Goal: Task Accomplishment & Management: Manage account settings

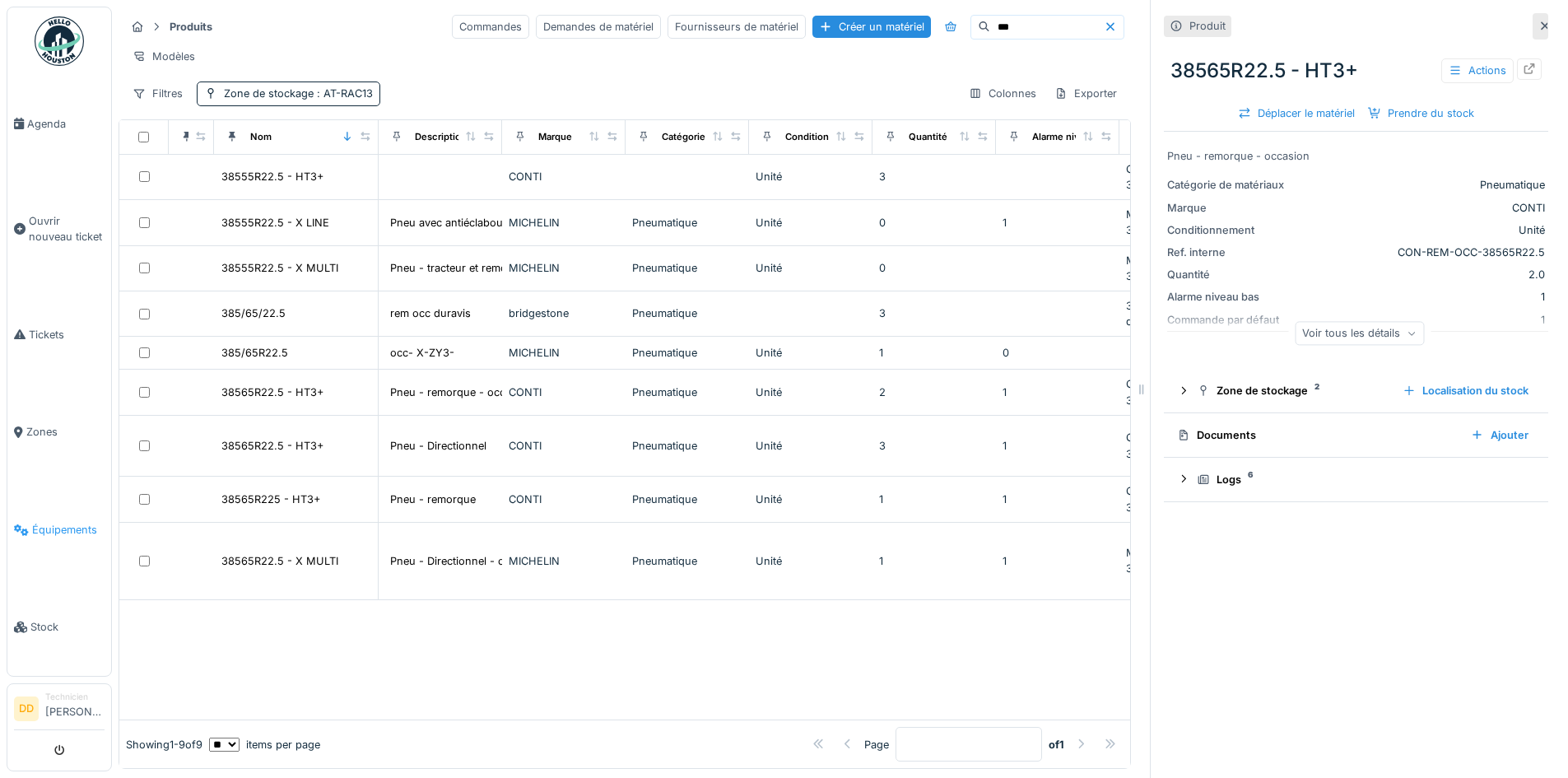
click at [65, 522] on span "Équipements" at bounding box center [67, 530] width 72 height 15
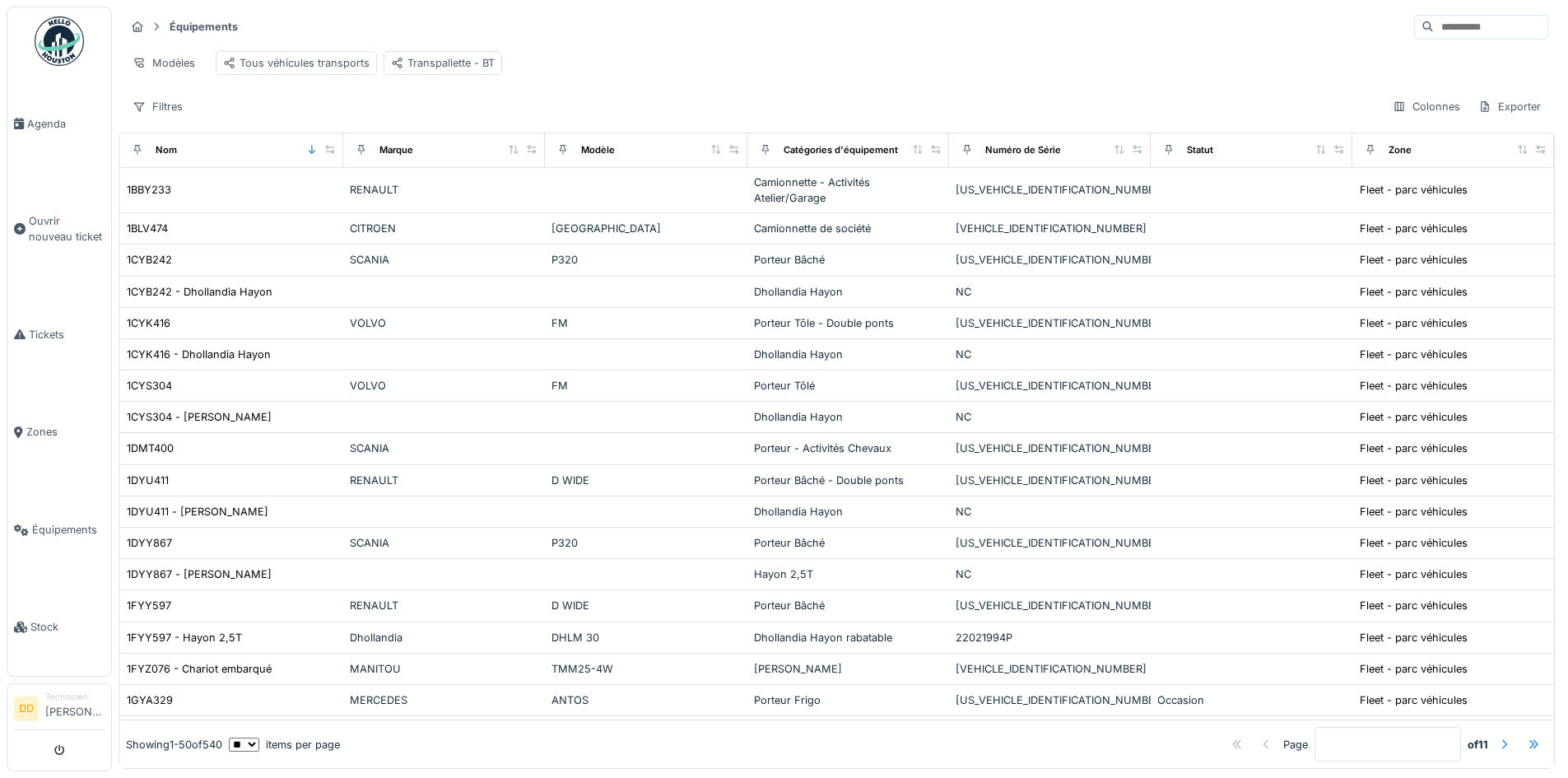
click at [1434, 32] on input at bounding box center [1491, 27] width 114 height 23
type input "*"
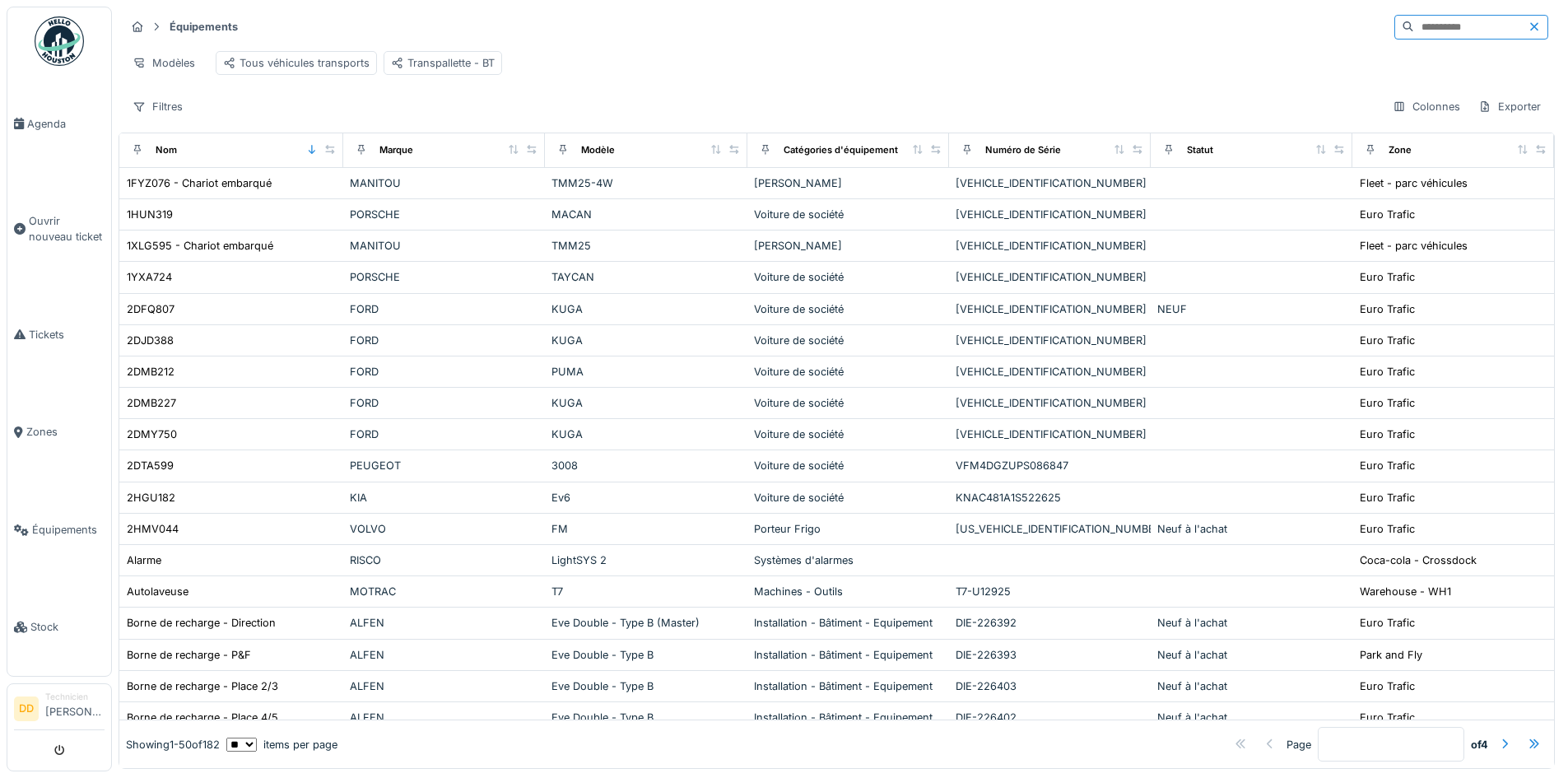
type input "*"
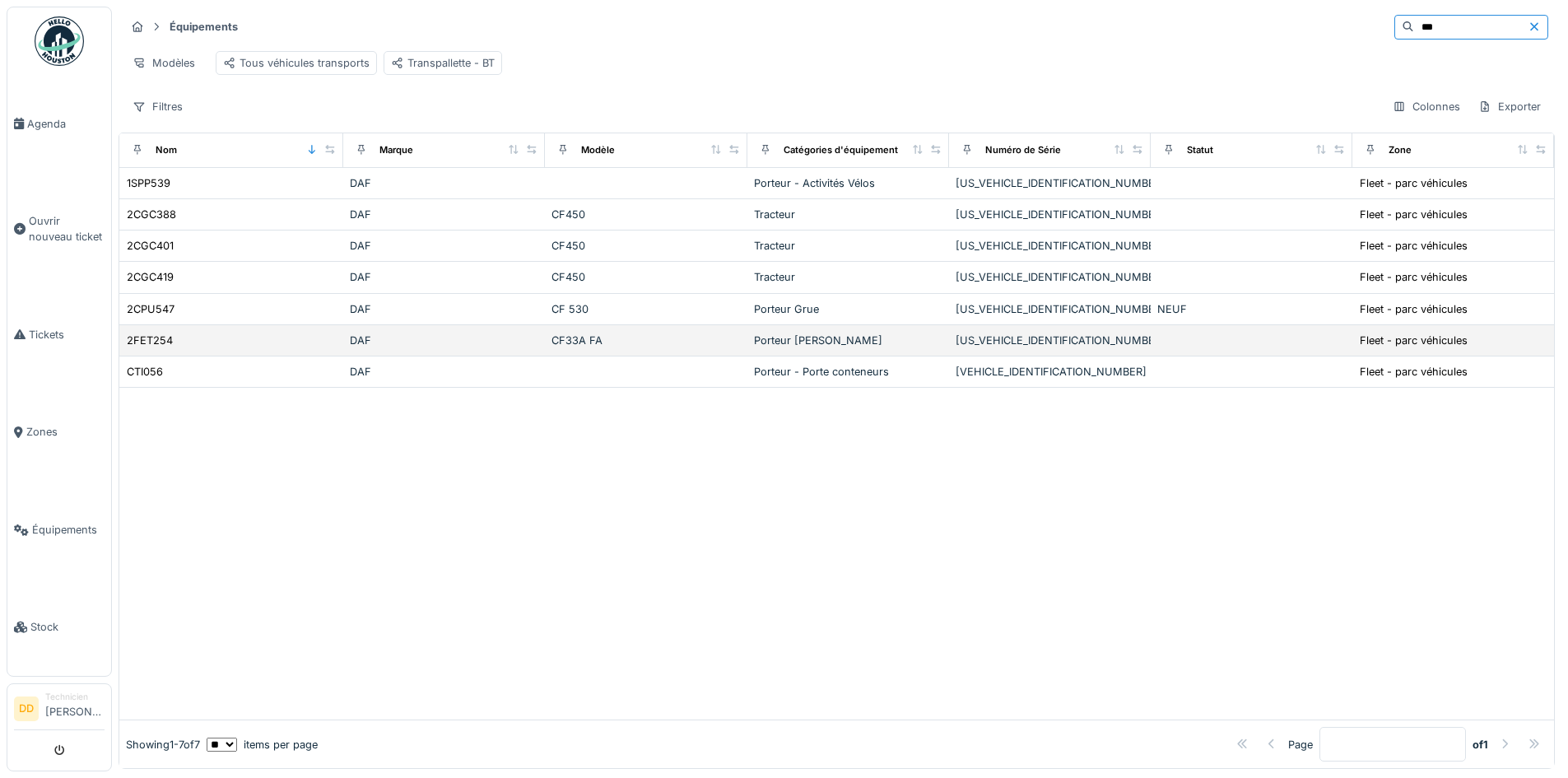
type input "***"
drag, startPoint x: 931, startPoint y: 351, endPoint x: 1049, endPoint y: 349, distance: 118.0
click at [1049, 349] on td "XLRAEM4100G054465" at bounding box center [1050, 340] width 202 height 32
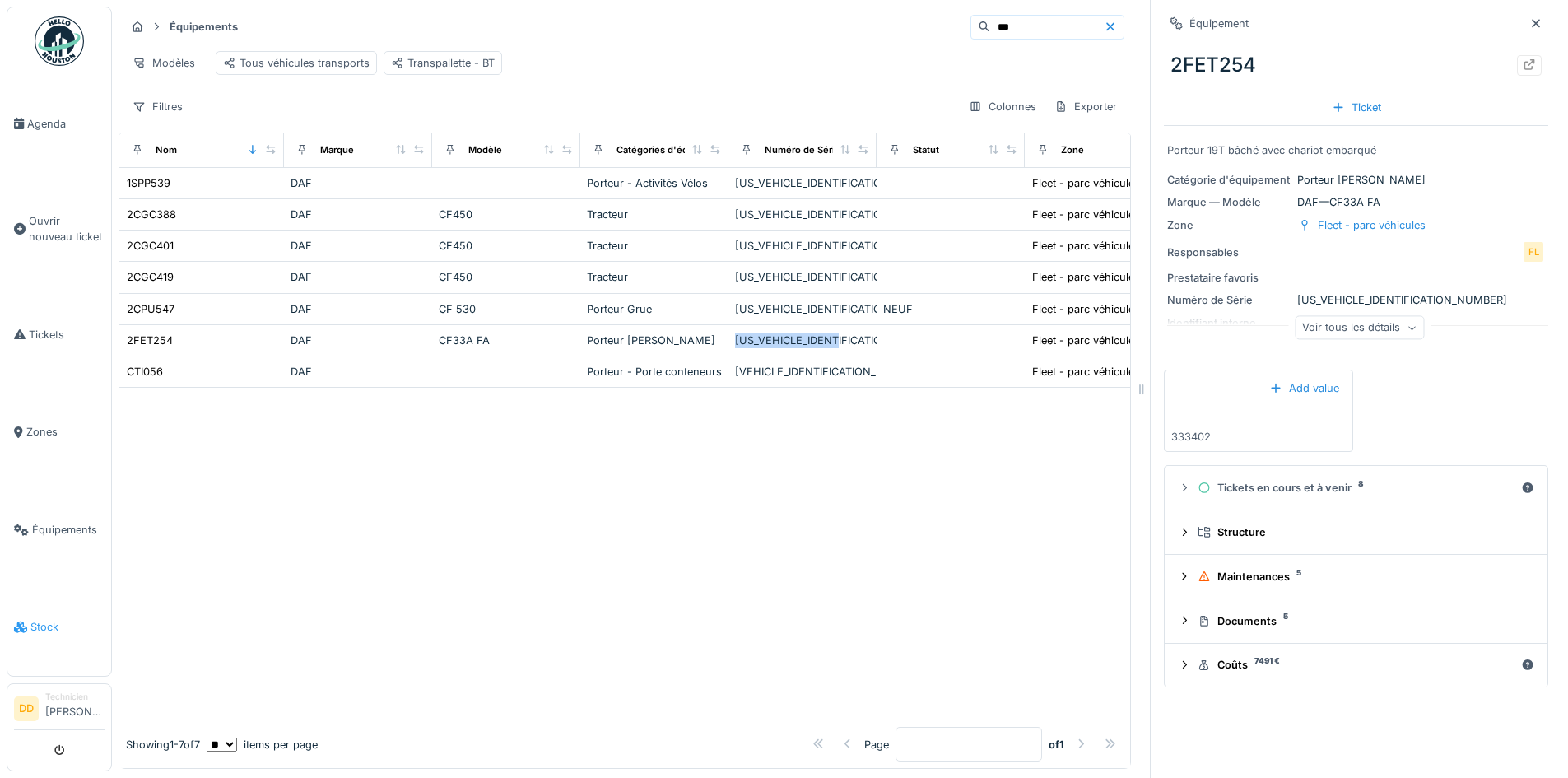
click at [37, 619] on span "Stock" at bounding box center [67, 627] width 74 height 15
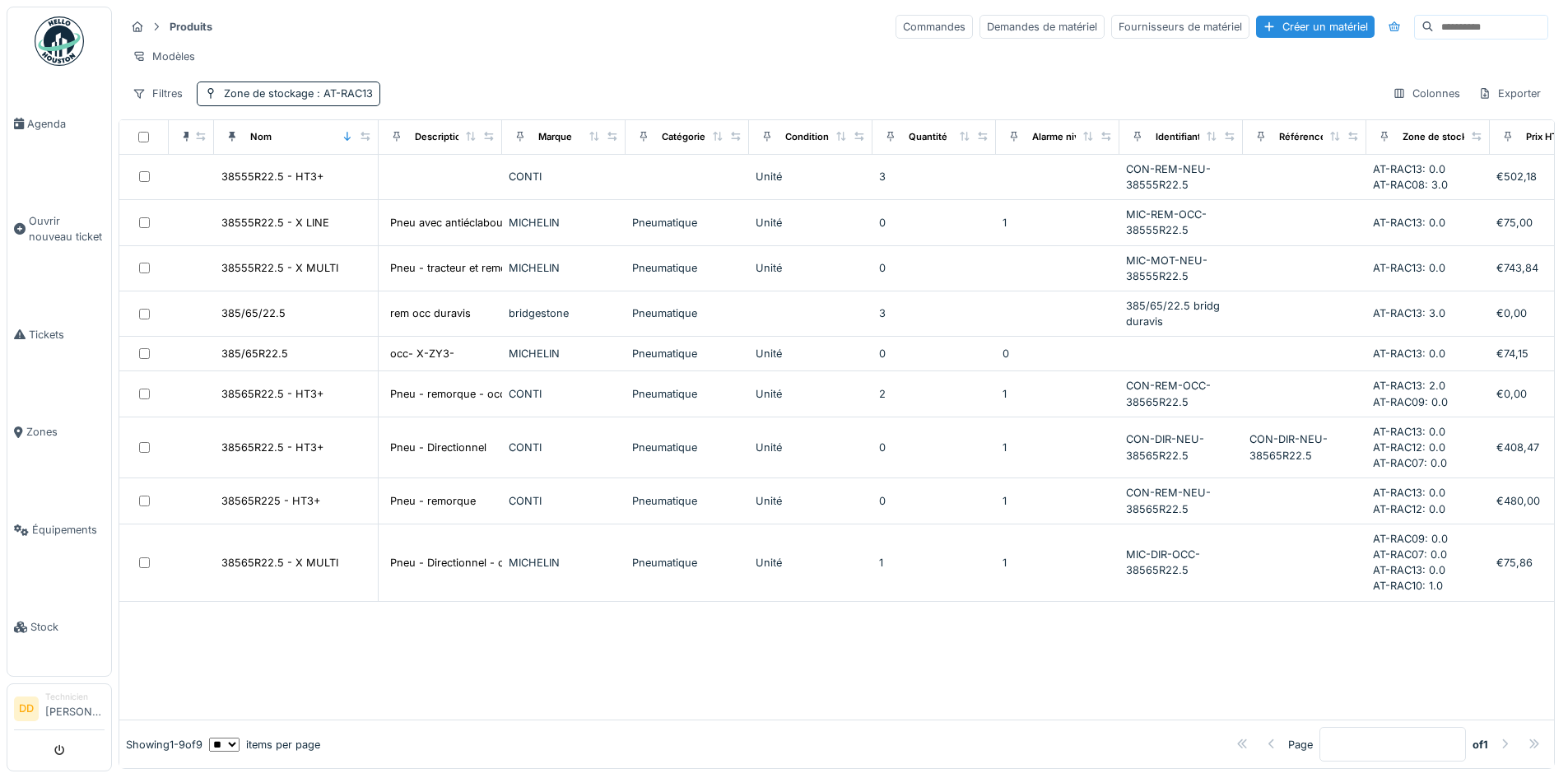
click at [1434, 30] on input at bounding box center [1491, 27] width 114 height 23
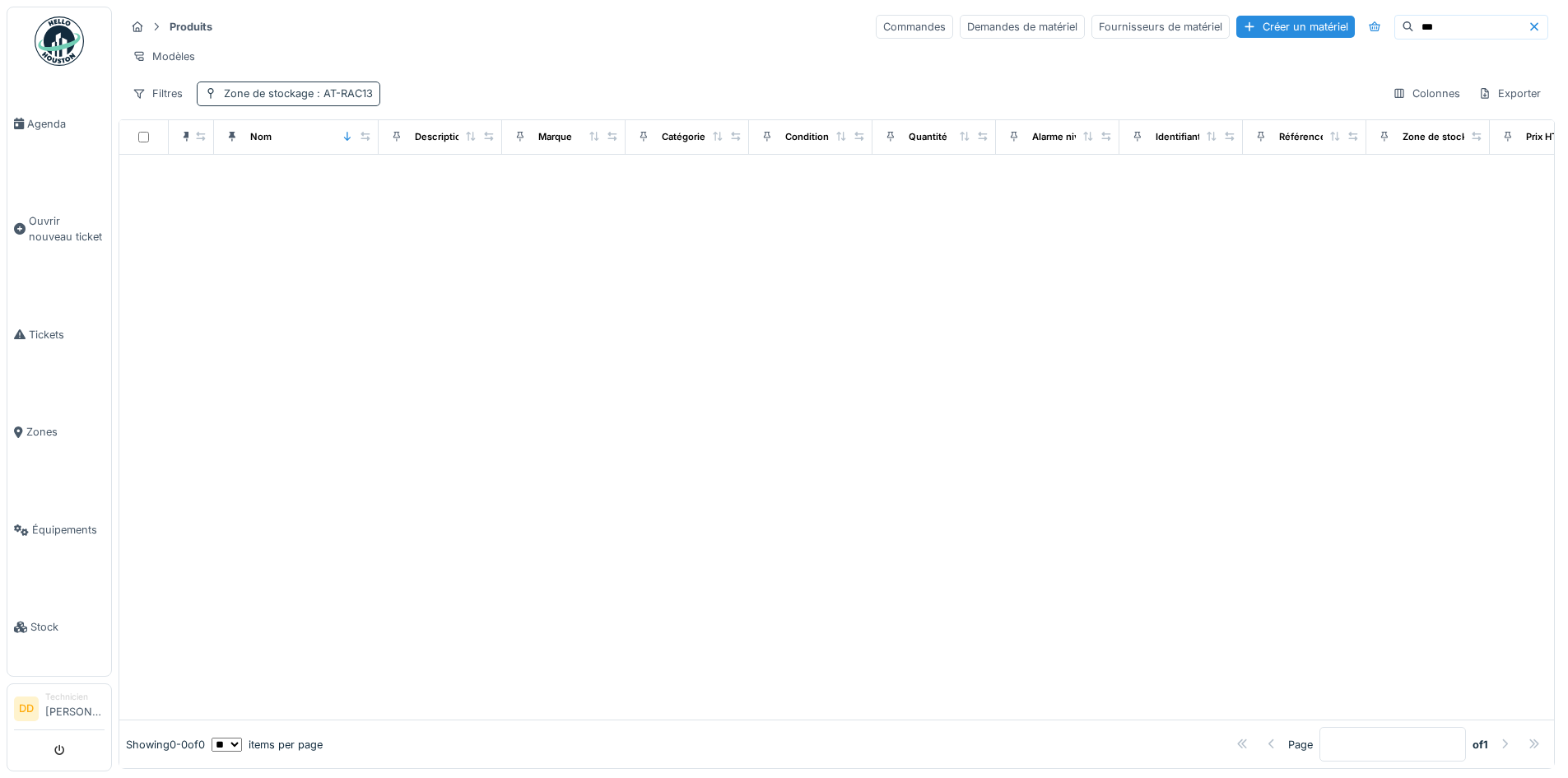
click at [359, 100] on span ": AT-RAC13" at bounding box center [343, 93] width 60 height 13
click at [420, 150] on div "Supprimer" at bounding box center [393, 149] width 85 height 22
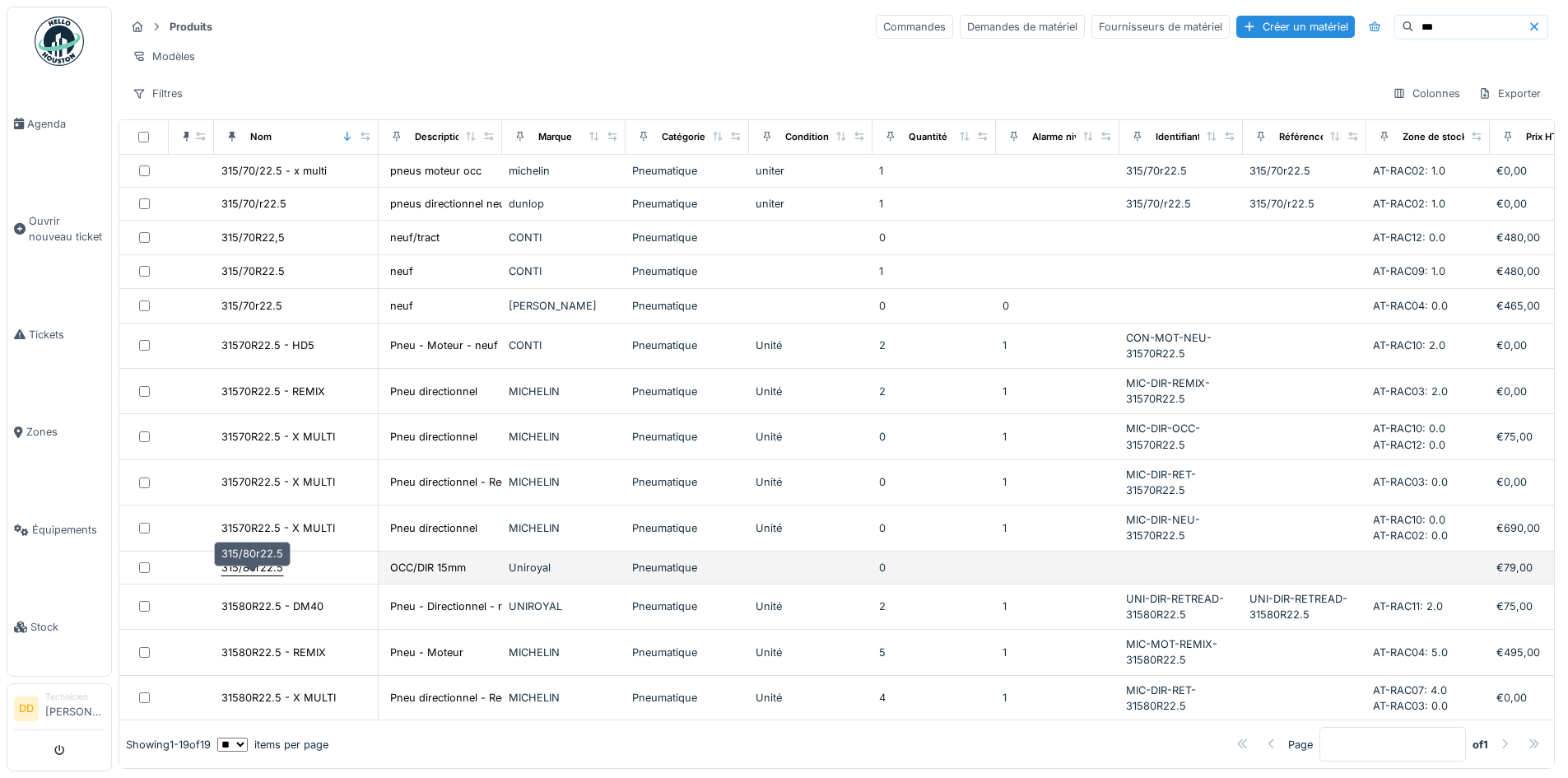
click at [244, 575] on div "315/80r22.5" at bounding box center [252, 567] width 62 height 15
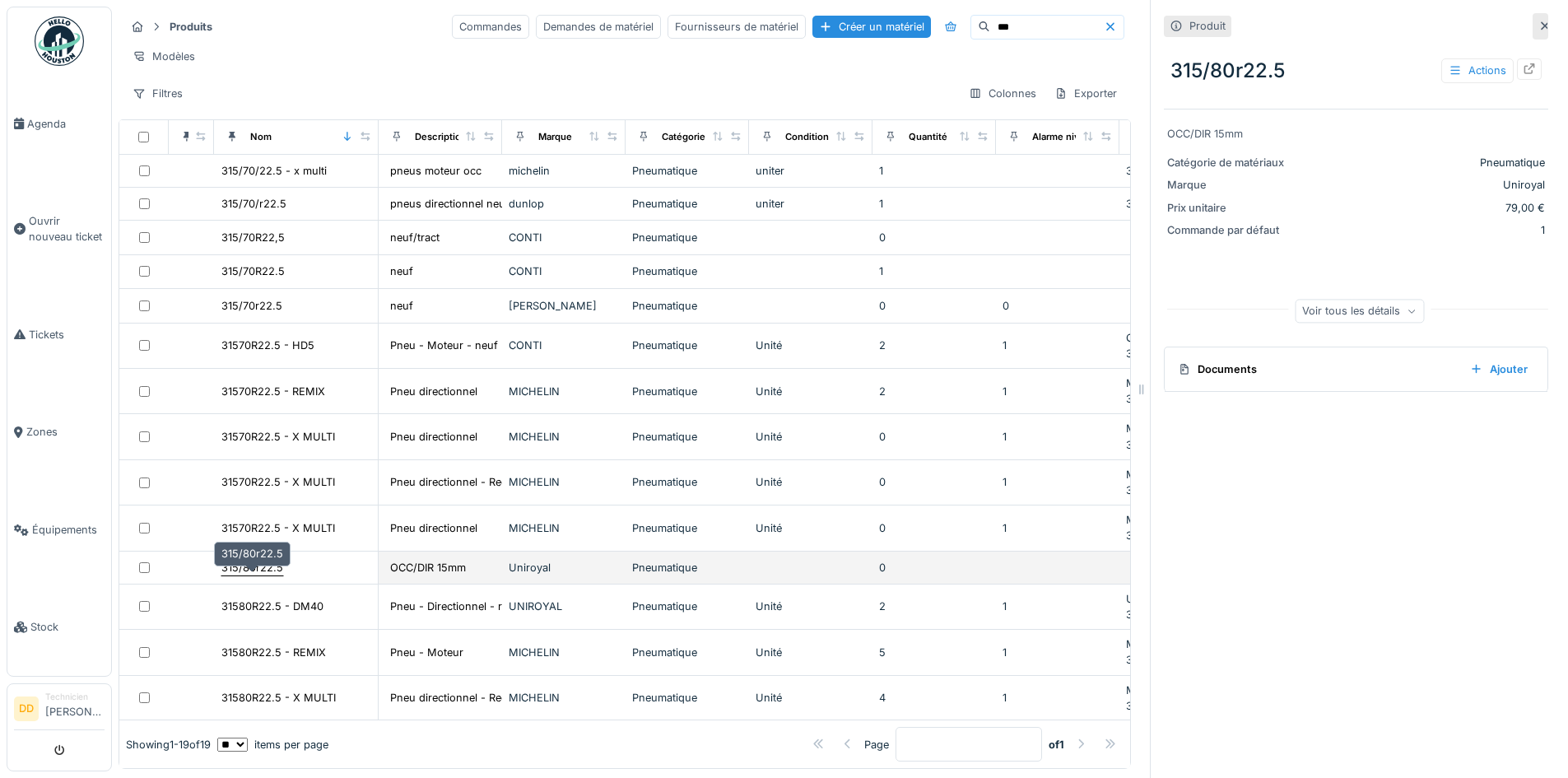
click at [278, 575] on div "315/80r22.5" at bounding box center [252, 567] width 62 height 15
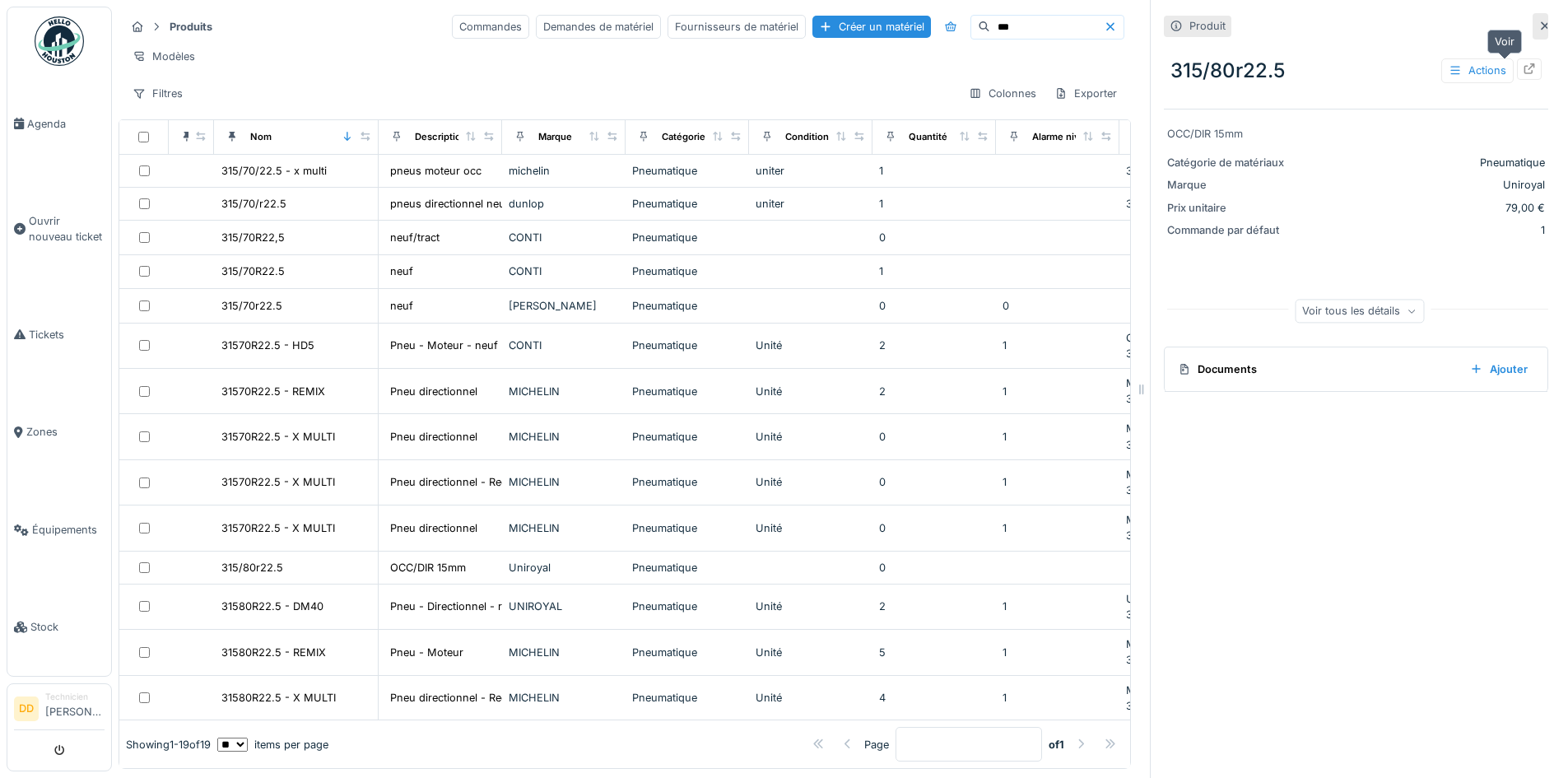
click at [1523, 71] on icon at bounding box center [1530, 68] width 13 height 11
click at [991, 26] on input "***" at bounding box center [1048, 27] width 114 height 23
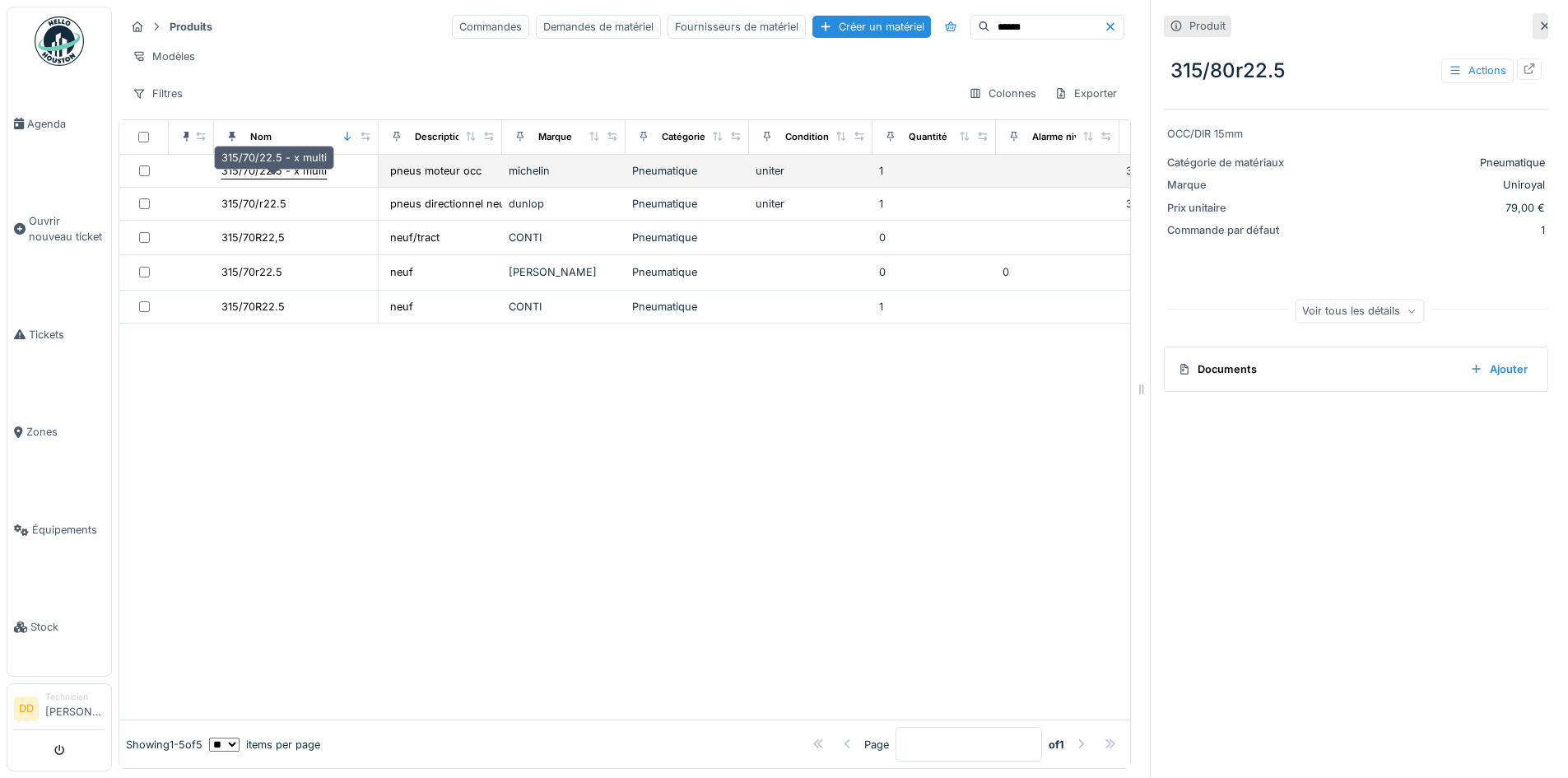
click at [306, 179] on div "315/70/22.5 - x multi" at bounding box center [274, 170] width 106 height 15
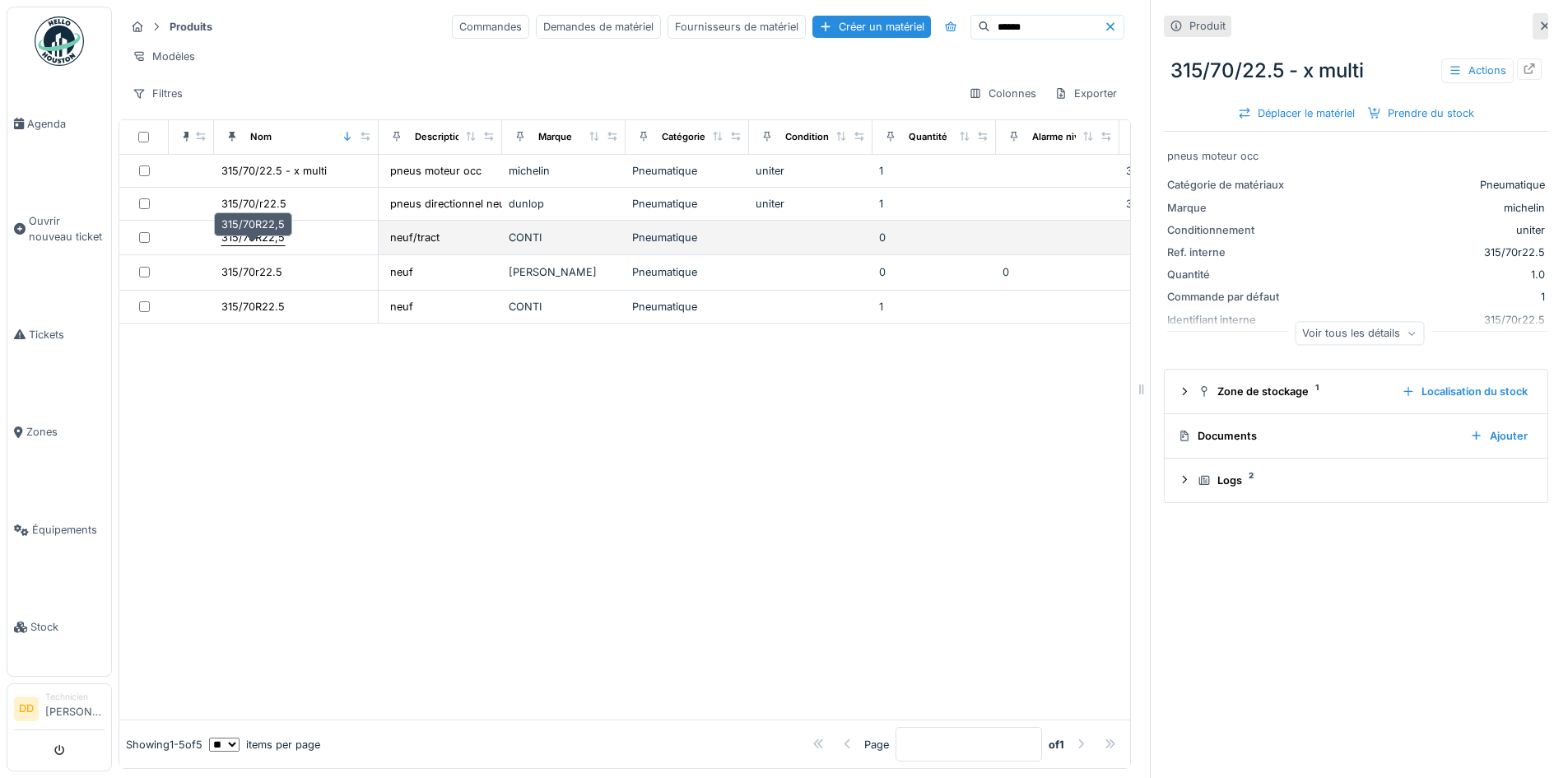
click at [275, 245] on div "315/70R22,5" at bounding box center [253, 238] width 63 height 15
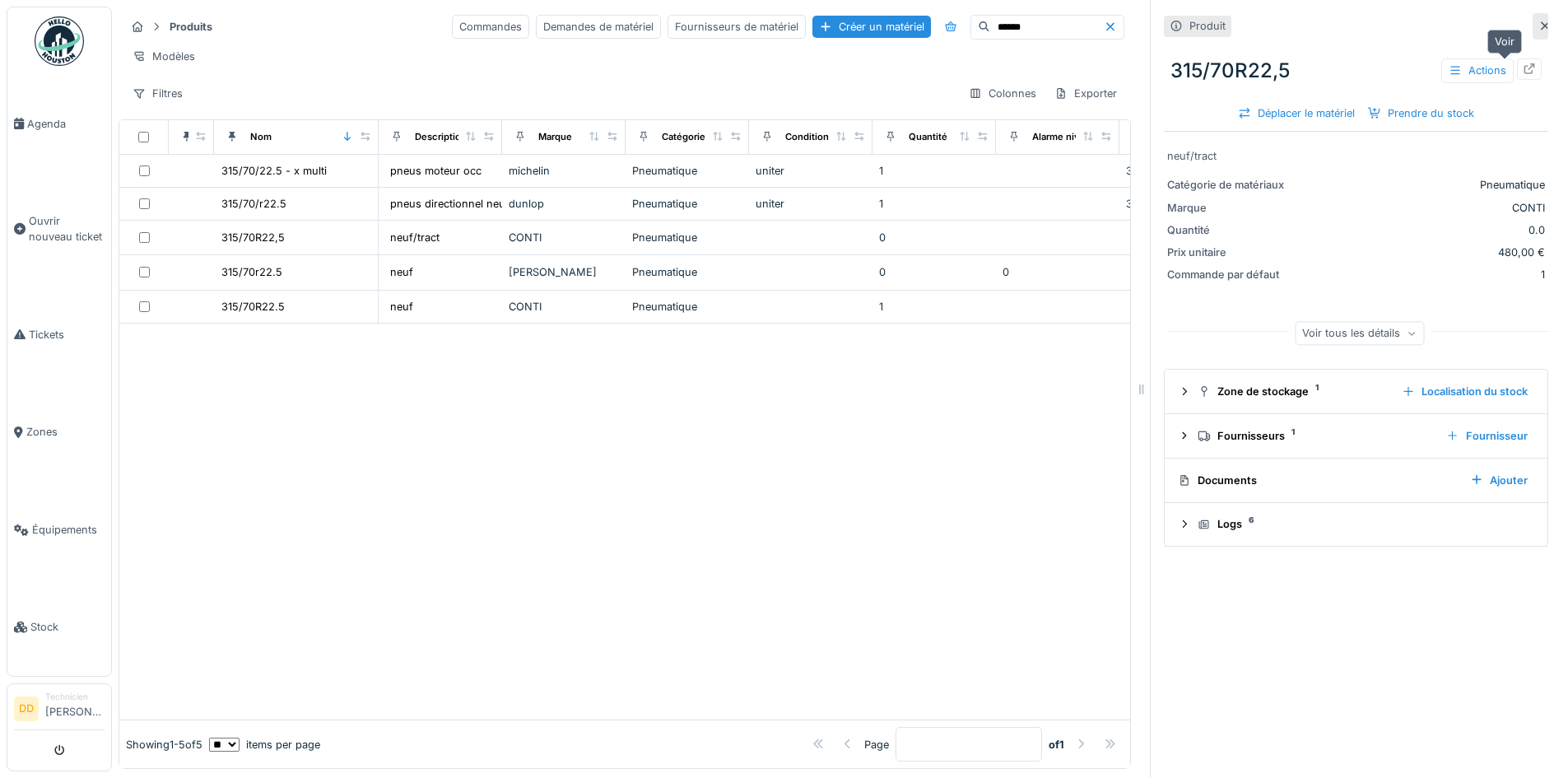
click at [1523, 66] on icon at bounding box center [1530, 68] width 13 height 11
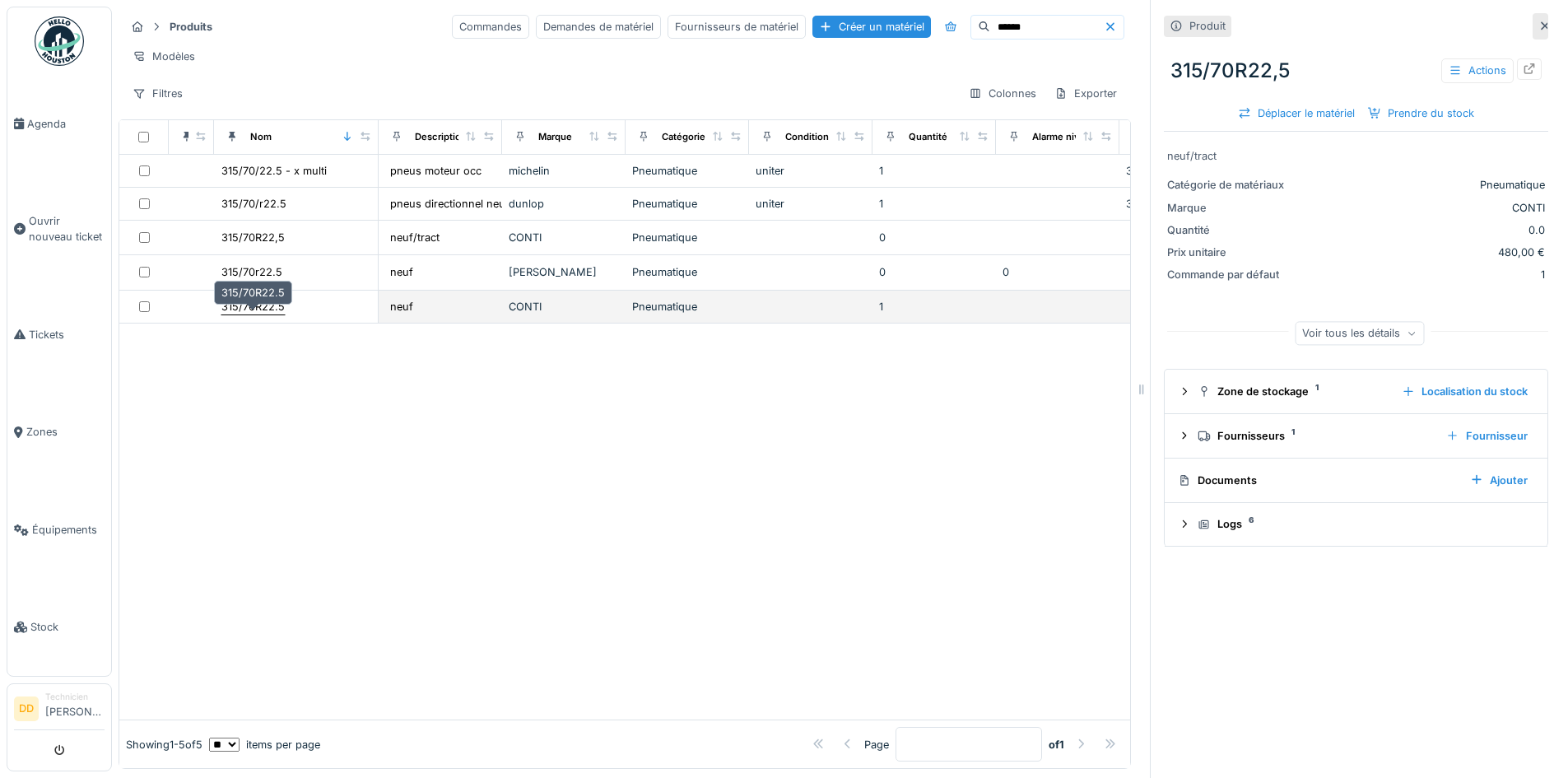
click at [272, 314] on div "315/70R22.5" at bounding box center [253, 307] width 63 height 15
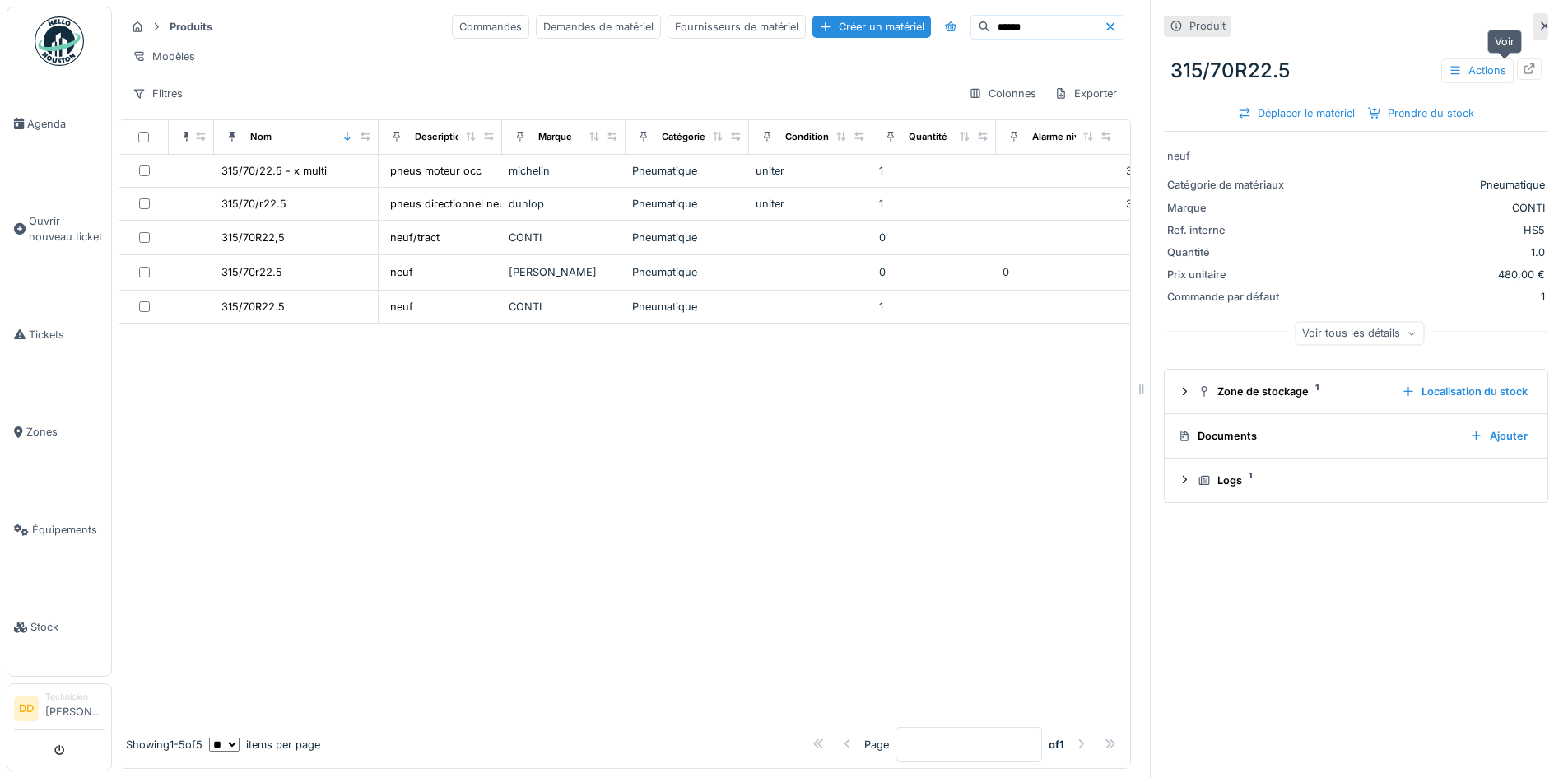
click at [1523, 69] on icon at bounding box center [1530, 68] width 13 height 11
click at [334, 180] on div "315/70/22.5 - x multi" at bounding box center [295, 171] width 151 height 17
click at [1523, 68] on icon at bounding box center [1530, 68] width 13 height 11
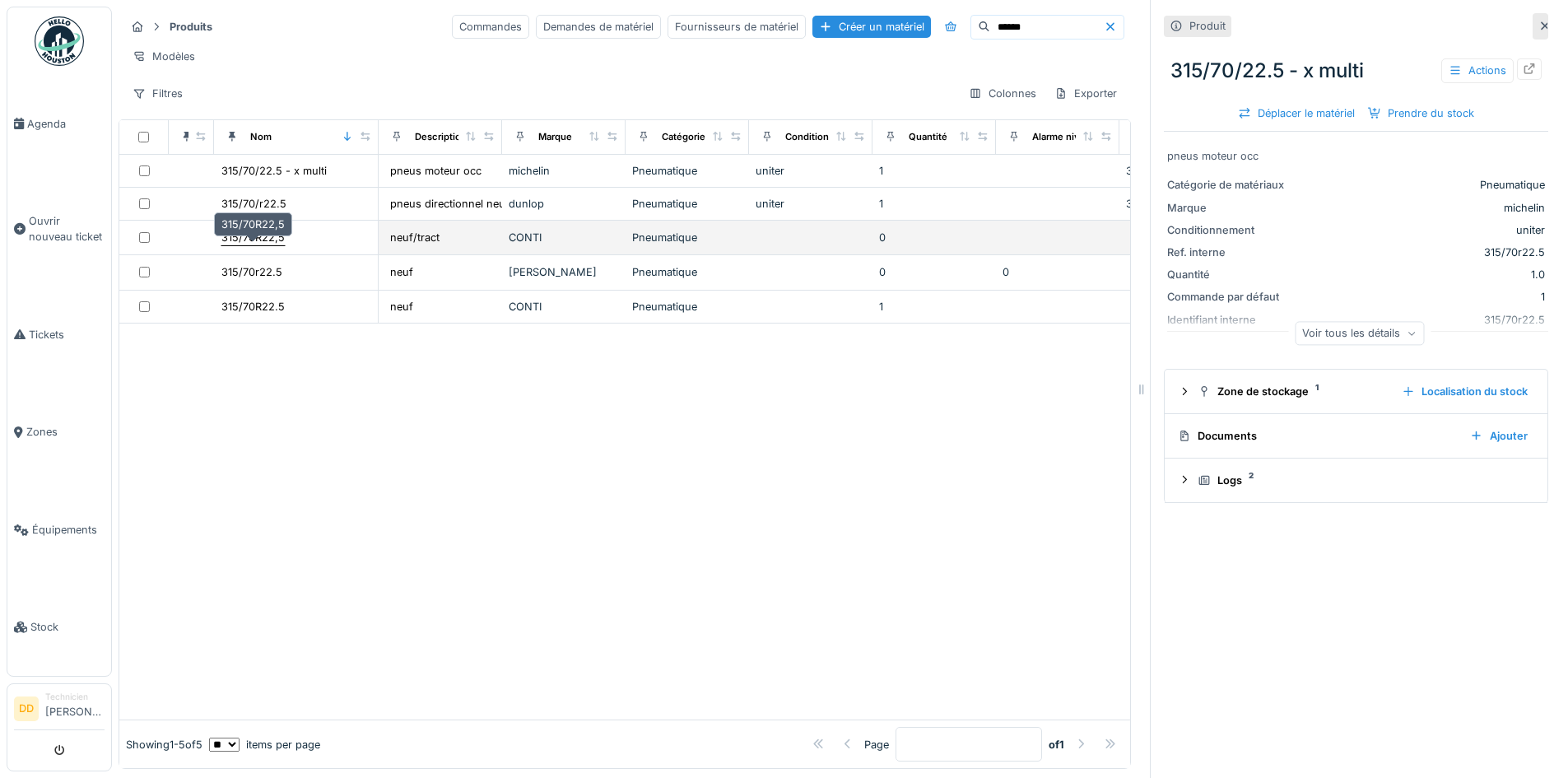
click at [264, 245] on div "315/70R22,5" at bounding box center [253, 238] width 63 height 15
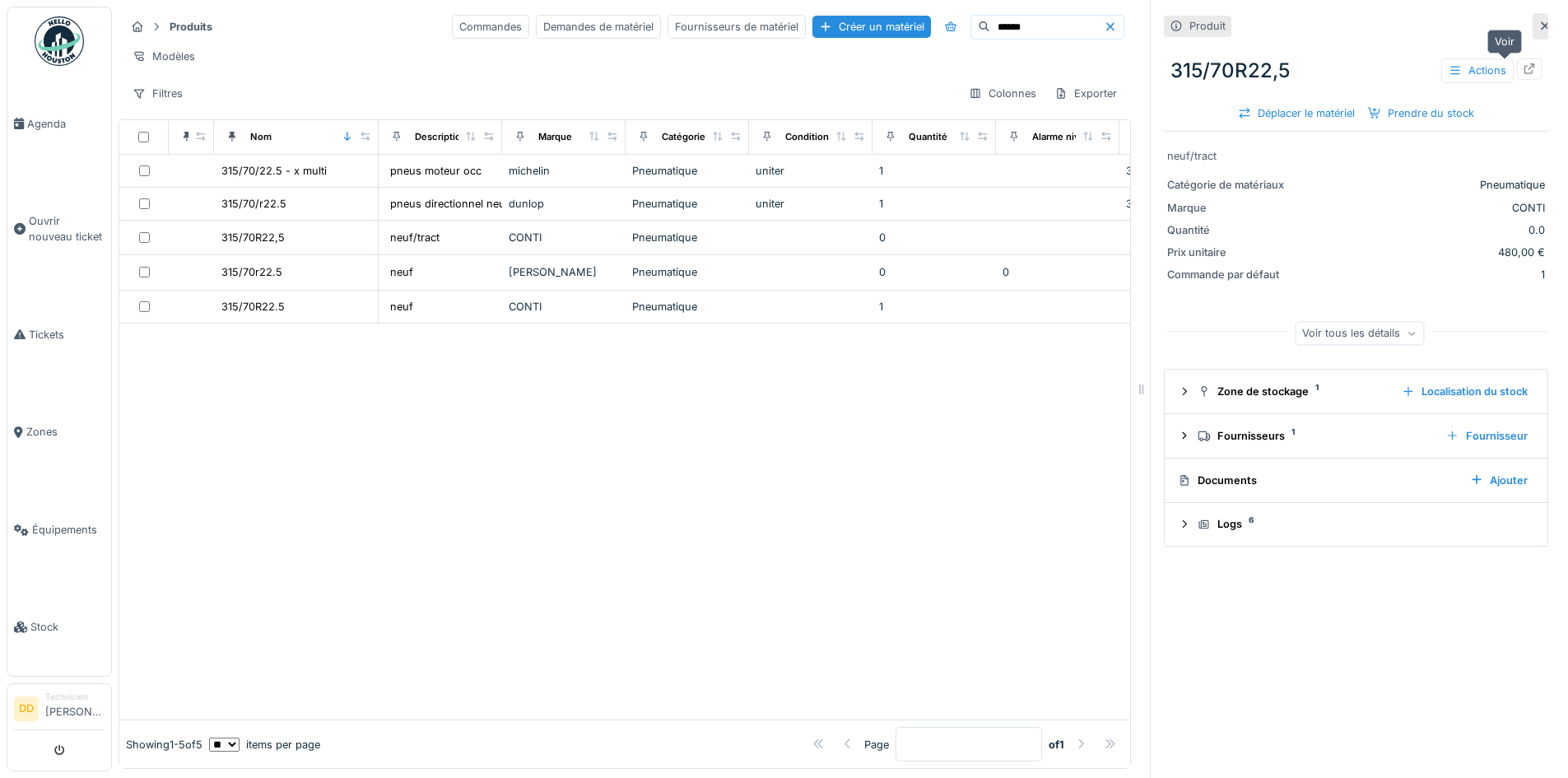
click at [1523, 71] on icon at bounding box center [1530, 68] width 13 height 11
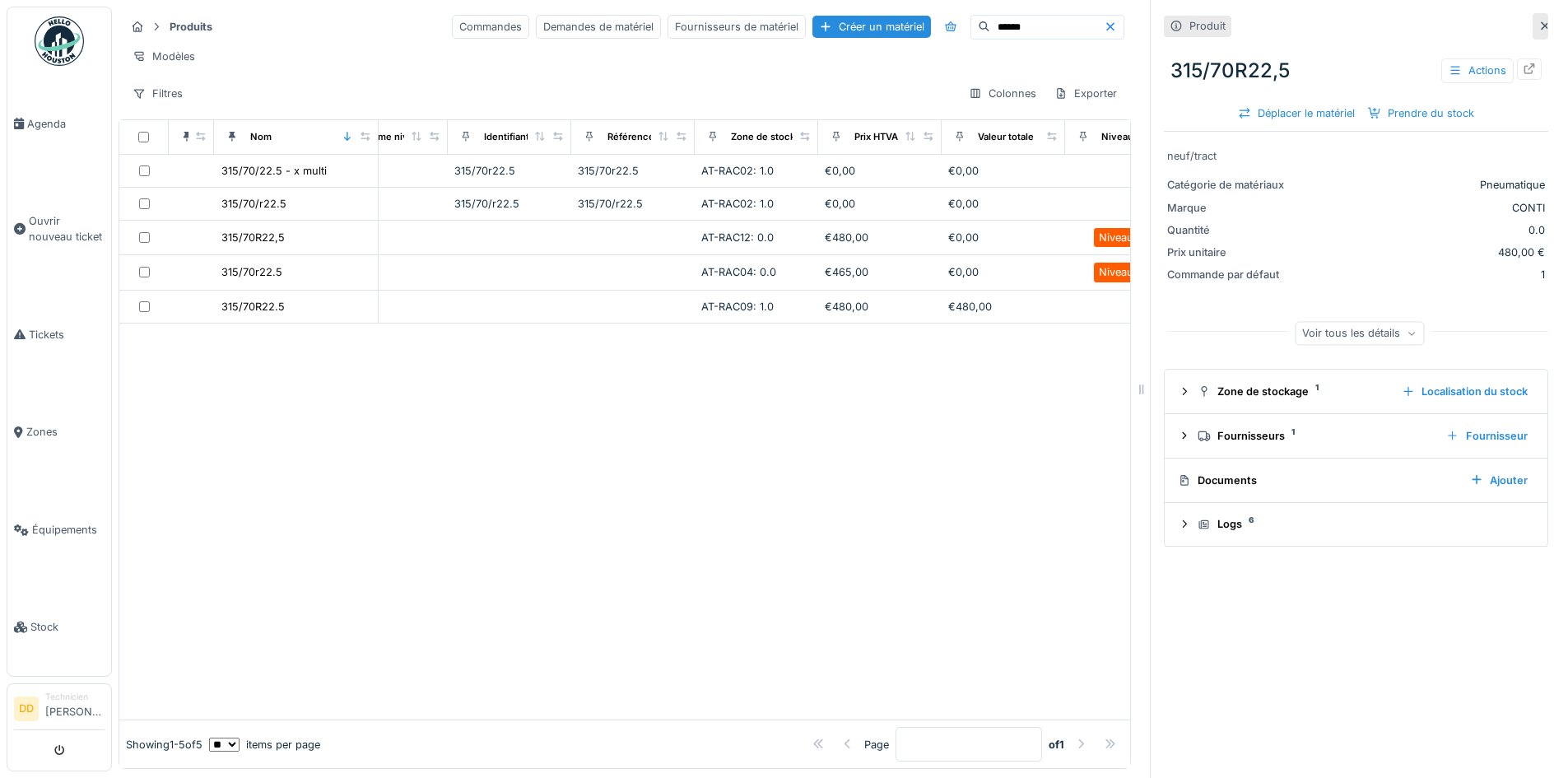
scroll to position [0, 676]
click at [991, 36] on input "******" at bounding box center [1048, 27] width 114 height 23
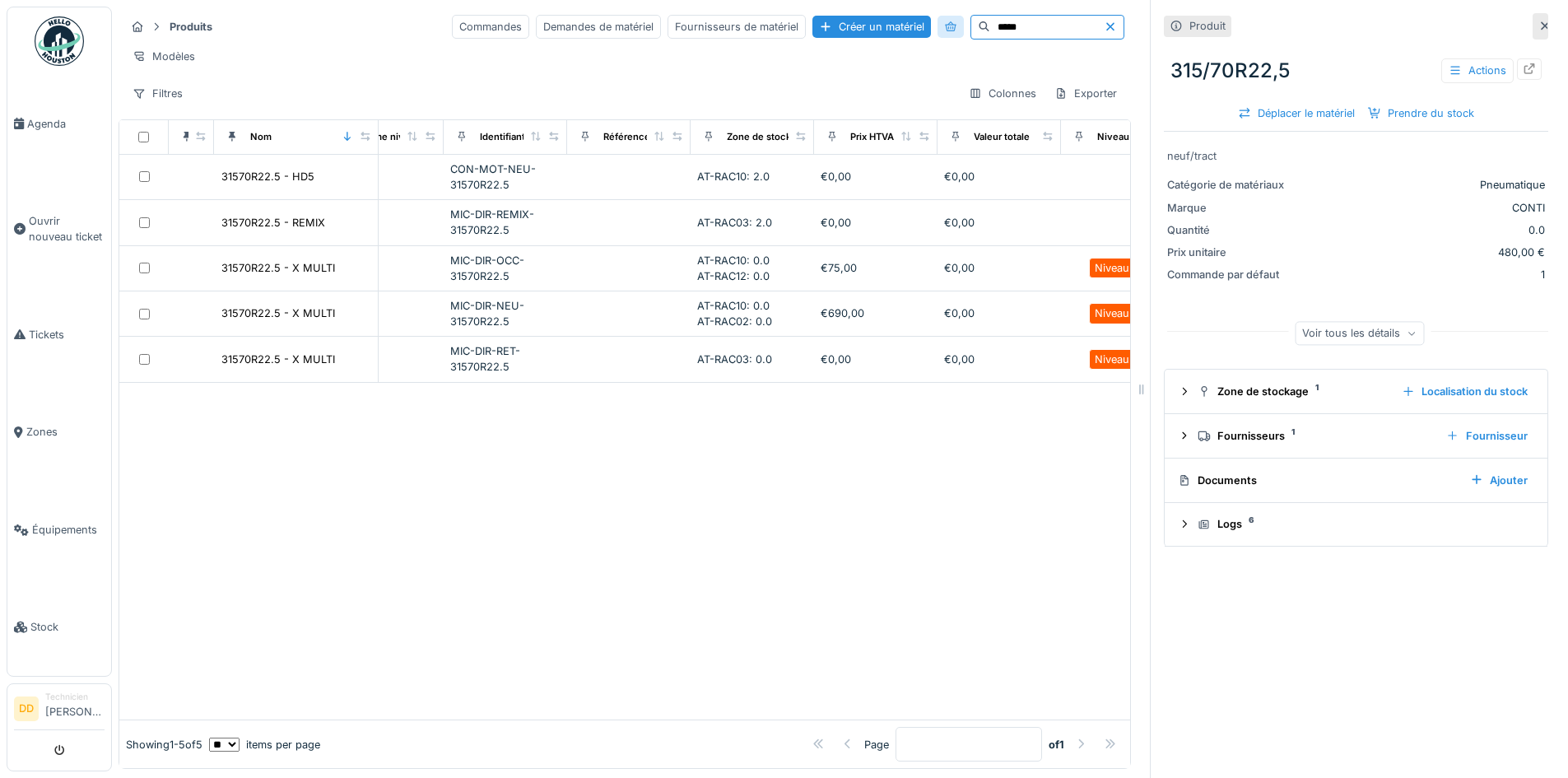
drag, startPoint x: 984, startPoint y: 25, endPoint x: 883, endPoint y: 28, distance: 101.0
click at [883, 28] on div "Commandes Demandes de matériel Fournisseurs de matériel Créer un matériel *****" at bounding box center [788, 27] width 672 height 25
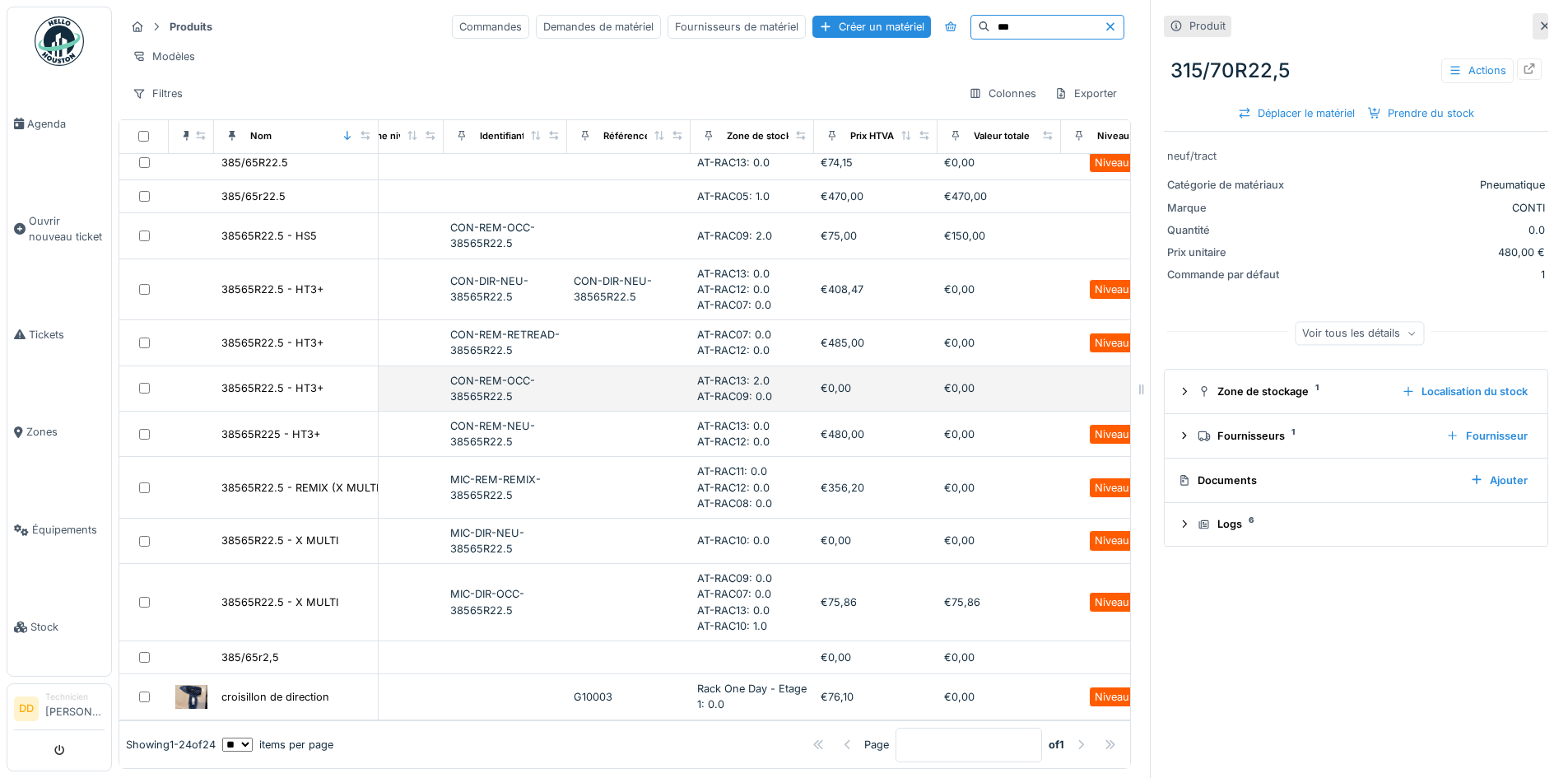
scroll to position [569, 676]
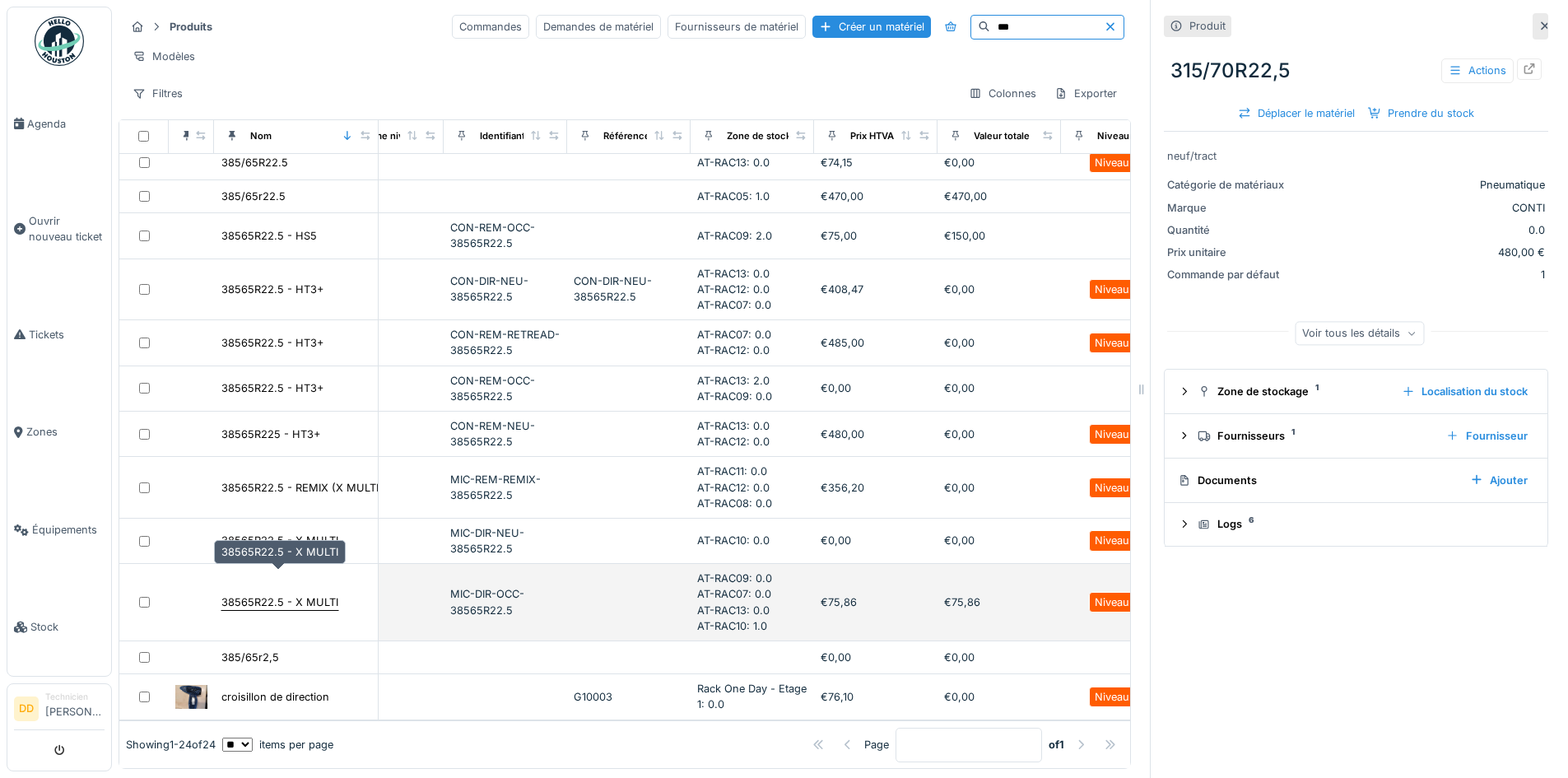
click at [258, 594] on div "38565R22.5 - X MULTI" at bounding box center [280, 602] width 117 height 15
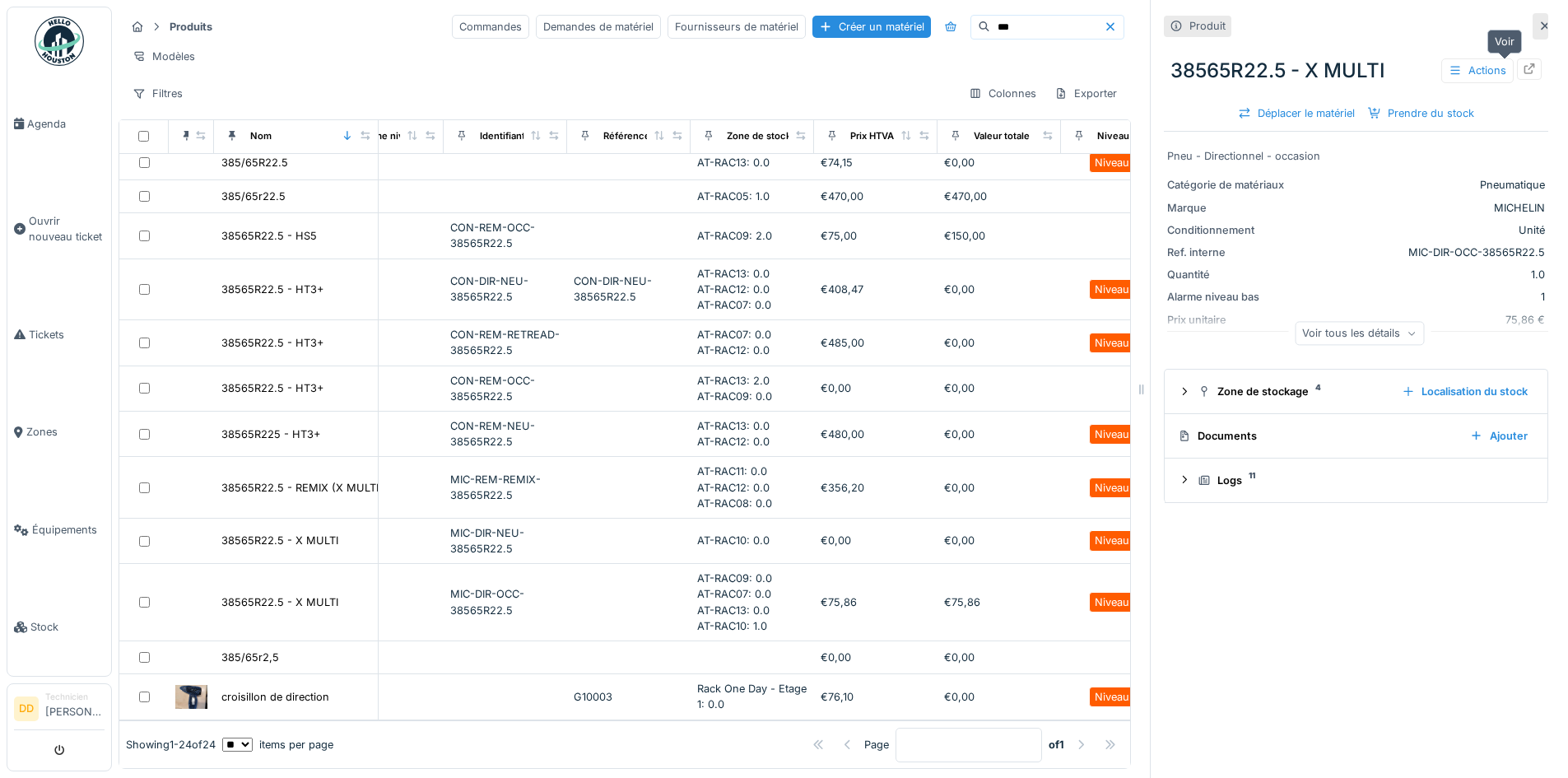
click at [1523, 72] on icon at bounding box center [1530, 68] width 13 height 11
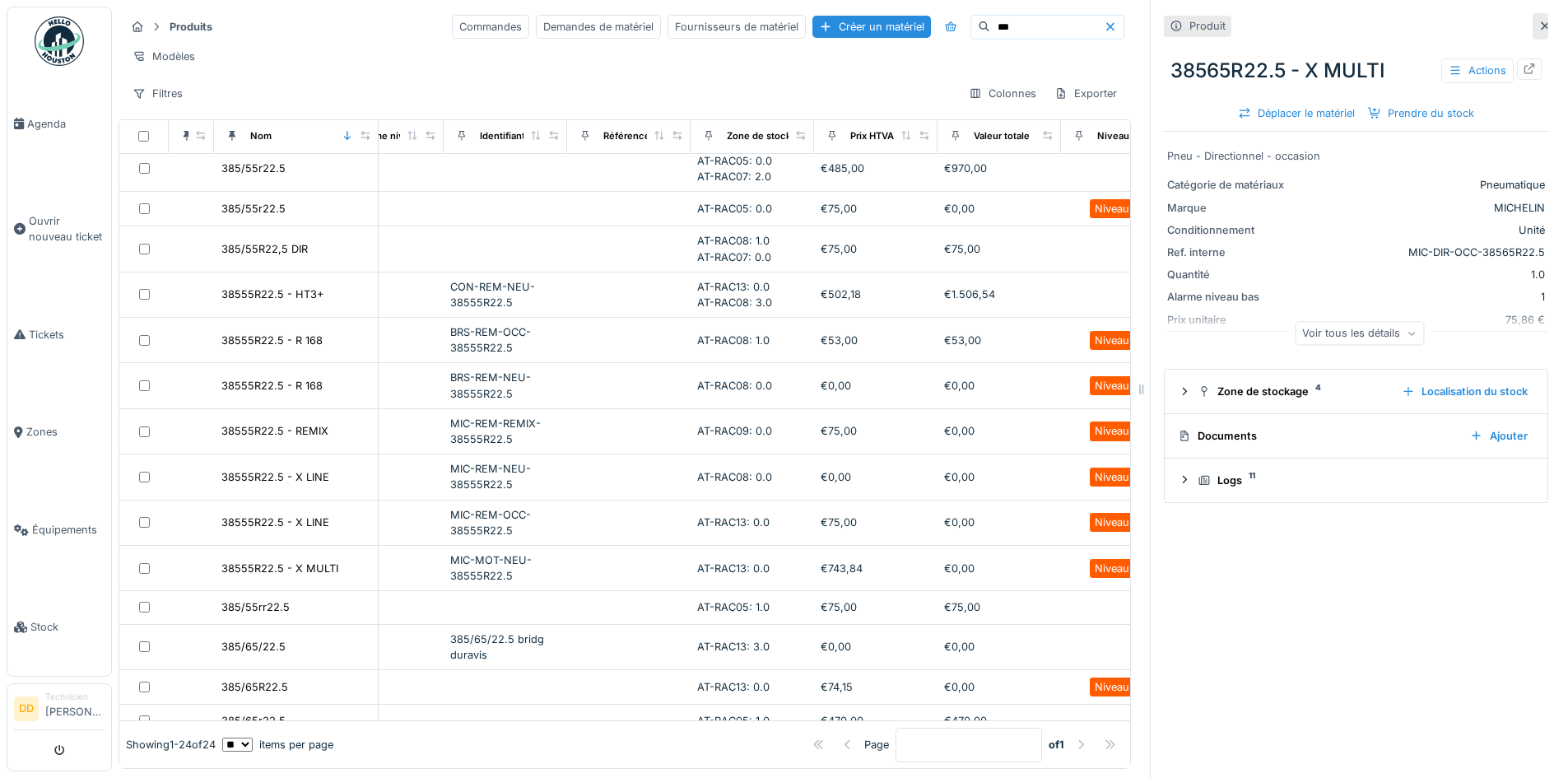
scroll to position [0, 676]
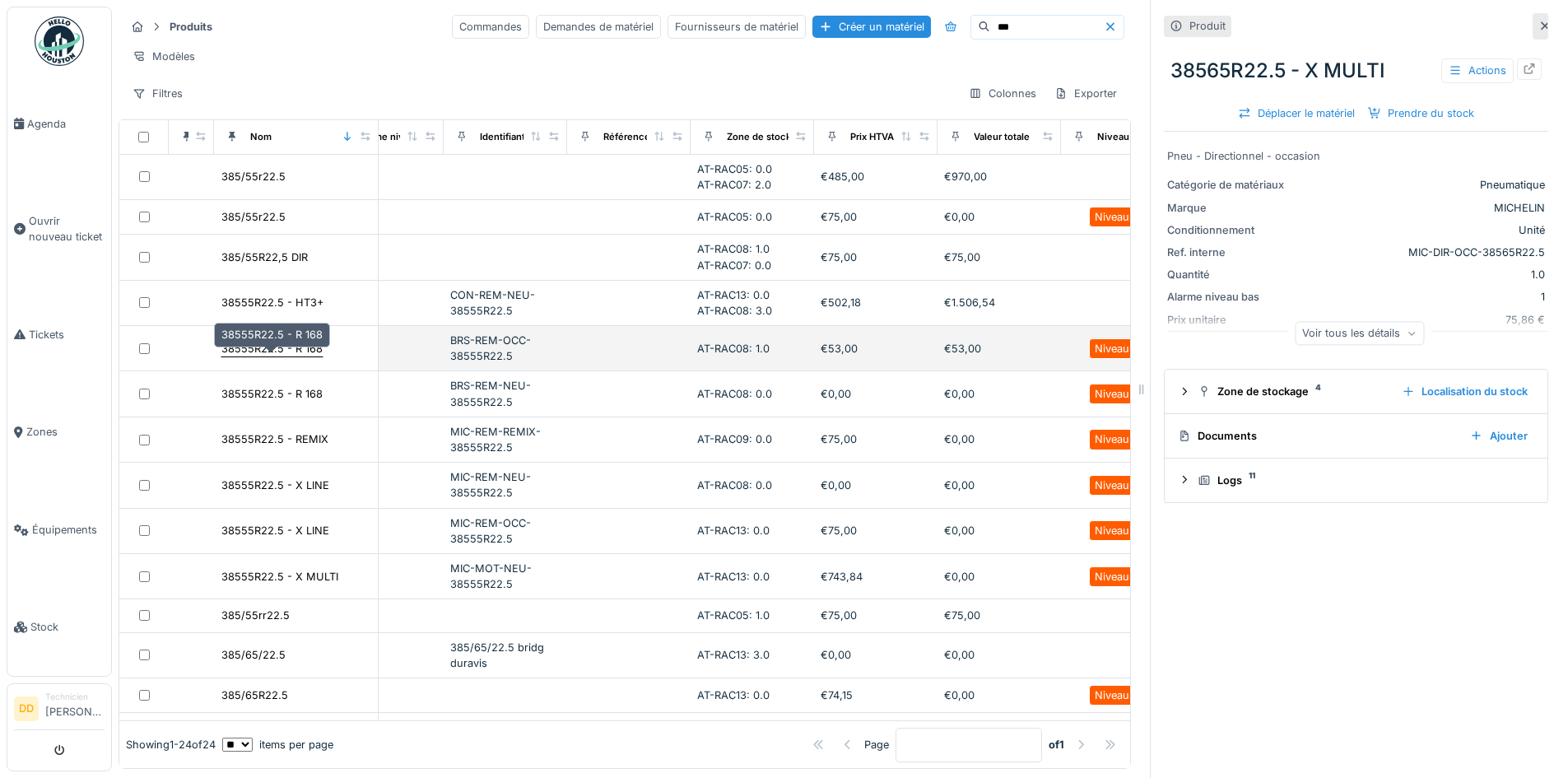
click at [280, 357] on div "38555R22.5 - R 168" at bounding box center [271, 348] width 101 height 15
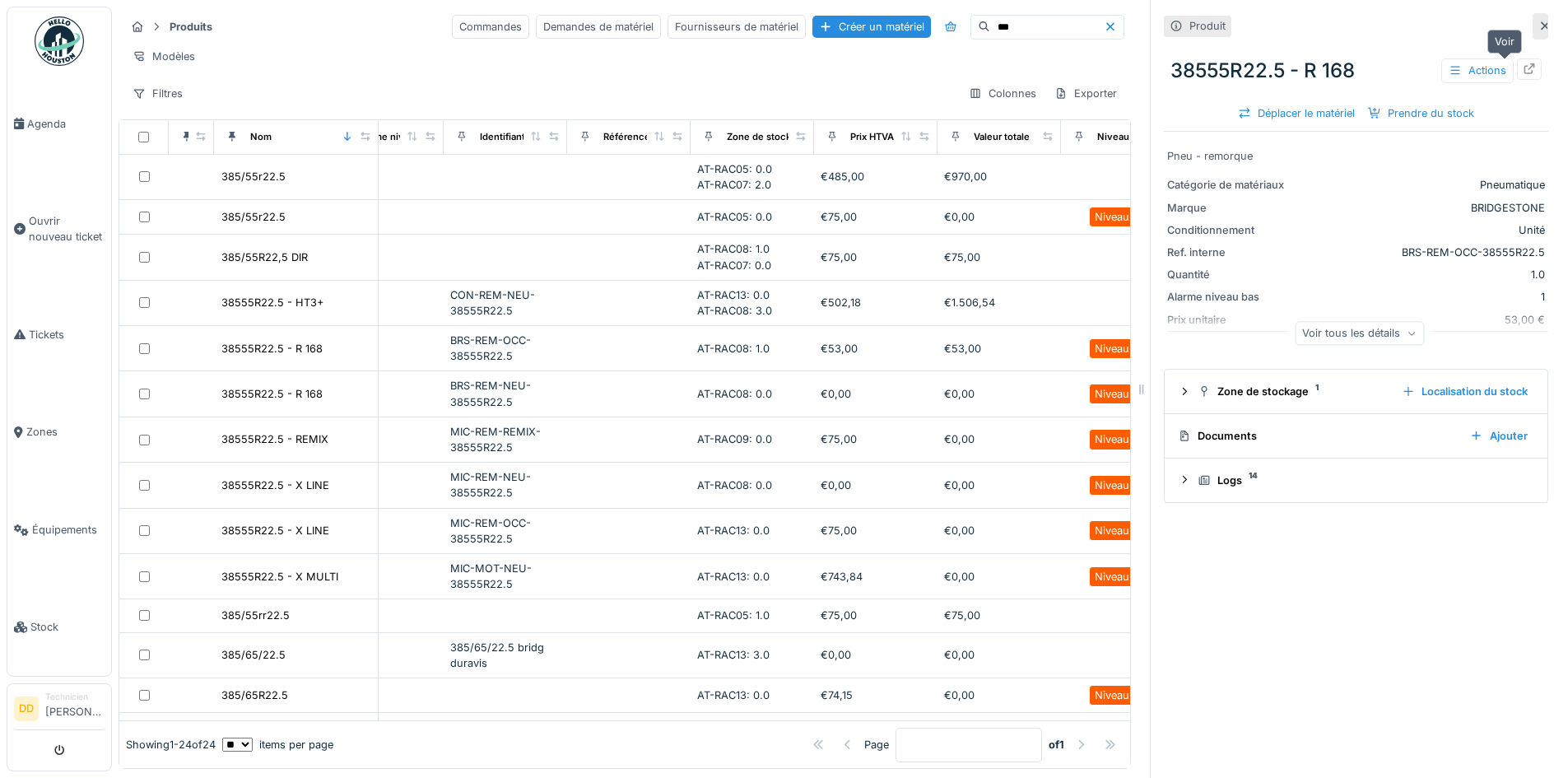
click at [1523, 74] on div at bounding box center [1530, 68] width 13 height 15
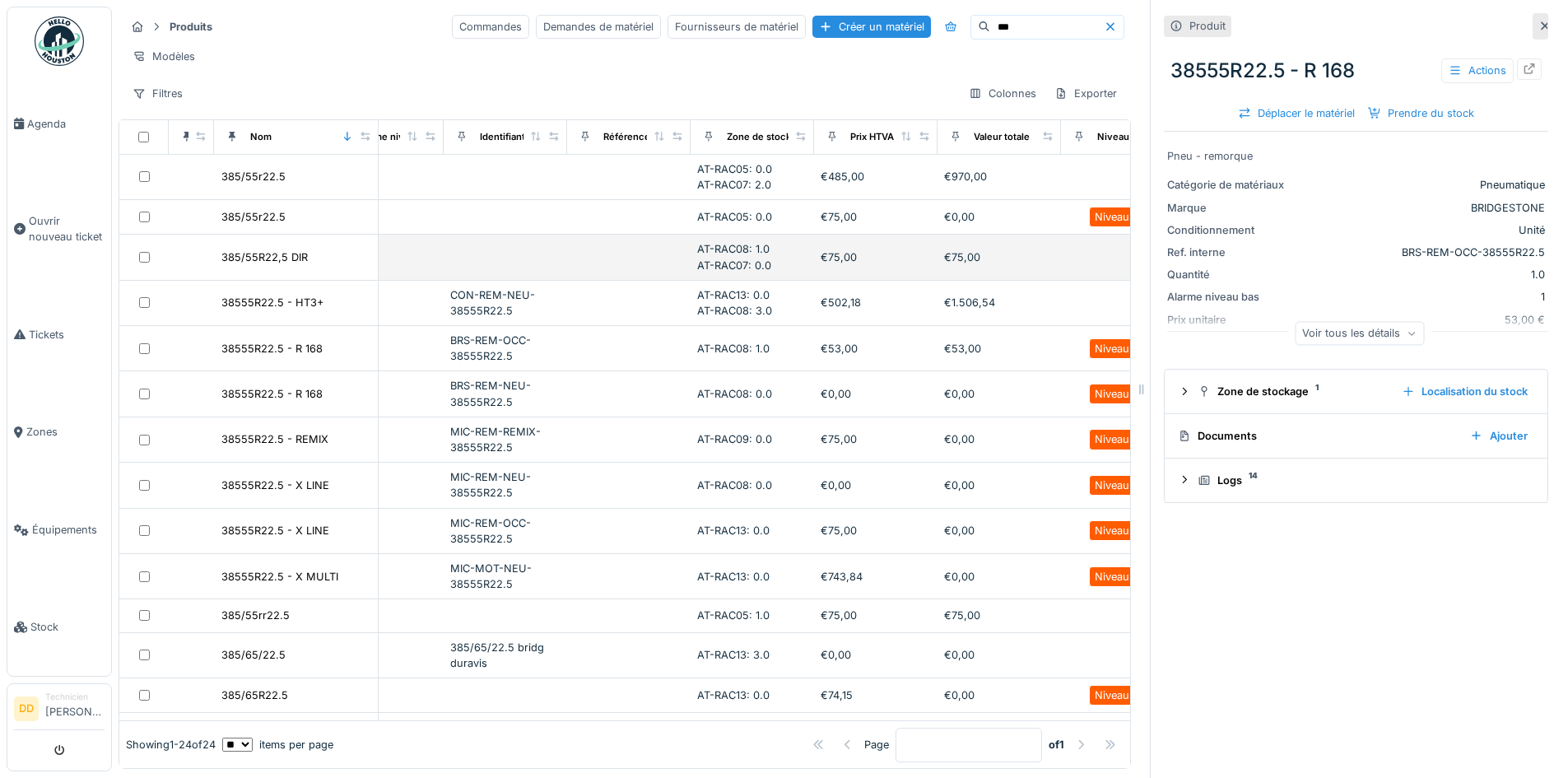
click at [778, 272] on div "AT-RAC08: 1.0 AT-RAC07: 0.0" at bounding box center [752, 257] width 111 height 32
click at [282, 265] on div "385/55R22,5 DIR" at bounding box center [265, 257] width 87 height 15
click at [279, 265] on div "385/55R22,5 DIR" at bounding box center [265, 257] width 87 height 15
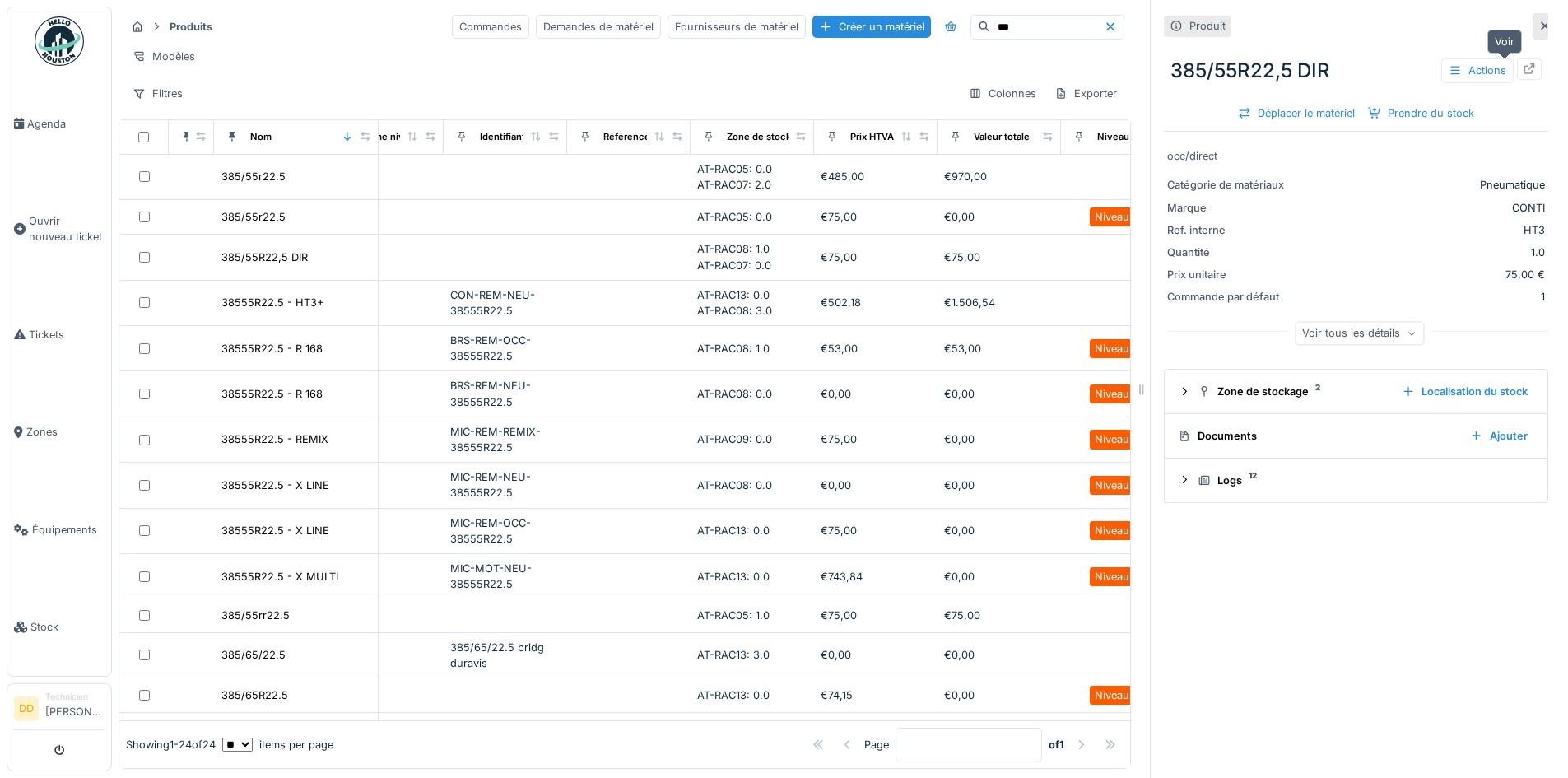
click at [1523, 75] on div at bounding box center [1530, 68] width 13 height 15
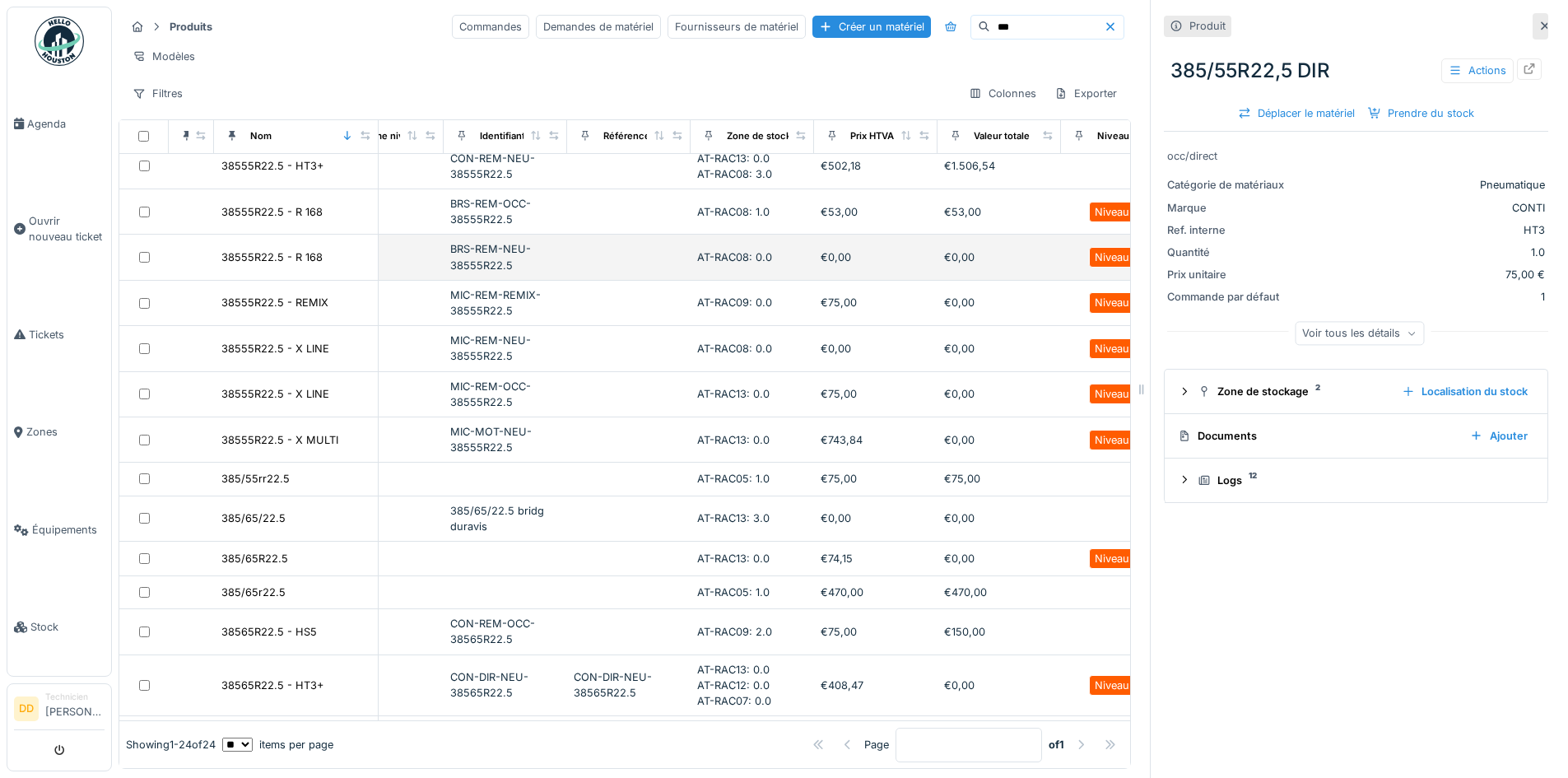
scroll to position [0, 676]
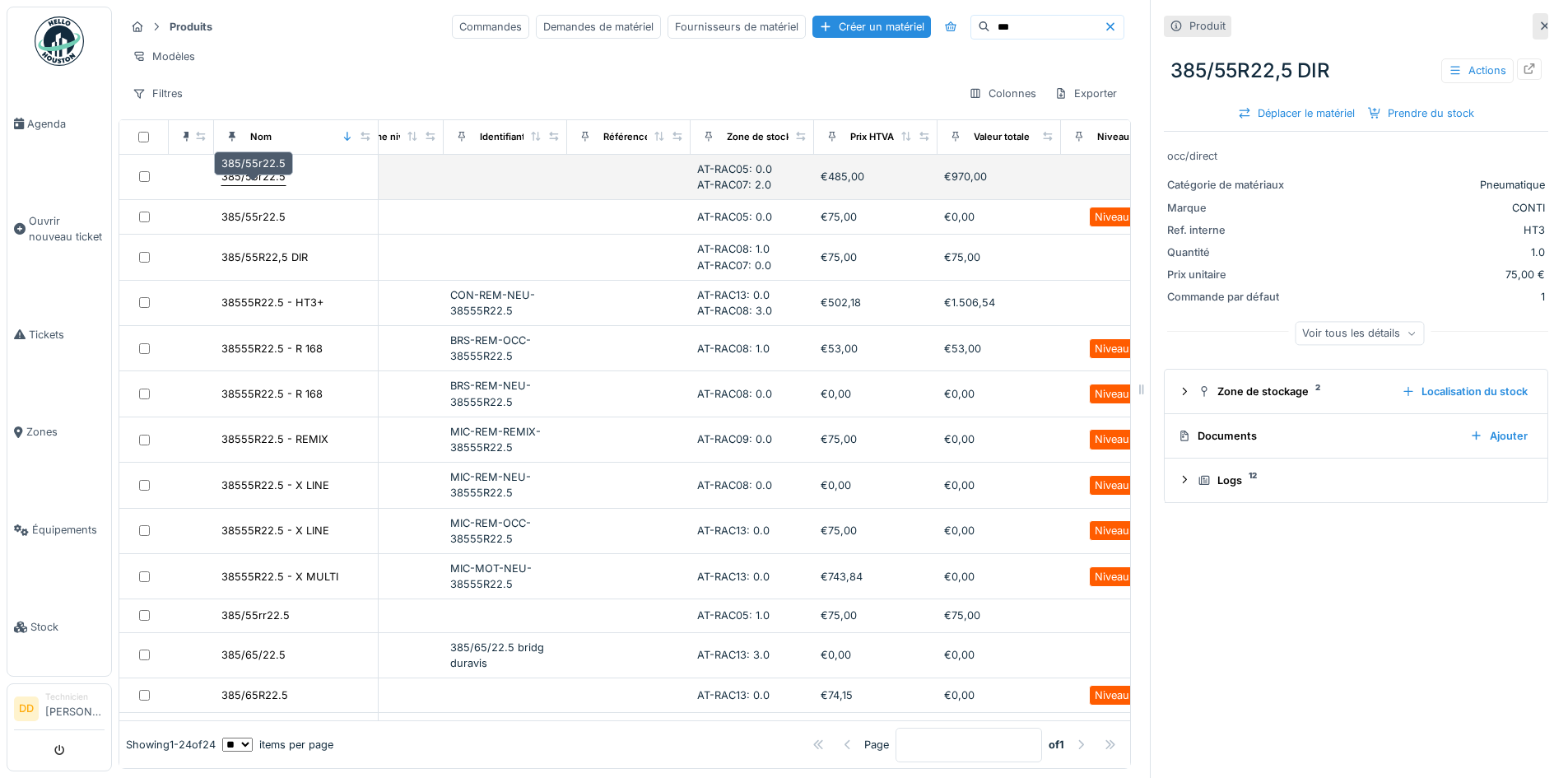
click at [268, 185] on div "385/55r22.5" at bounding box center [253, 176] width 64 height 15
click at [762, 191] on span "AT-RAC07: 2.0" at bounding box center [734, 185] width 74 height 13
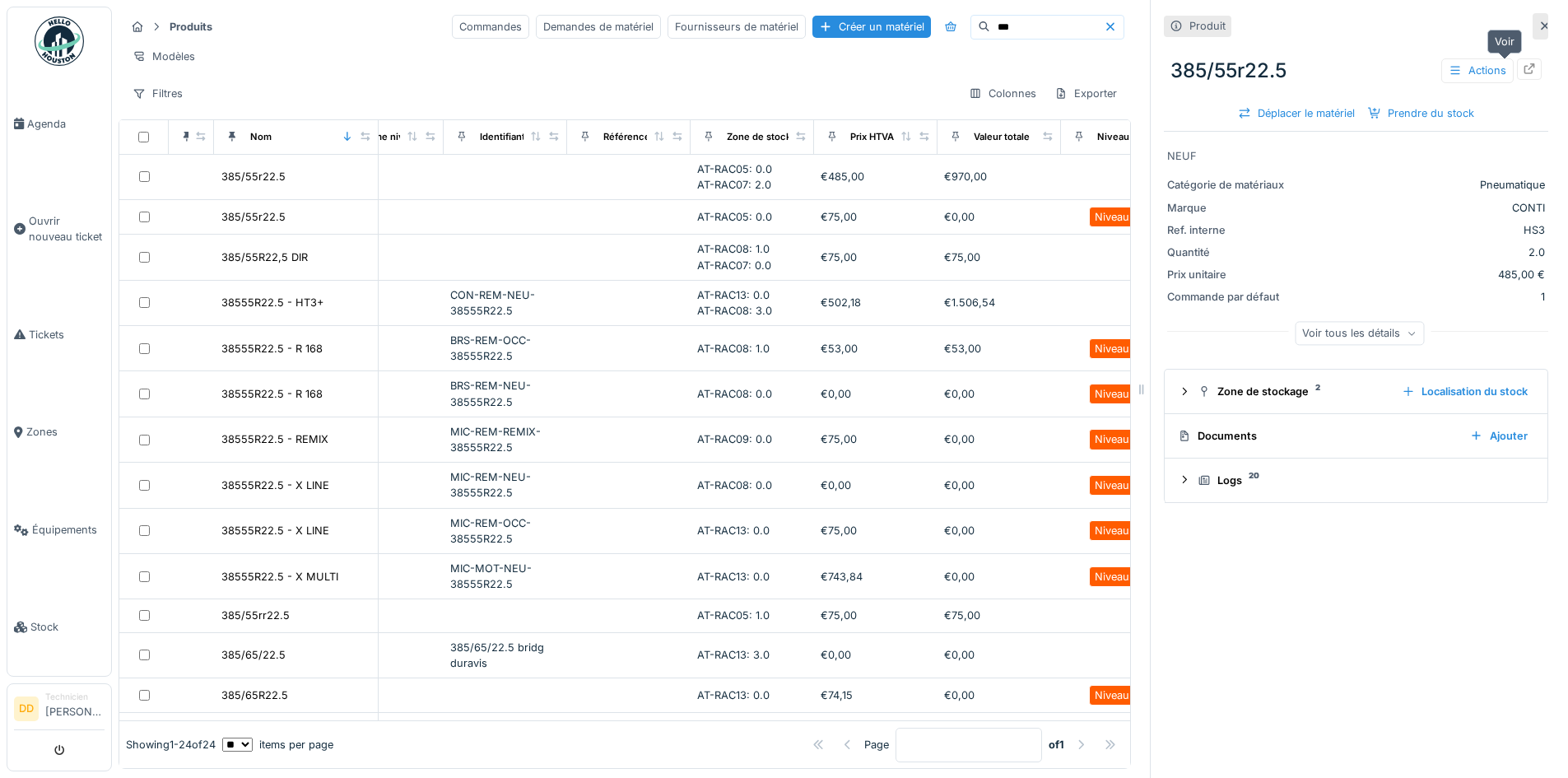
click at [1523, 71] on icon at bounding box center [1530, 68] width 13 height 11
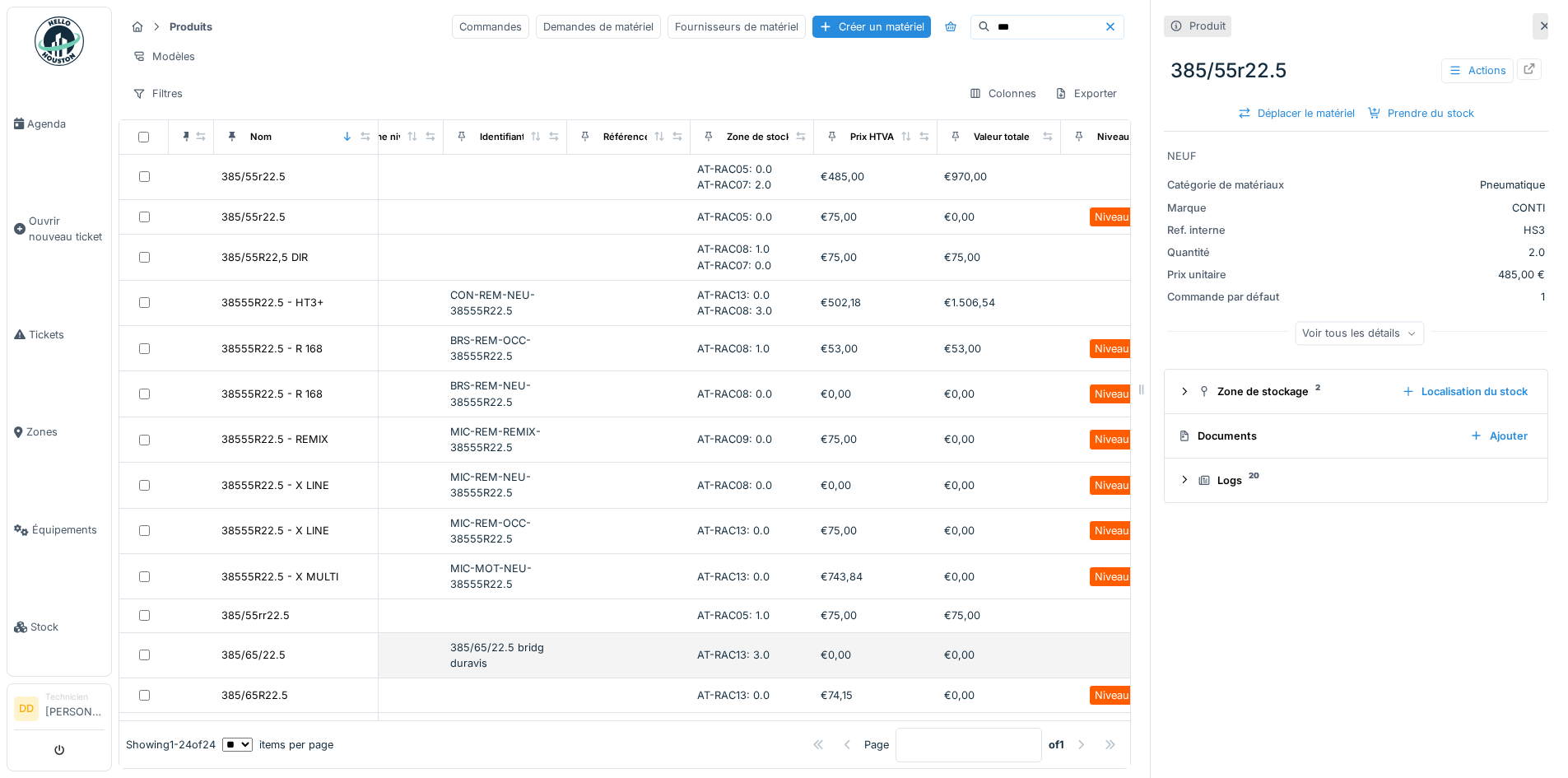
click at [557, 669] on div "385/65/22.5 bridg duravis" at bounding box center [505, 655] width 111 height 32
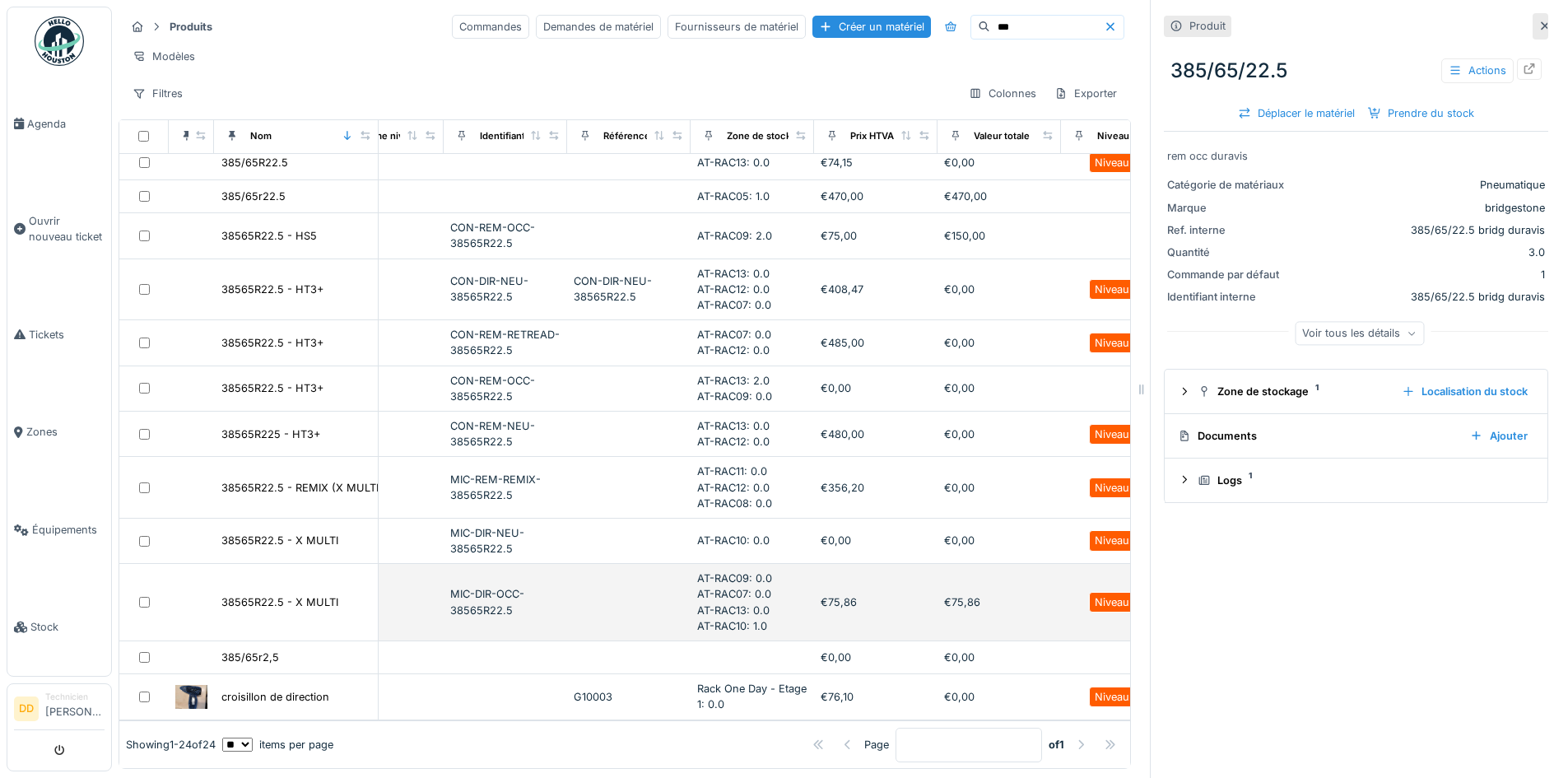
scroll to position [13, 0]
click at [328, 574] on td "38565R22.5 - X MULTI" at bounding box center [296, 602] width 164 height 77
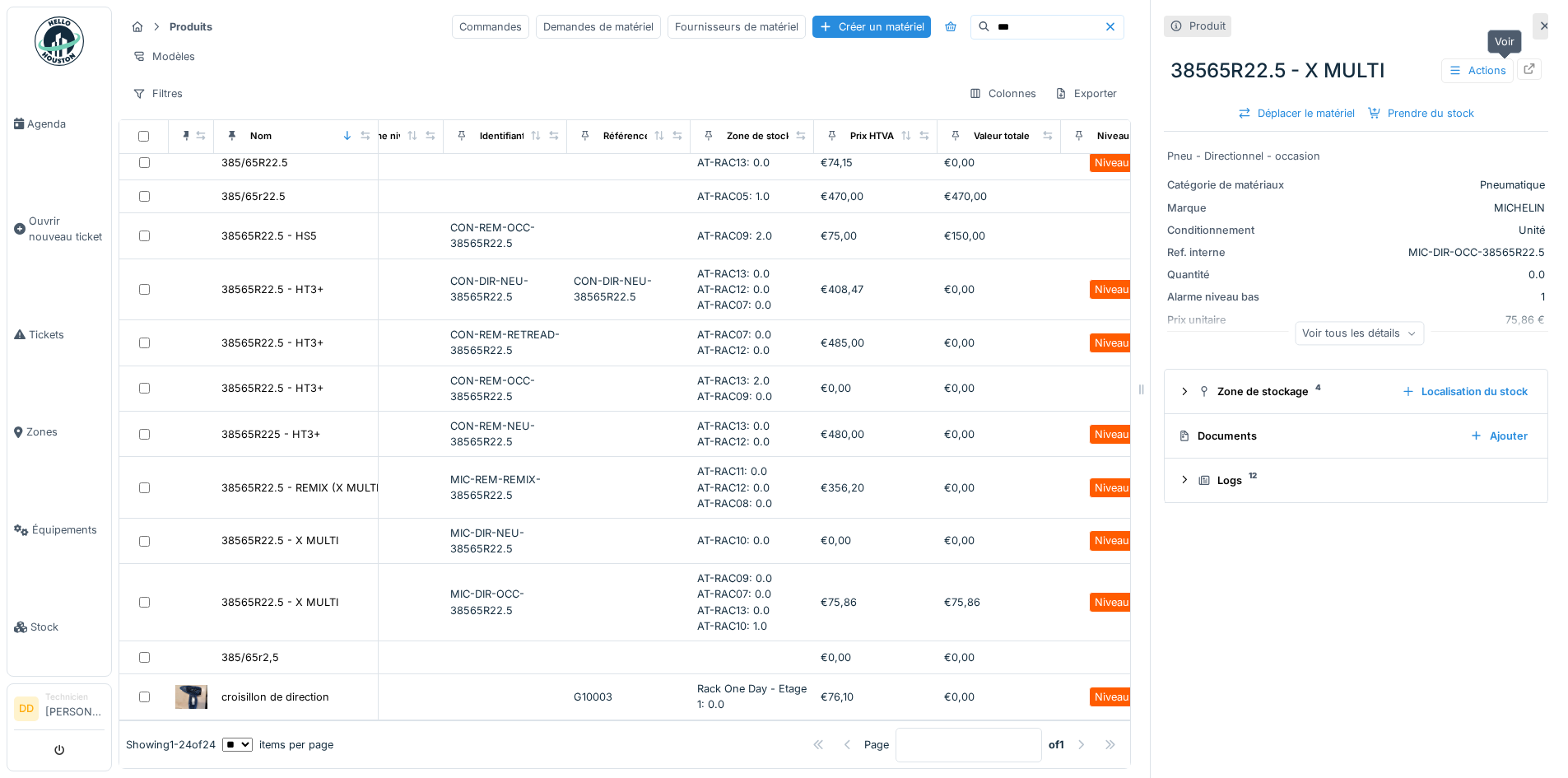
click at [1517, 59] on div at bounding box center [1530, 68] width 25 height 20
click at [991, 15] on input "***" at bounding box center [1048, 27] width 114 height 23
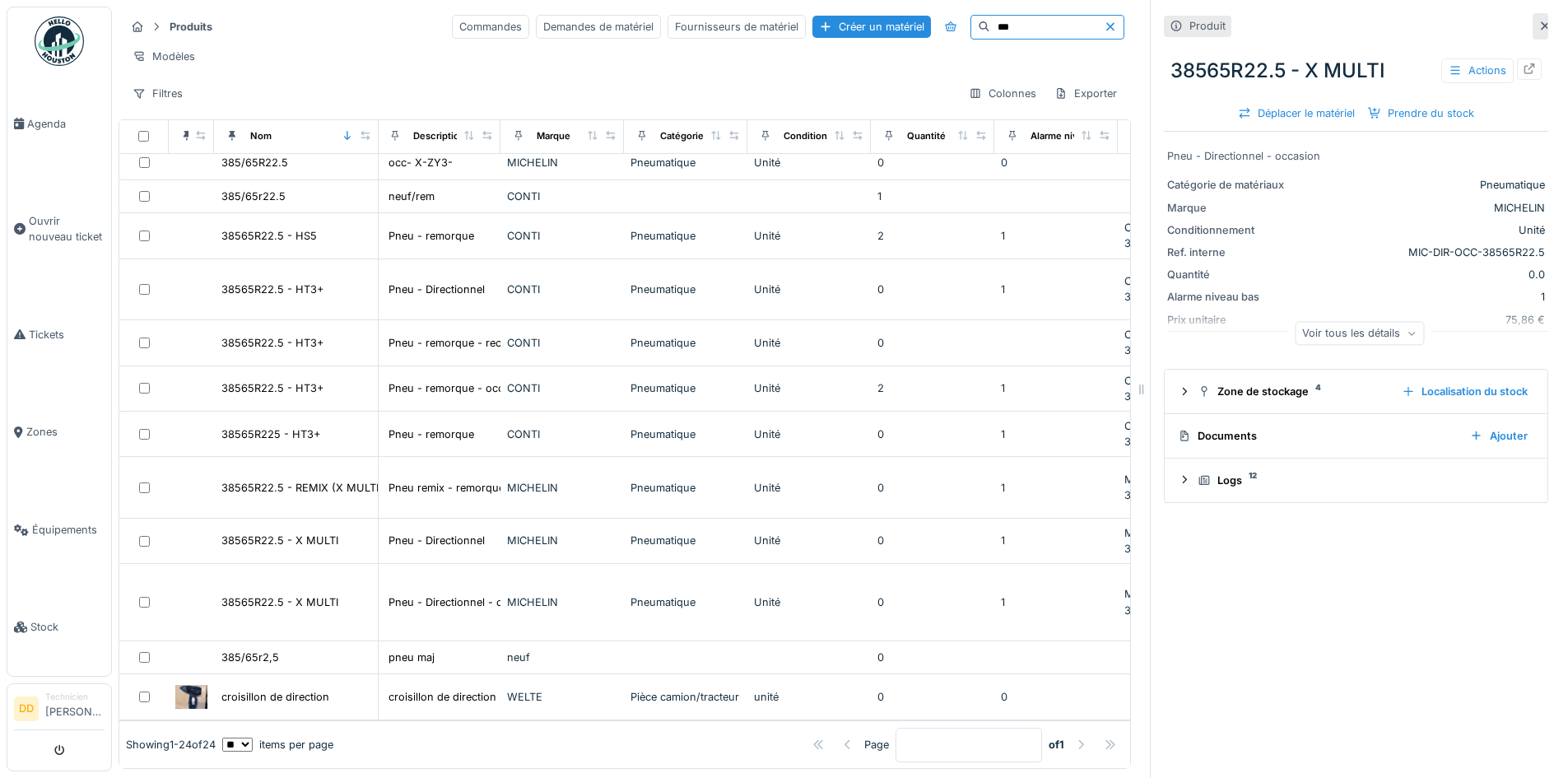
scroll to position [569, 0]
click at [991, 15] on input "***" at bounding box center [1048, 27] width 114 height 23
click at [928, 138] on div "Quantité" at bounding box center [928, 136] width 38 height 14
click at [964, 138] on icon at bounding box center [965, 135] width 12 height 9
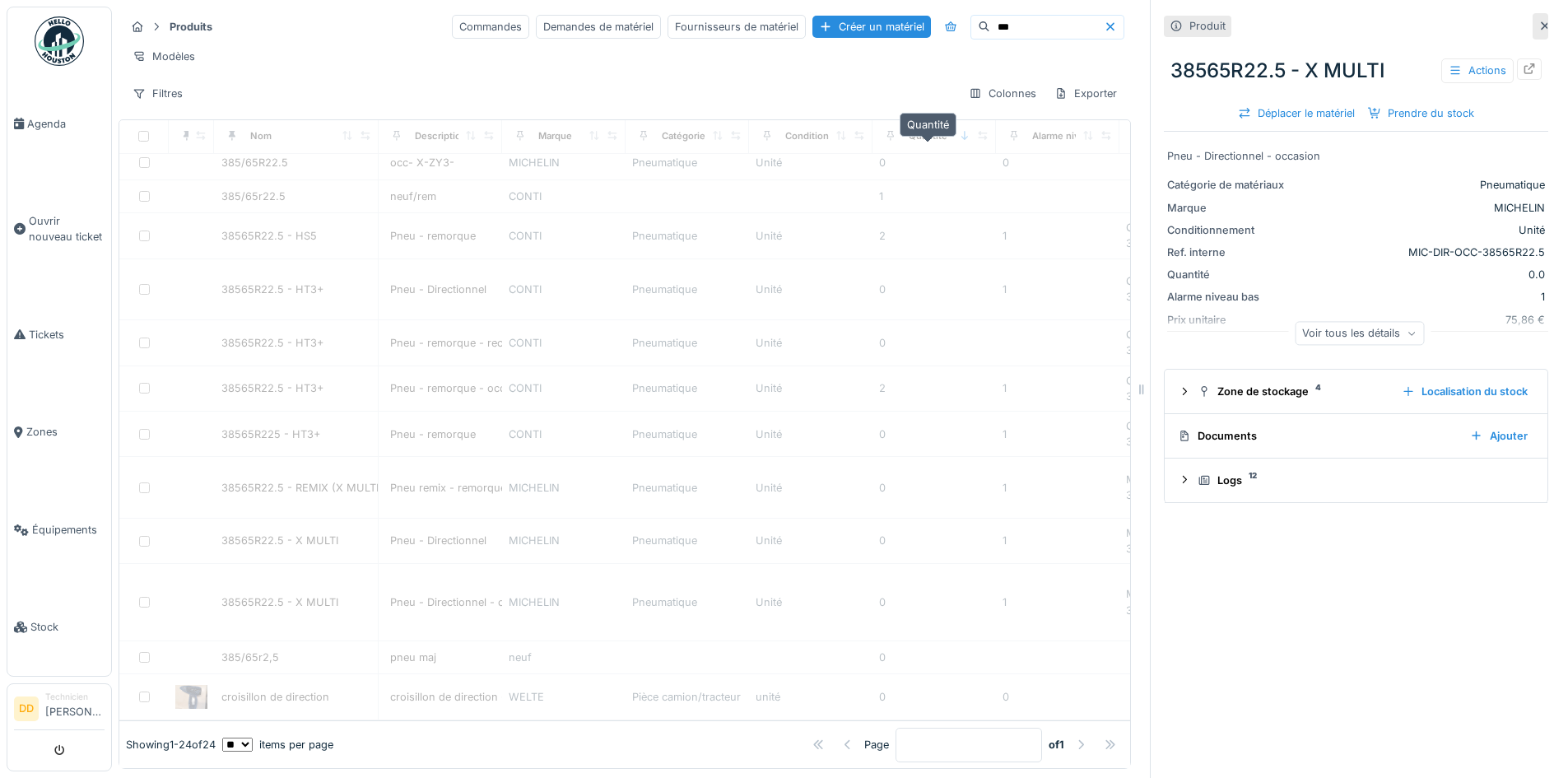
click at [945, 137] on div "Quantité" at bounding box center [928, 136] width 38 height 14
click at [968, 137] on icon at bounding box center [965, 135] width 7 height 9
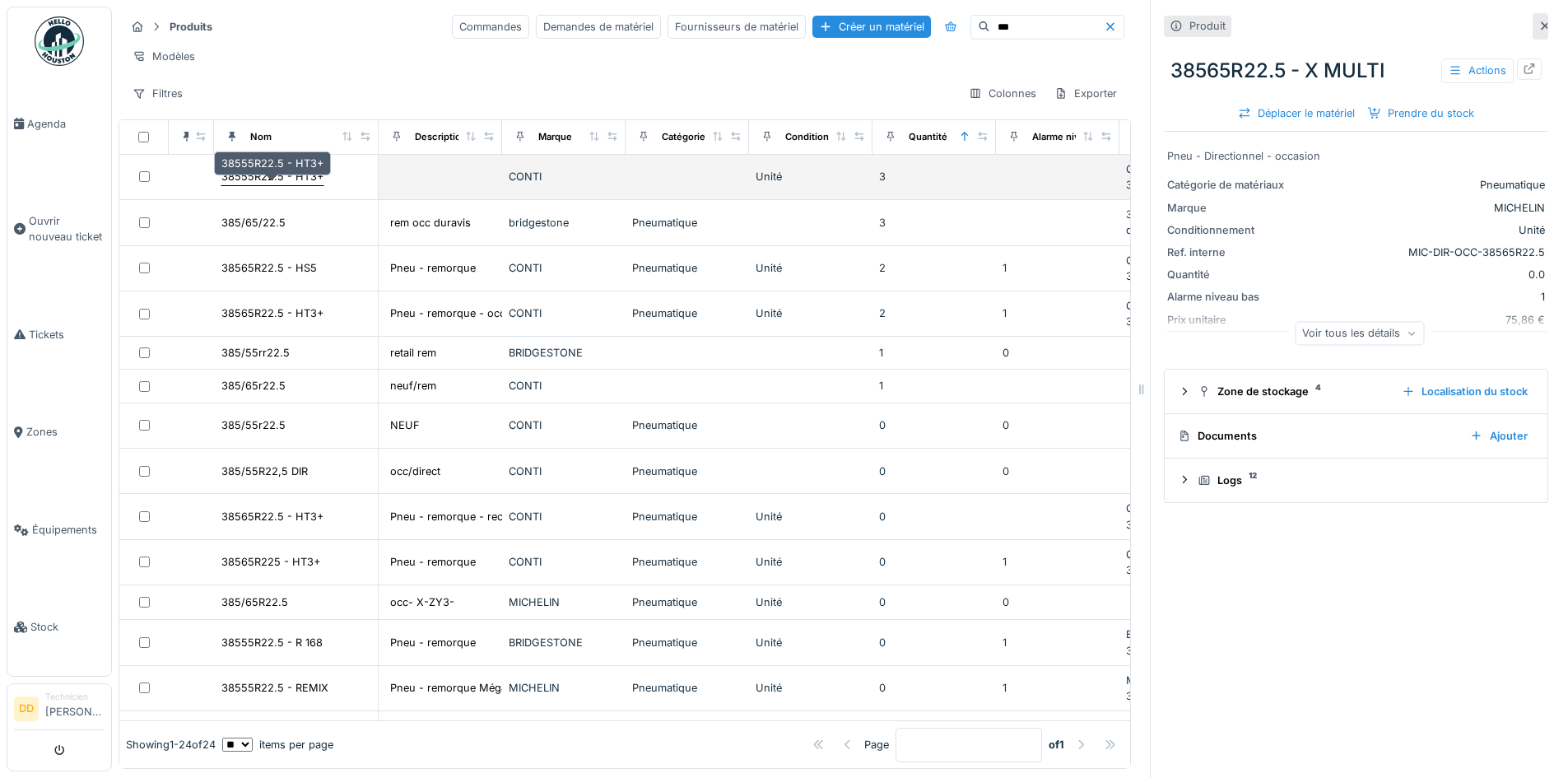
click at [285, 175] on div "38555R22.5 - HT3+" at bounding box center [272, 176] width 102 height 15
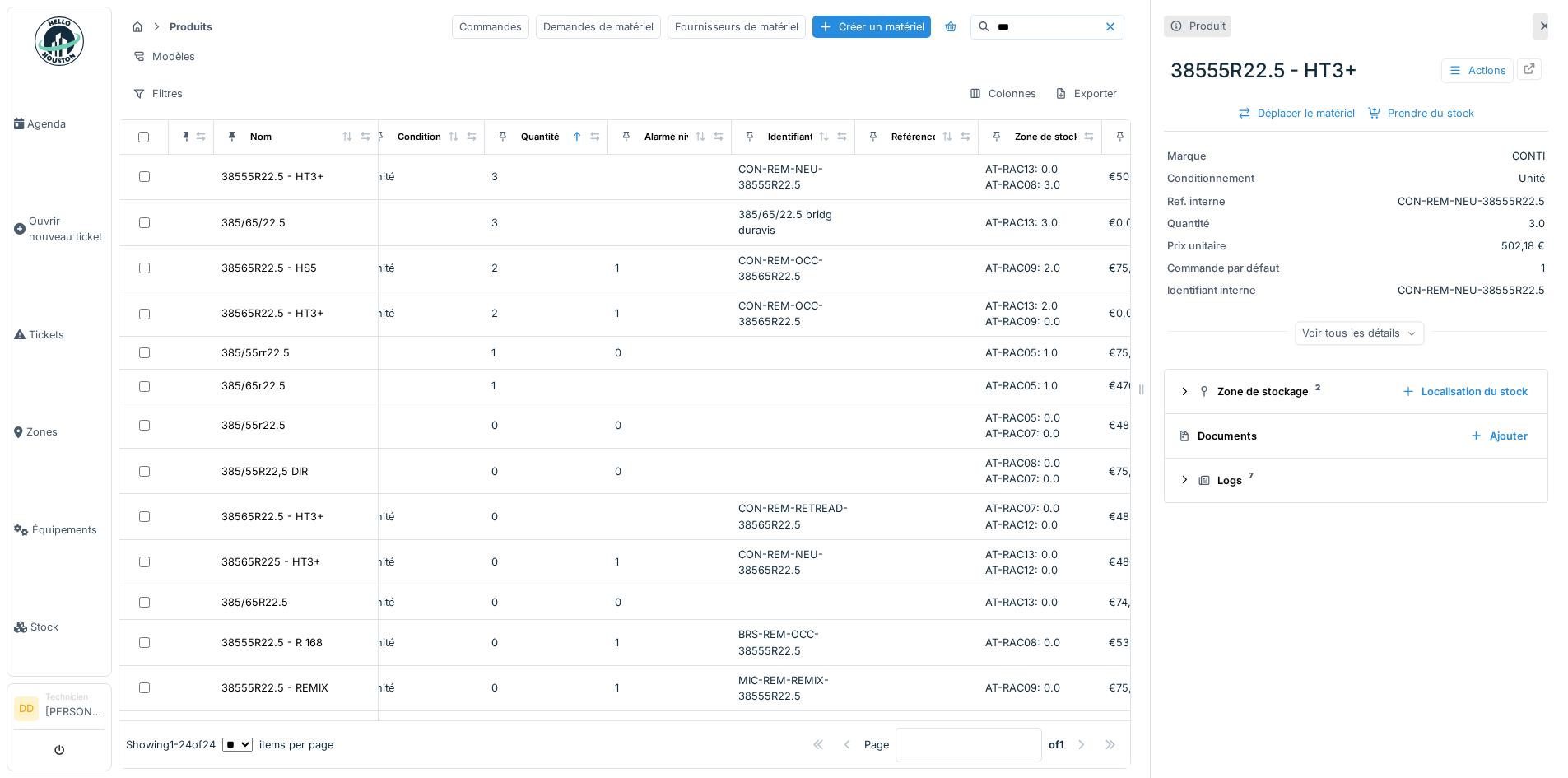
scroll to position [0, 395]
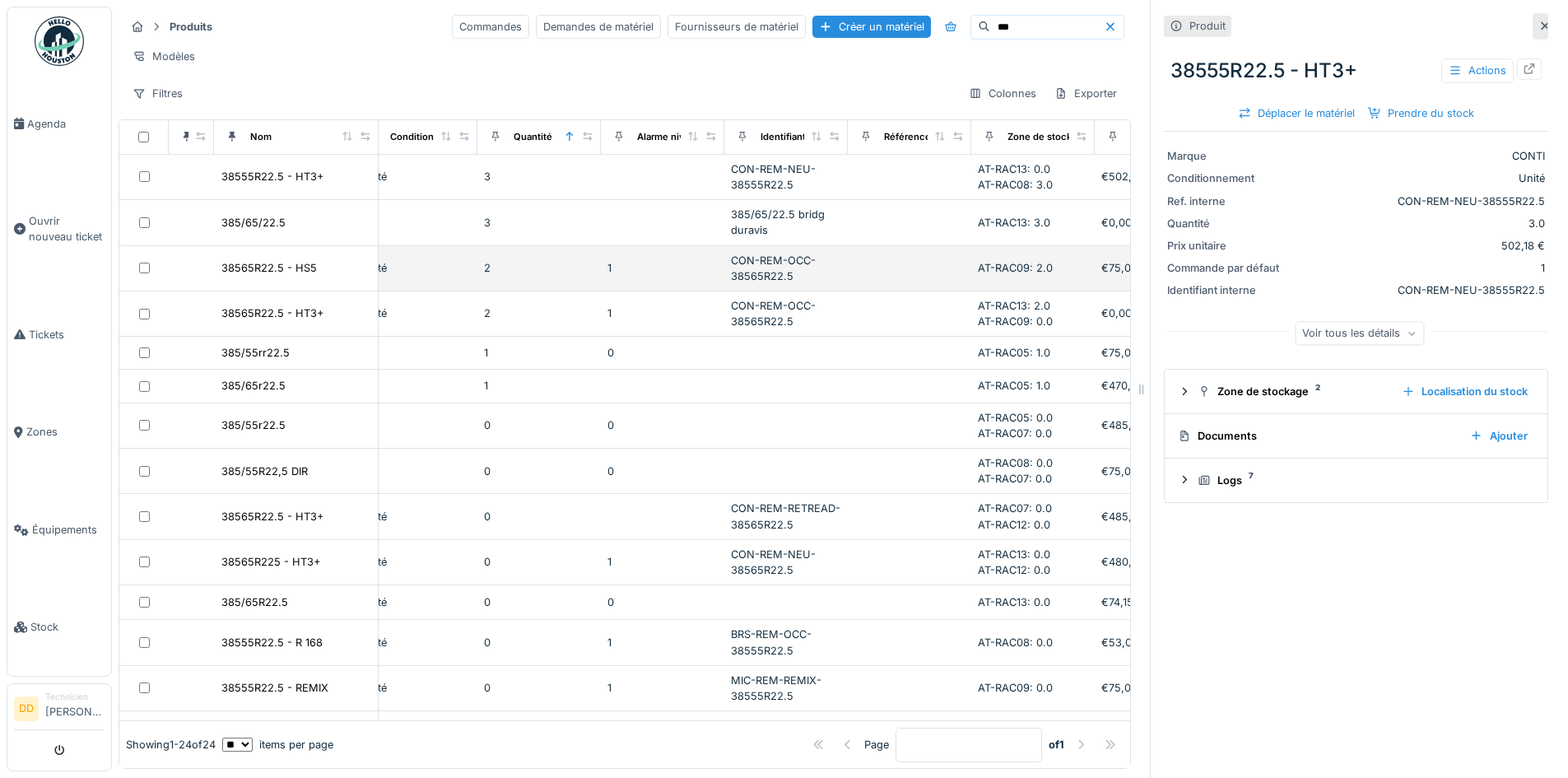
click at [776, 271] on div "CON-REM-OCC-38565R22.5" at bounding box center [786, 268] width 111 height 32
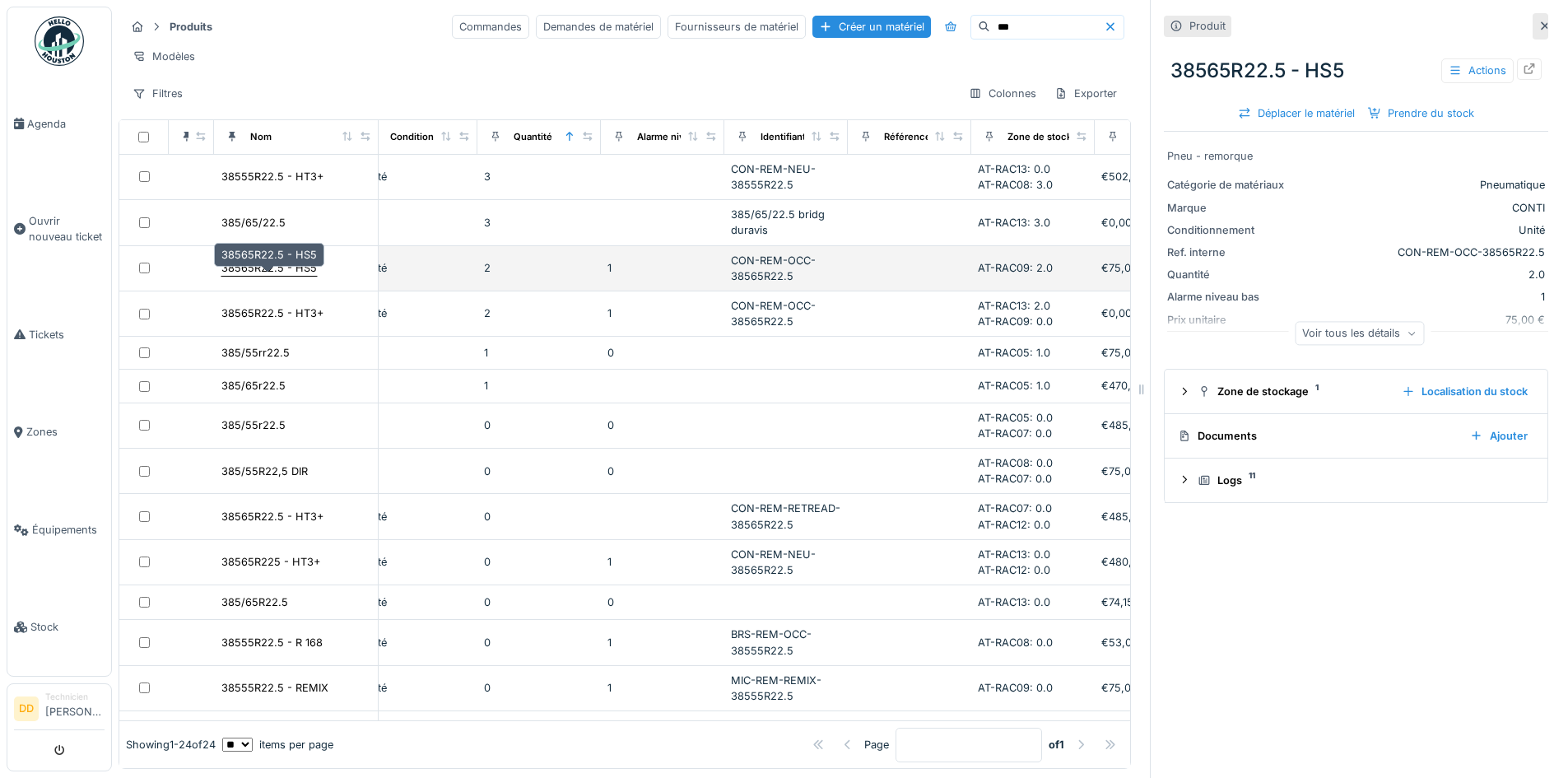
click at [300, 268] on div "38565R22.5 - HS5" at bounding box center [268, 267] width 95 height 15
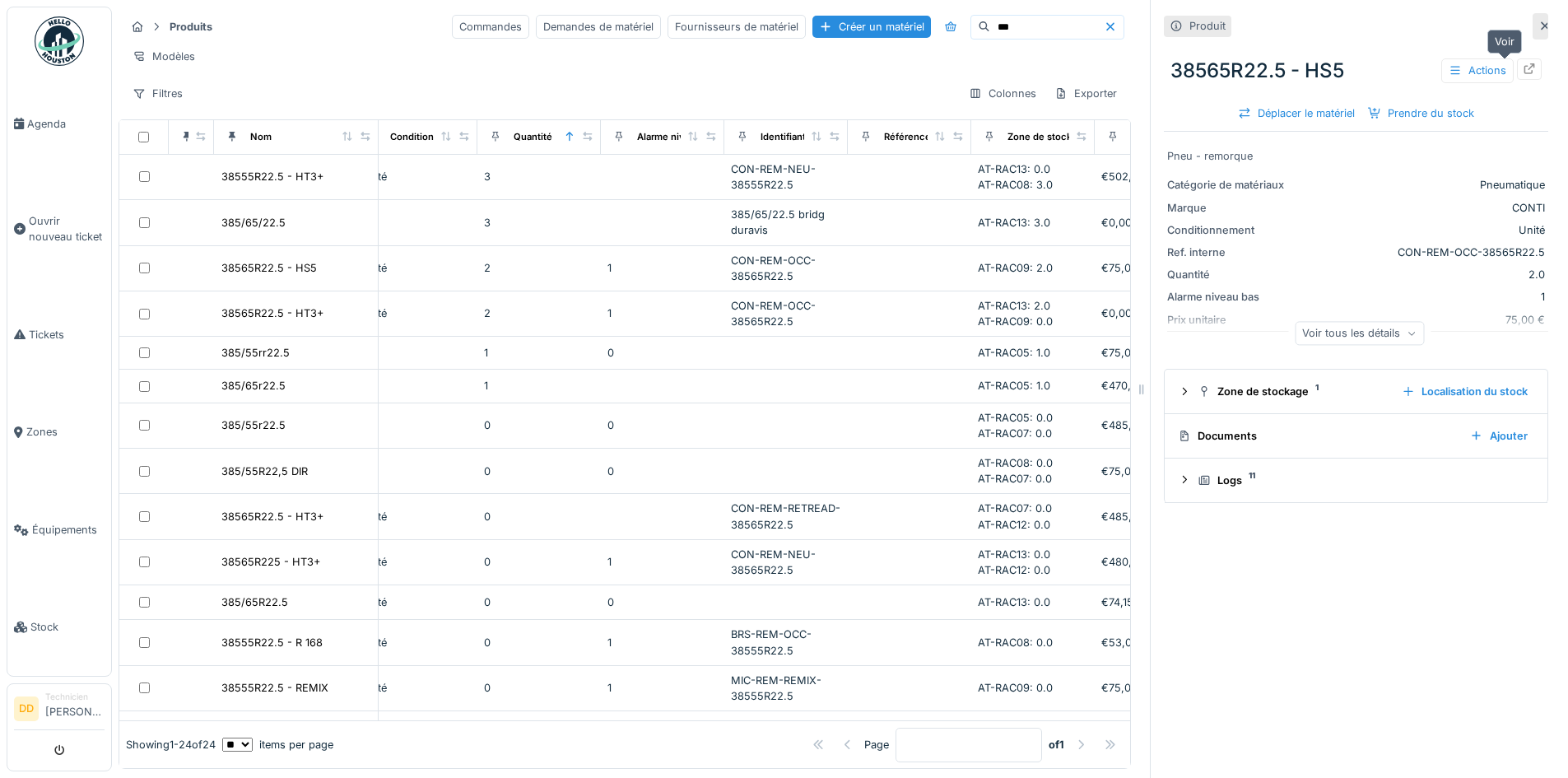
click at [1523, 63] on icon at bounding box center [1530, 68] width 13 height 11
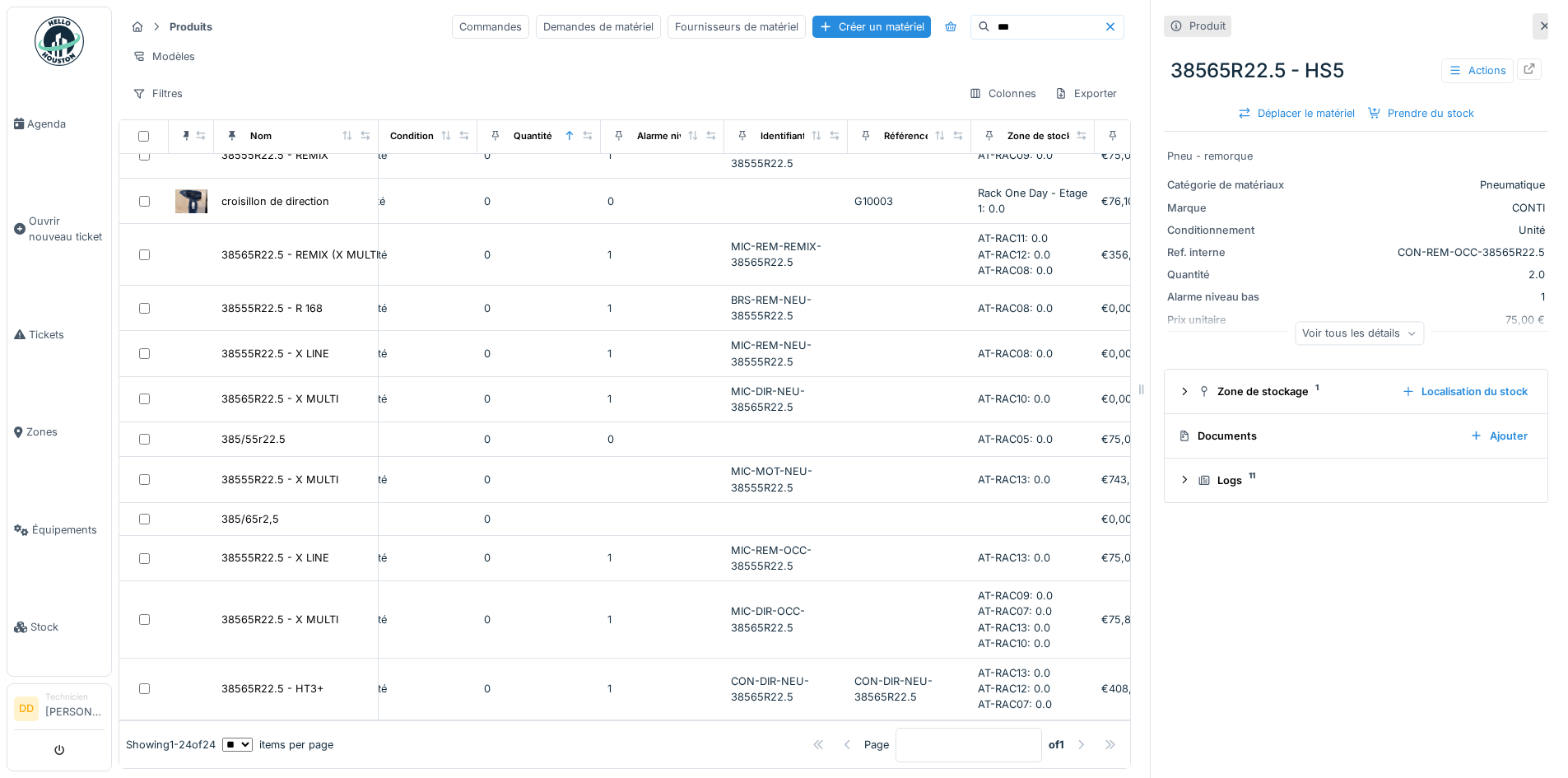
scroll to position [569, 395]
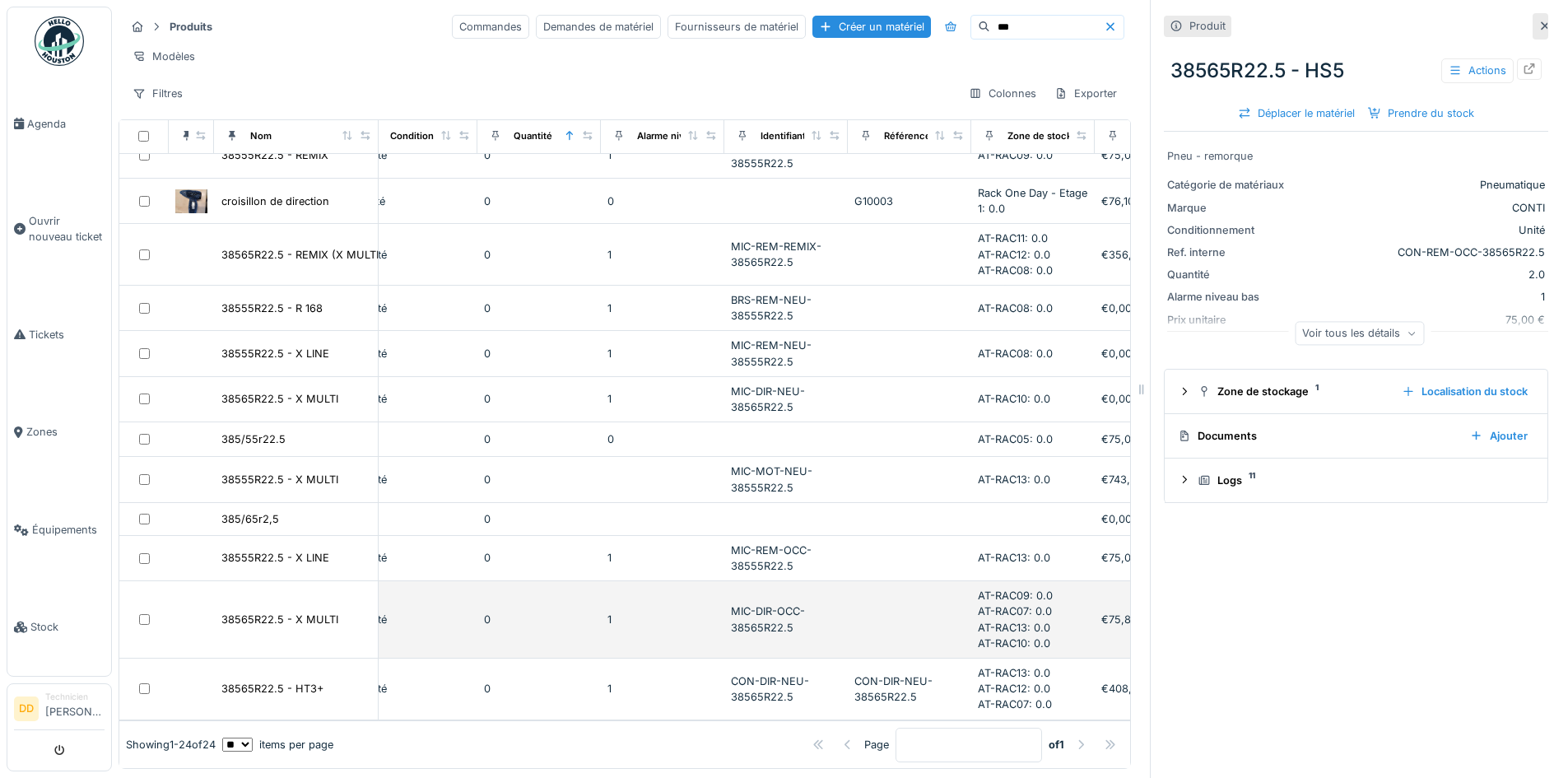
click at [778, 603] on div "MIC-DIR-OCC-38565R22.5" at bounding box center [786, 618] width 111 height 32
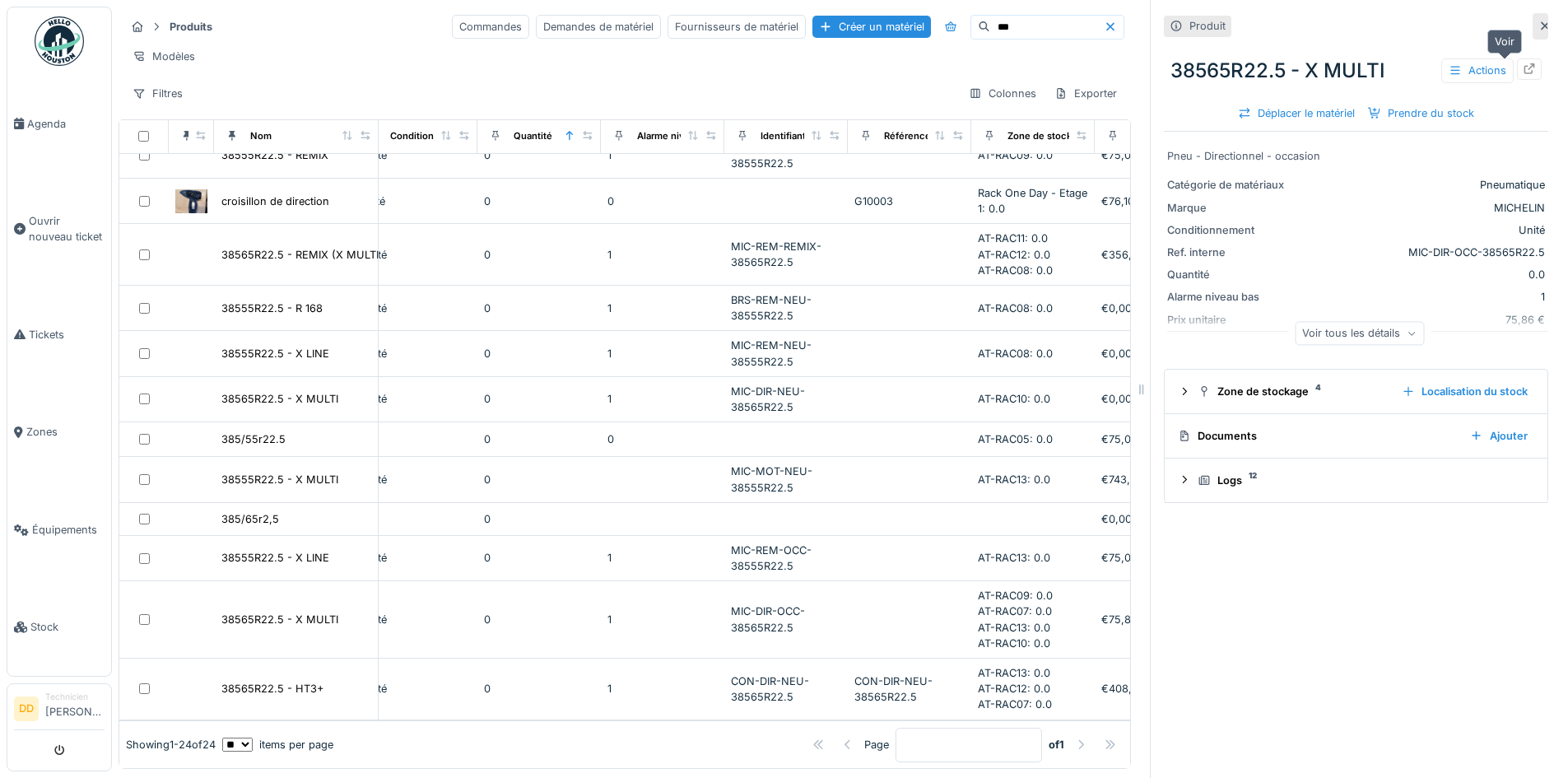
click at [1523, 63] on icon at bounding box center [1530, 68] width 13 height 11
click at [991, 15] on input "***" at bounding box center [1048, 27] width 114 height 23
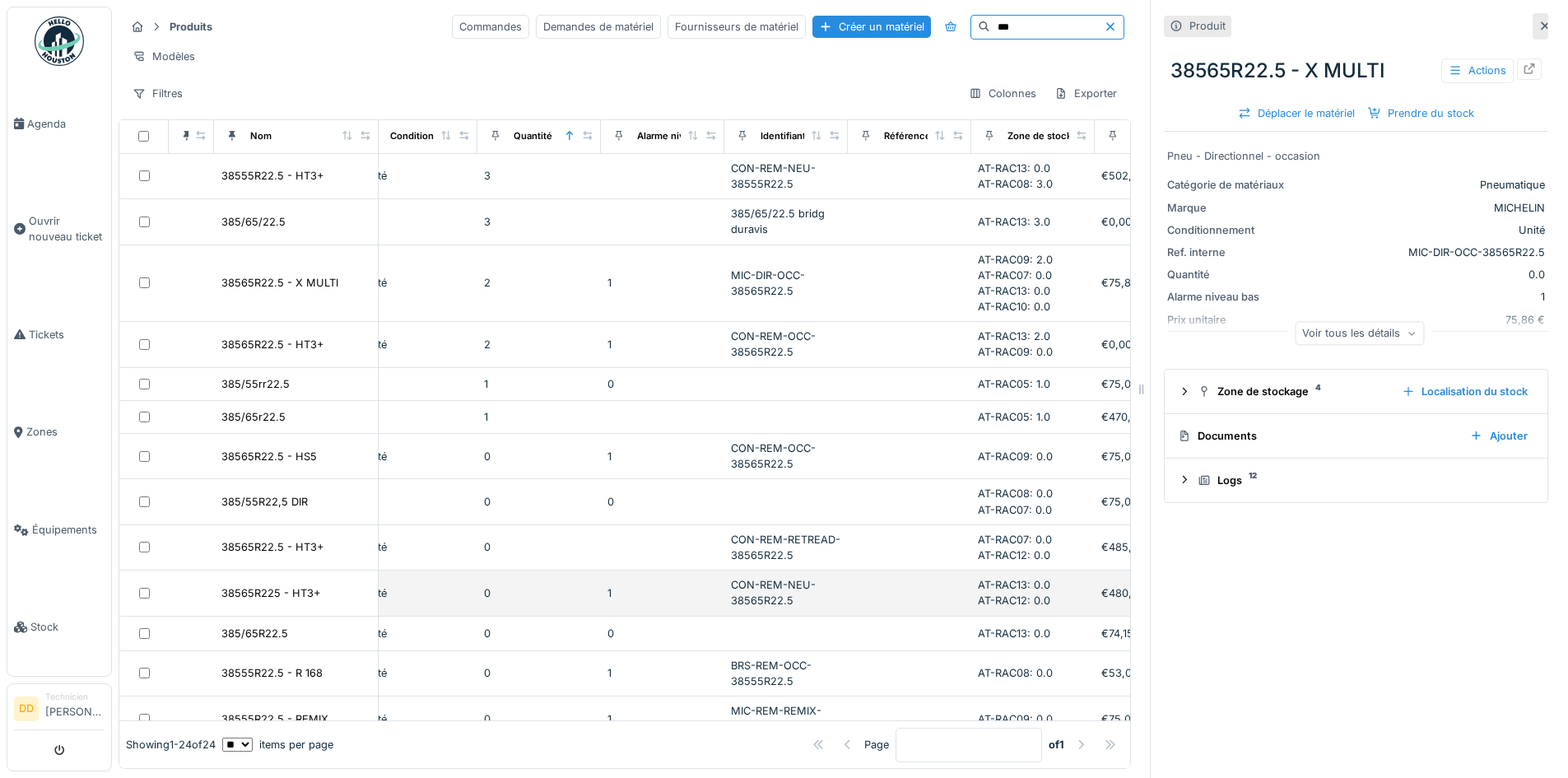
scroll to position [0, 395]
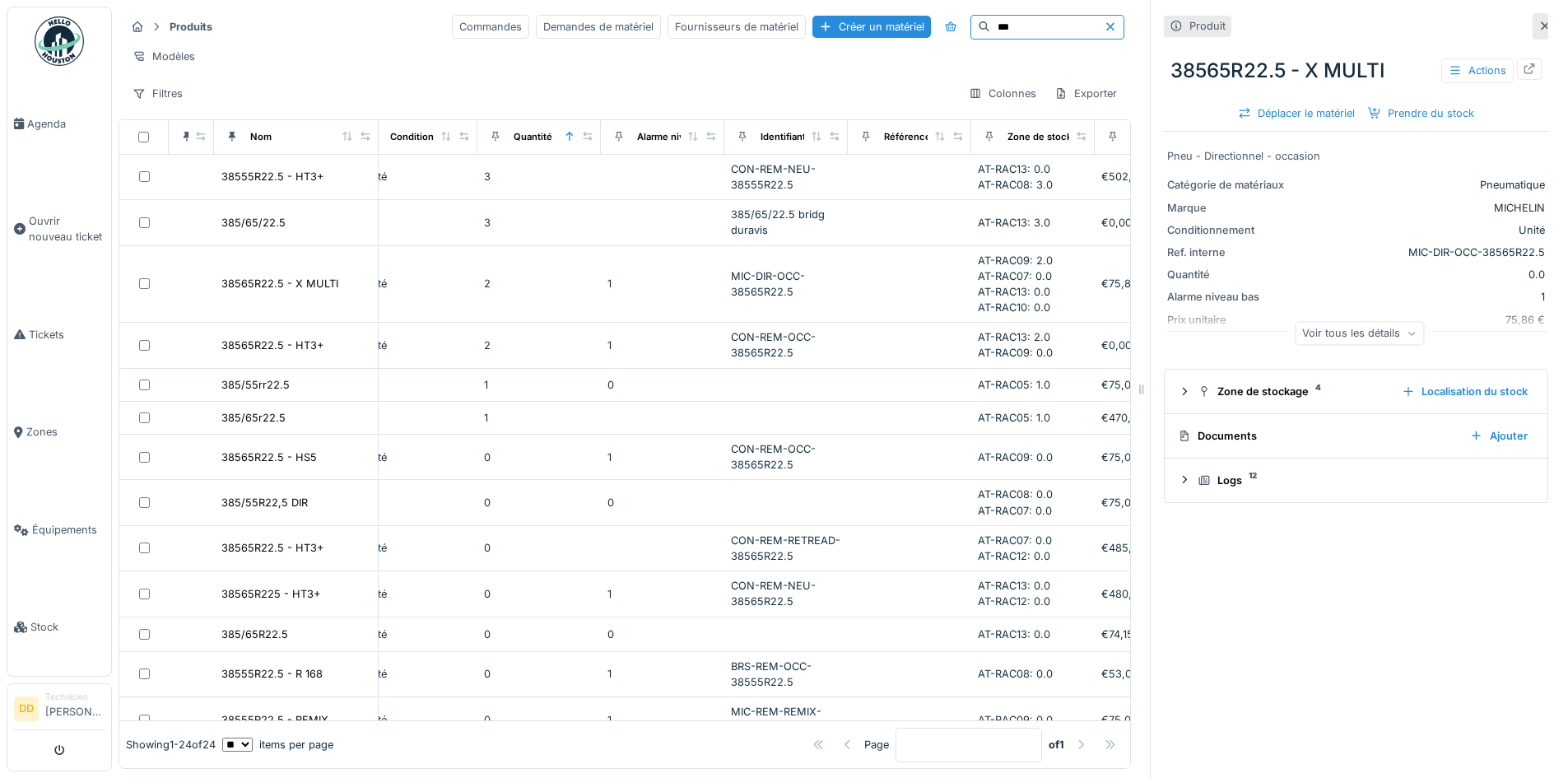
click at [991, 15] on input "***" at bounding box center [1048, 27] width 114 height 23
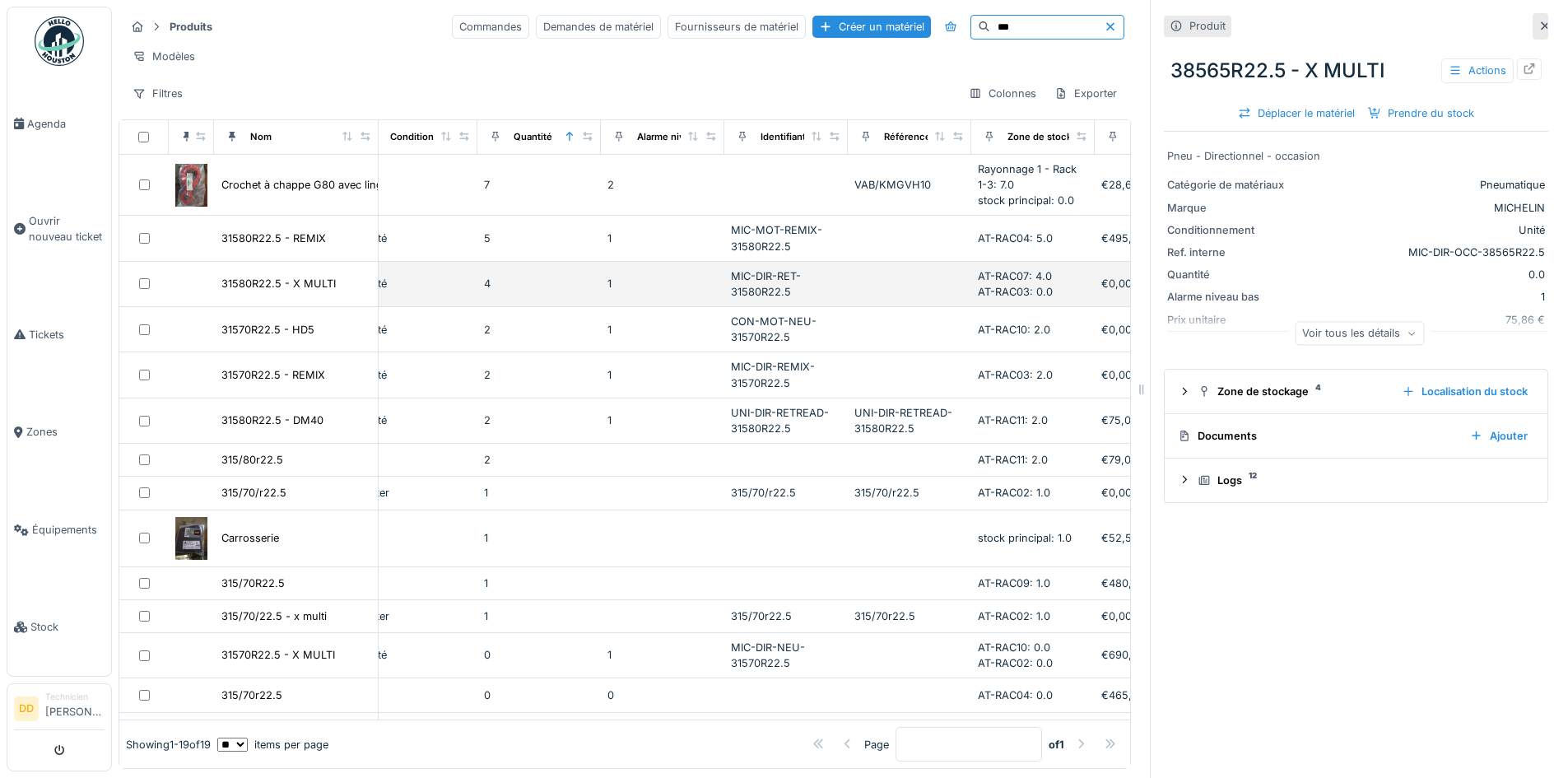
type input "***"
click at [671, 283] on div "1" at bounding box center [663, 284] width 111 height 15
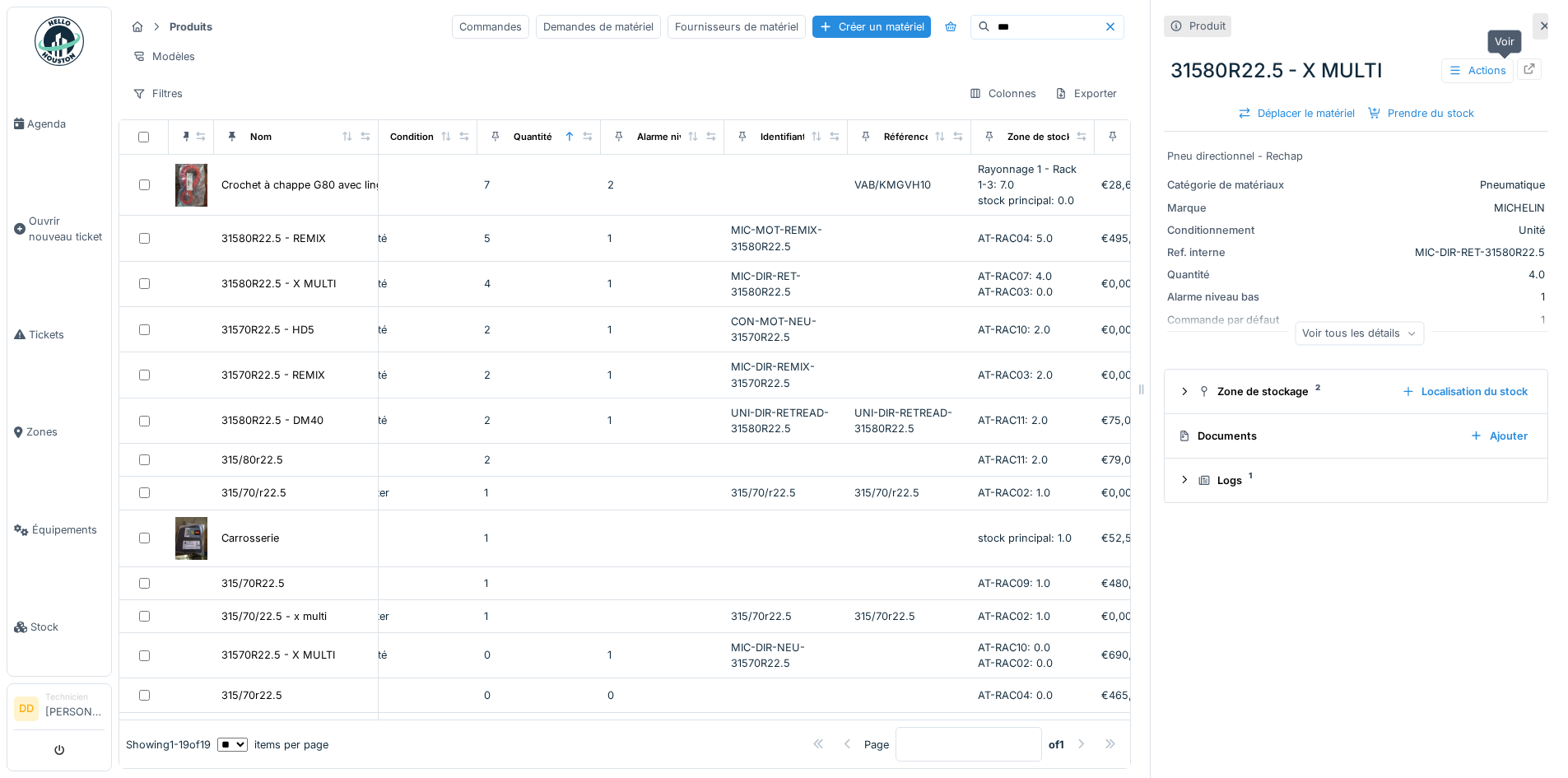
click at [1523, 63] on icon at bounding box center [1530, 68] width 13 height 11
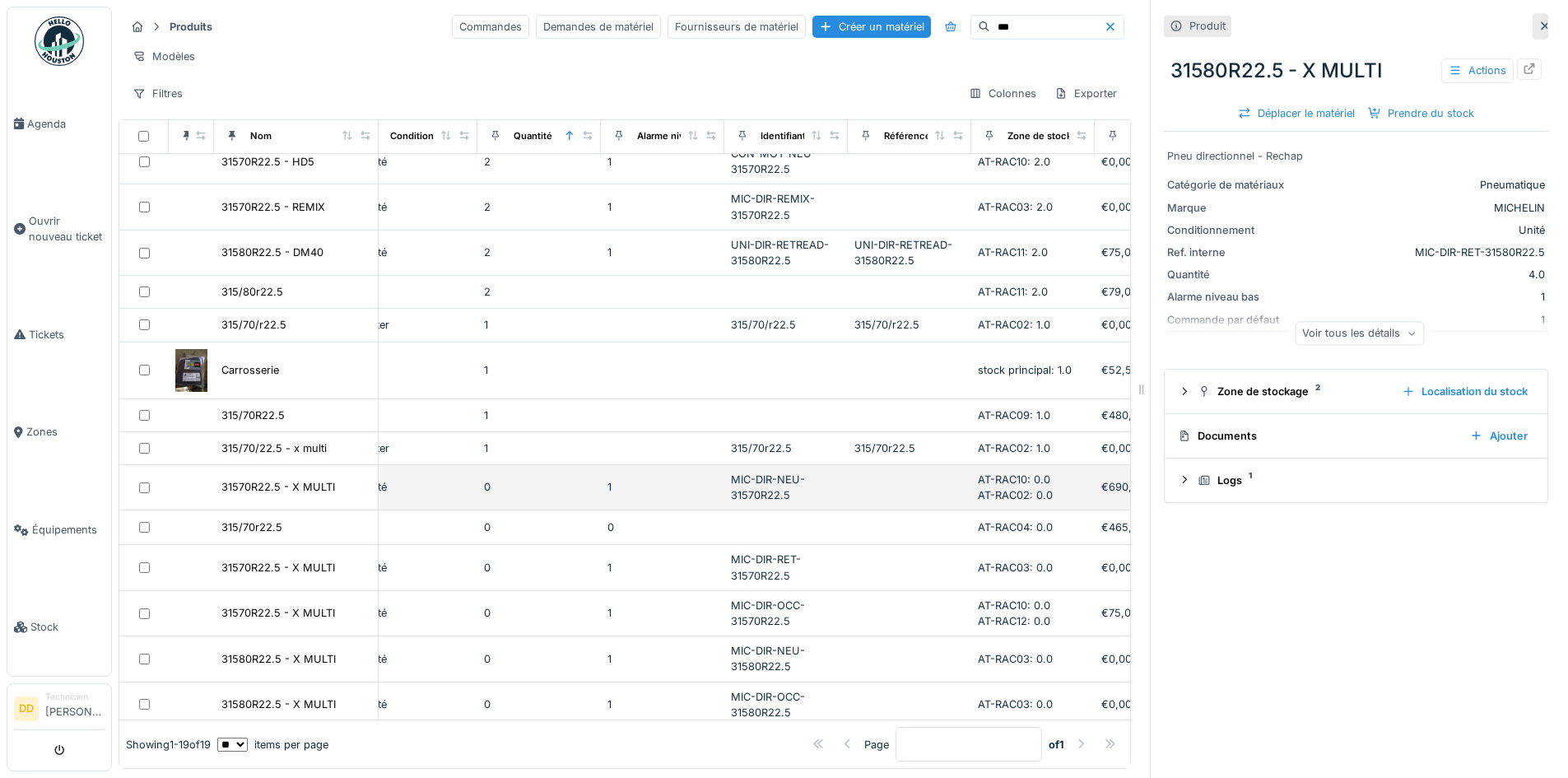
scroll to position [140, 395]
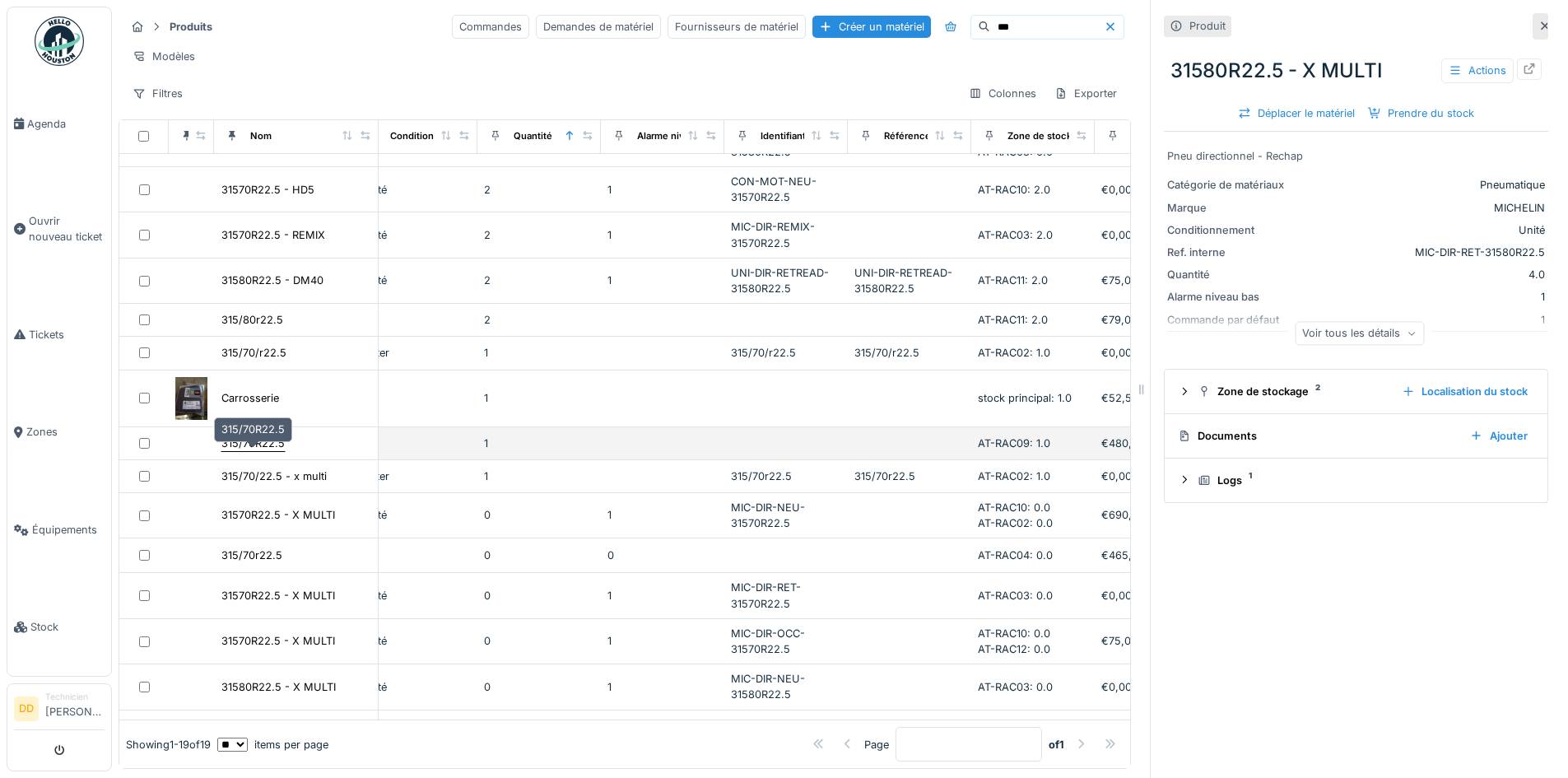
click at [244, 444] on div "315/70R22.5" at bounding box center [253, 443] width 63 height 15
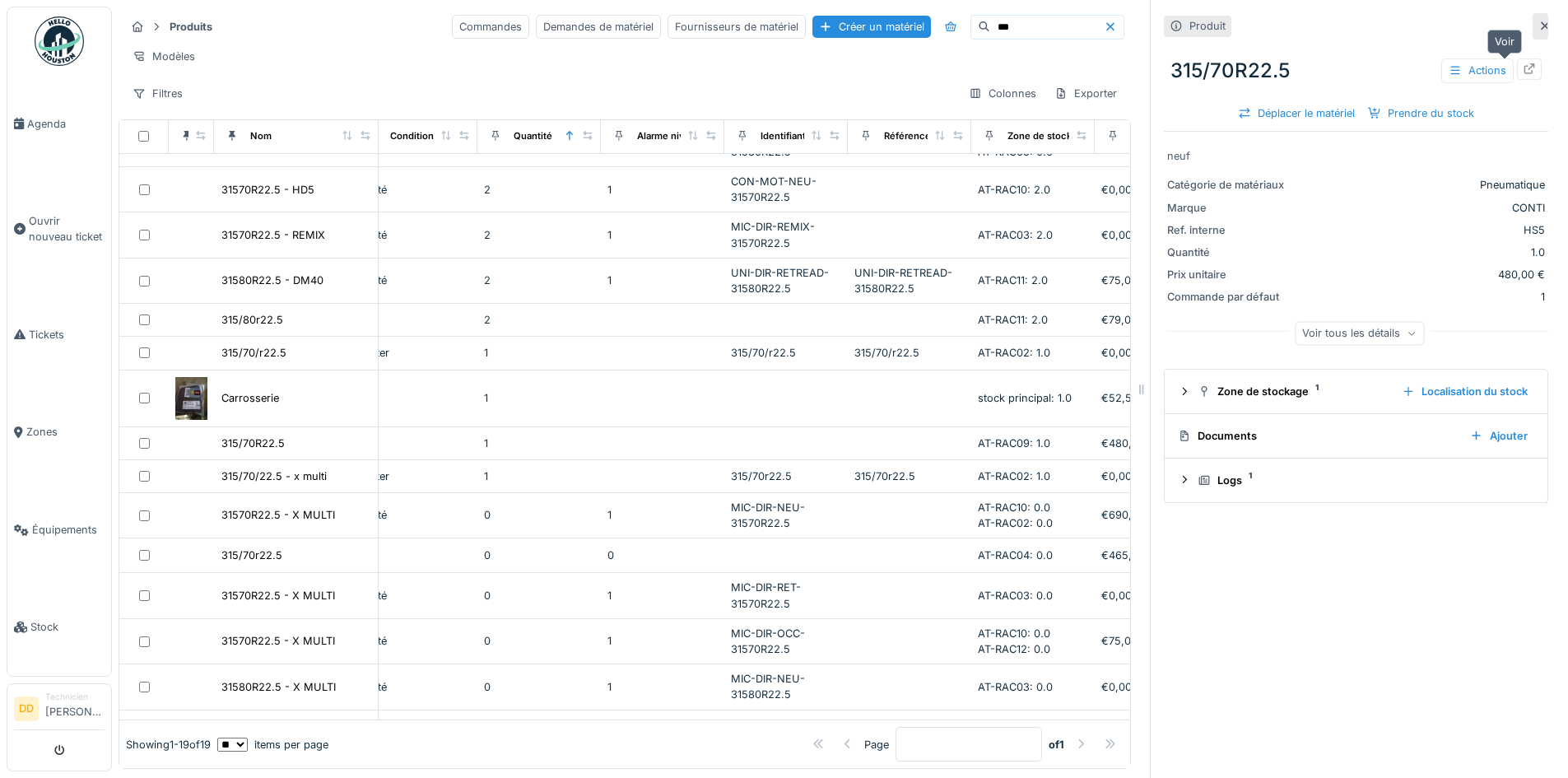
click at [1525, 63] on icon at bounding box center [1530, 68] width 11 height 11
click at [1017, 327] on div "AT-RAC11: 2.0" at bounding box center [1033, 319] width 111 height 15
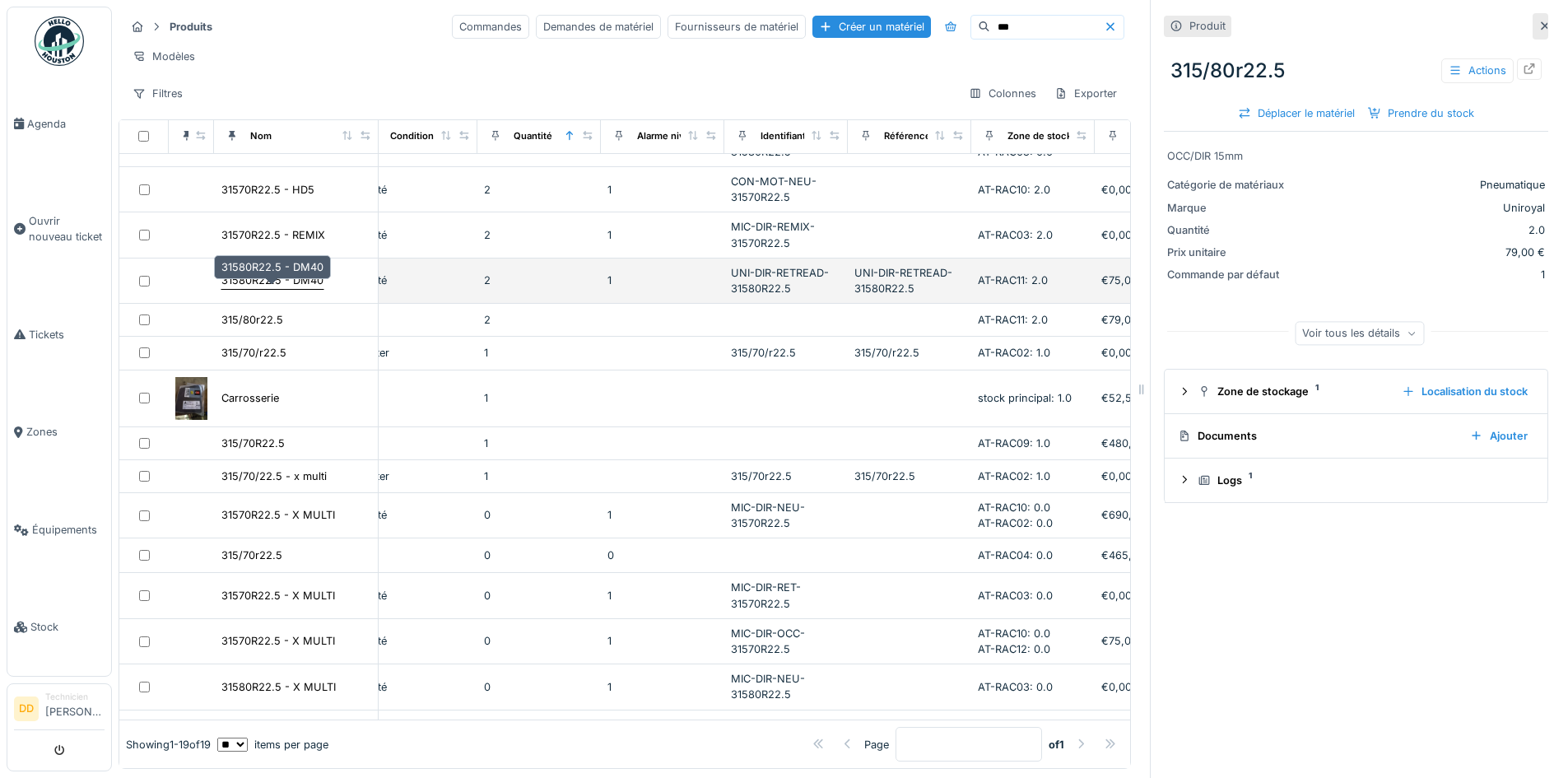
click at [269, 283] on div "31580R22.5 - DM40" at bounding box center [272, 280] width 102 height 15
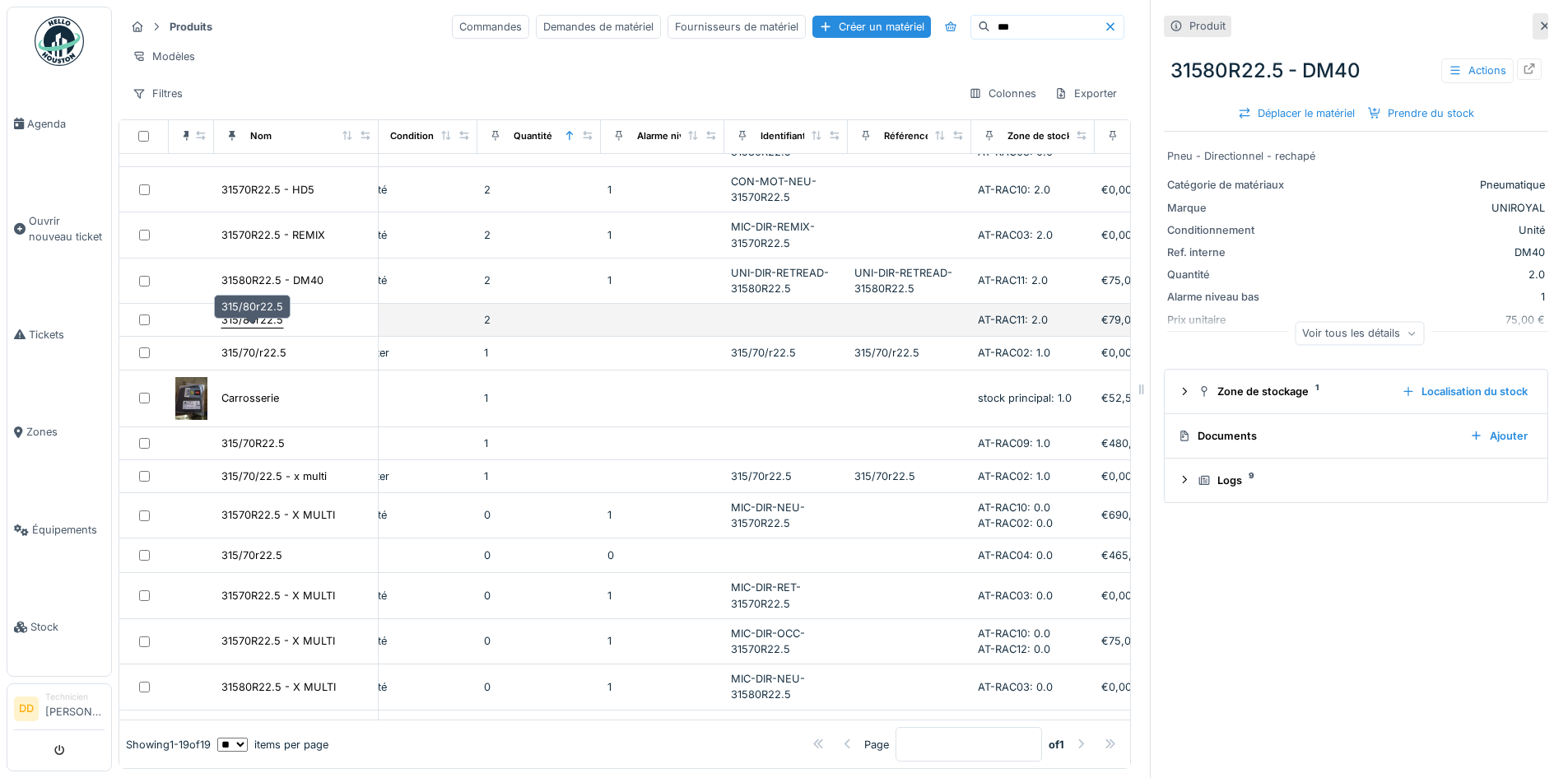
click at [277, 320] on div "315/80r22.5" at bounding box center [252, 319] width 62 height 15
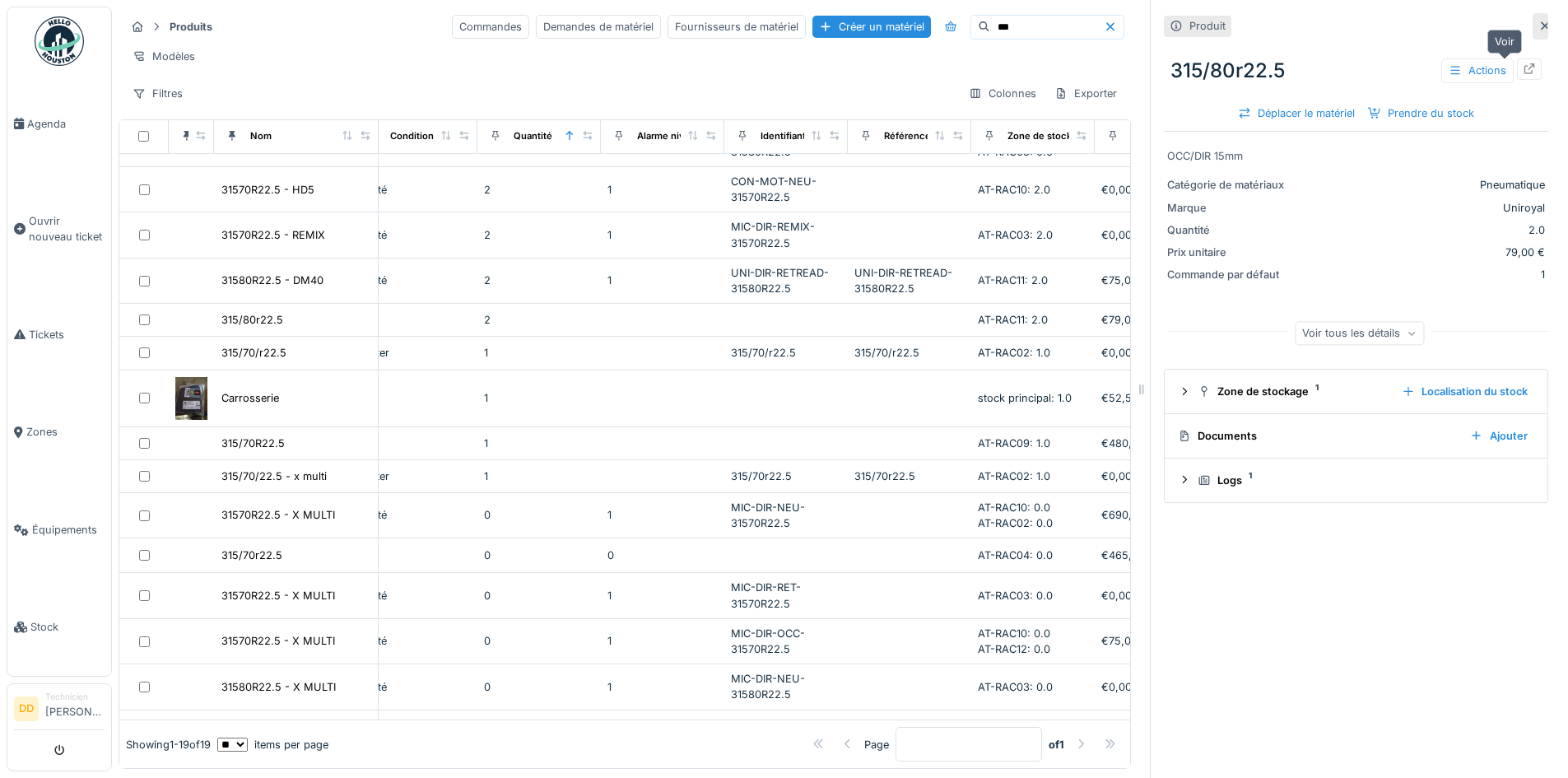
click at [1523, 63] on icon at bounding box center [1530, 68] width 13 height 11
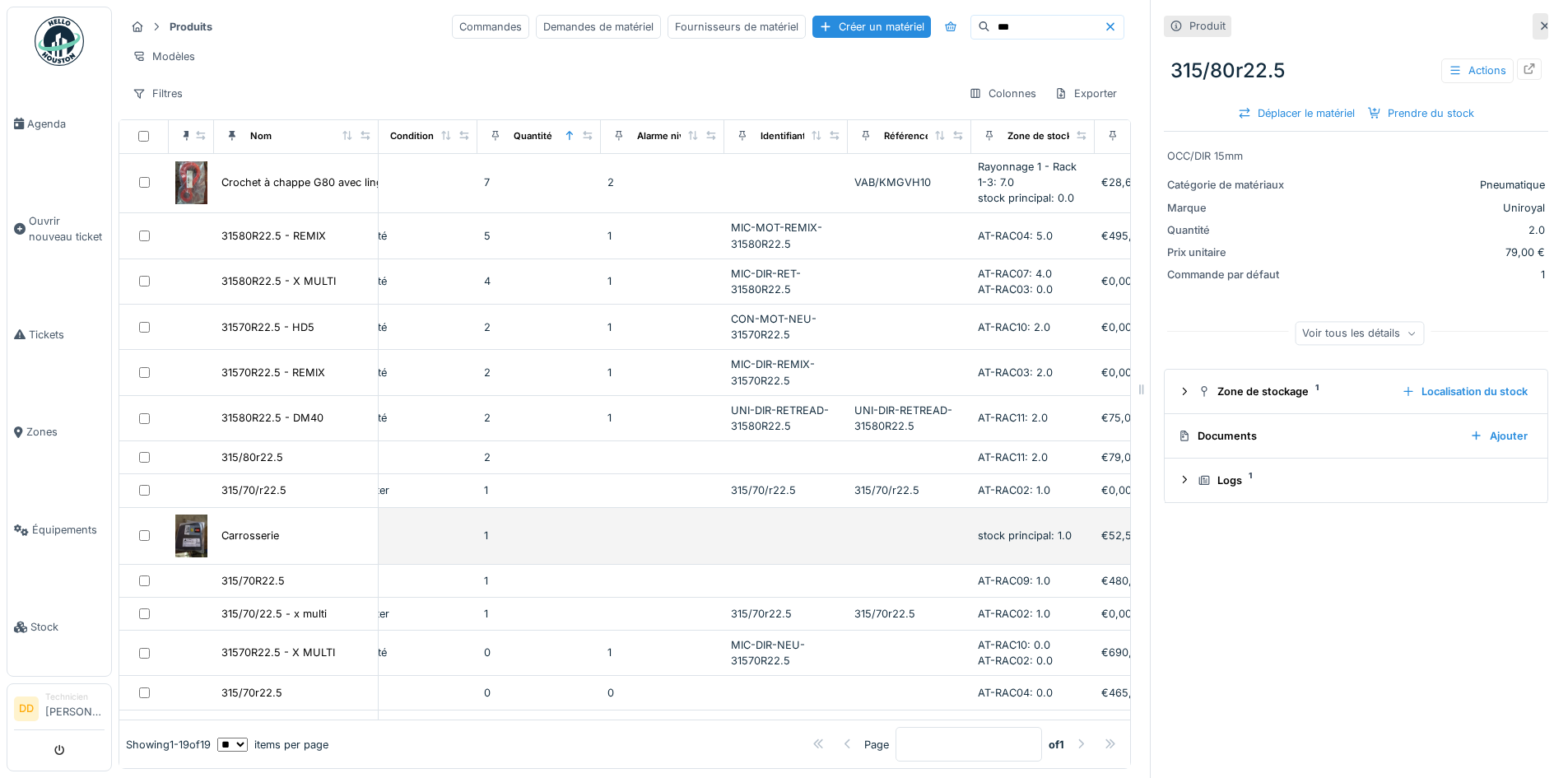
scroll to position [0, 395]
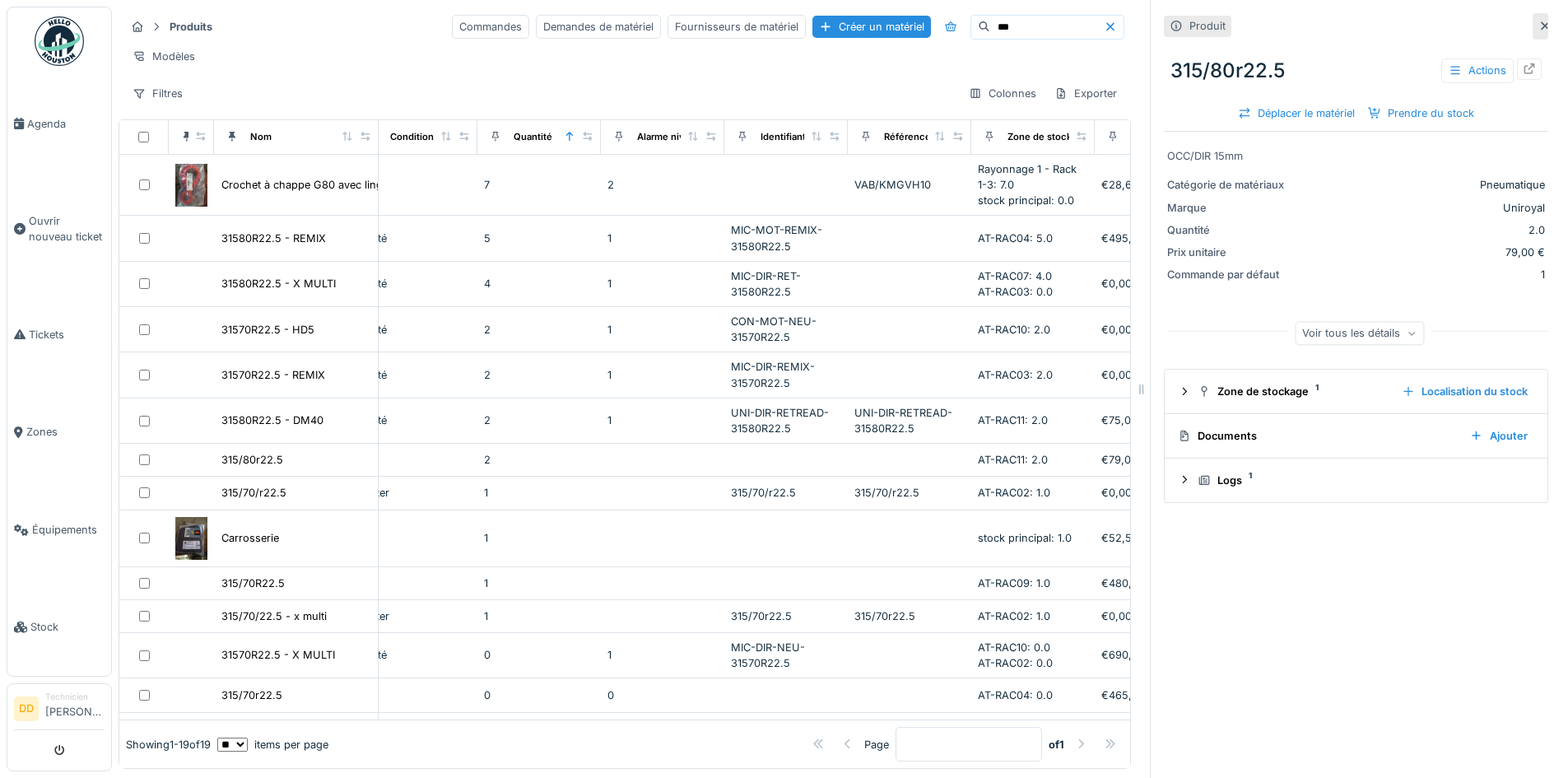
drag, startPoint x: 978, startPoint y: 12, endPoint x: 871, endPoint y: 26, distance: 107.9
click at [871, 26] on div "Commandes Demandes de matériel Fournisseurs de matériel Créer un matériel ***" at bounding box center [788, 27] width 672 height 25
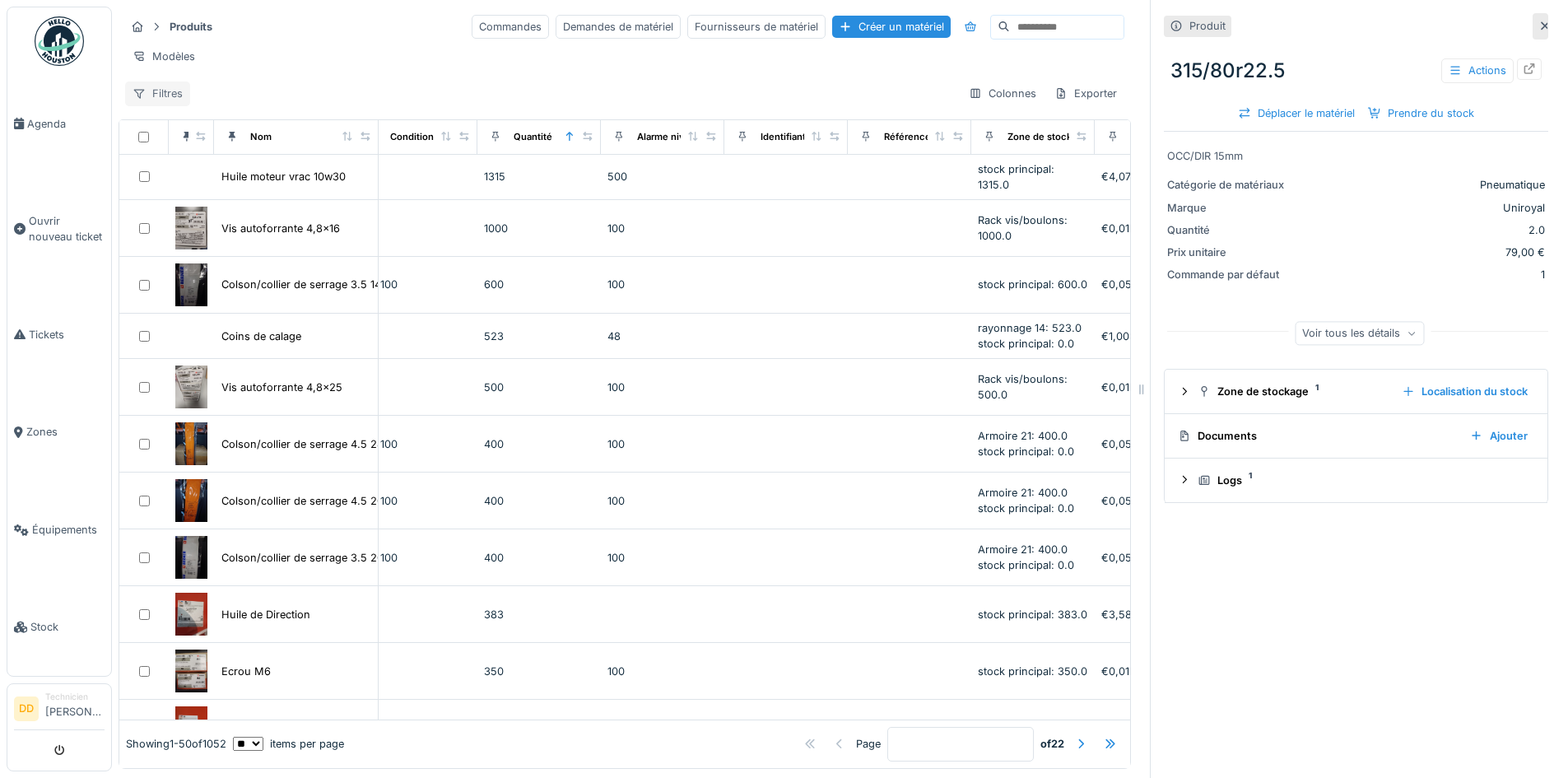
click at [170, 90] on div "Filtres" at bounding box center [158, 93] width 65 height 24
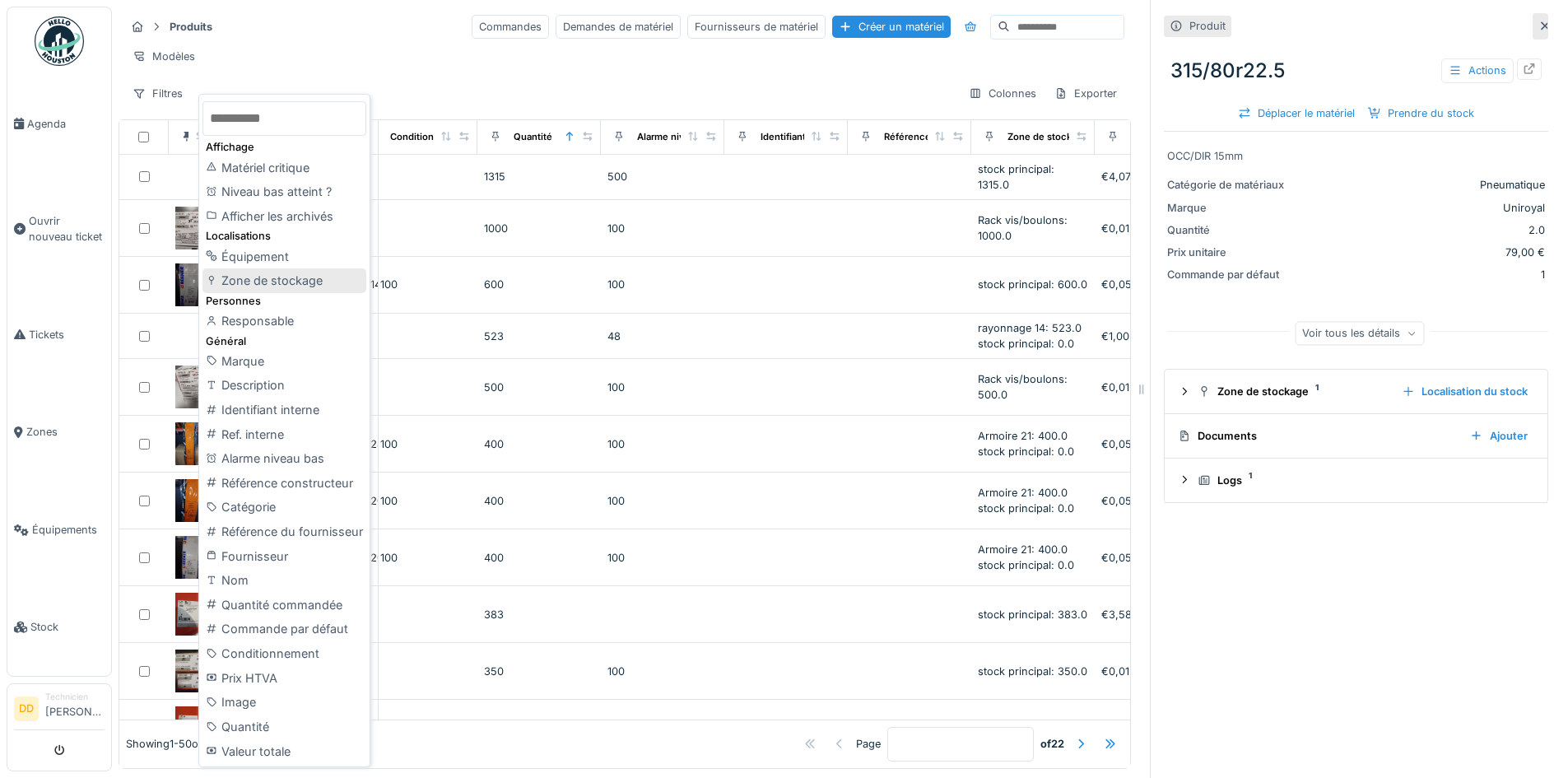
click at [273, 271] on div "Zone de stockage" at bounding box center [285, 281] width 164 height 25
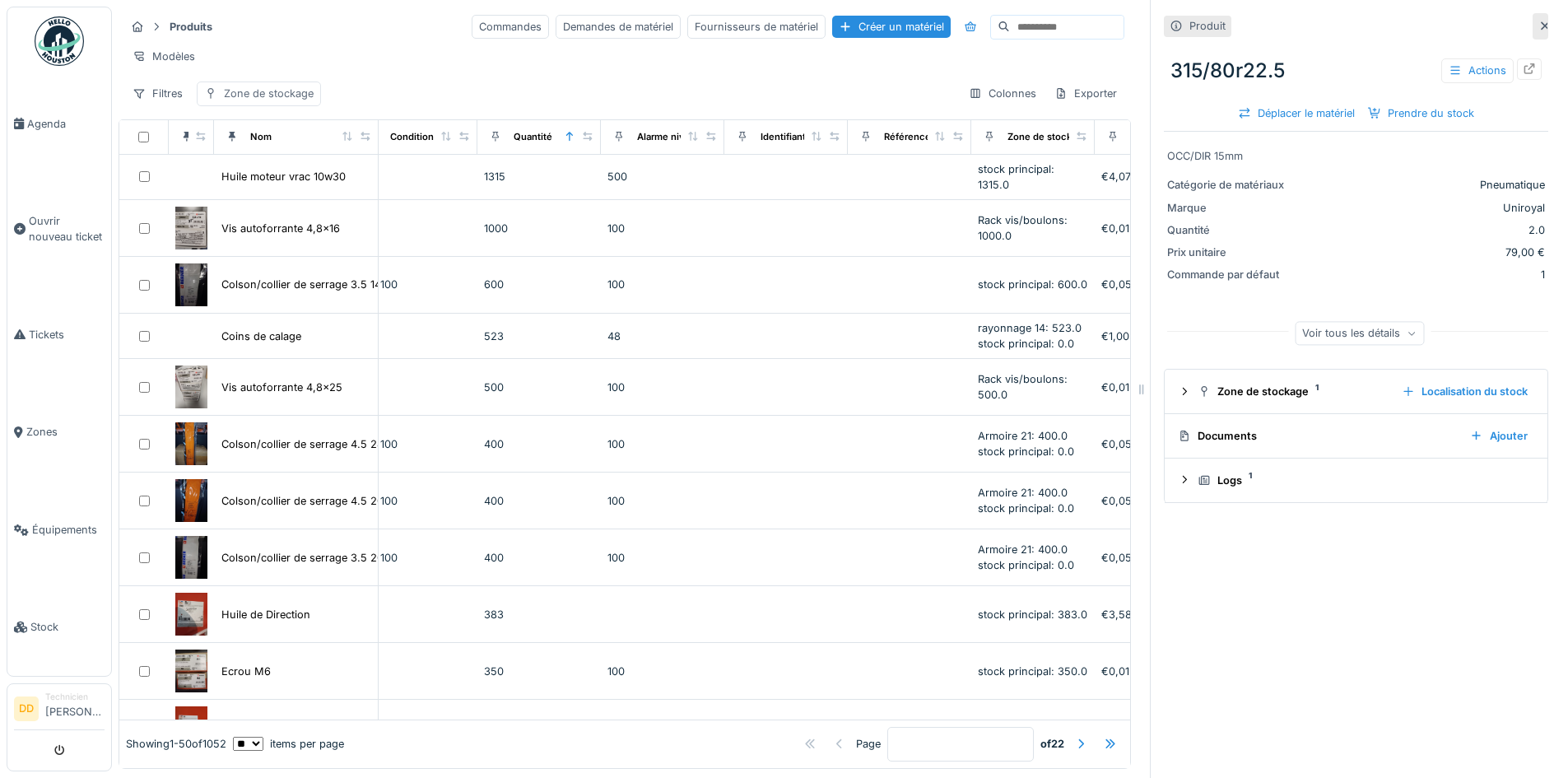
click at [251, 95] on div "Zone de stockage" at bounding box center [268, 93] width 89 height 15
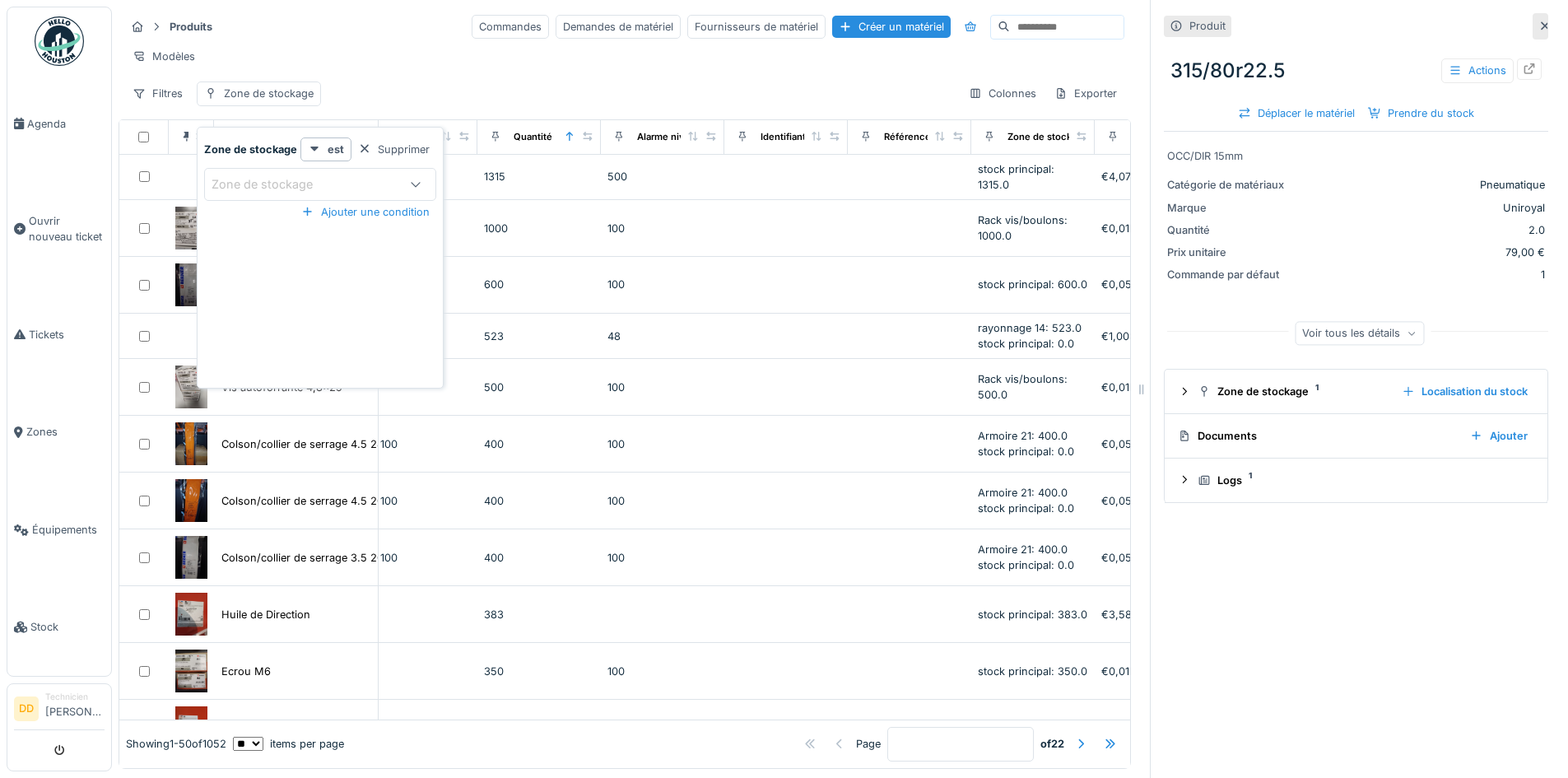
click at [283, 175] on div "Zone de stockage" at bounding box center [273, 184] width 124 height 18
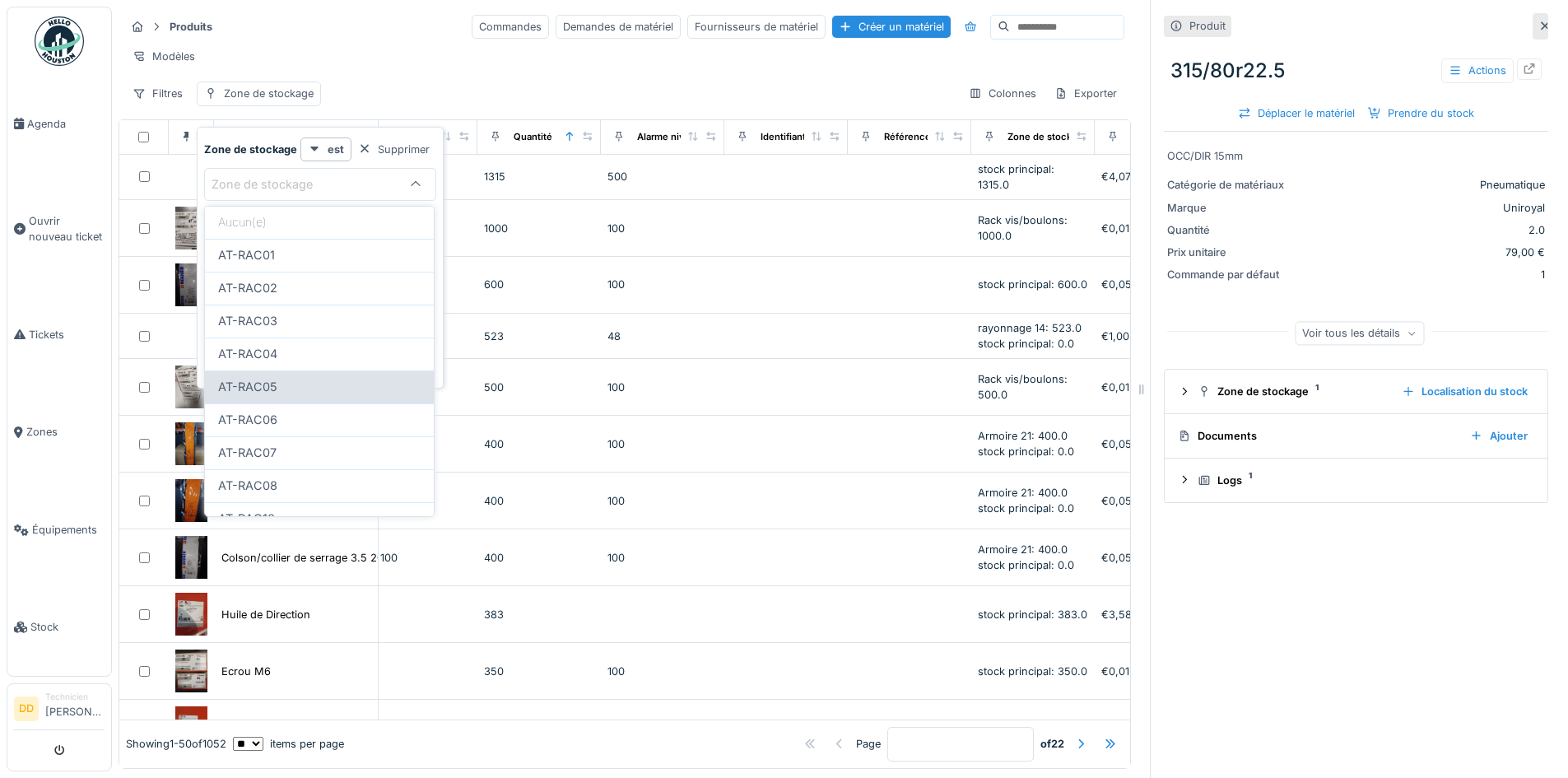
scroll to position [83, 0]
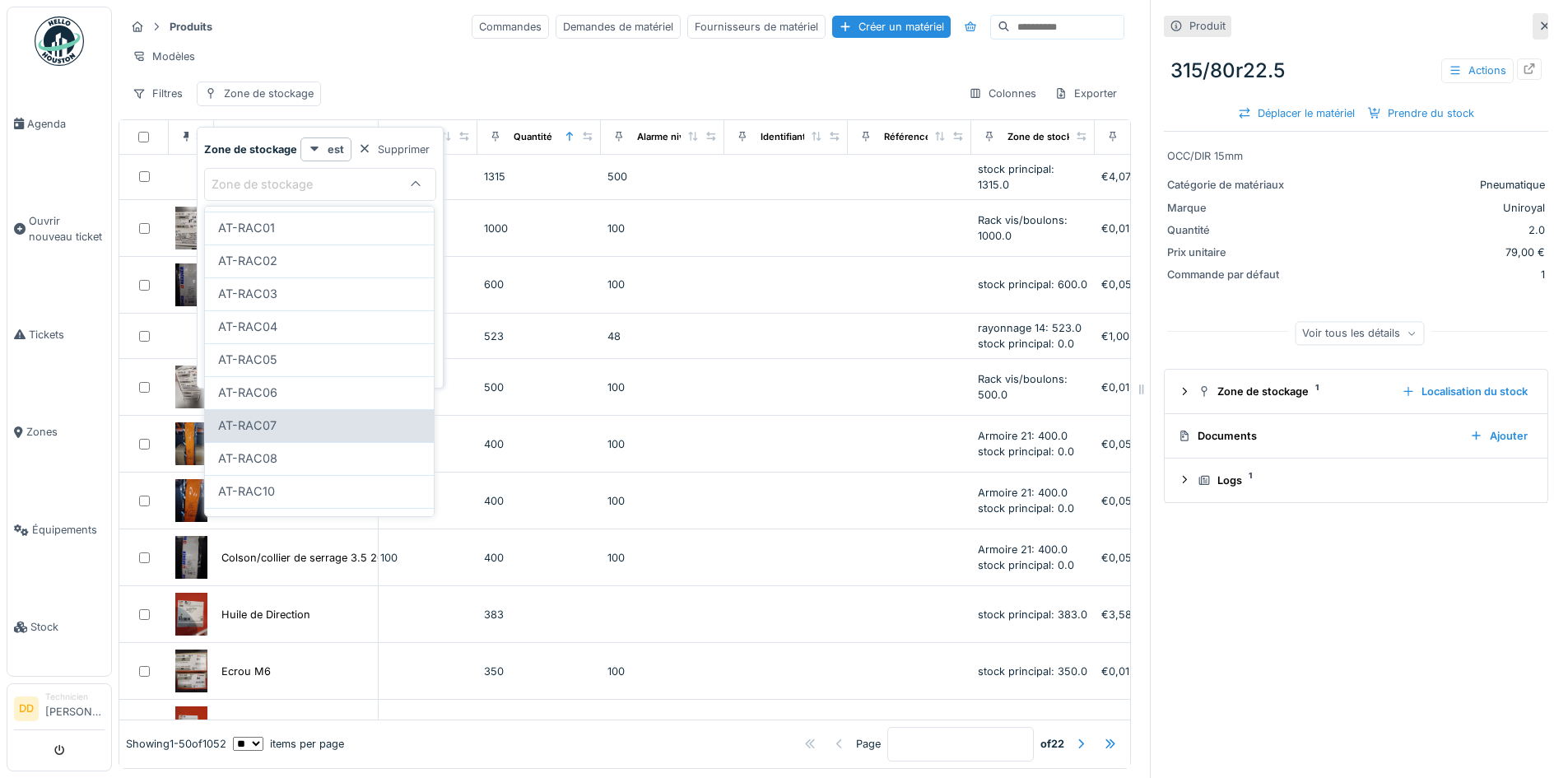
type stockage_Y4NDI "***"
click at [296, 429] on div "AT-RAC07" at bounding box center [319, 425] width 203 height 18
type input "***"
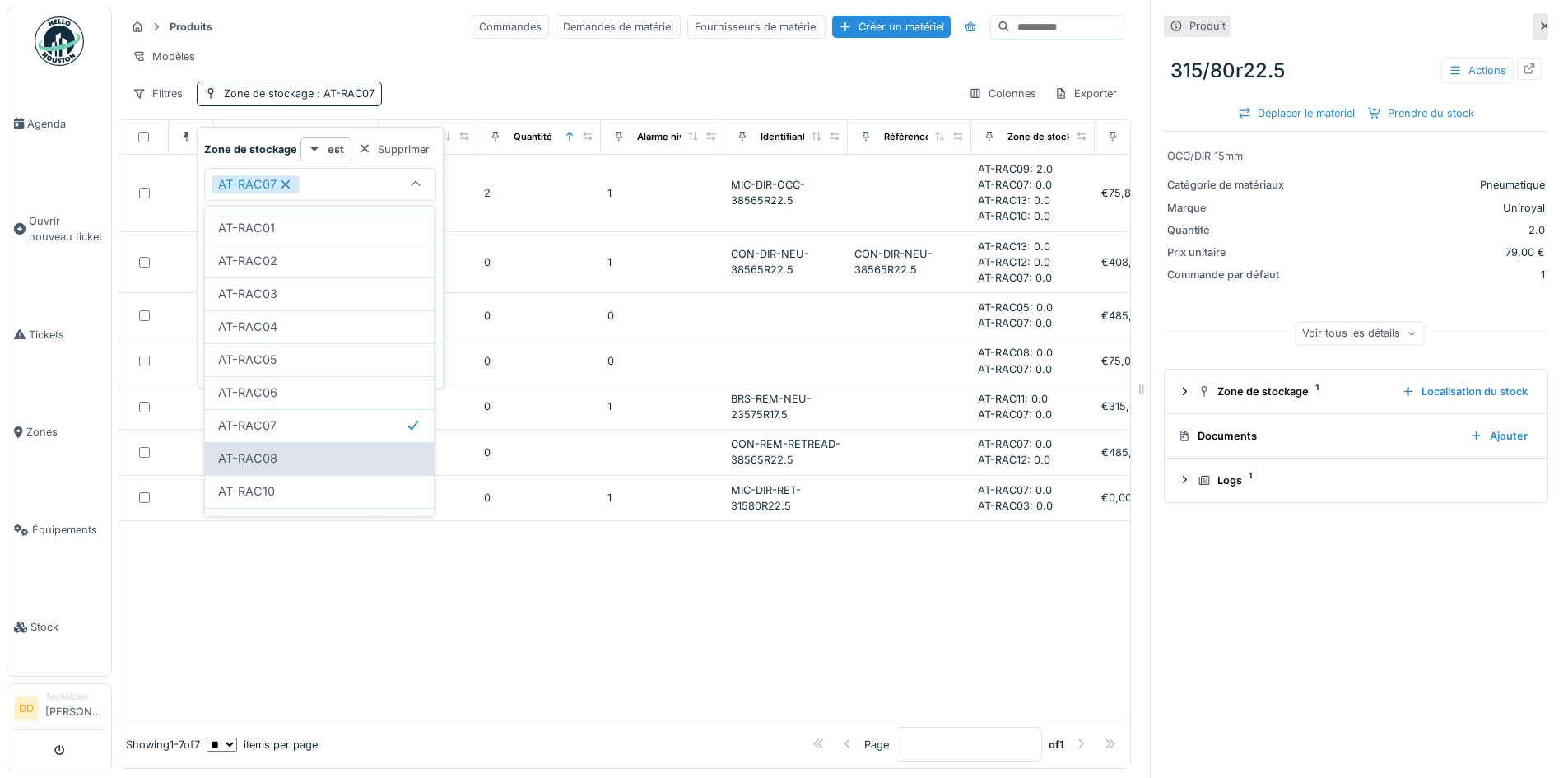
click at [288, 453] on div "AT-RAC08" at bounding box center [319, 458] width 203 height 18
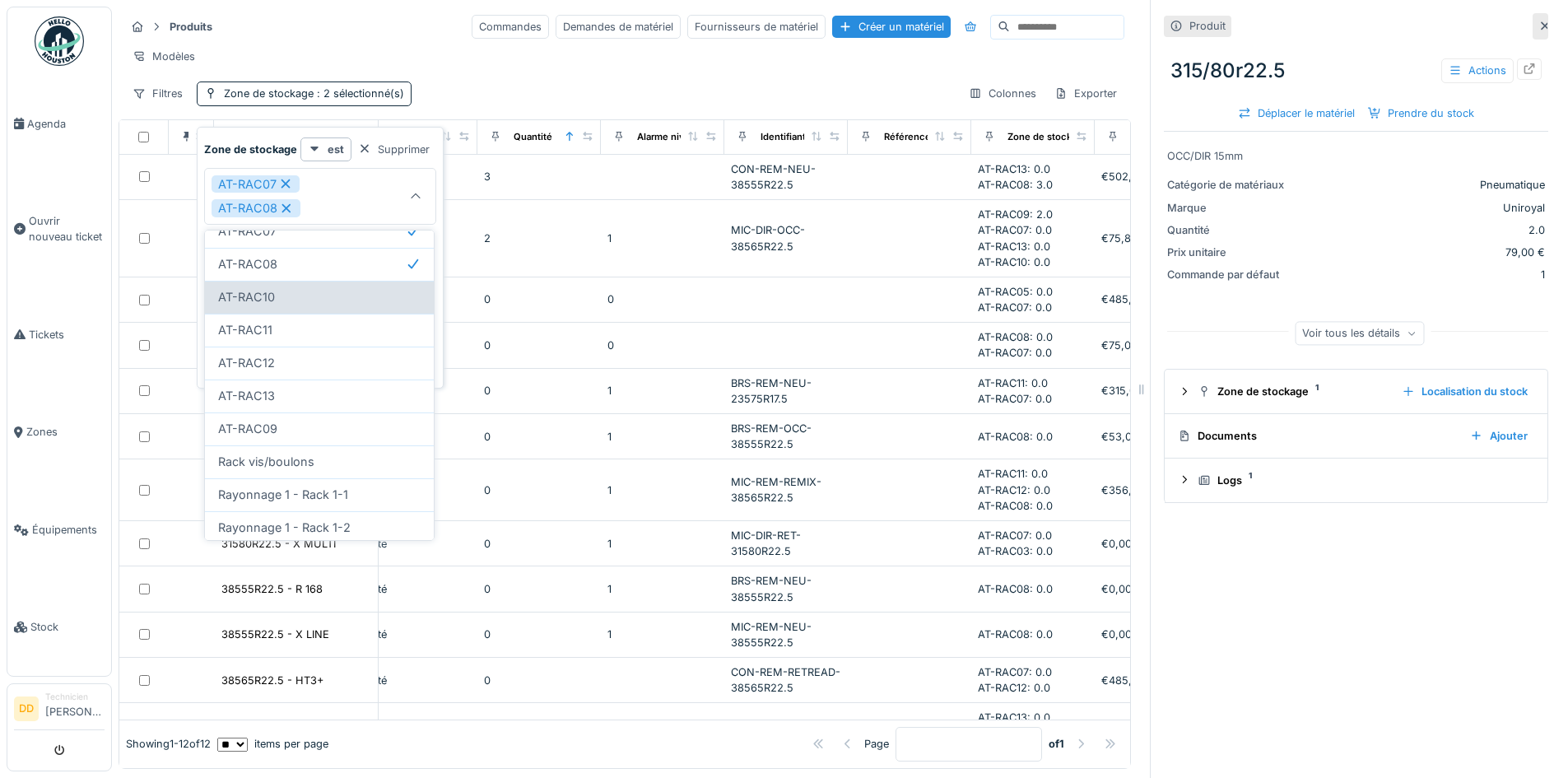
scroll to position [329, 0]
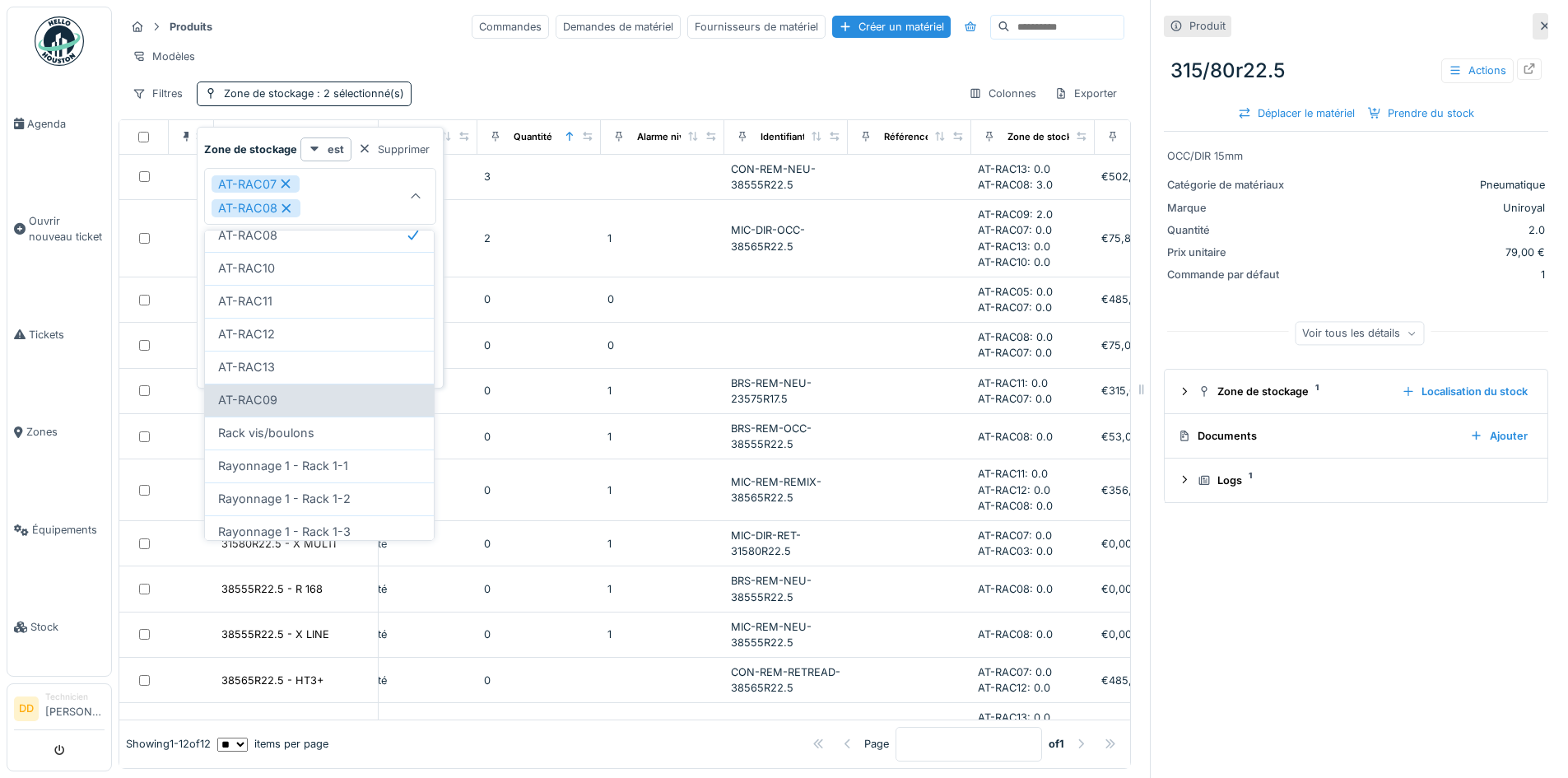
click at [283, 401] on div "AT-RAC09" at bounding box center [319, 400] width 203 height 18
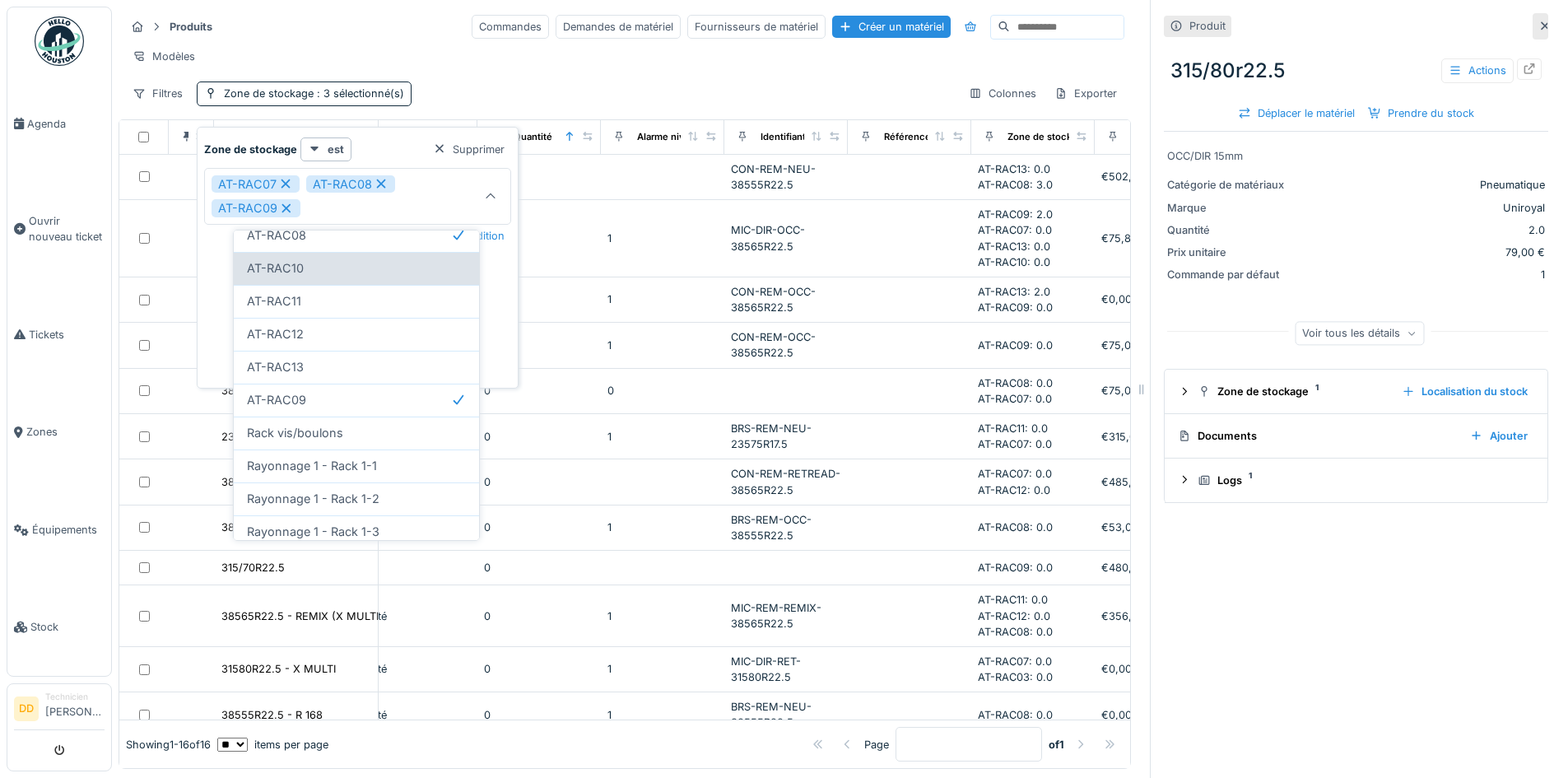
click at [306, 271] on div "AT-RAC10" at bounding box center [357, 268] width 219 height 18
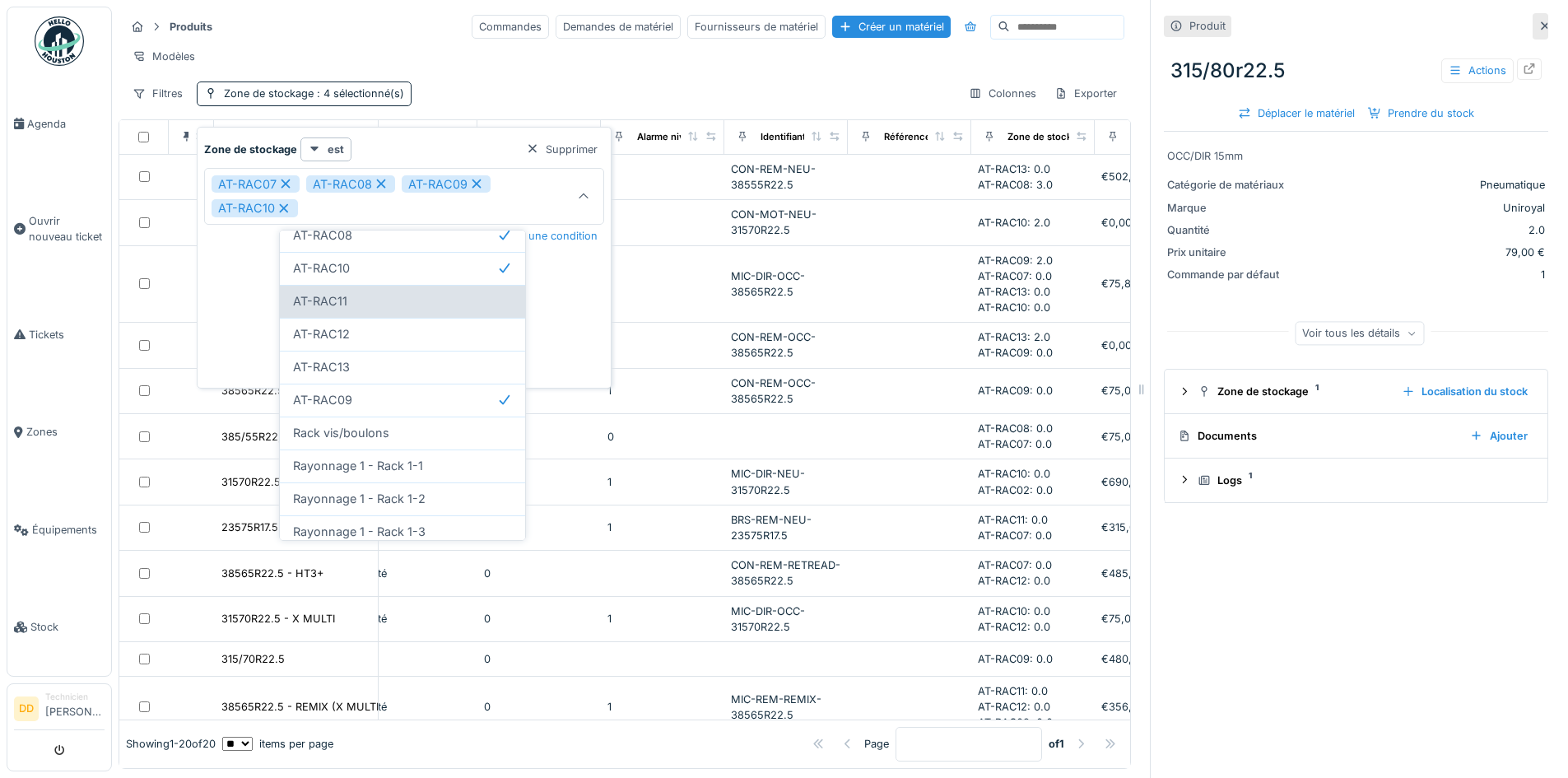
click at [353, 299] on div "AT-RAC11" at bounding box center [403, 301] width 219 height 18
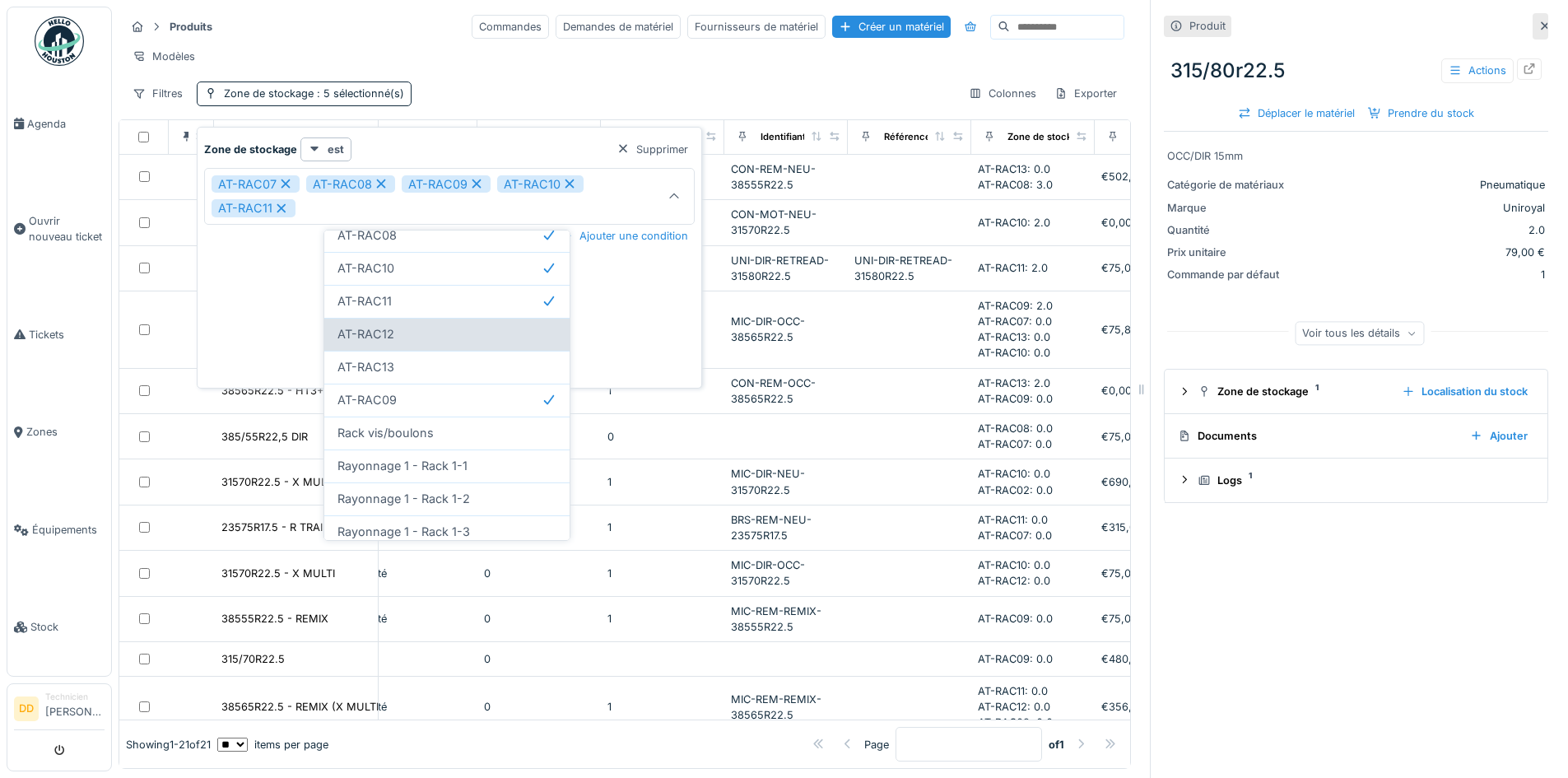
click at [392, 328] on span "AT-RAC12" at bounding box center [366, 334] width 57 height 18
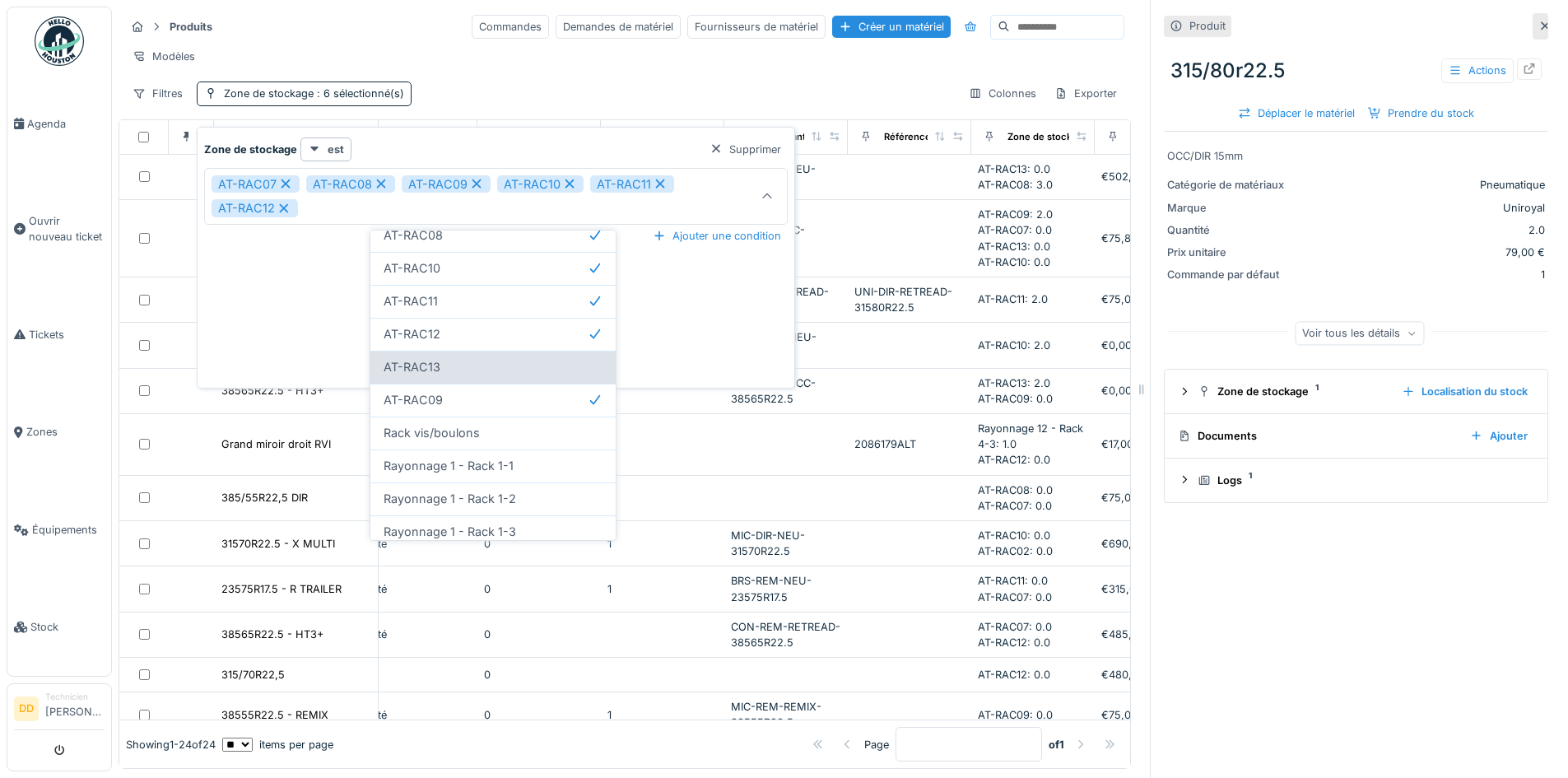
click at [438, 357] on div "AT-RAC13" at bounding box center [493, 367] width 245 height 33
type input "**********"
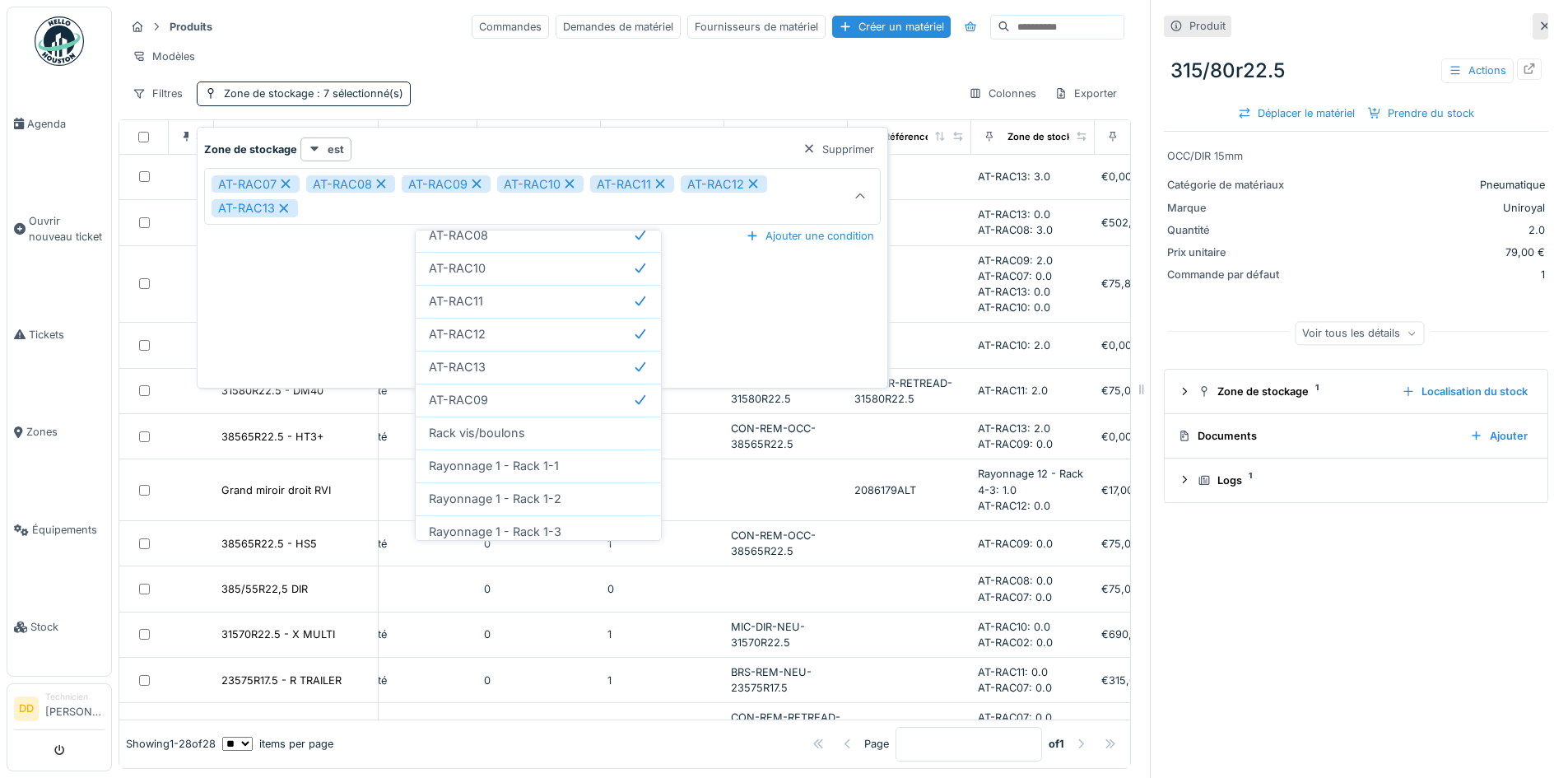
click at [637, 88] on div "Produits Commandes Demandes de matériel Fournisseurs de matériel Créer un matér…" at bounding box center [624, 60] width 1013 height 106
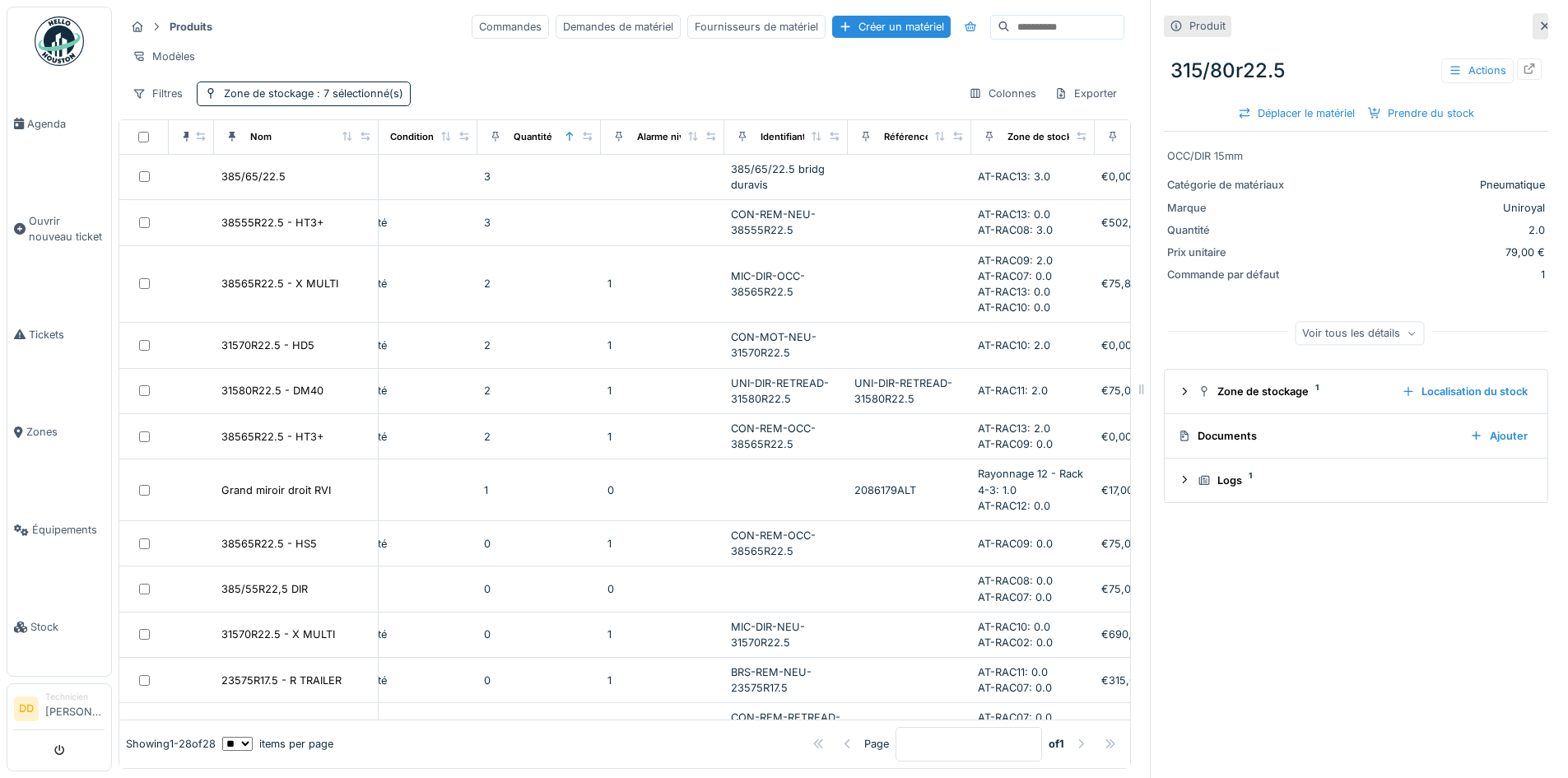
click at [1010, 28] on input at bounding box center [1067, 27] width 114 height 23
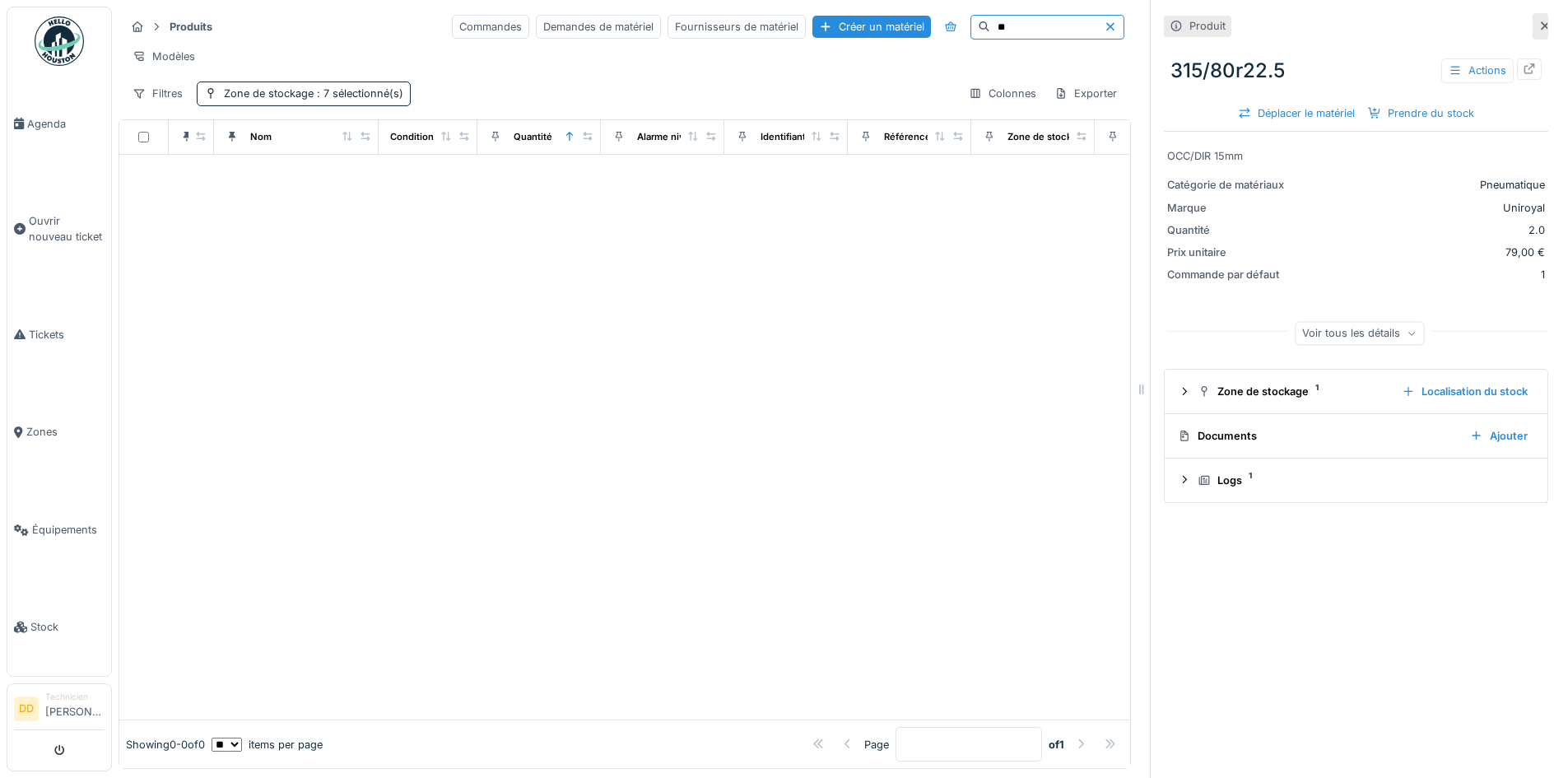
type input "*"
click at [590, 88] on div "Produits Commandes Demandes de matériel Fournisseurs de matériel Créer un matér…" at bounding box center [624, 60] width 1013 height 106
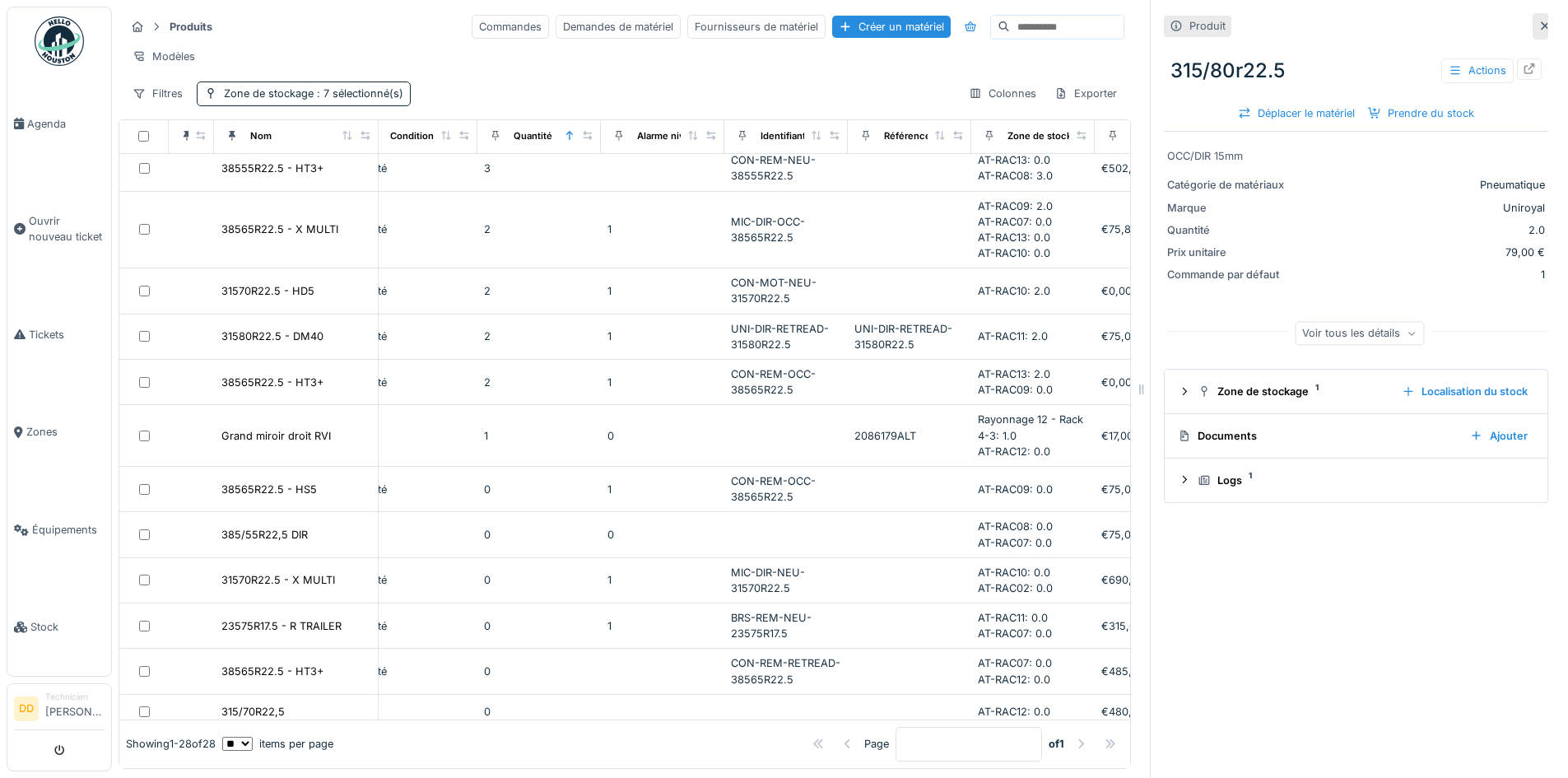
scroll to position [0, 395]
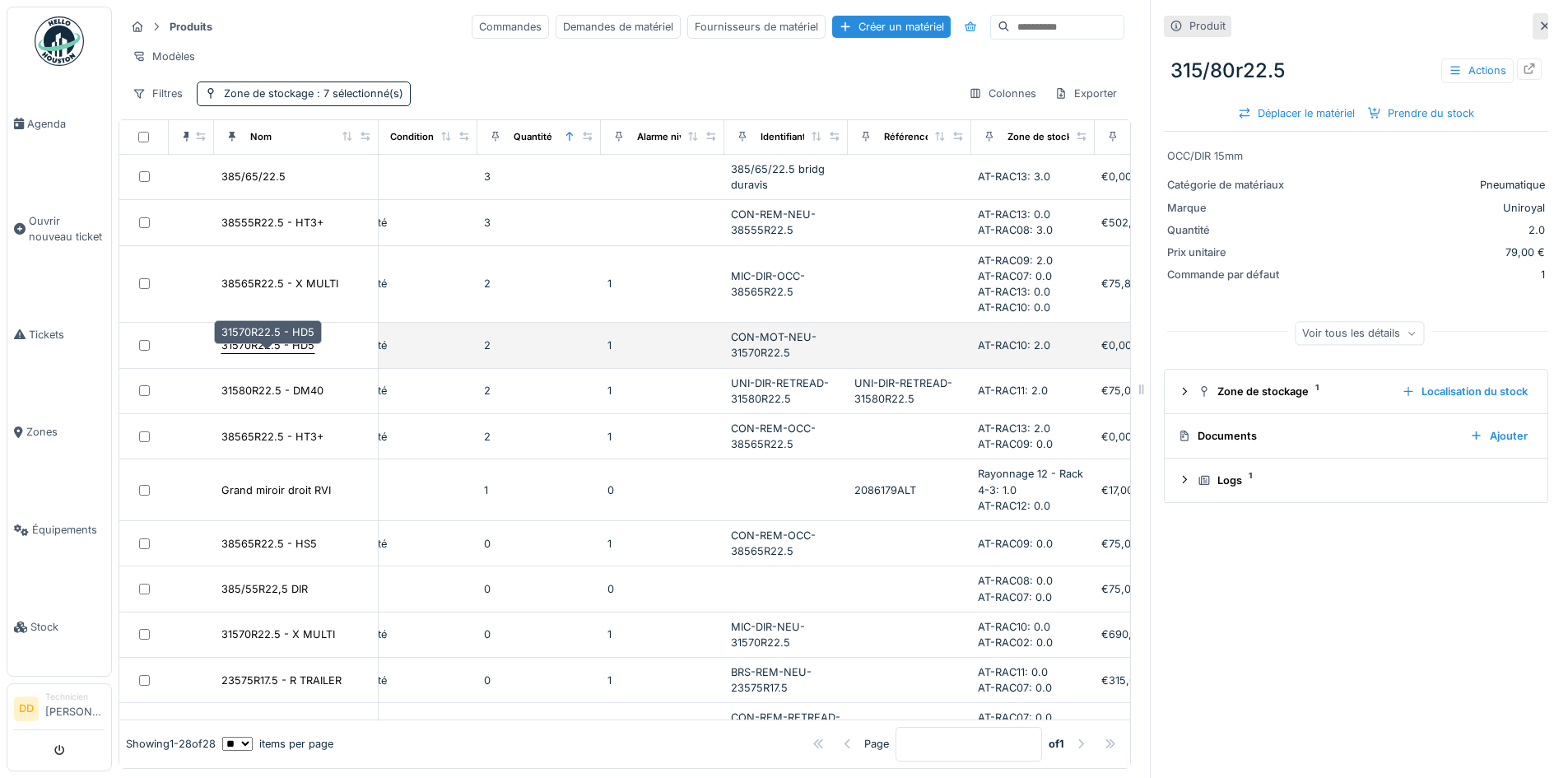
click at [273, 346] on div "31570R22.5 - HD5" at bounding box center [267, 345] width 93 height 15
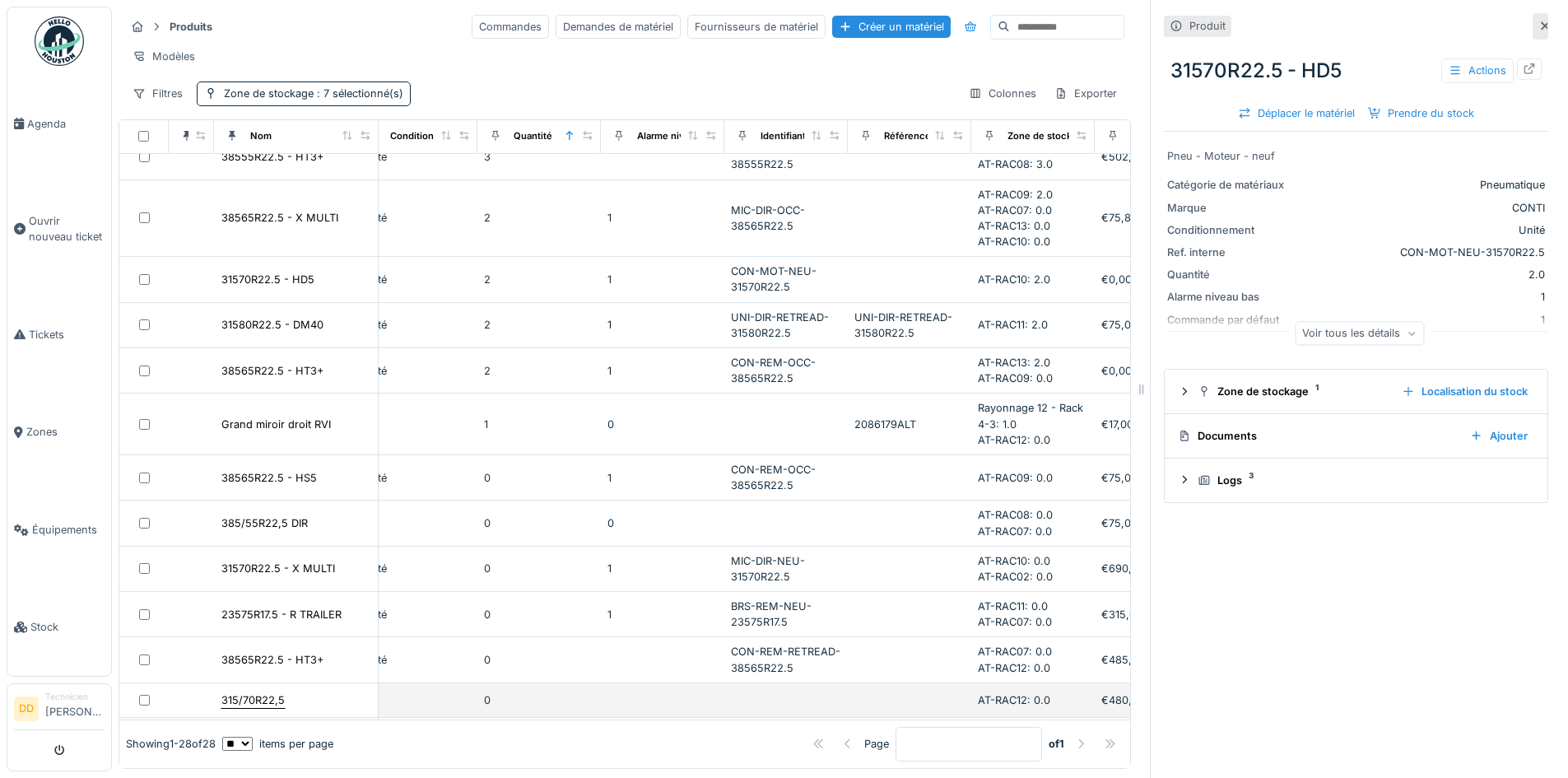
scroll to position [0, 395]
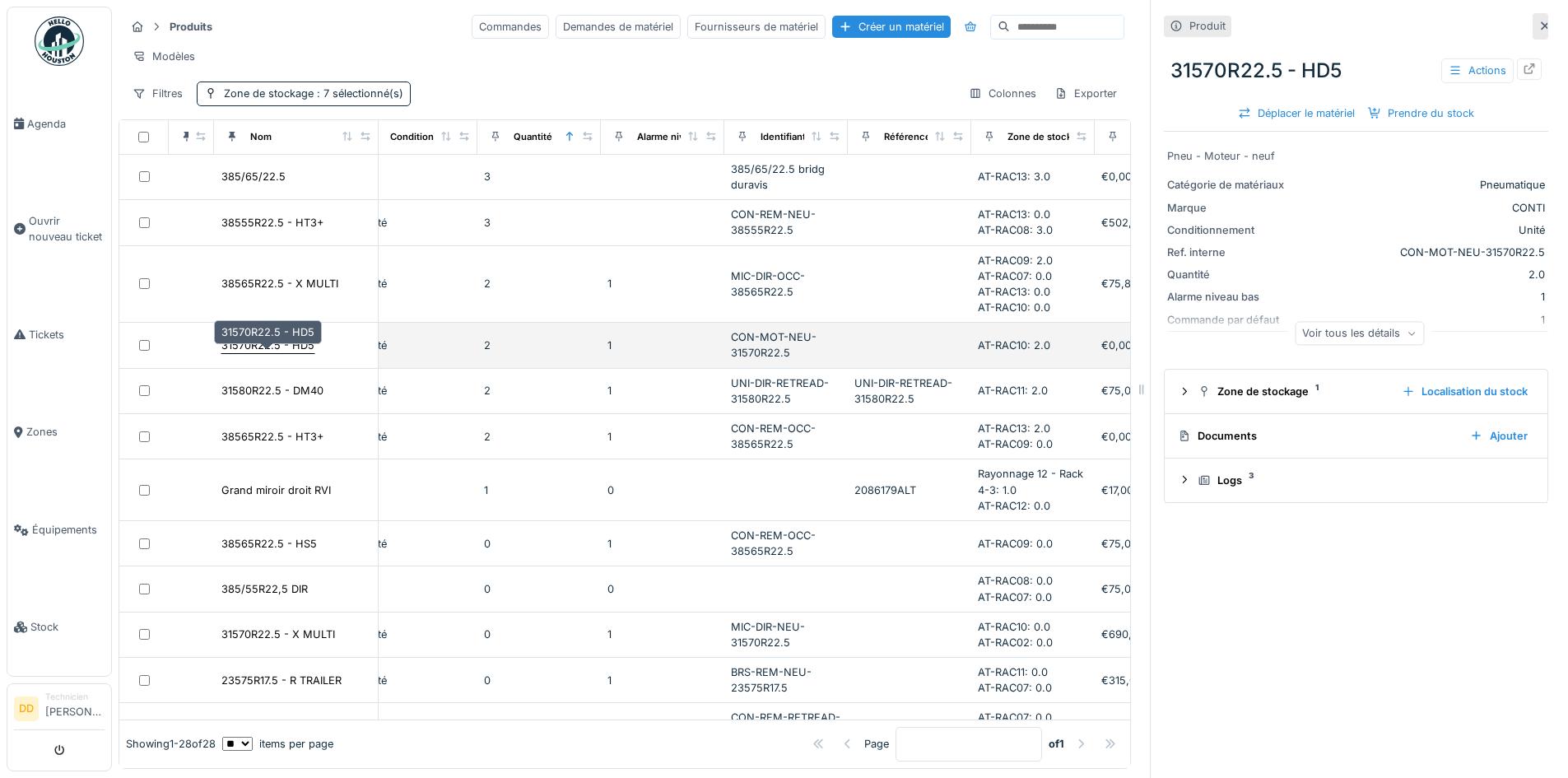
click at [284, 353] on div "31570R22.5 - HD5" at bounding box center [267, 345] width 93 height 15
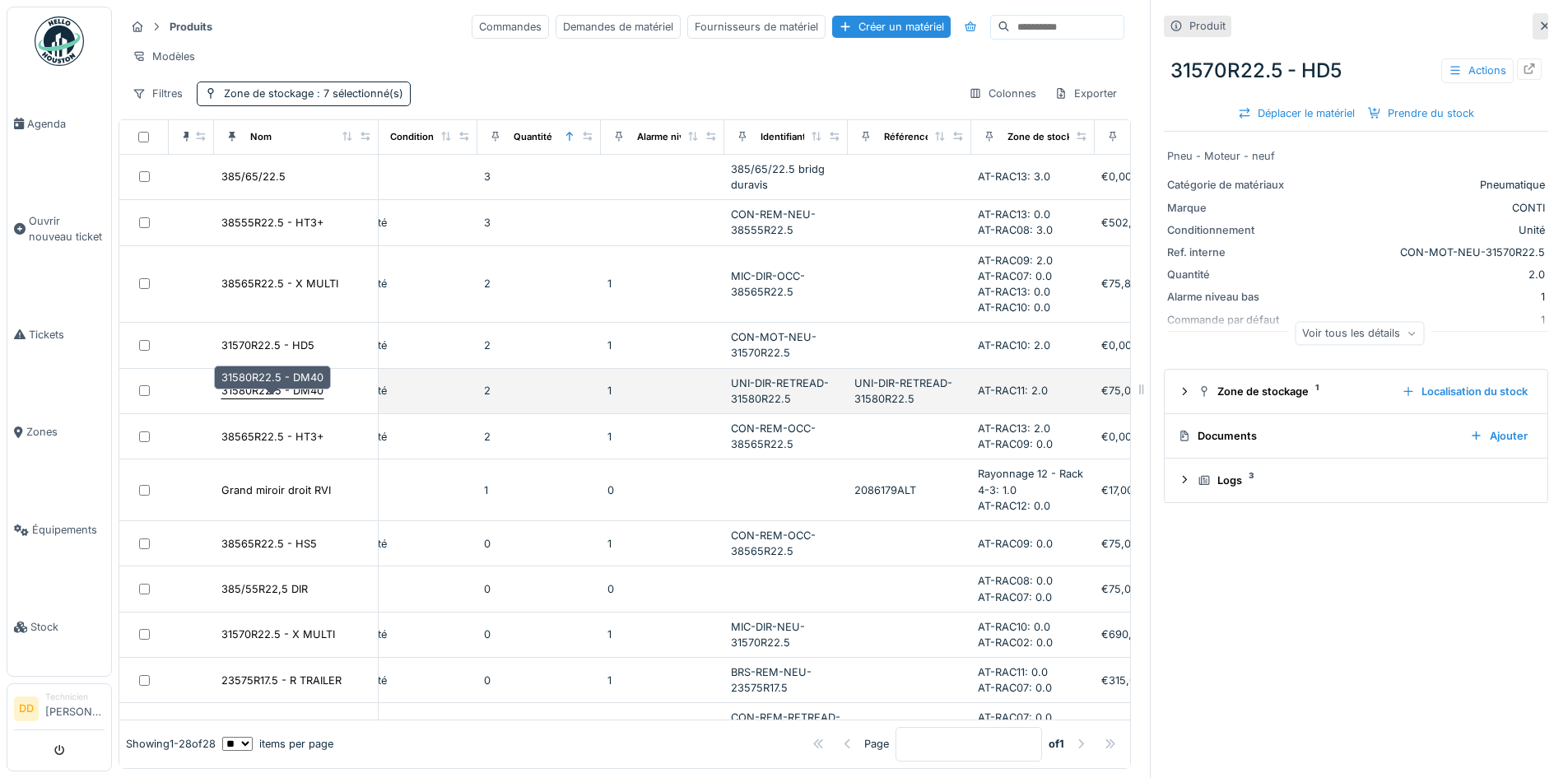
click at [282, 398] on div "31580R22.5 - DM40" at bounding box center [272, 390] width 102 height 15
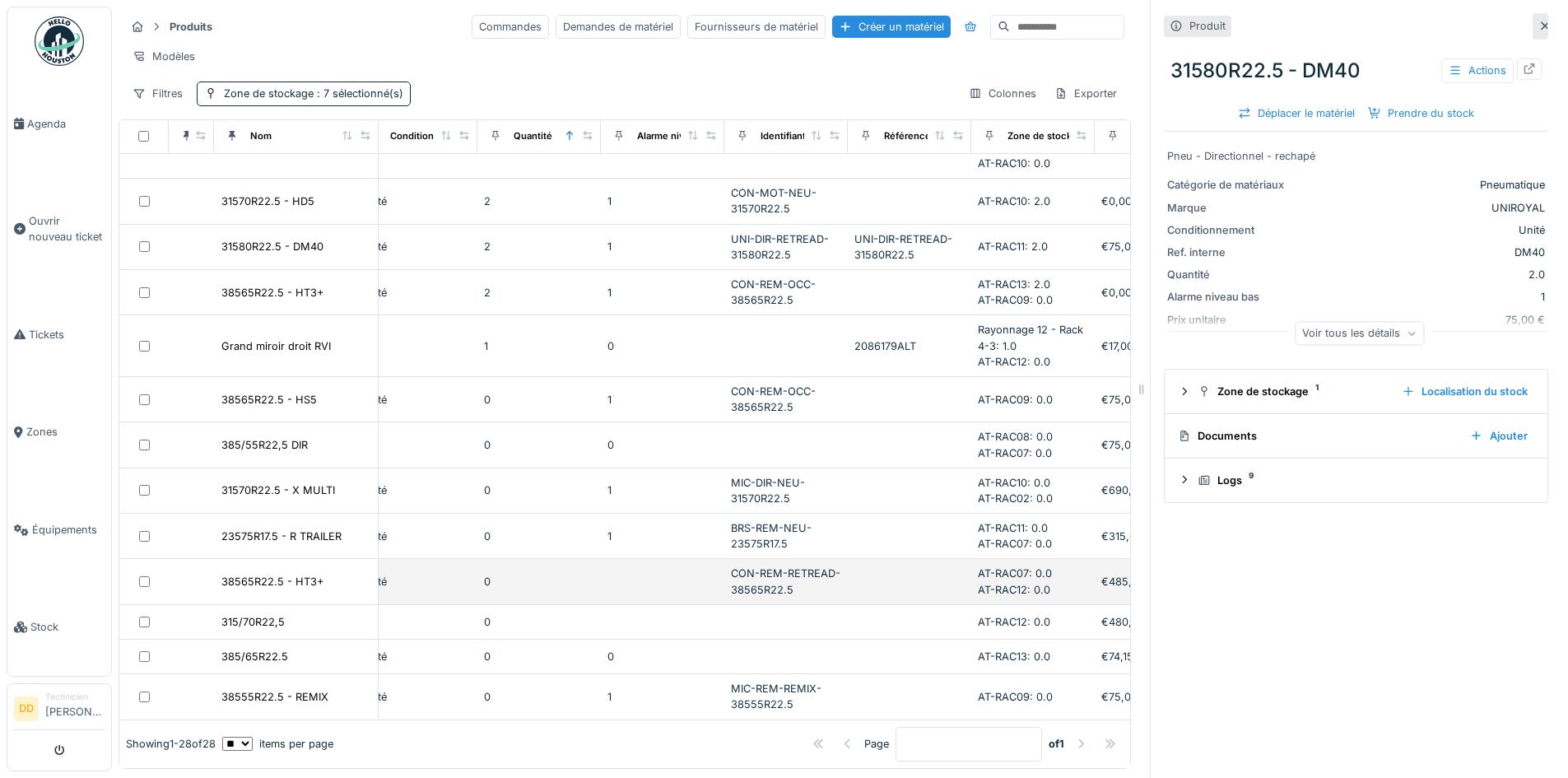
scroll to position [0, 395]
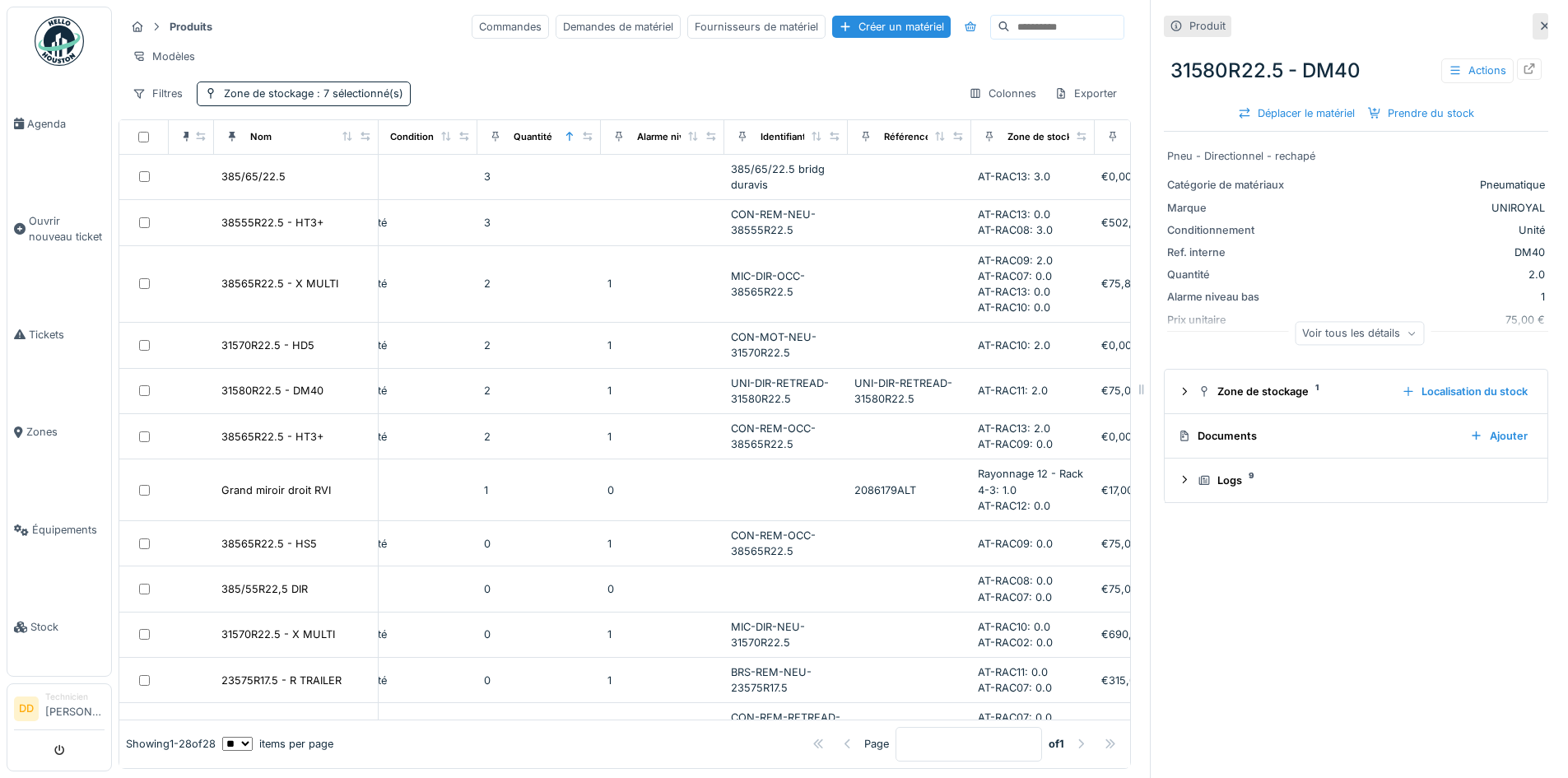
click at [1010, 26] on input at bounding box center [1067, 27] width 114 height 23
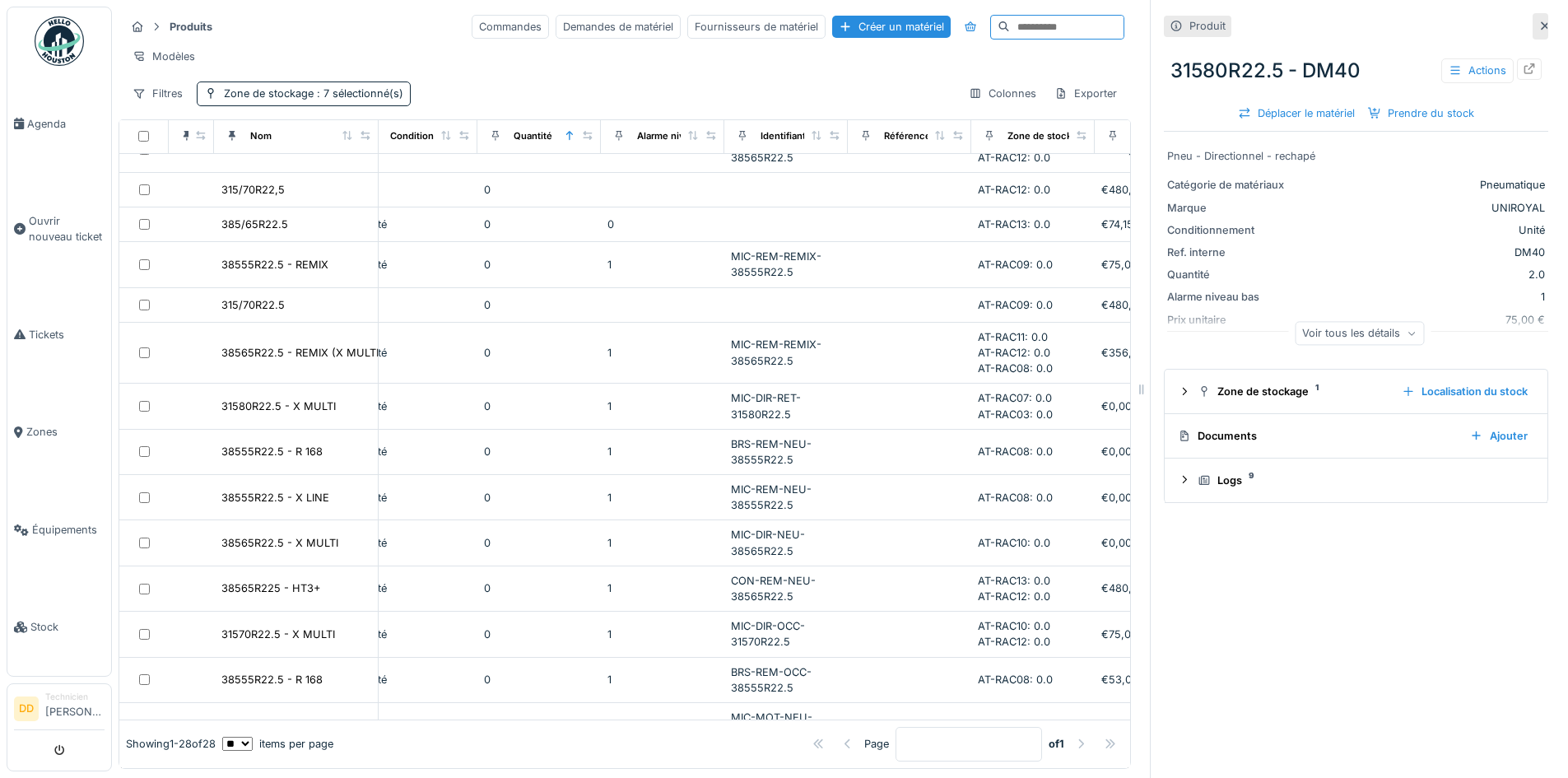
scroll to position [794, 395]
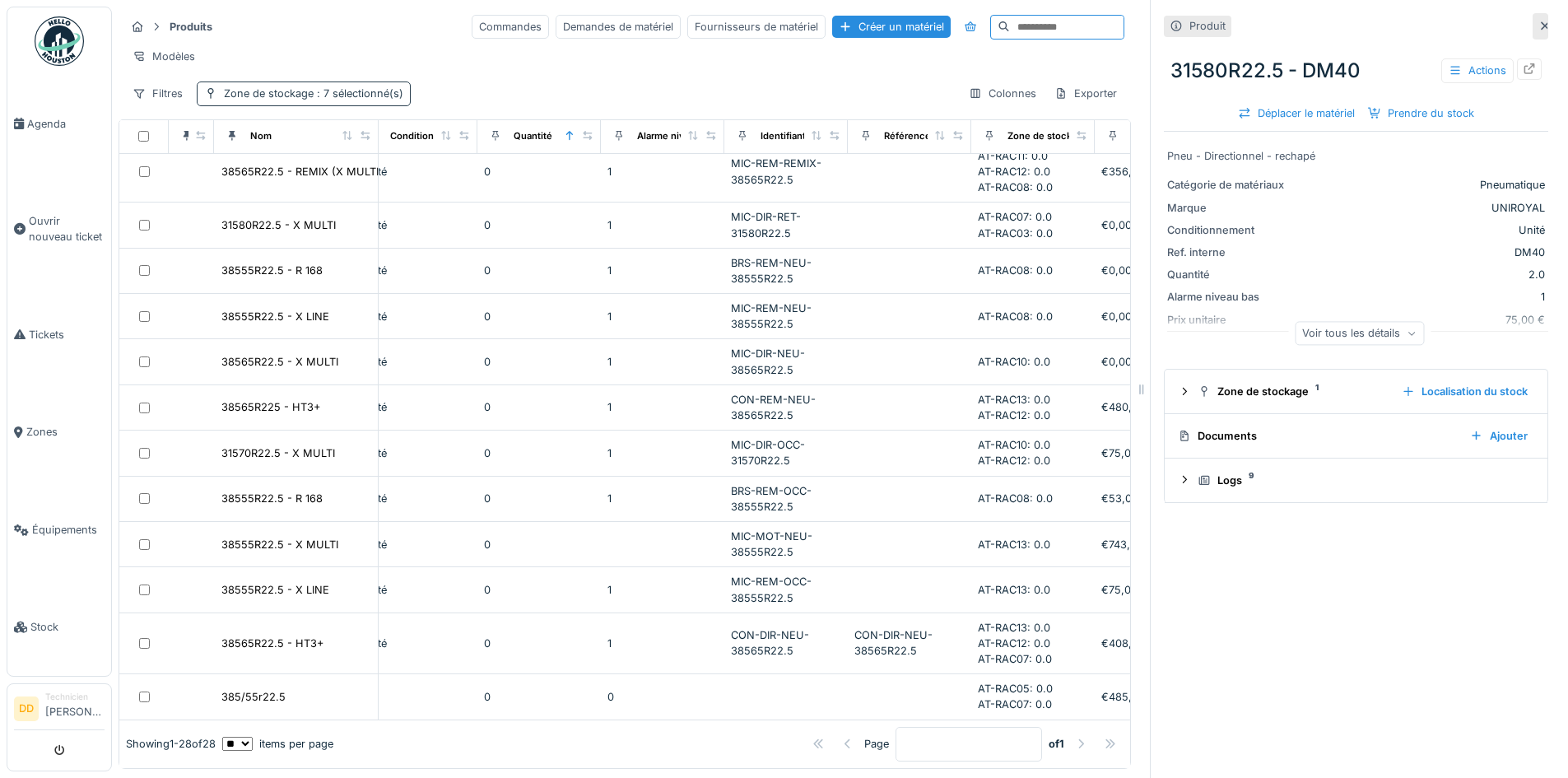
click at [376, 100] on span ": 7 sélectionné(s)" at bounding box center [358, 93] width 89 height 13
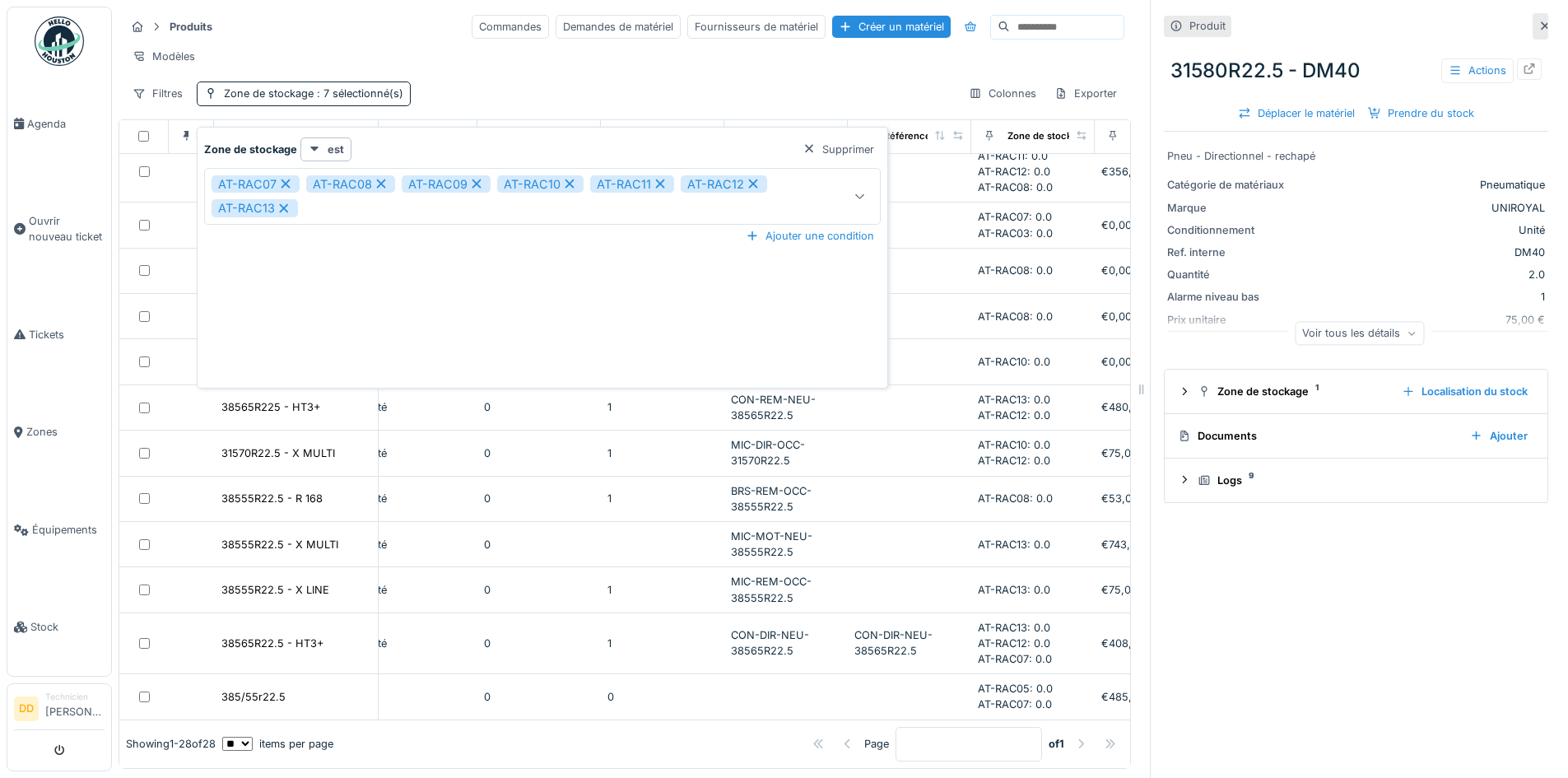
click at [286, 207] on icon at bounding box center [284, 209] width 14 height 12
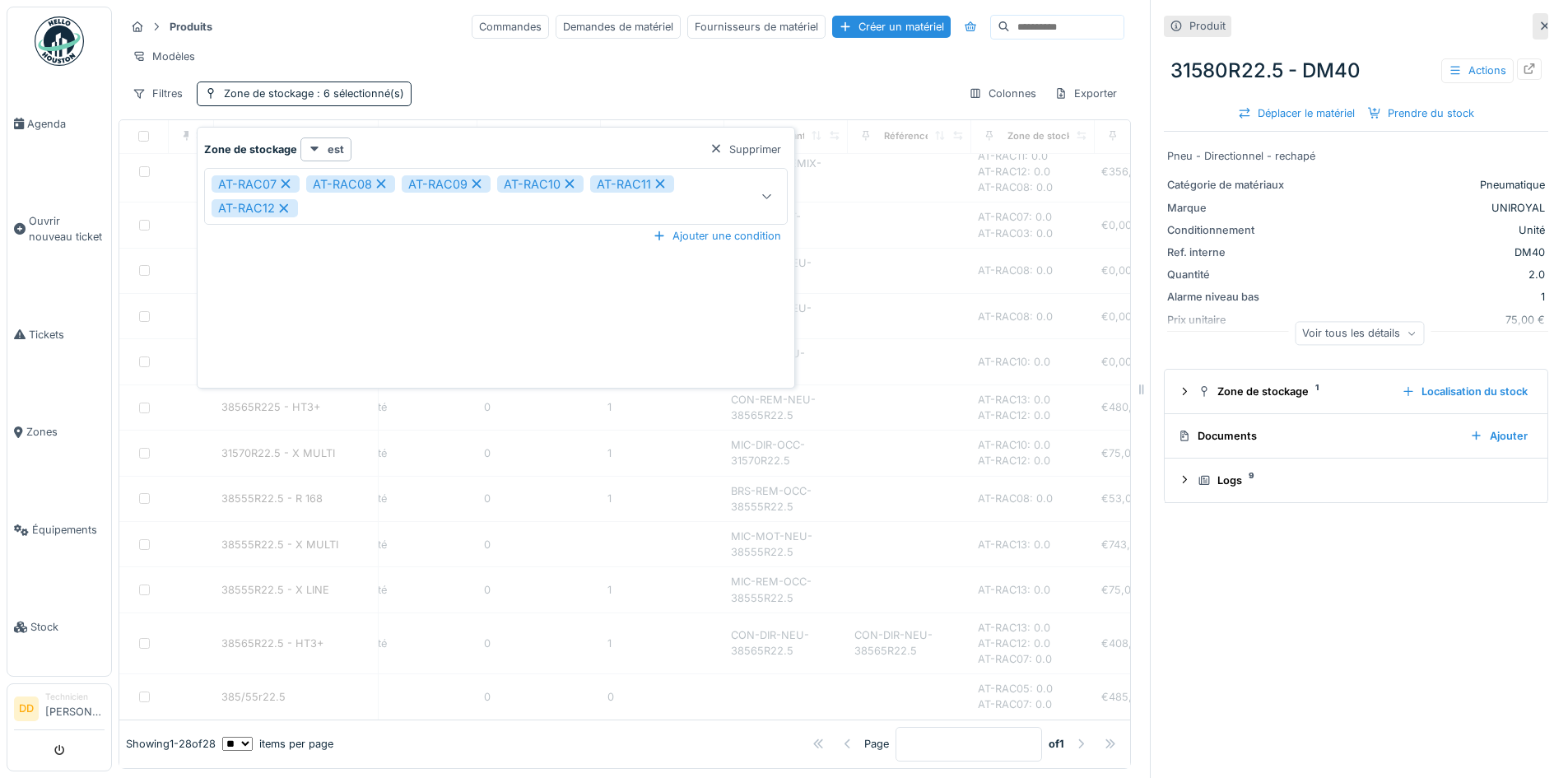
scroll to position [623, 395]
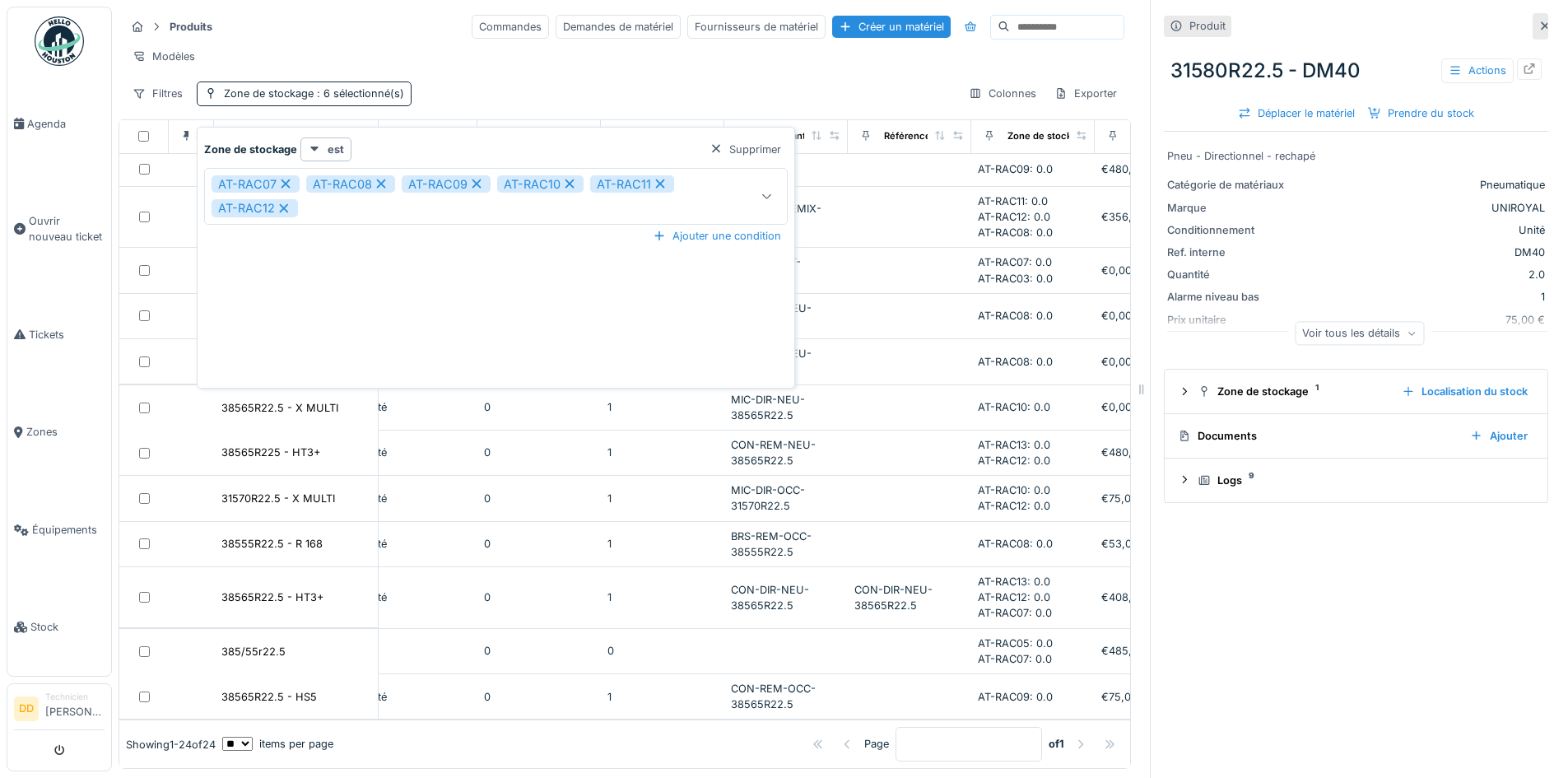
click at [287, 207] on icon at bounding box center [284, 209] width 14 height 12
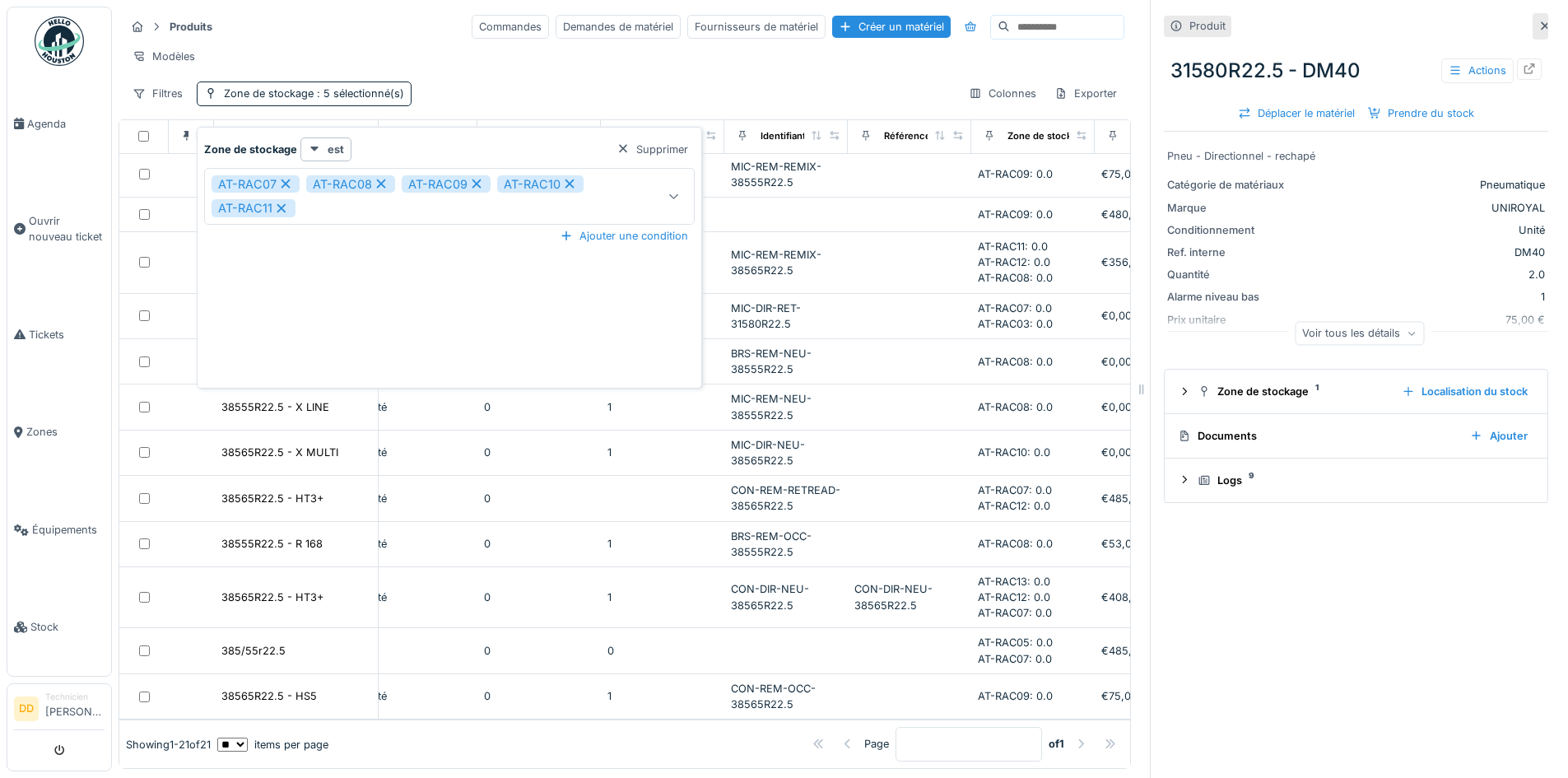
scroll to position [112, 395]
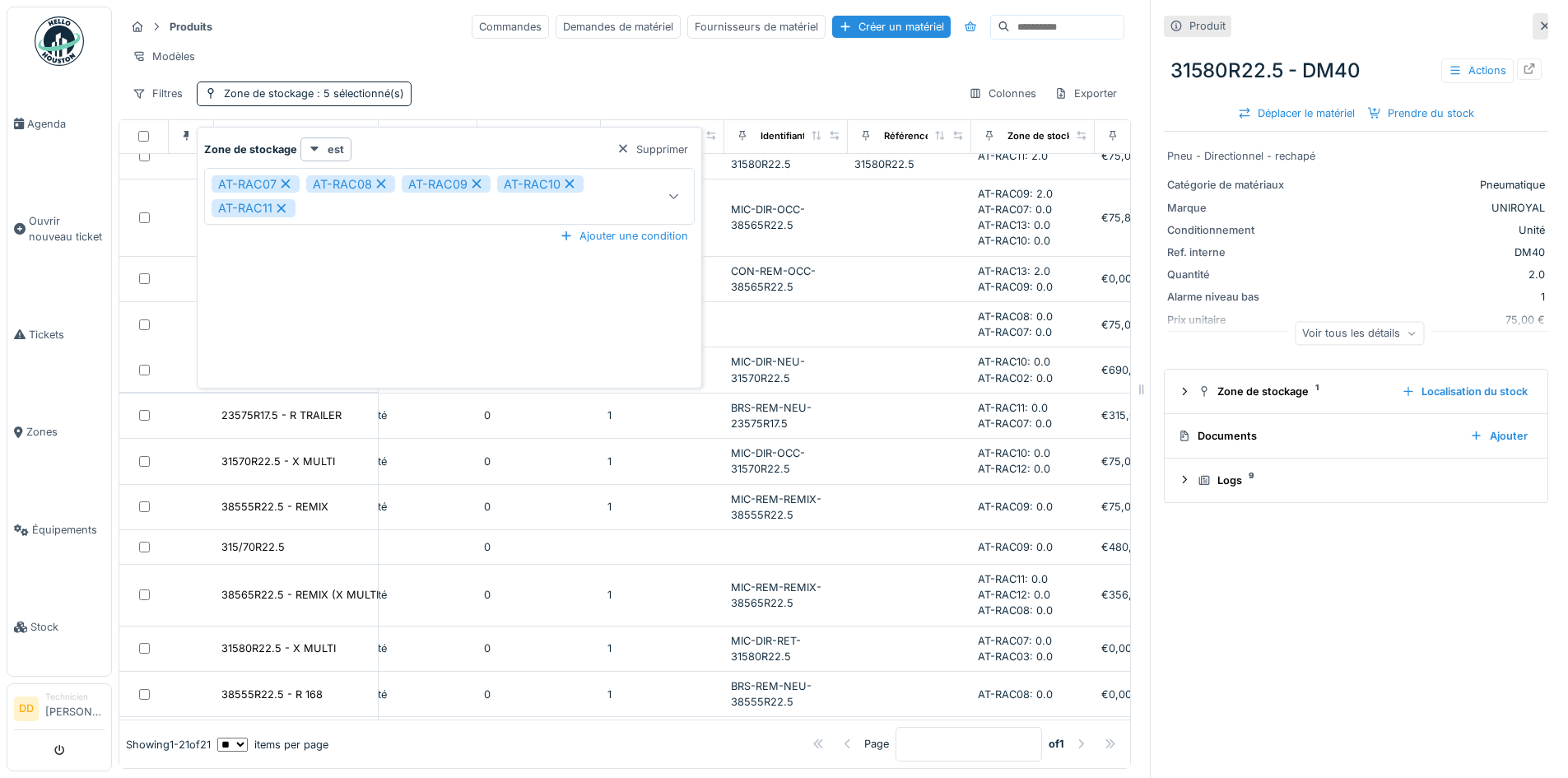
click at [285, 208] on icon at bounding box center [281, 209] width 14 height 12
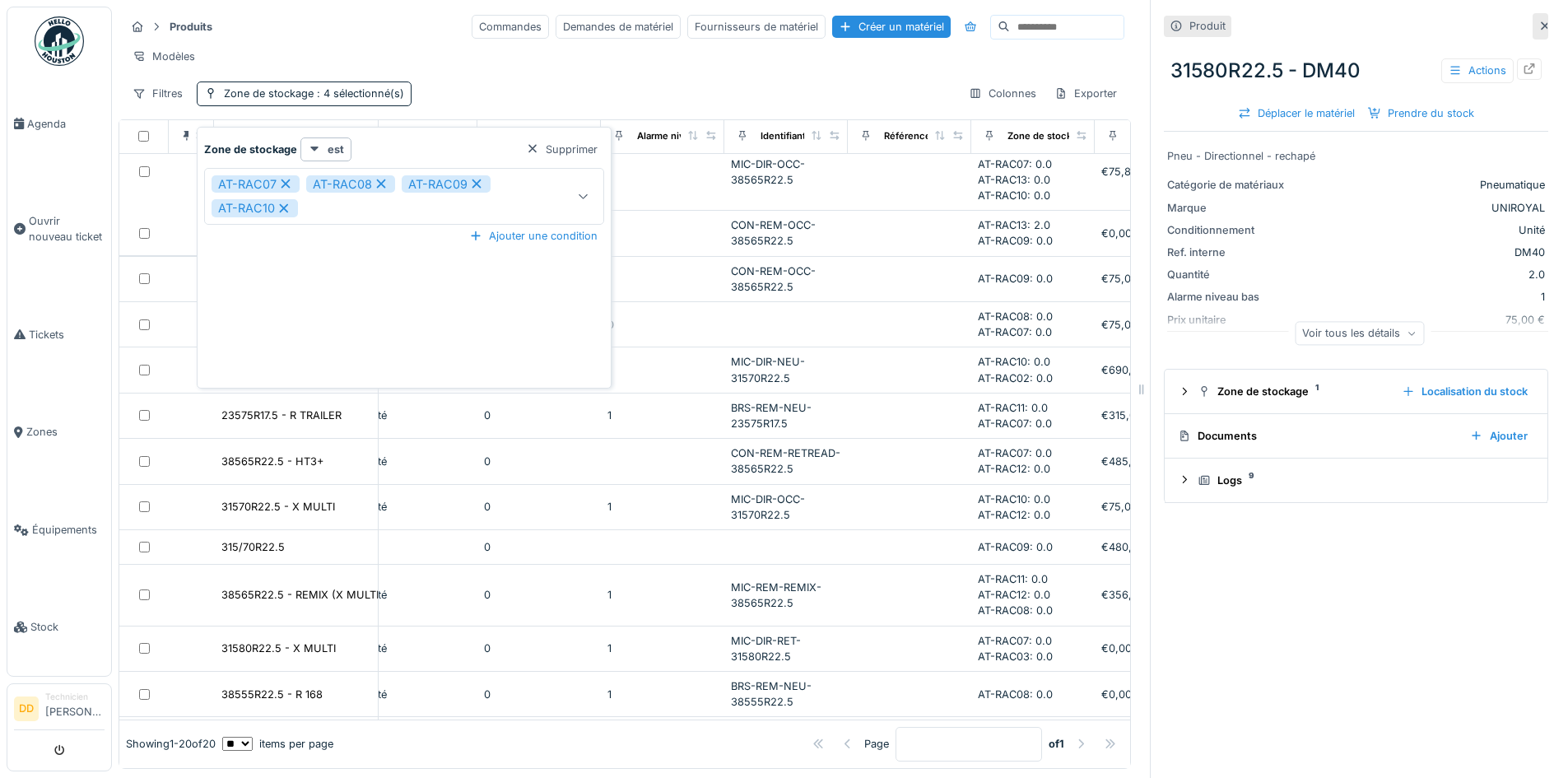
click at [283, 208] on icon at bounding box center [284, 208] width 9 height 9
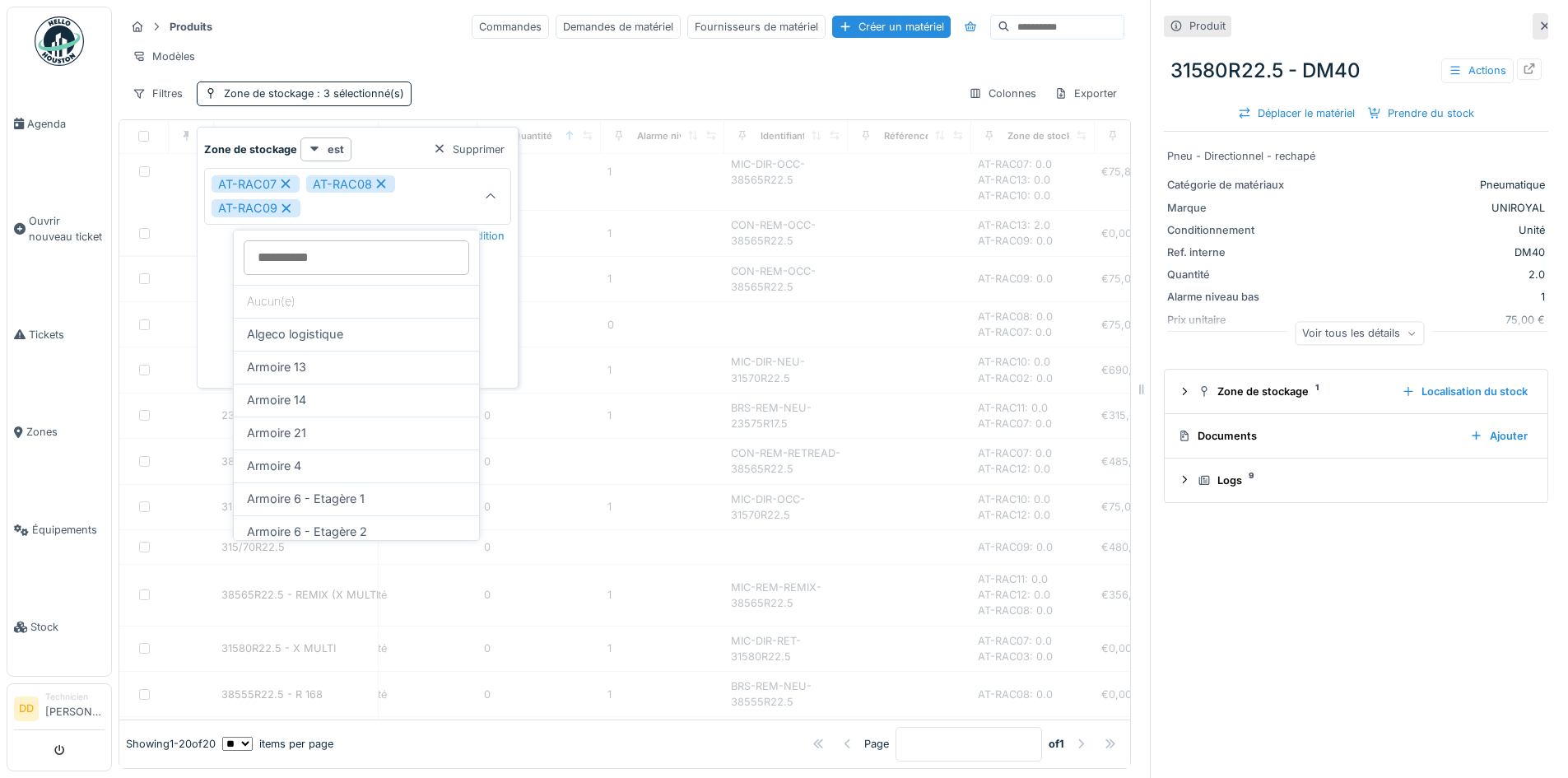
scroll to position [65, 395]
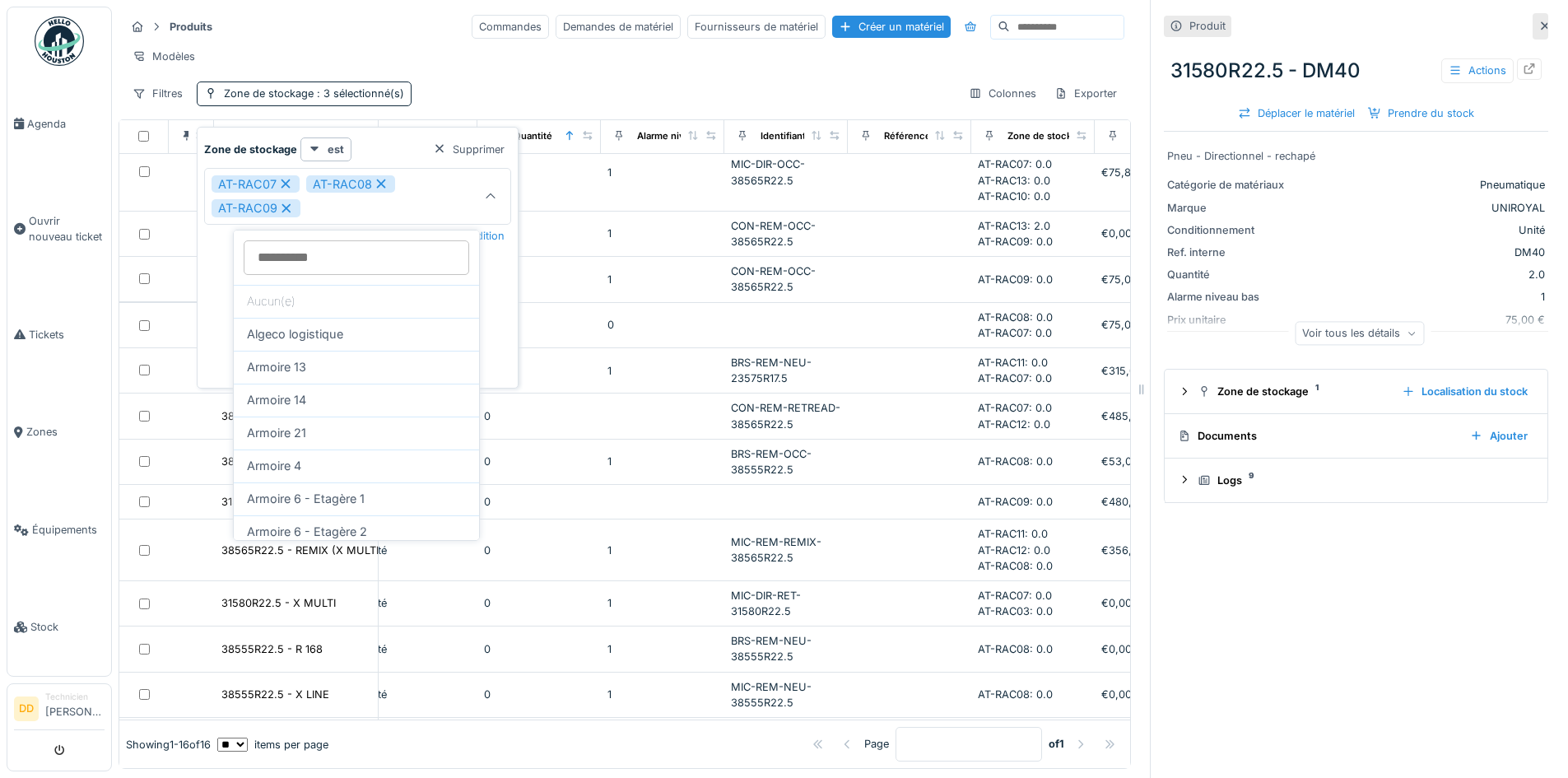
click at [285, 206] on icon at bounding box center [286, 209] width 14 height 12
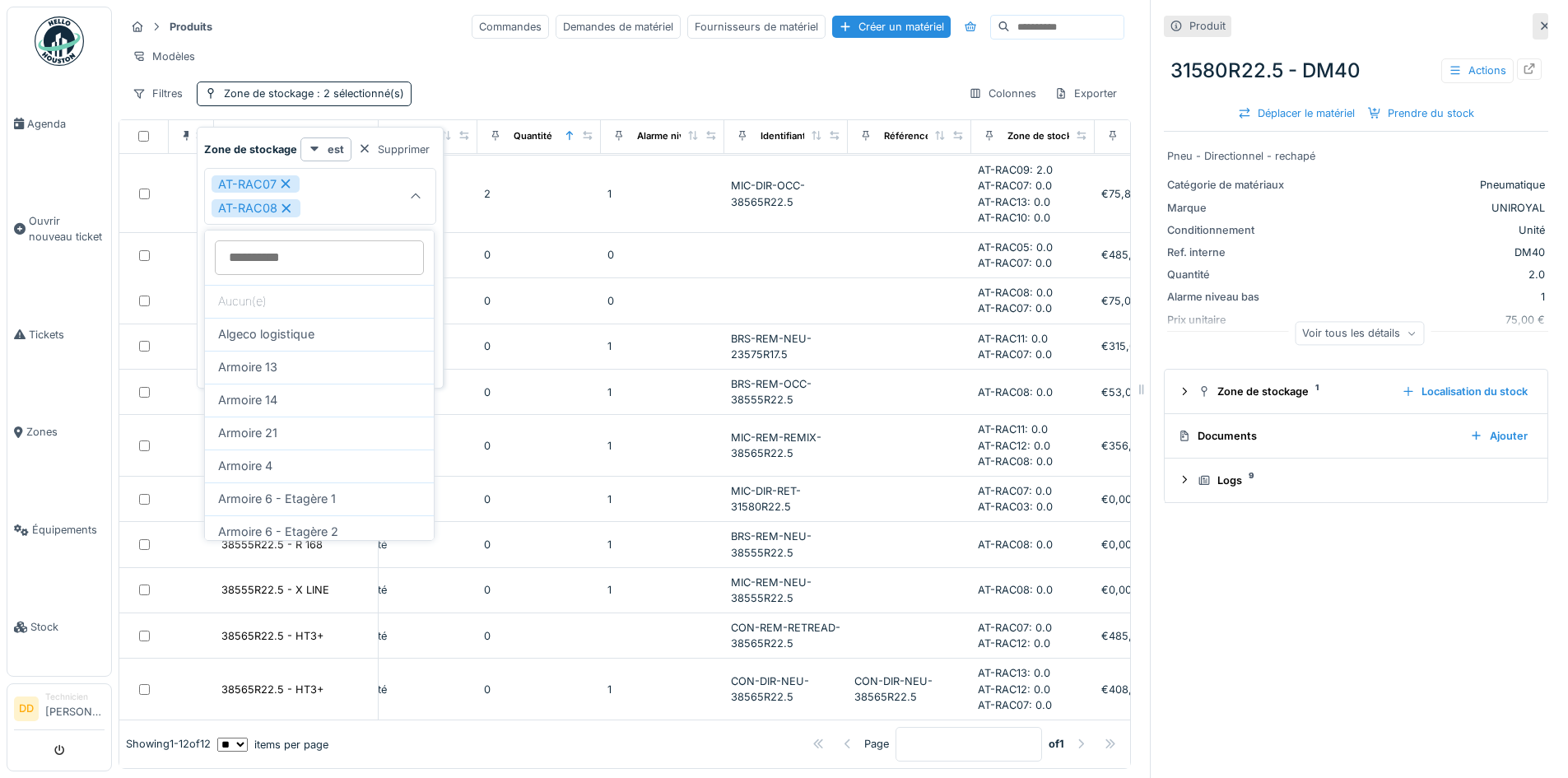
click at [288, 208] on icon at bounding box center [287, 208] width 9 height 9
type input "***"
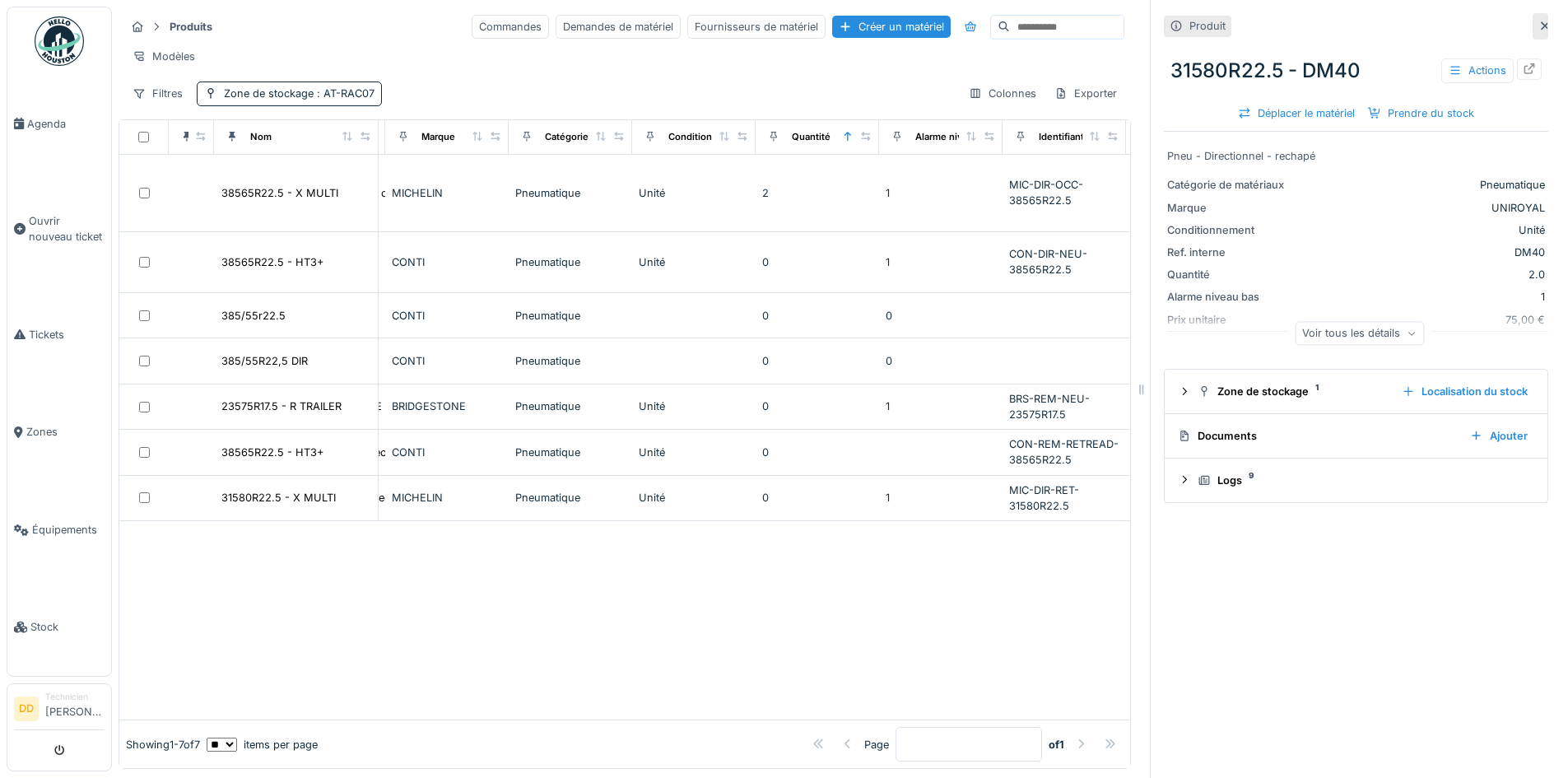
scroll to position [0, 0]
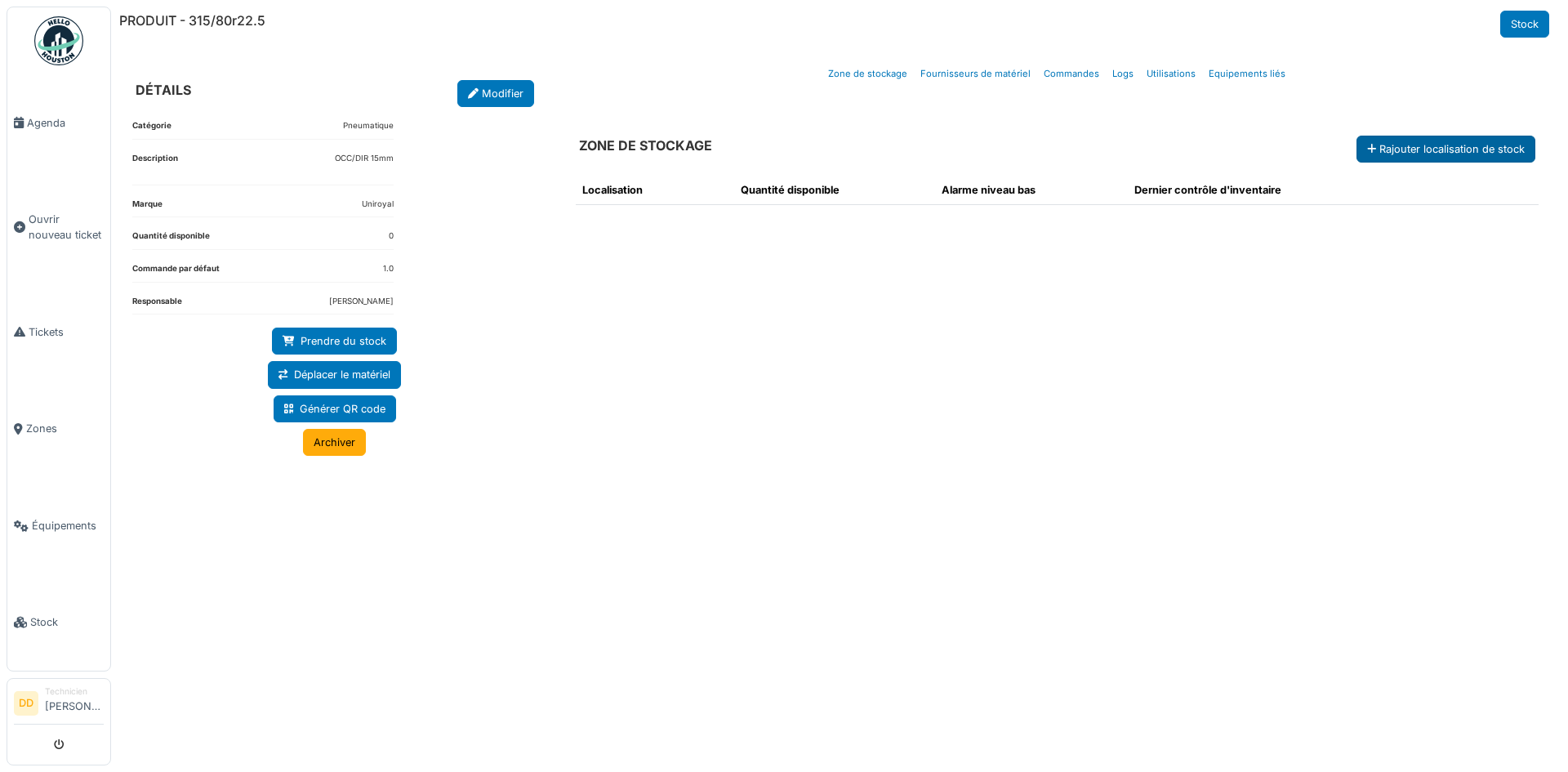
click at [1419, 151] on button "Rajouter localisation de stock" at bounding box center [1446, 149] width 178 height 27
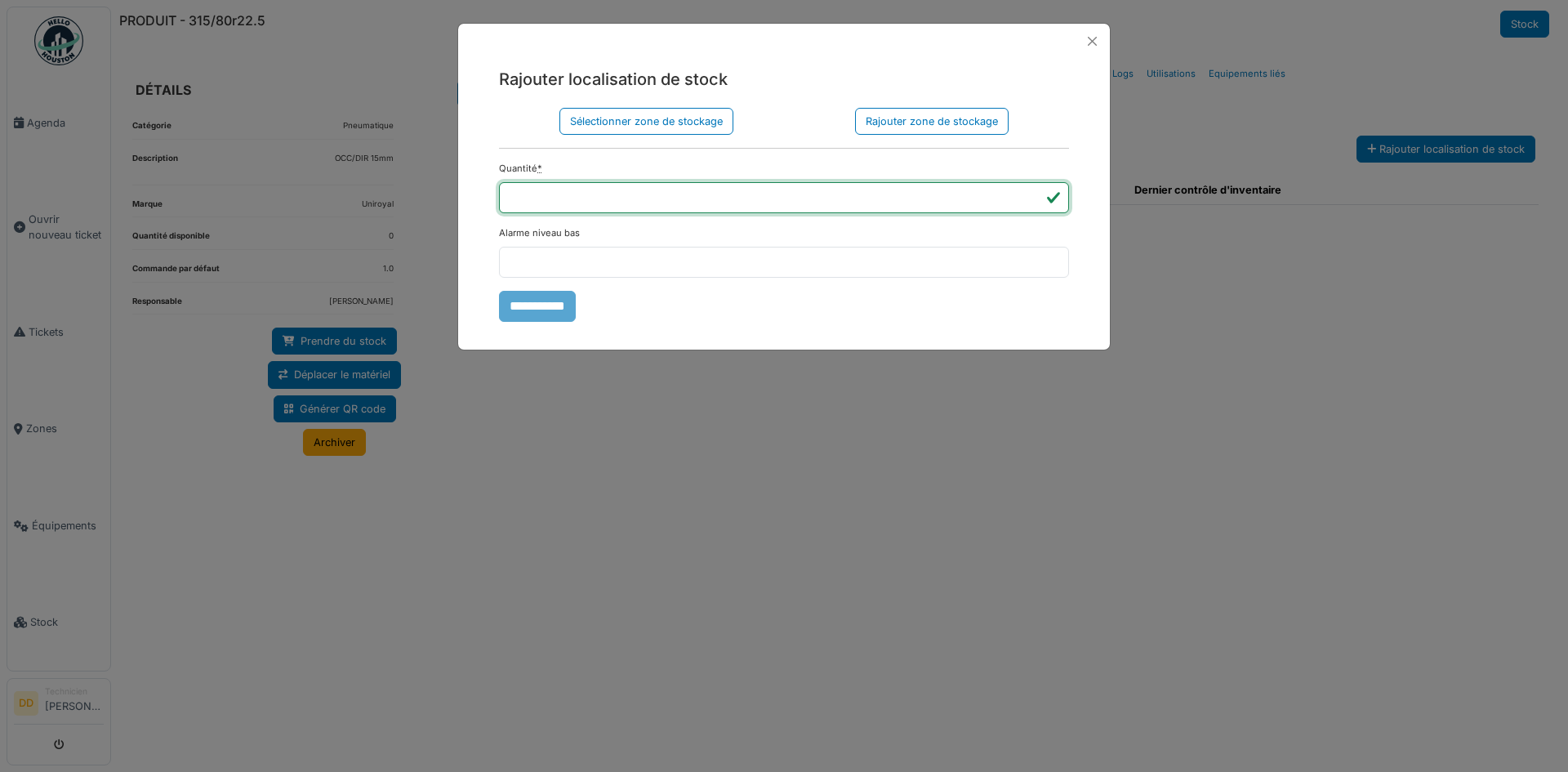
drag, startPoint x: 555, startPoint y: 198, endPoint x: 450, endPoint y: 204, distance: 105.2
click at [450, 204] on div "Rajouter localisation de stock Sélectionner zone de stockage Rajouter zone de s…" at bounding box center [784, 386] width 1568 height 772
type input "*"
click at [620, 122] on div "Sélectionner zone de stockage" at bounding box center [646, 121] width 174 height 27
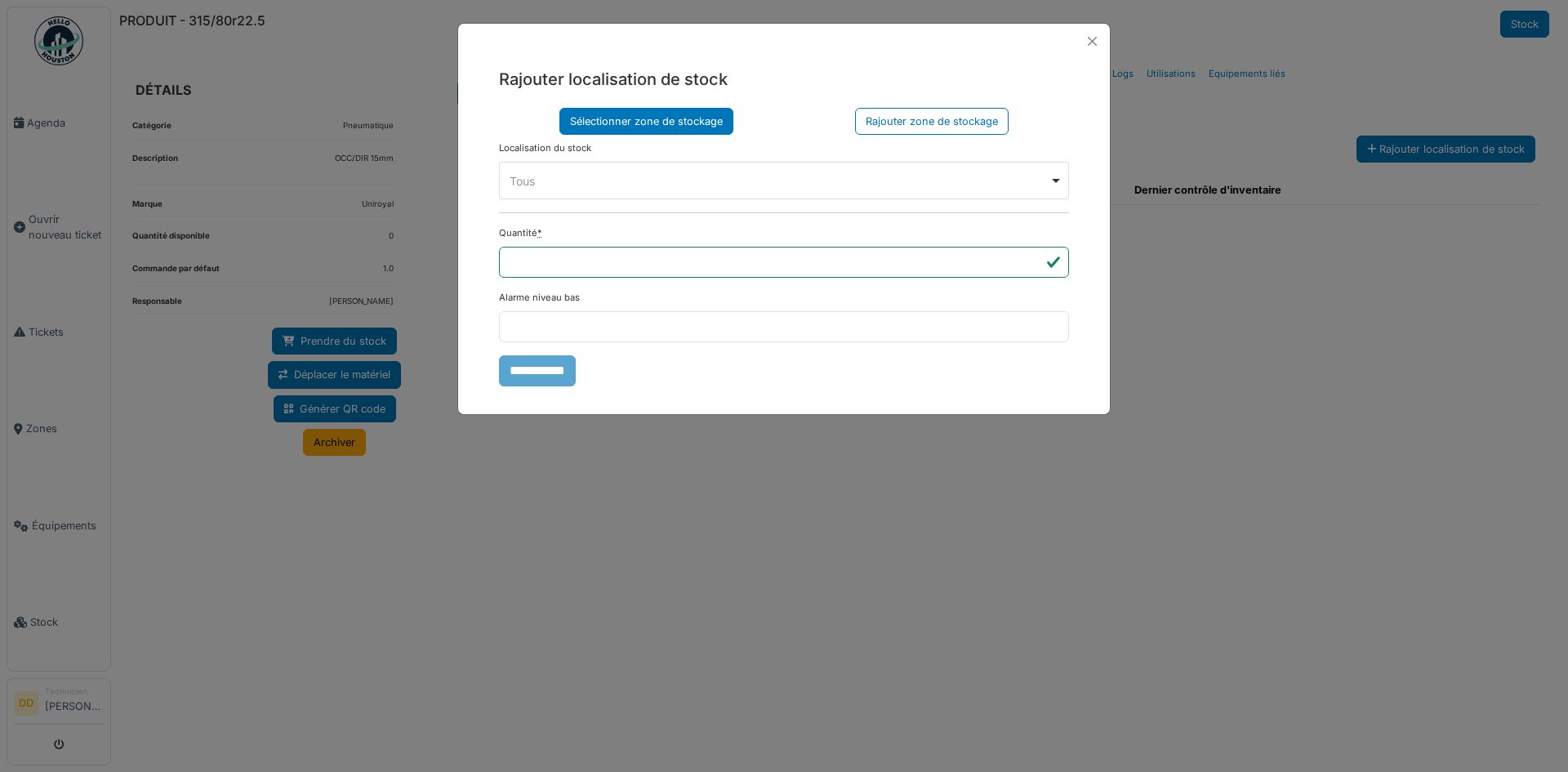
click at [546, 184] on div "Tous Remove item" at bounding box center [780, 181] width 540 height 17
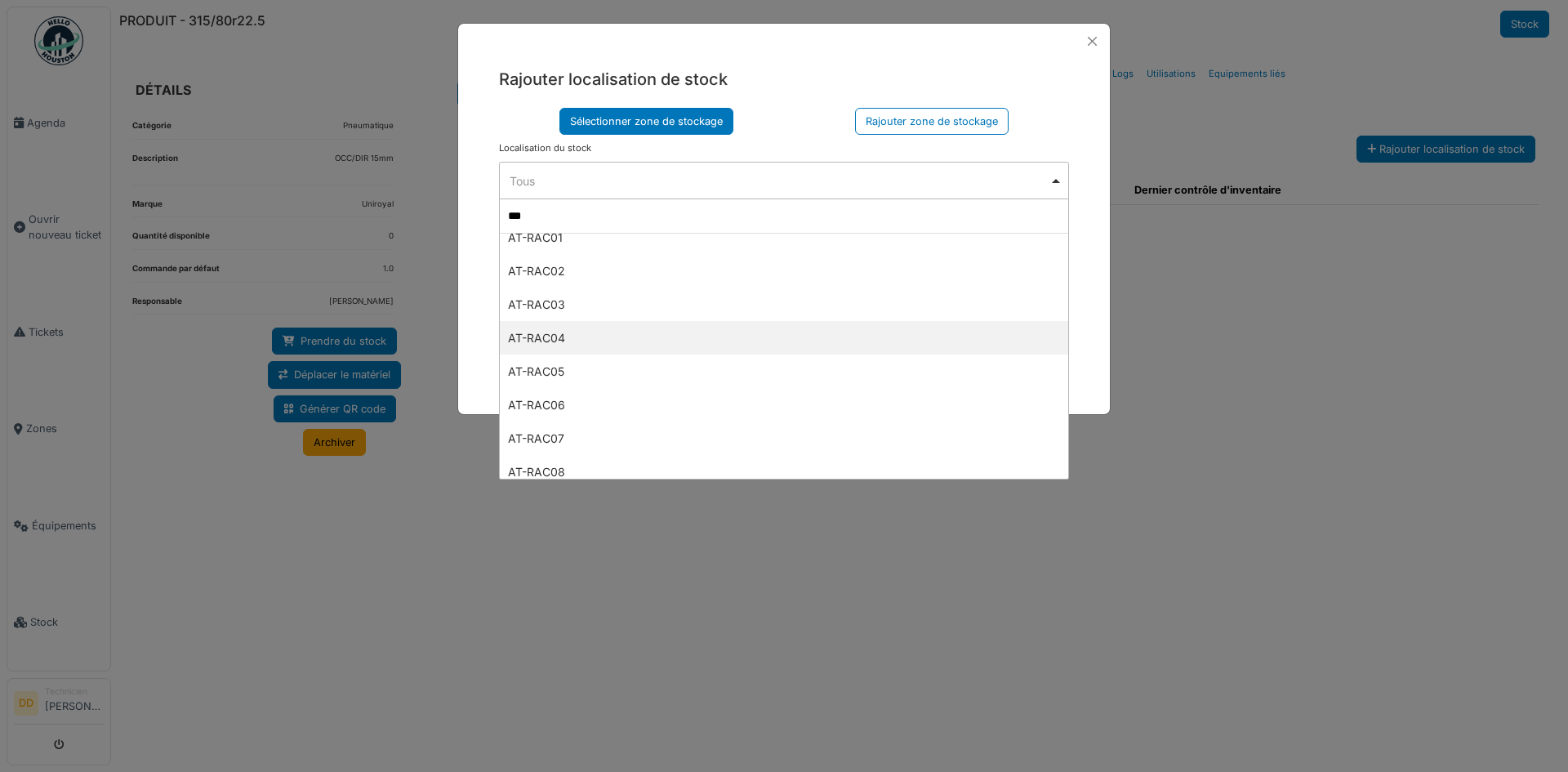
scroll to position [90, 0]
type input "*****"
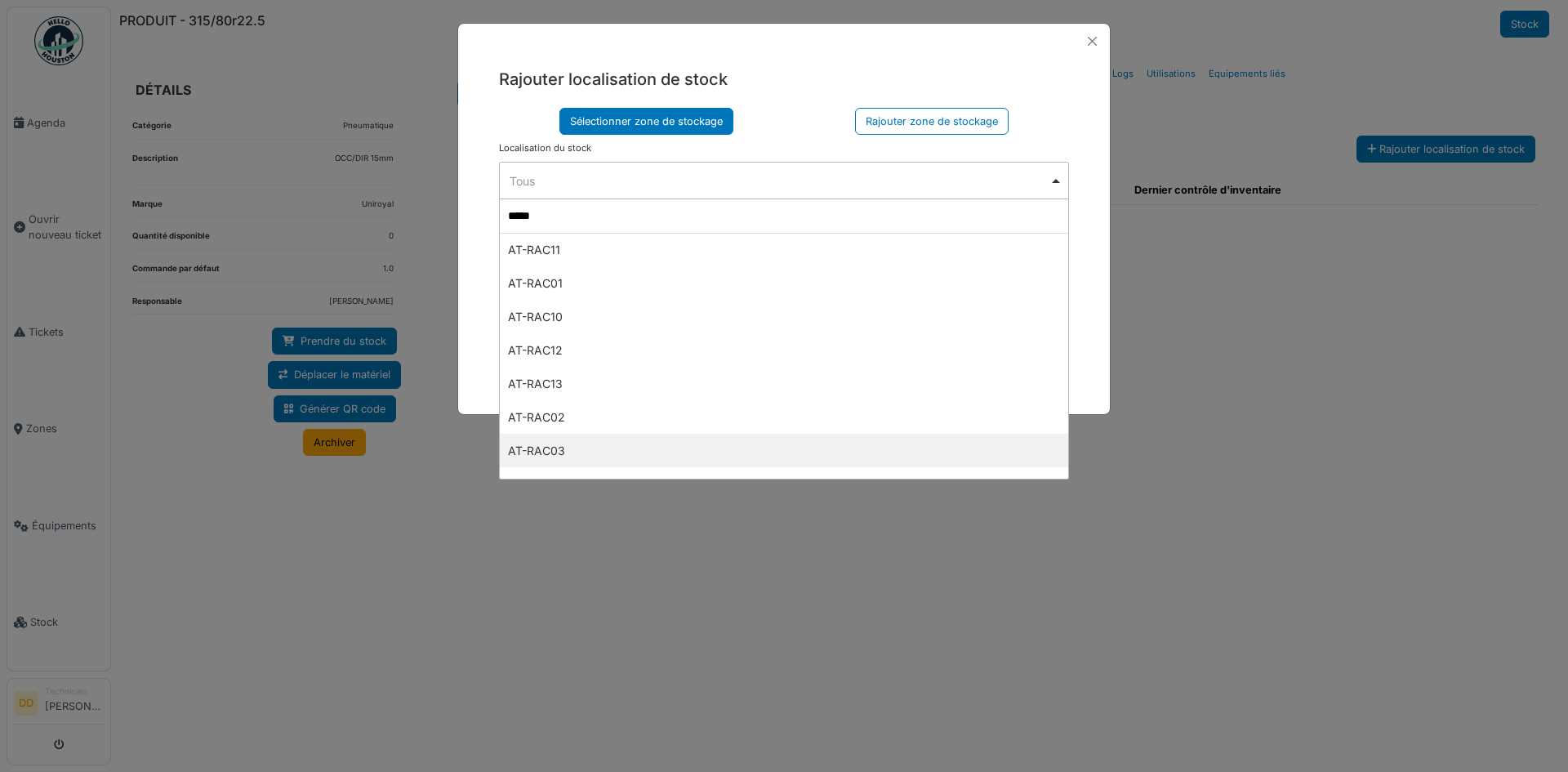
scroll to position [0, 0]
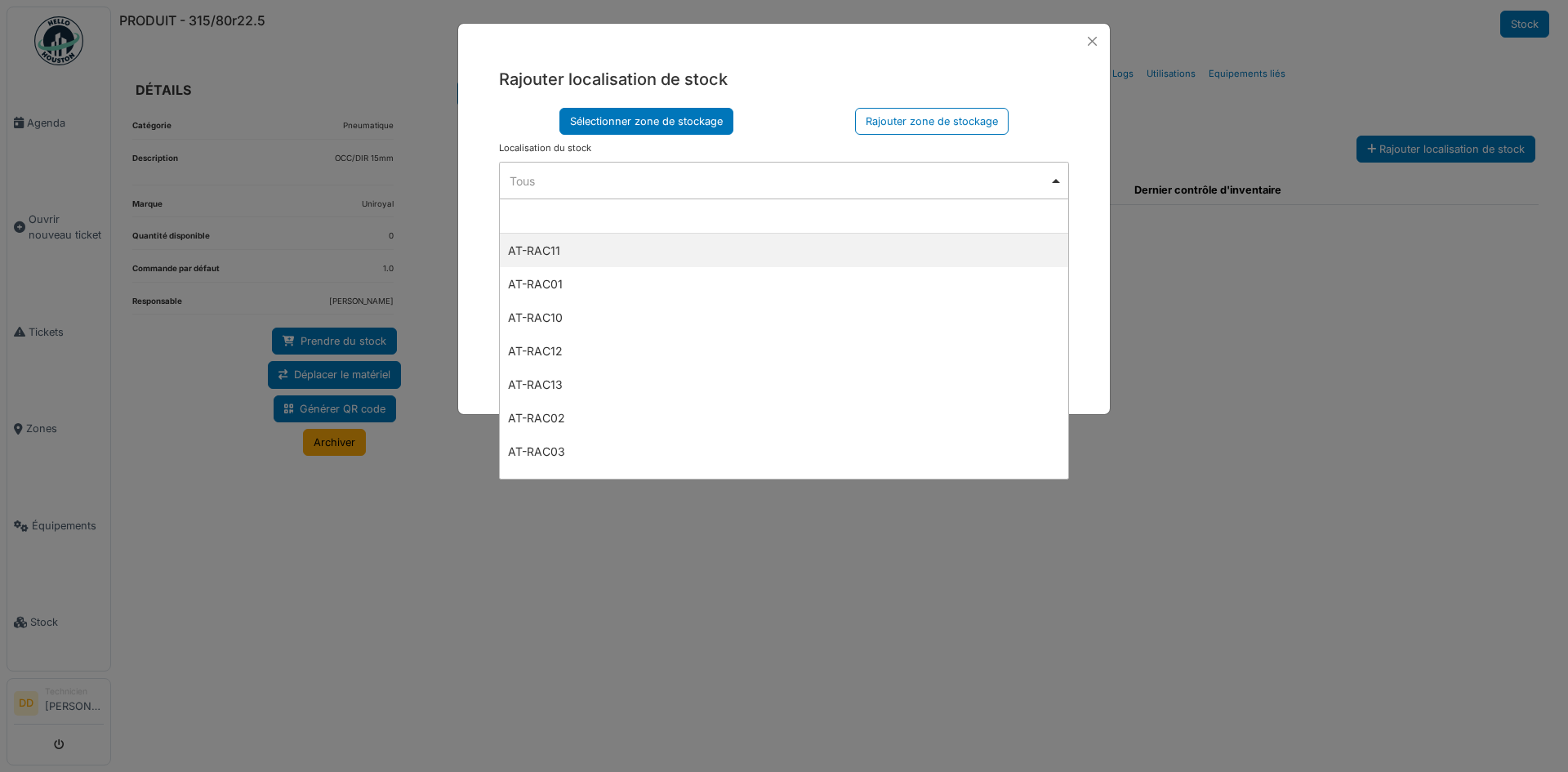
select select "***"
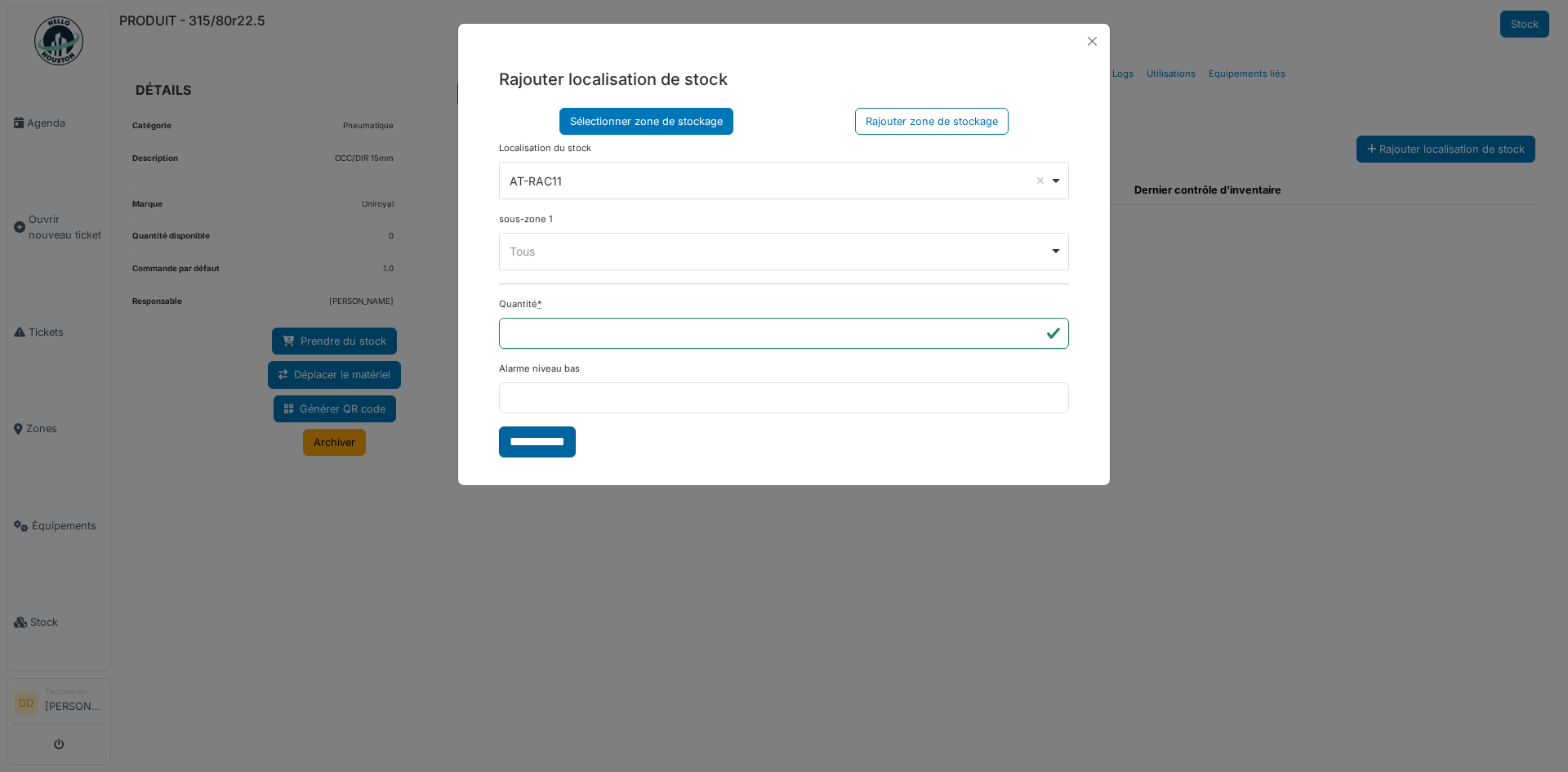
click at [542, 444] on input "**********" at bounding box center [537, 442] width 76 height 31
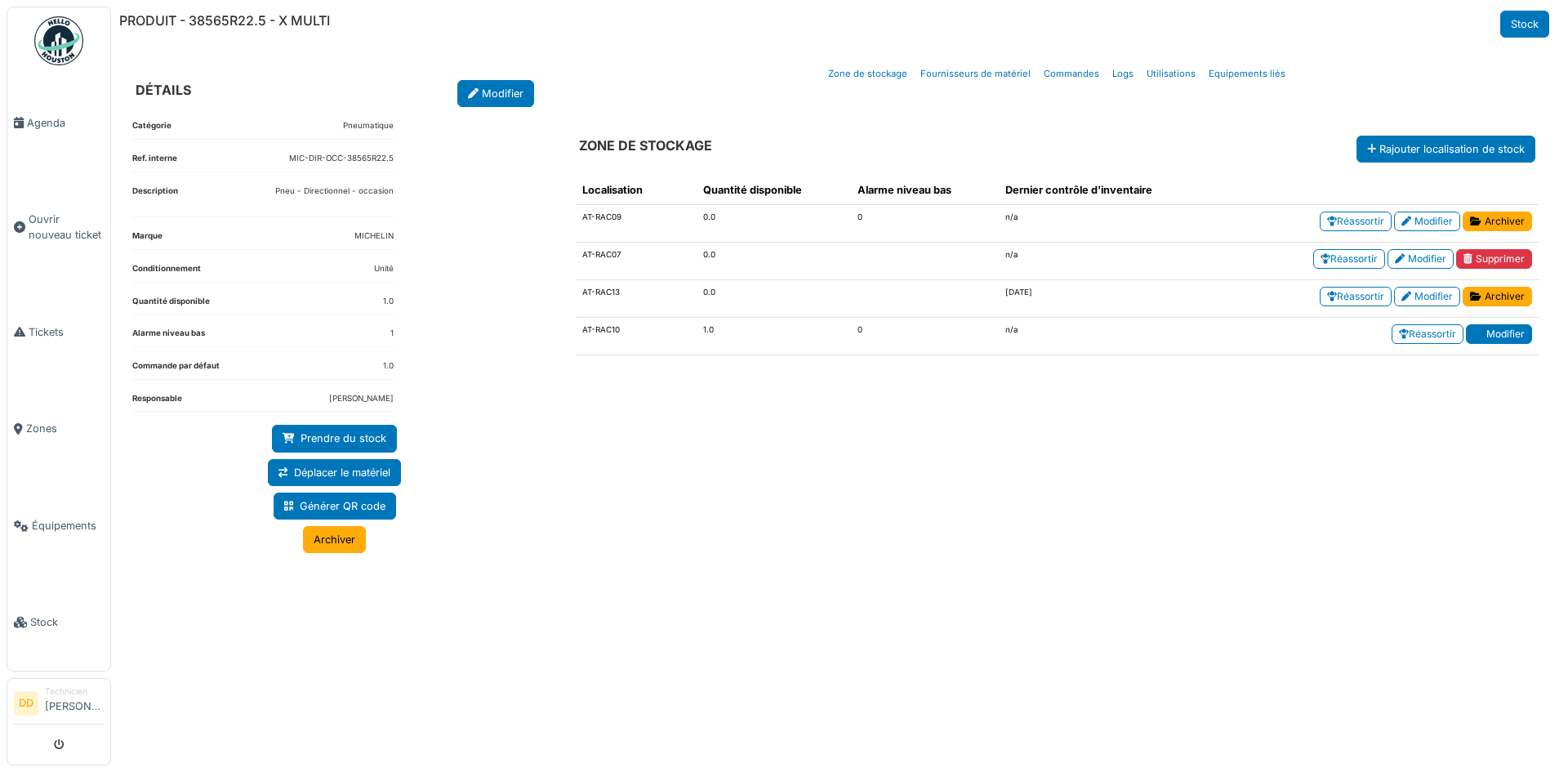
click at [1499, 333] on link "Modifier" at bounding box center [1498, 334] width 66 height 20
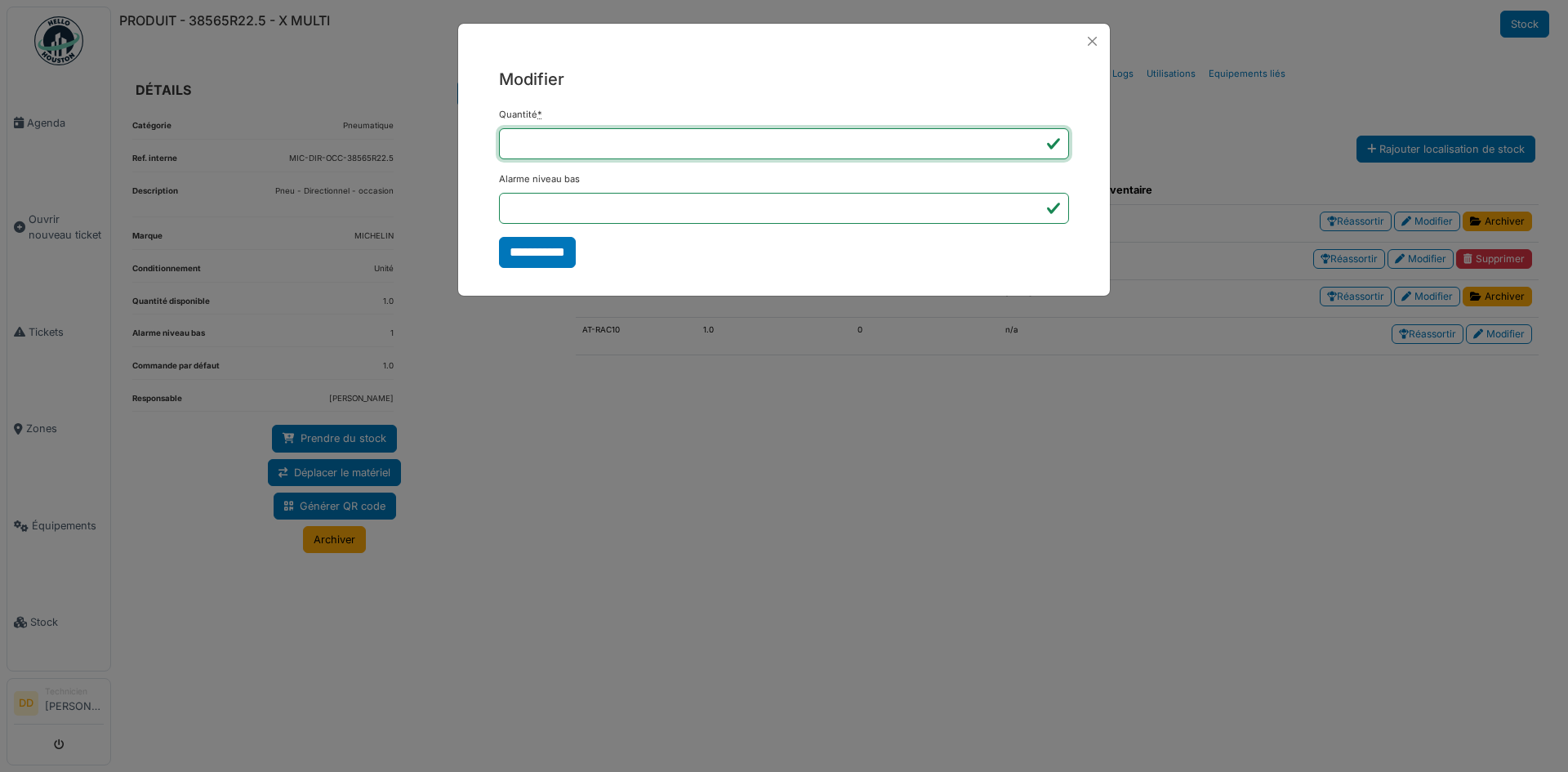
drag, startPoint x: 536, startPoint y: 139, endPoint x: 464, endPoint y: 155, distance: 73.8
click at [464, 155] on div "**********" at bounding box center [784, 168] width 652 height 218
type input "*"
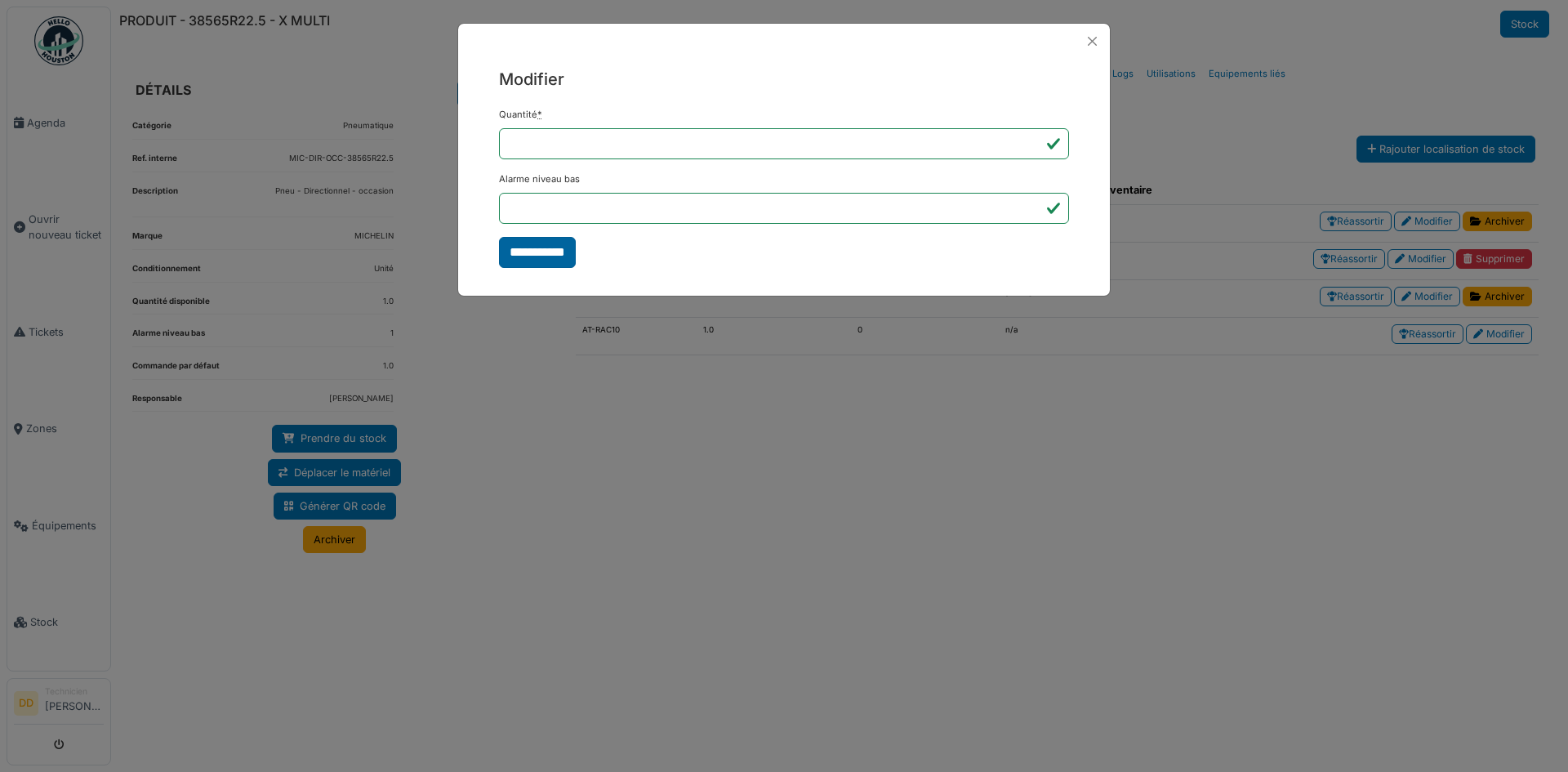
click at [530, 253] on input "**********" at bounding box center [537, 252] width 76 height 31
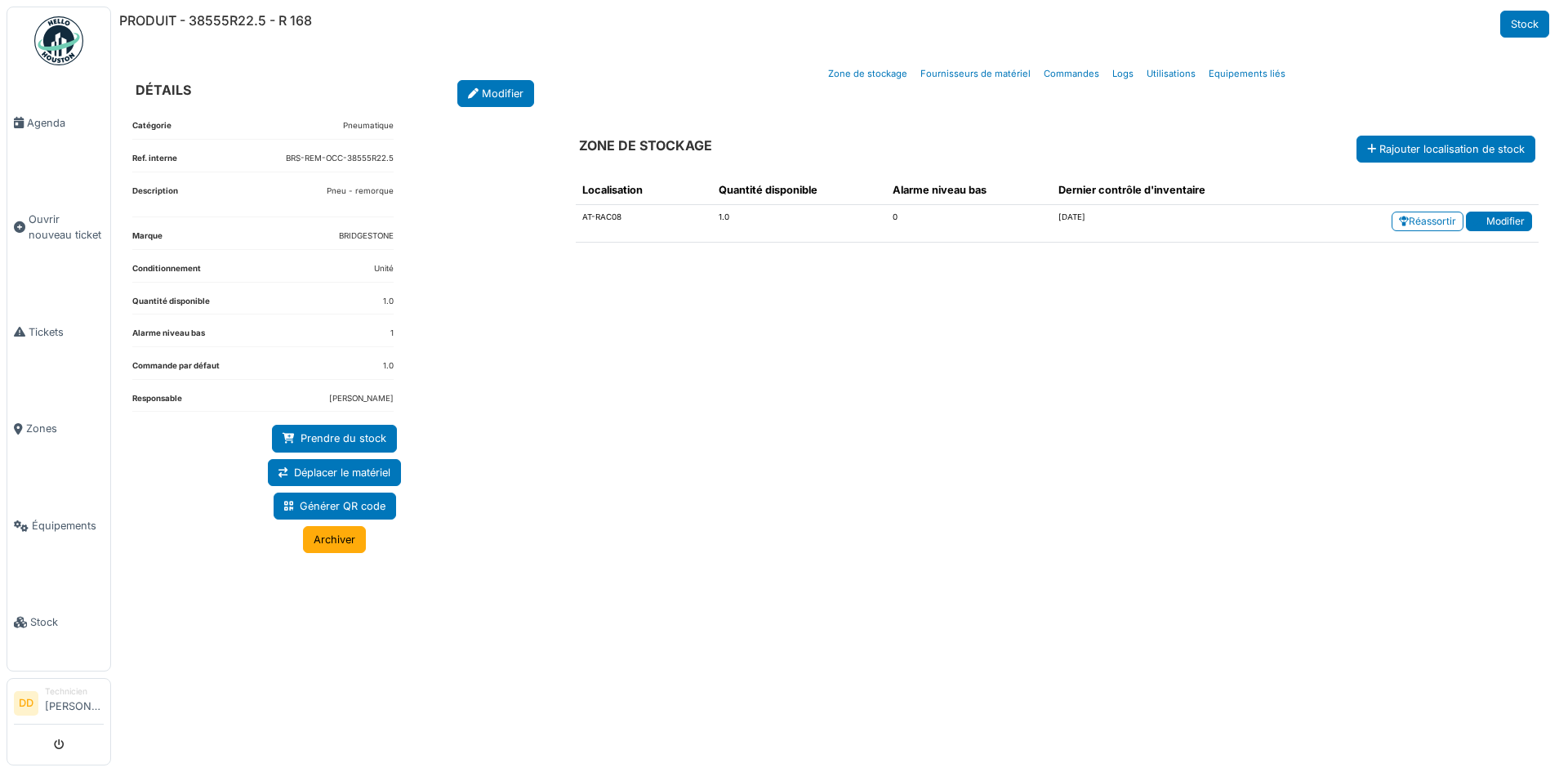
click at [1502, 227] on link "Modifier" at bounding box center [1498, 221] width 66 height 20
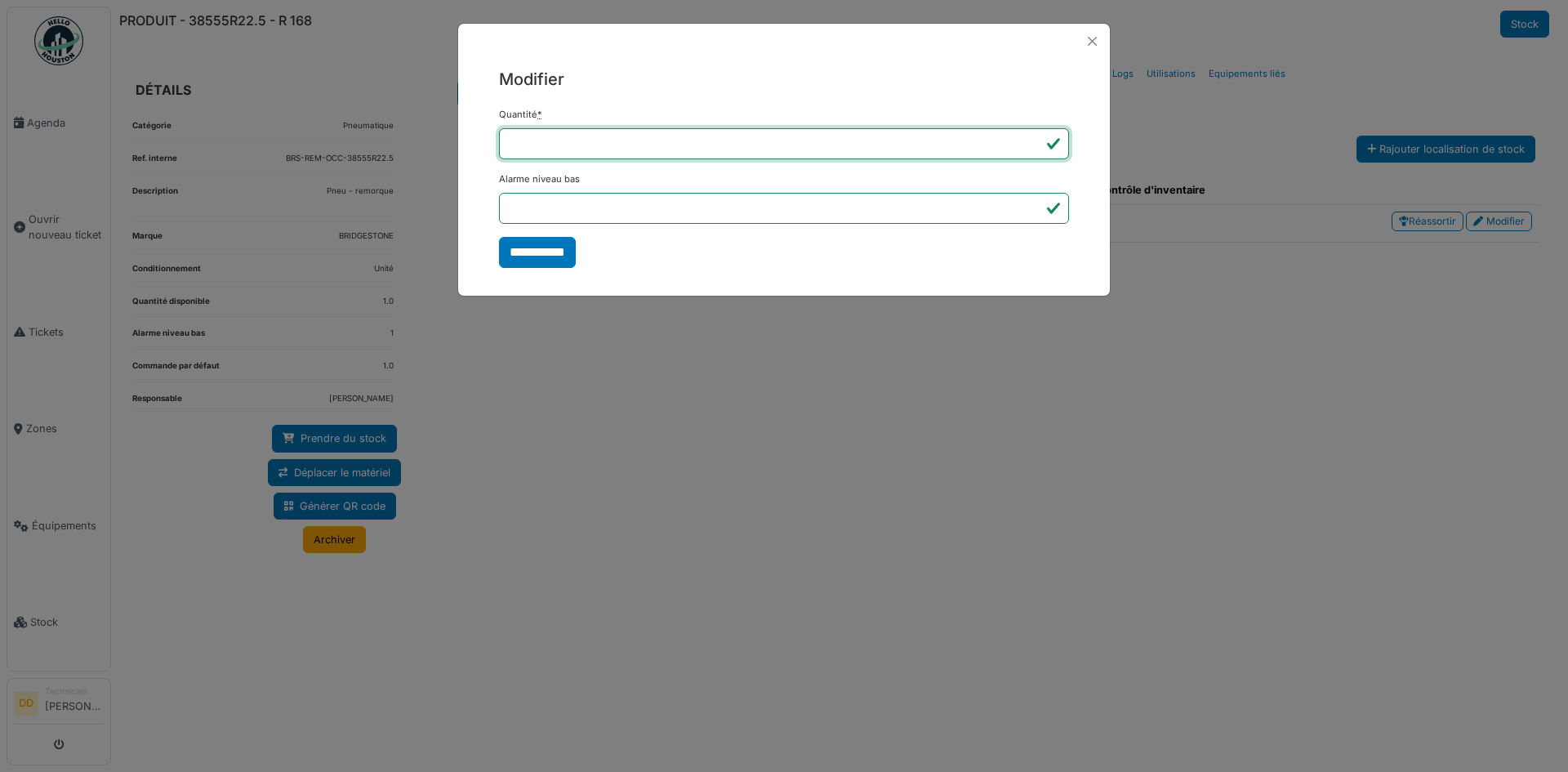
drag, startPoint x: 537, startPoint y: 139, endPoint x: 446, endPoint y: 149, distance: 91.5
click at [446, 149] on div "**********" at bounding box center [784, 386] width 1568 height 772
type input "*"
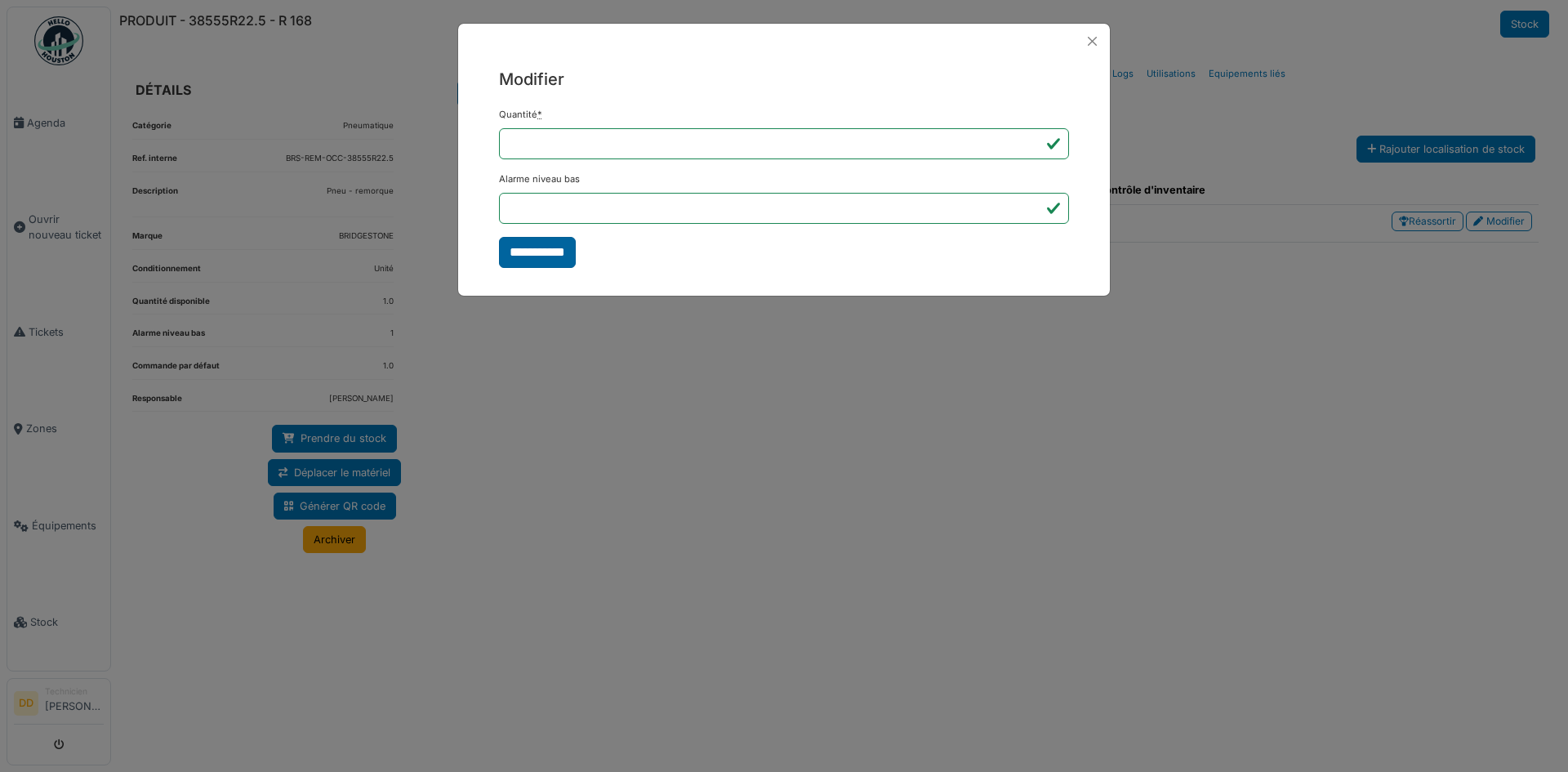
click at [527, 252] on input "**********" at bounding box center [537, 252] width 76 height 31
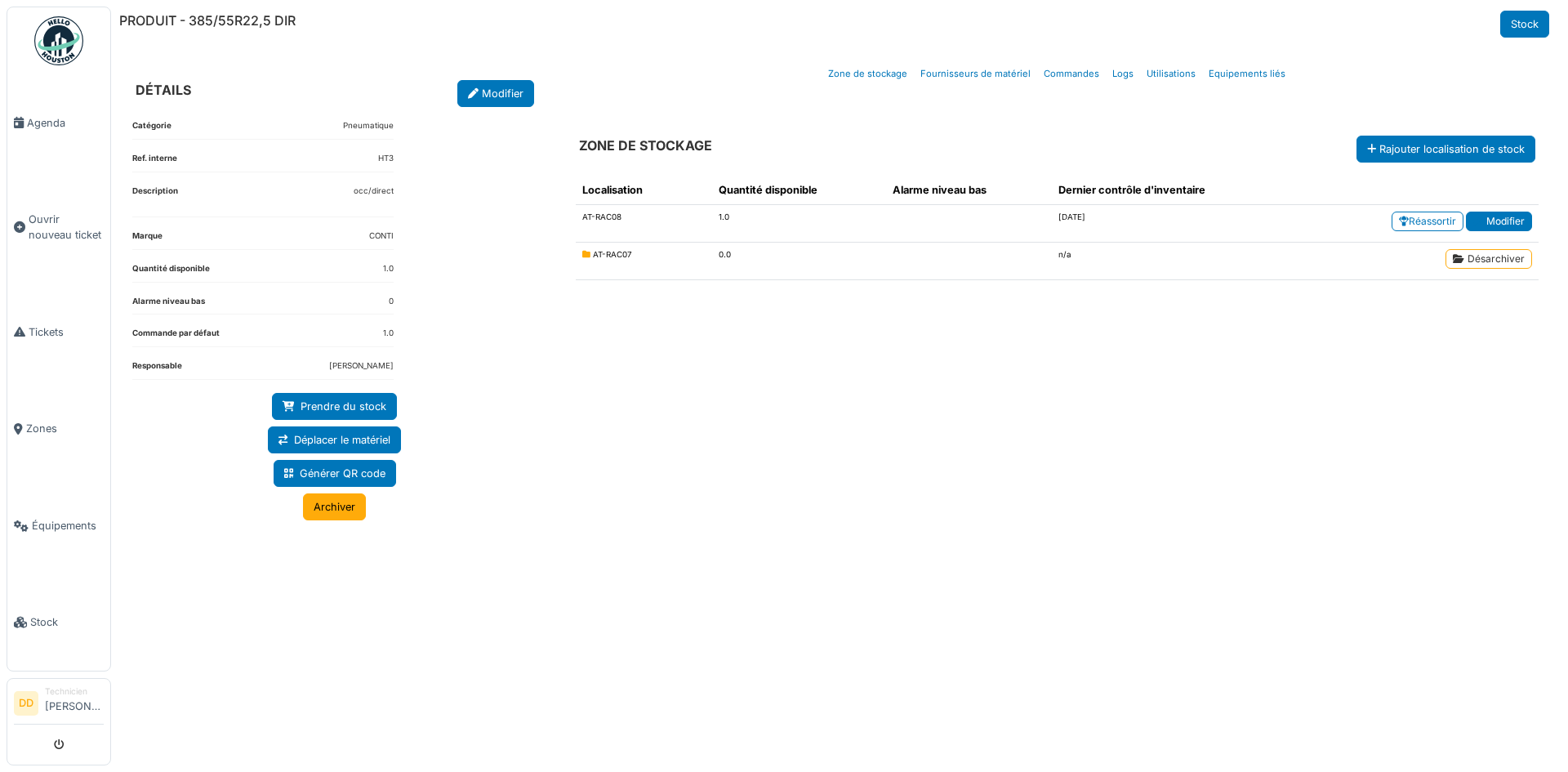
click at [1516, 220] on link "Modifier" at bounding box center [1498, 221] width 66 height 20
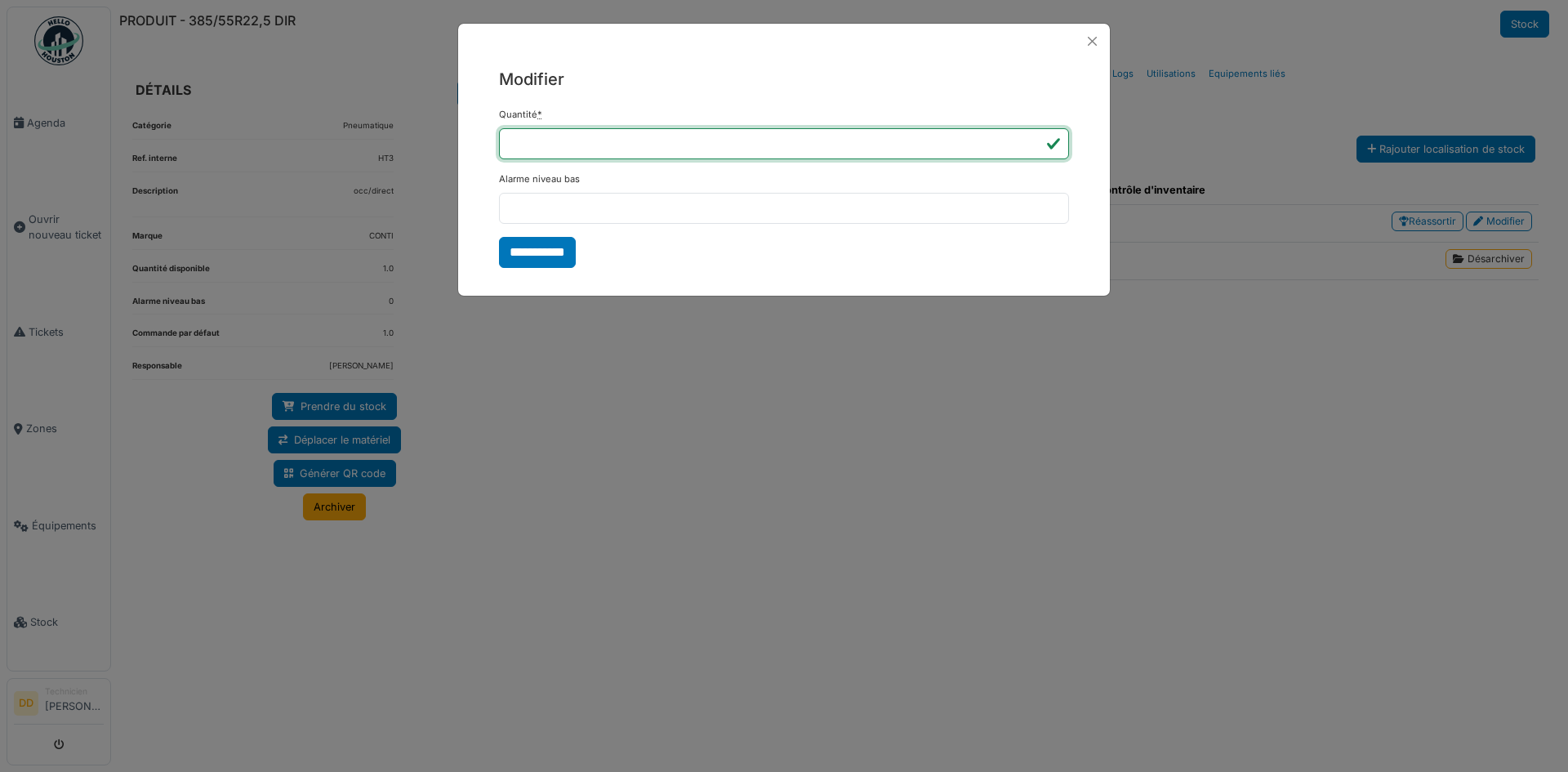
drag, startPoint x: 554, startPoint y: 142, endPoint x: 449, endPoint y: 158, distance: 106.2
click at [449, 158] on div "**********" at bounding box center [784, 386] width 1568 height 772
type input "*"
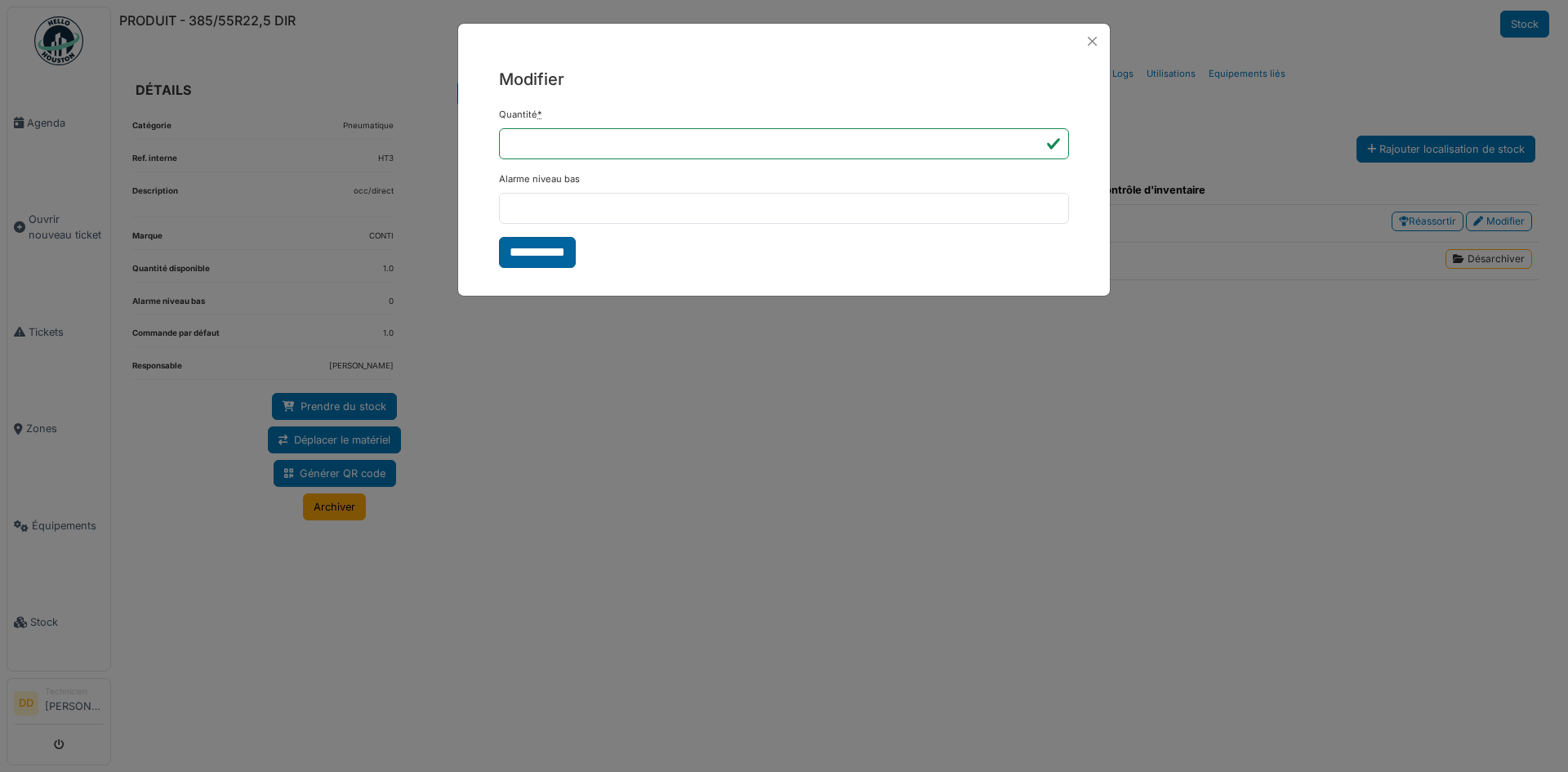
click at [525, 246] on input "**********" at bounding box center [537, 252] width 76 height 31
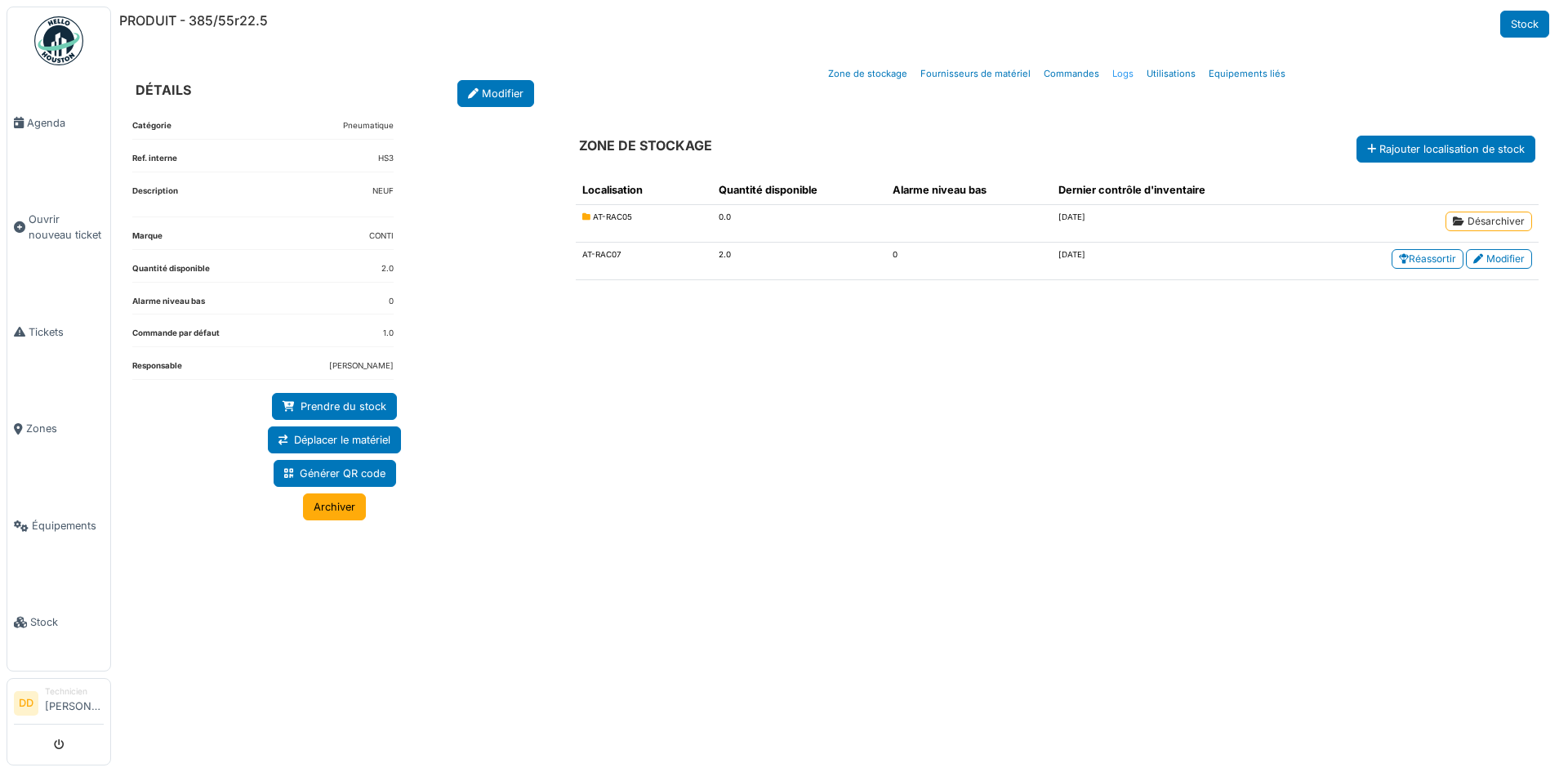
click at [1117, 73] on link "Logs" at bounding box center [1123, 73] width 34 height 38
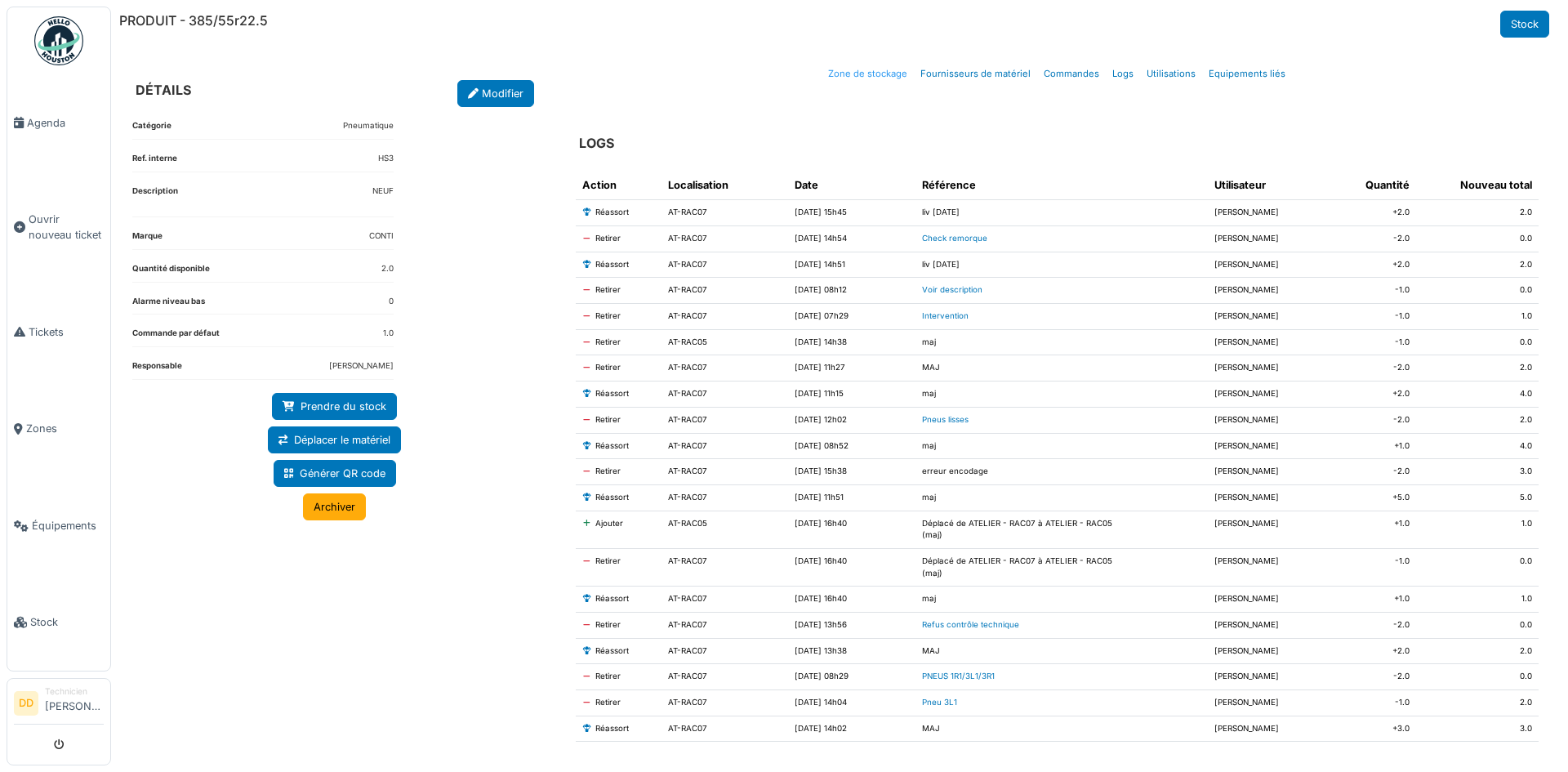
click at [870, 76] on link "Zone de stockage" at bounding box center [868, 73] width 93 height 38
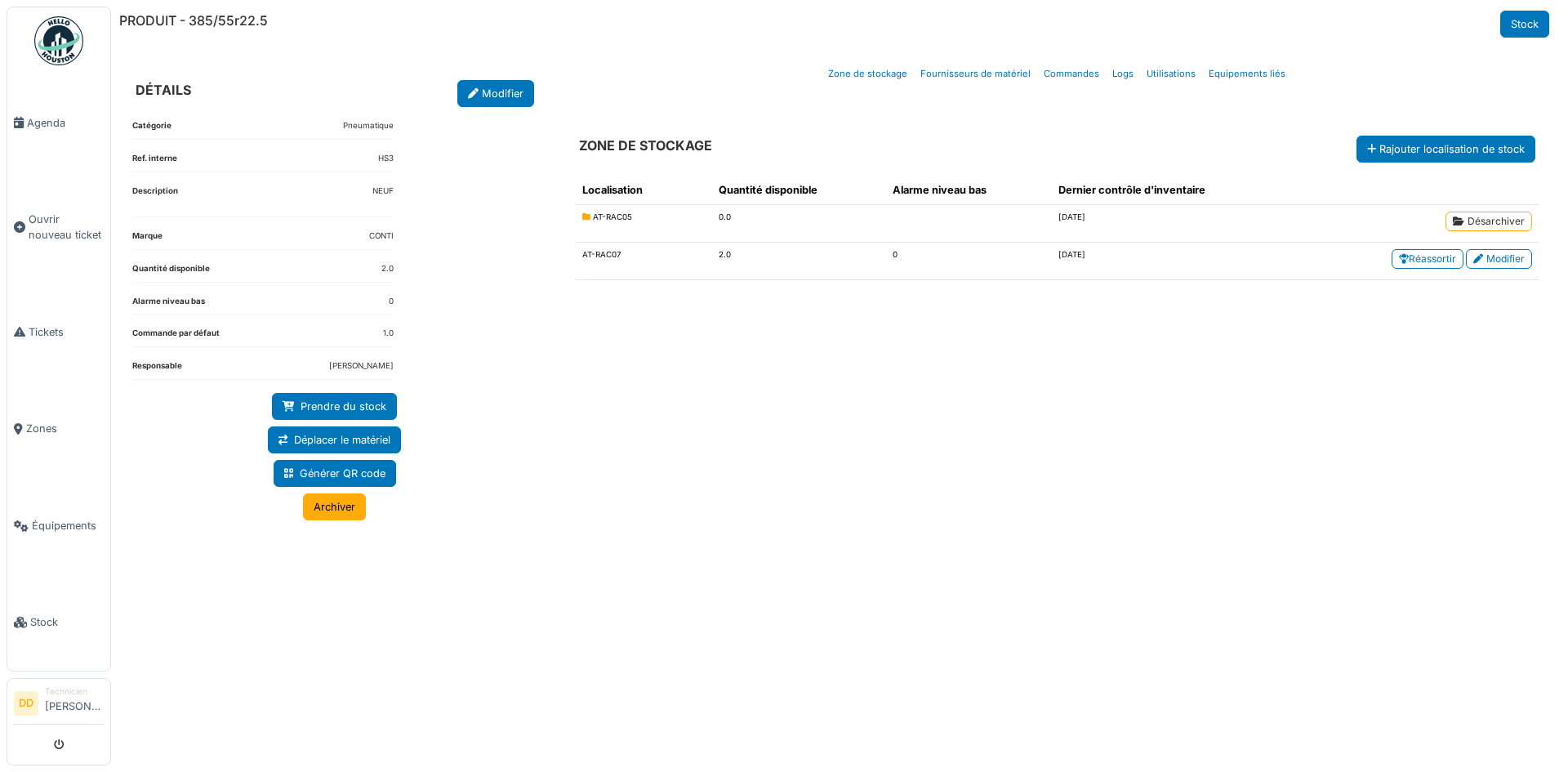
click at [635, 259] on td "AT-RAC07" at bounding box center [644, 261] width 137 height 37
click at [979, 267] on td "0" at bounding box center [970, 261] width 166 height 37
click at [1500, 260] on link "Modifier" at bounding box center [1498, 259] width 66 height 20
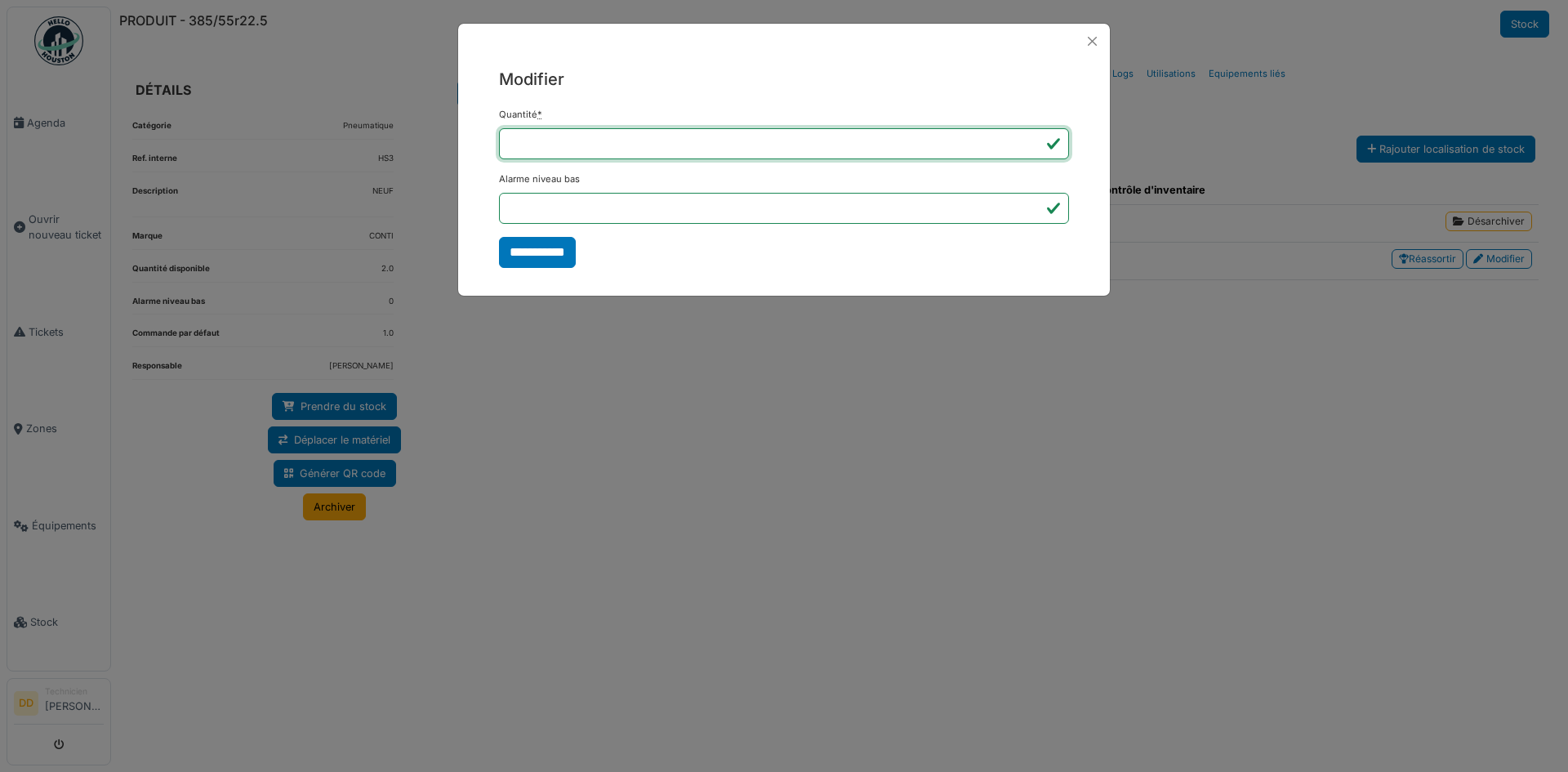
drag, startPoint x: 534, startPoint y: 149, endPoint x: 474, endPoint y: 151, distance: 60.0
click at [475, 151] on div "**********" at bounding box center [784, 168] width 652 height 218
type input "*"
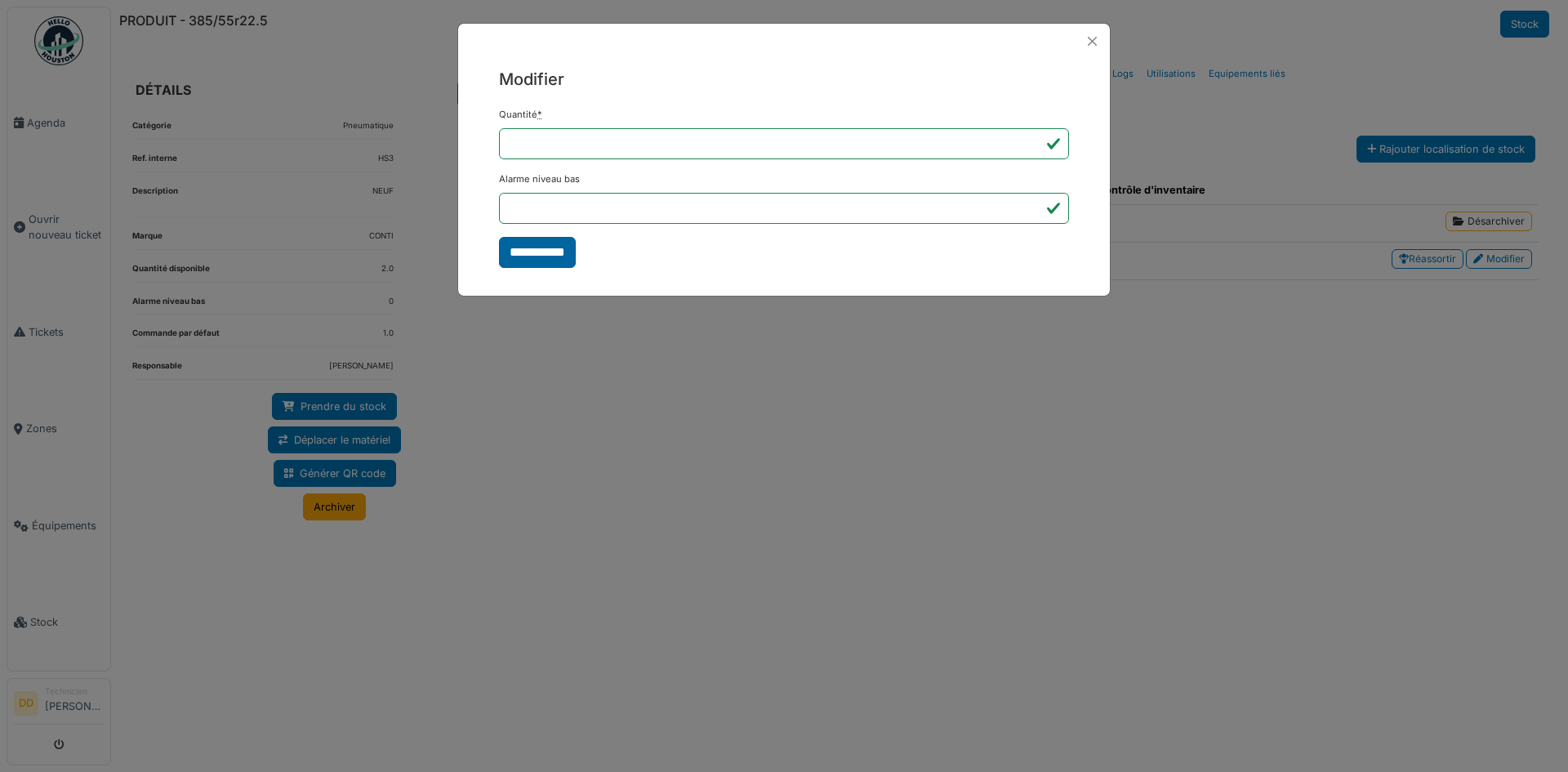
click at [552, 249] on input "**********" at bounding box center [537, 252] width 76 height 31
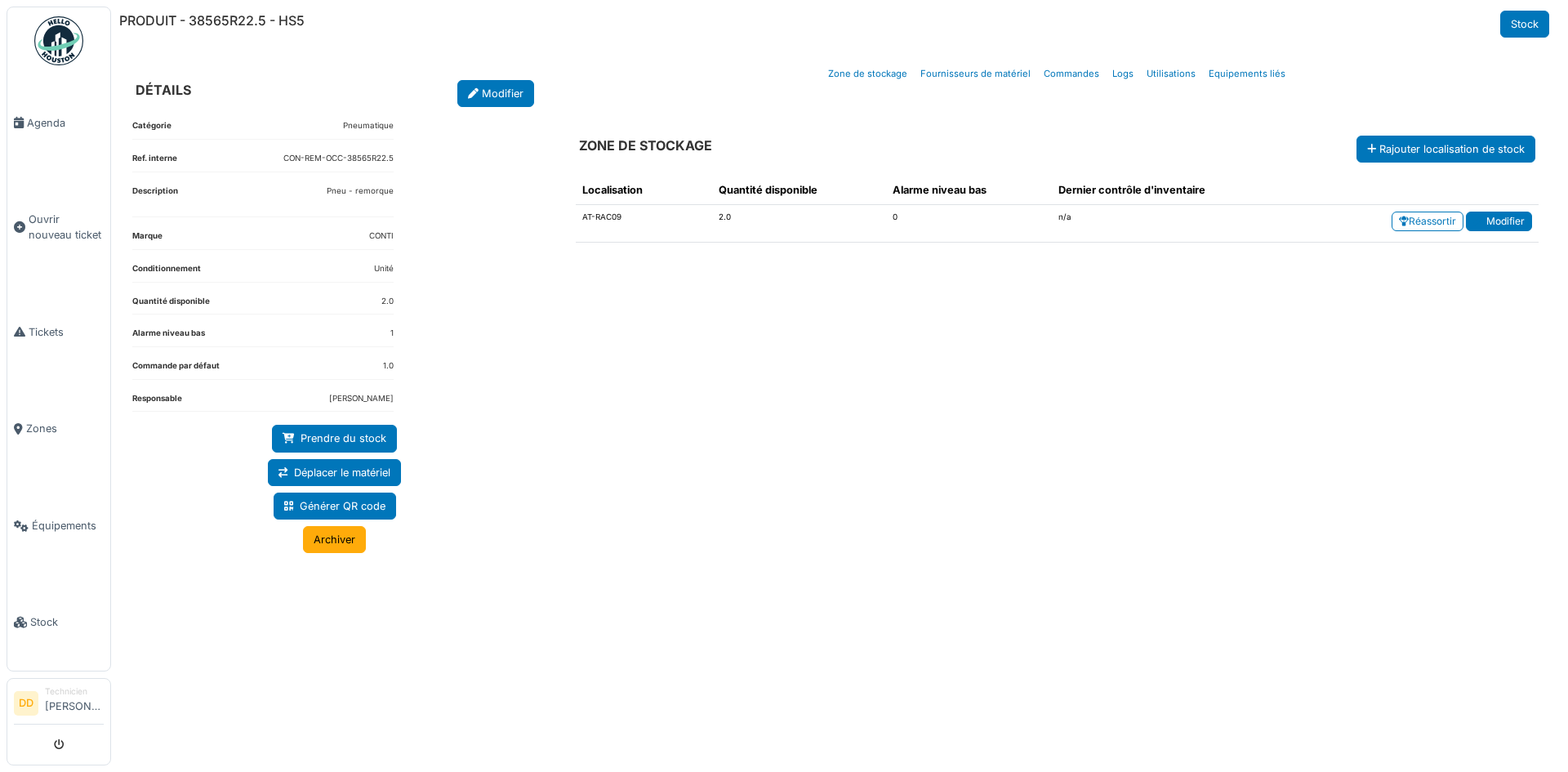
click at [1495, 223] on link "Modifier" at bounding box center [1498, 221] width 66 height 20
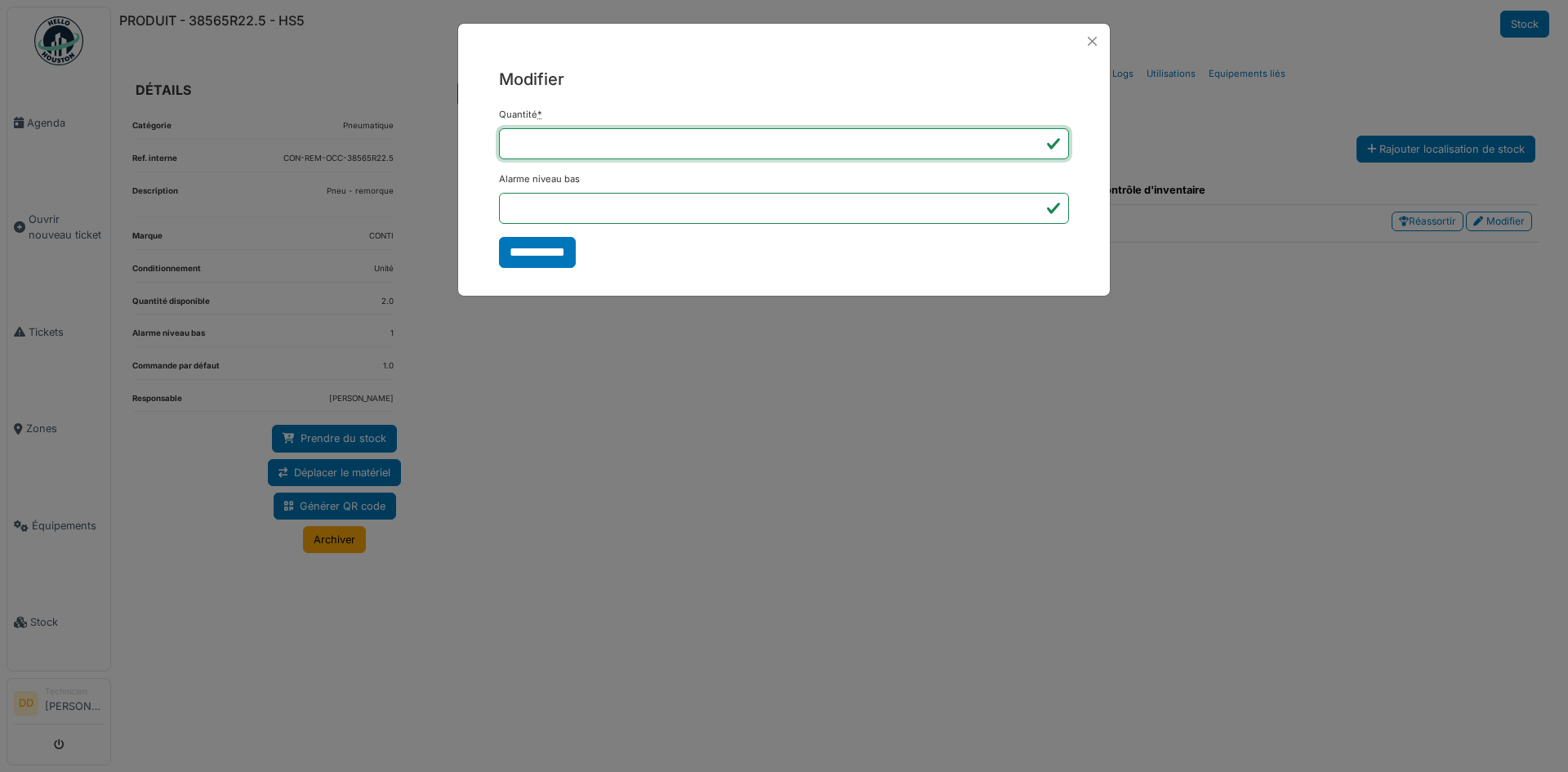
drag, startPoint x: 561, startPoint y: 145, endPoint x: 307, endPoint y: 162, distance: 254.6
click at [307, 162] on div "**********" at bounding box center [784, 386] width 1568 height 772
type input "*"
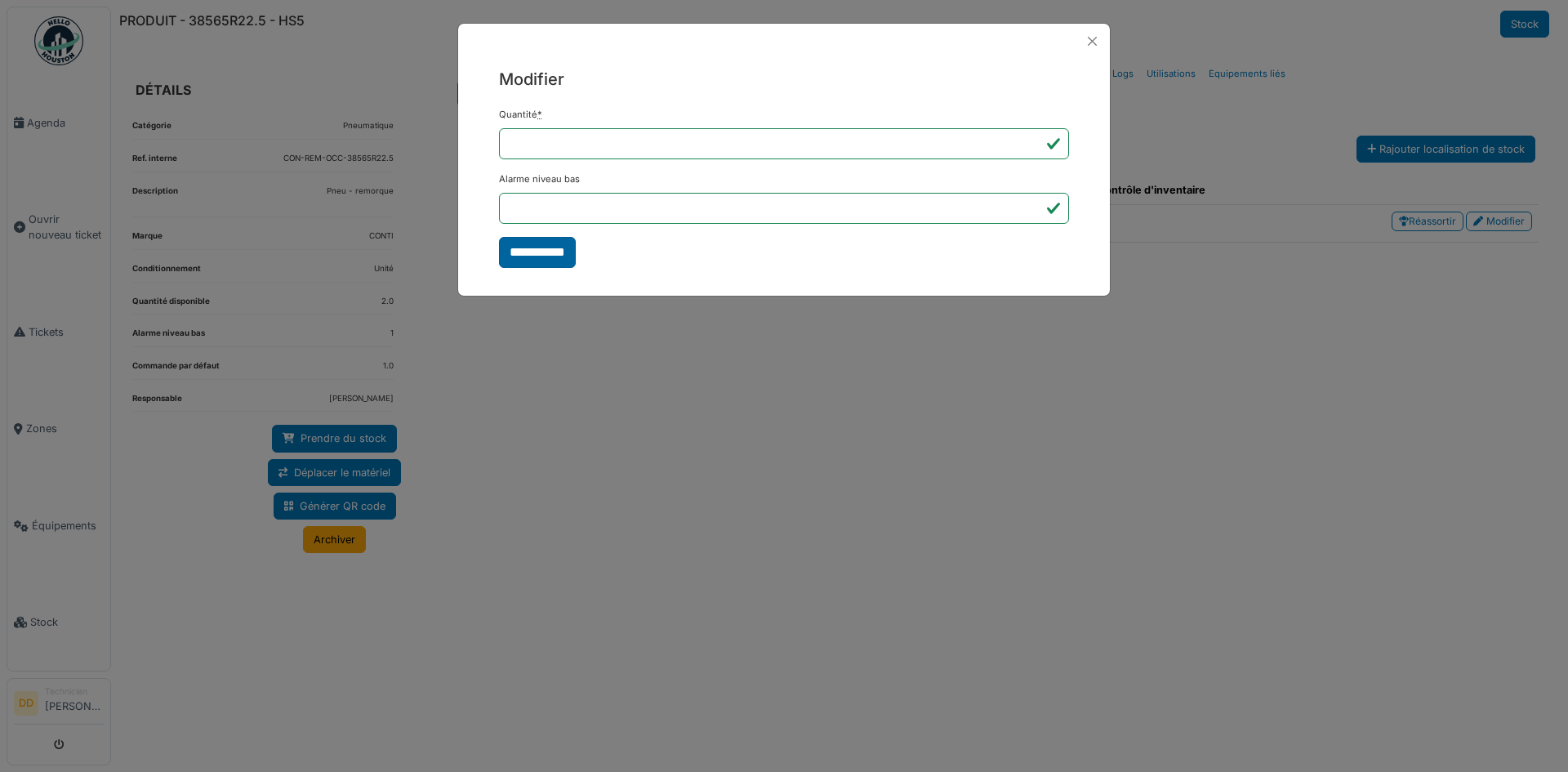
click at [554, 256] on input "**********" at bounding box center [537, 252] width 76 height 31
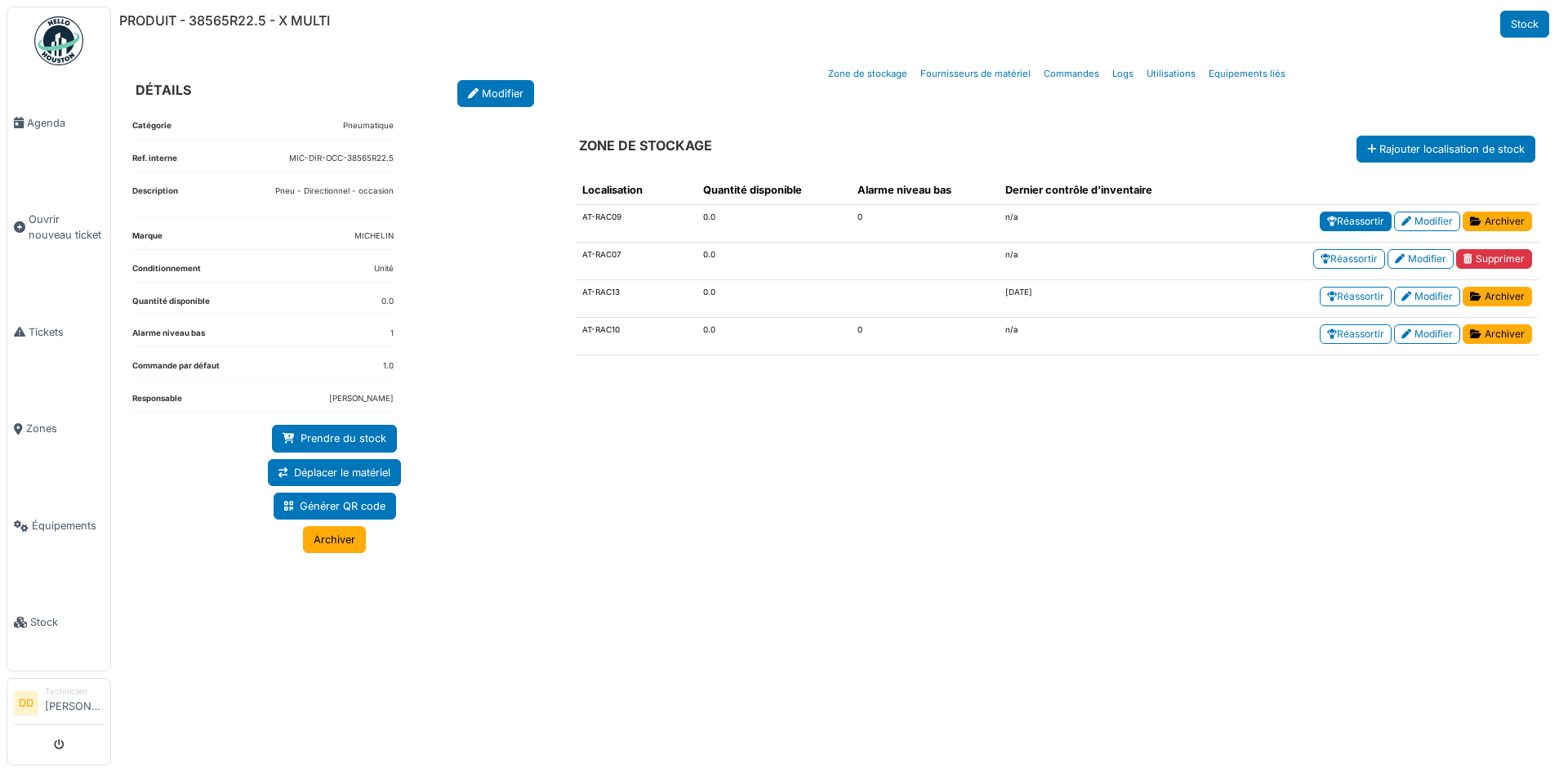
click at [1360, 222] on link "Réassortir" at bounding box center [1355, 221] width 72 height 20
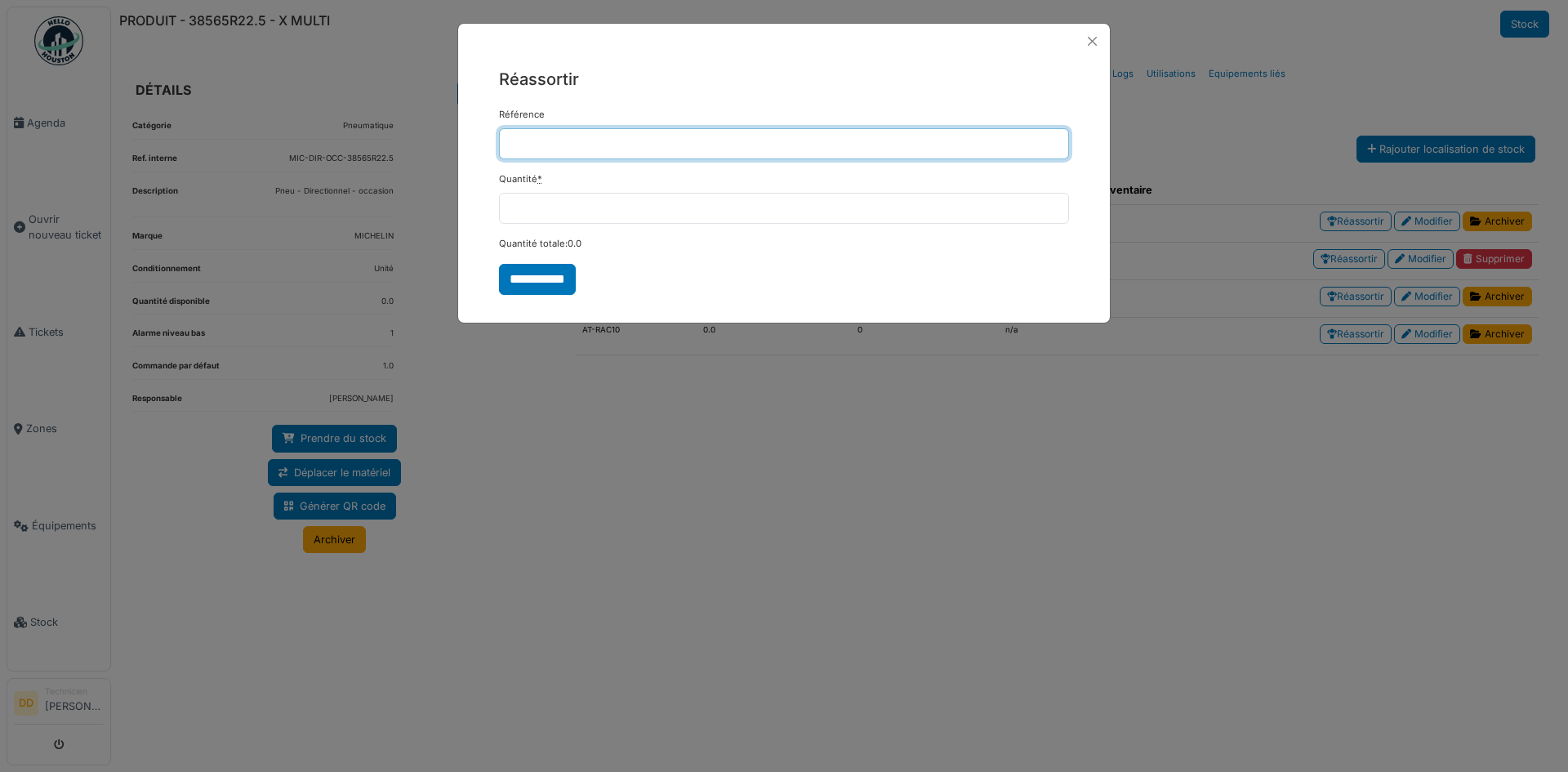
click at [540, 151] on input "Référence" at bounding box center [784, 143] width 570 height 31
type input "**********"
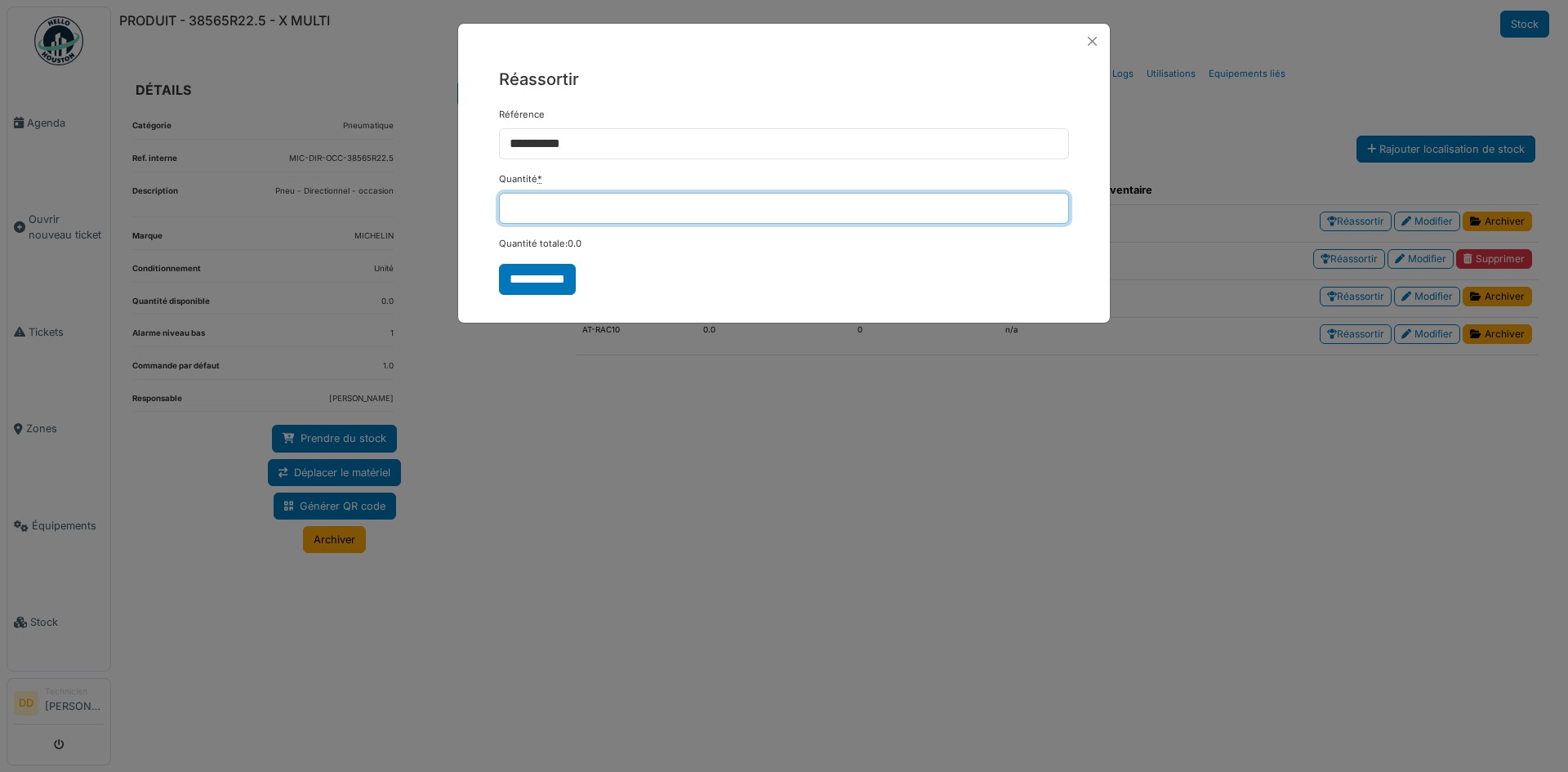
drag, startPoint x: 542, startPoint y: 213, endPoint x: 474, endPoint y: 207, distance: 68.3
click at [474, 207] on div "**********" at bounding box center [784, 180] width 652 height 243
type input "*"
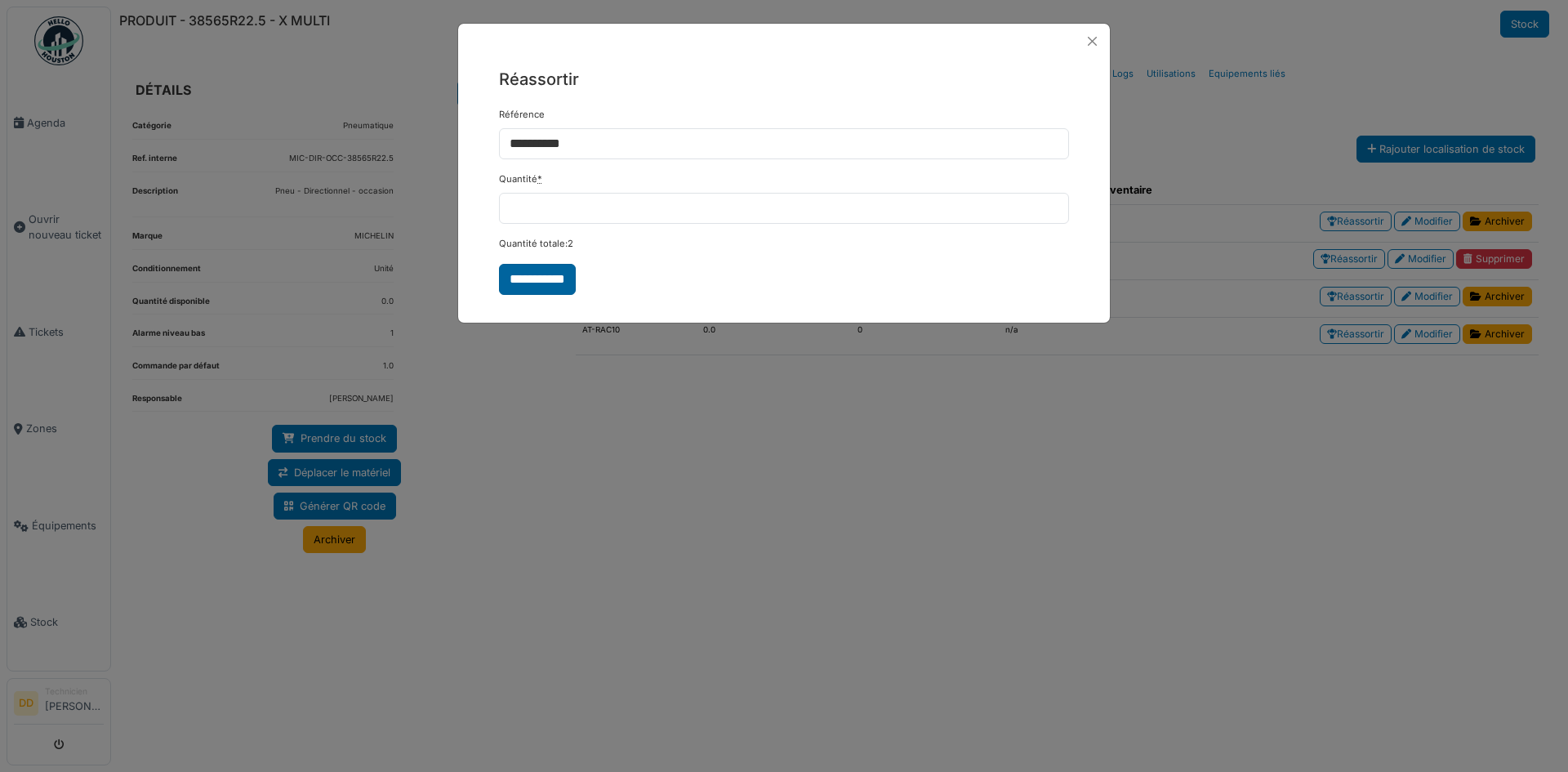
click at [551, 279] on input "**********" at bounding box center [537, 279] width 76 height 31
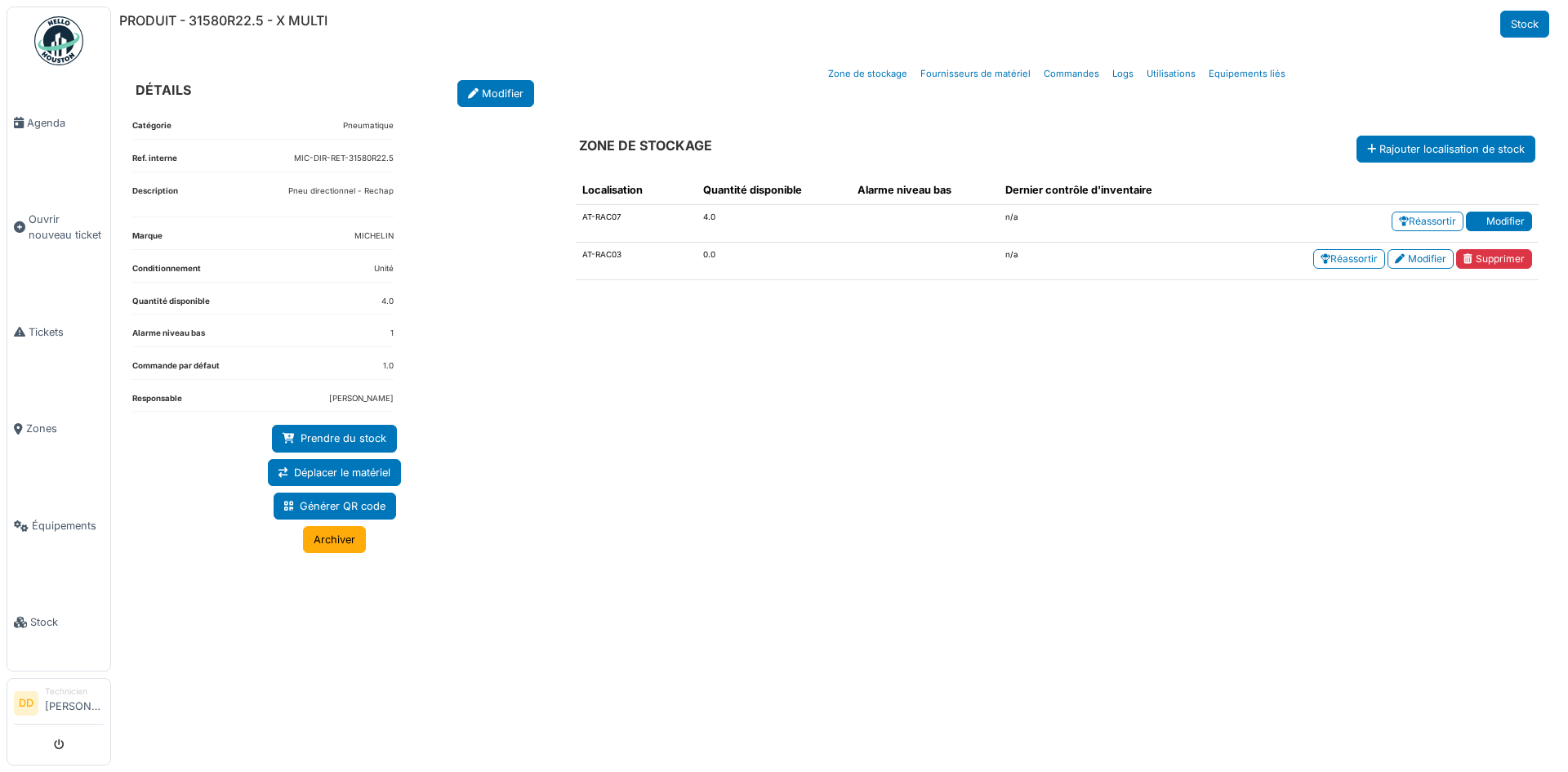
click at [1503, 219] on link "Modifier" at bounding box center [1498, 221] width 66 height 20
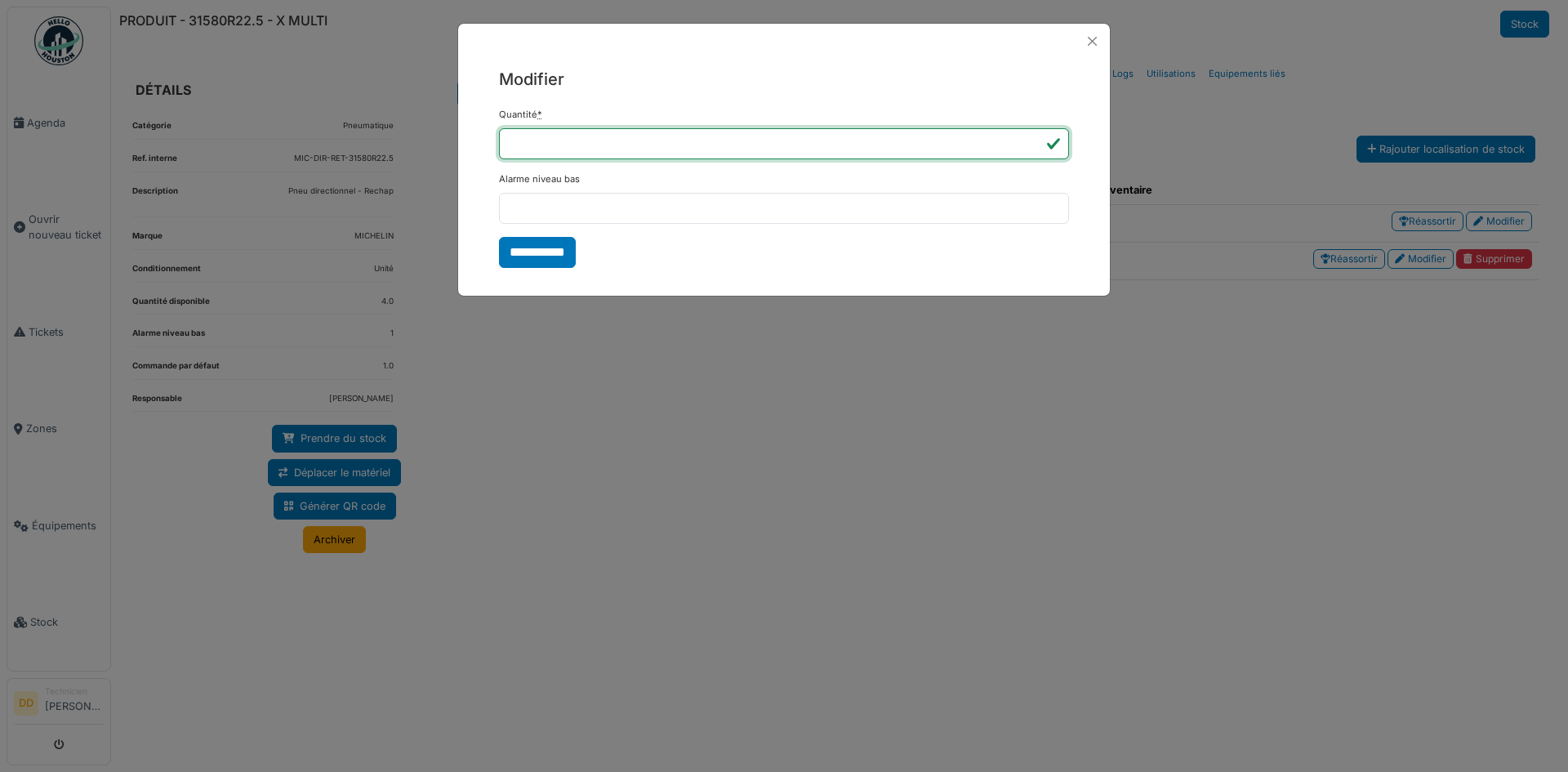
drag, startPoint x: 524, startPoint y: 144, endPoint x: 383, endPoint y: 147, distance: 141.0
click at [383, 147] on div "**********" at bounding box center [784, 386] width 1568 height 772
type input "*"
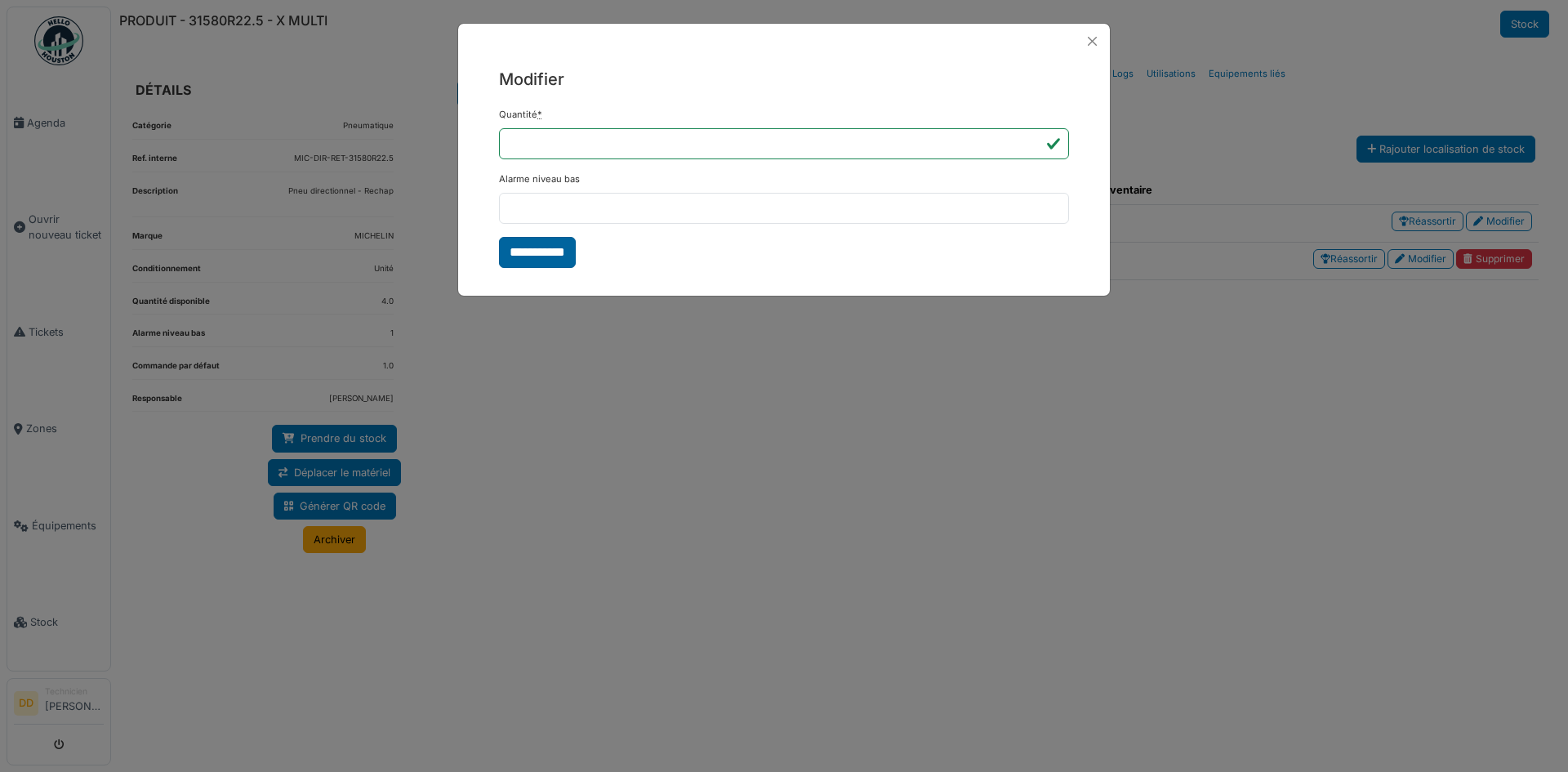
click at [527, 251] on input "**********" at bounding box center [537, 252] width 76 height 31
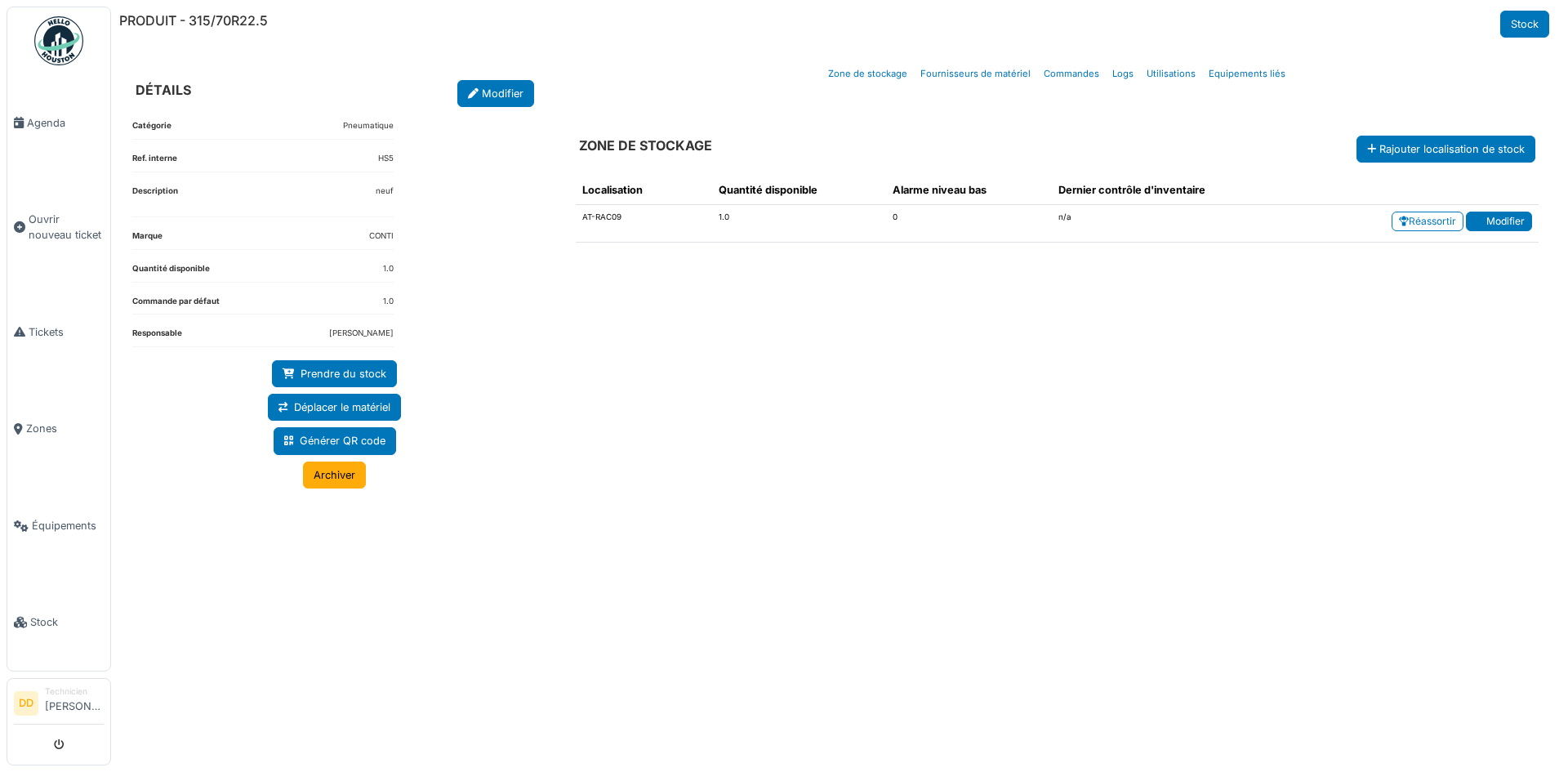
click at [1505, 217] on link "Modifier" at bounding box center [1498, 221] width 66 height 20
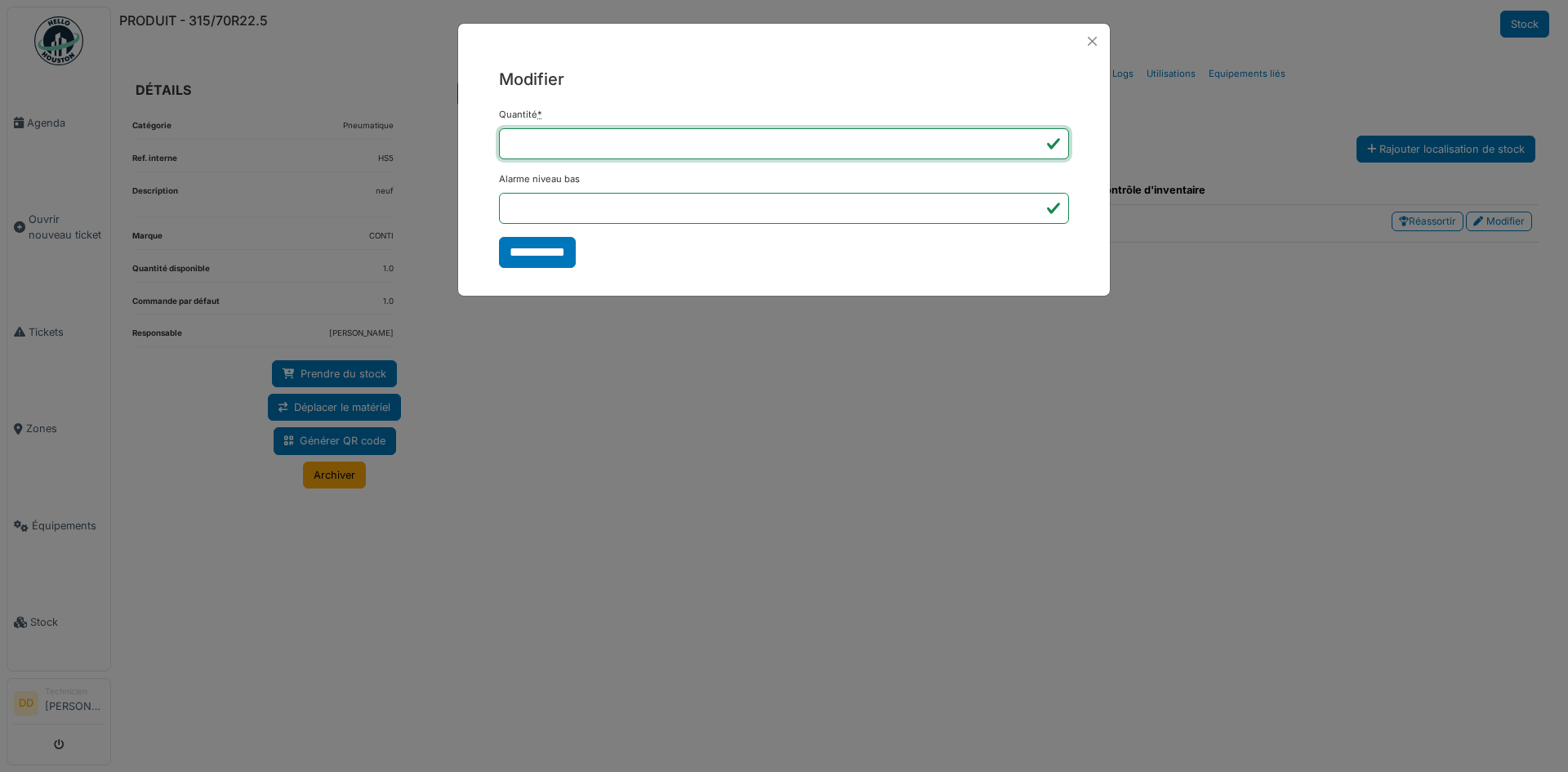
drag, startPoint x: 551, startPoint y: 145, endPoint x: 480, endPoint y: 153, distance: 71.4
click at [480, 153] on div "**********" at bounding box center [784, 168] width 652 height 218
type input "*"
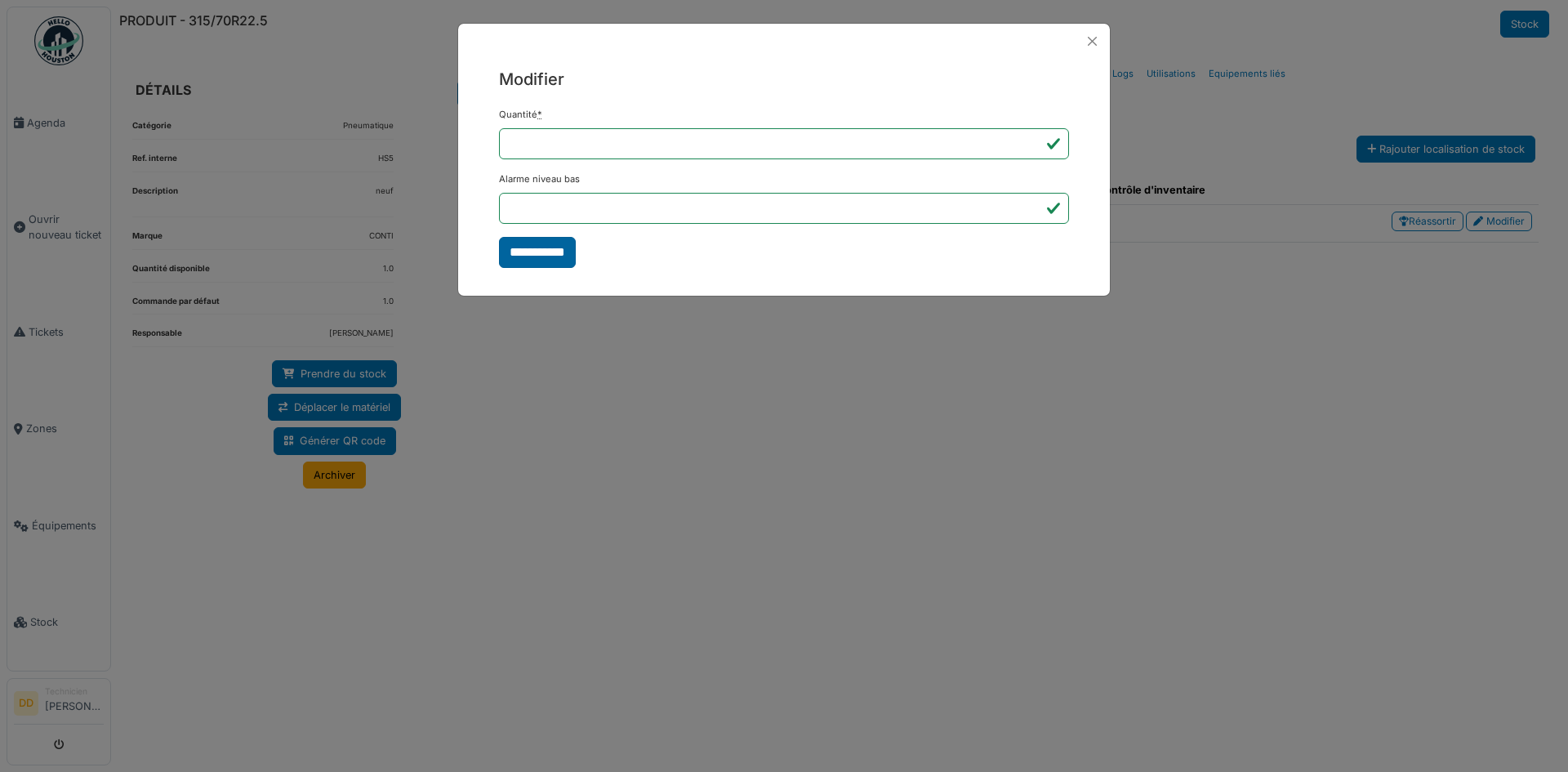
click at [536, 251] on input "**********" at bounding box center [537, 252] width 76 height 31
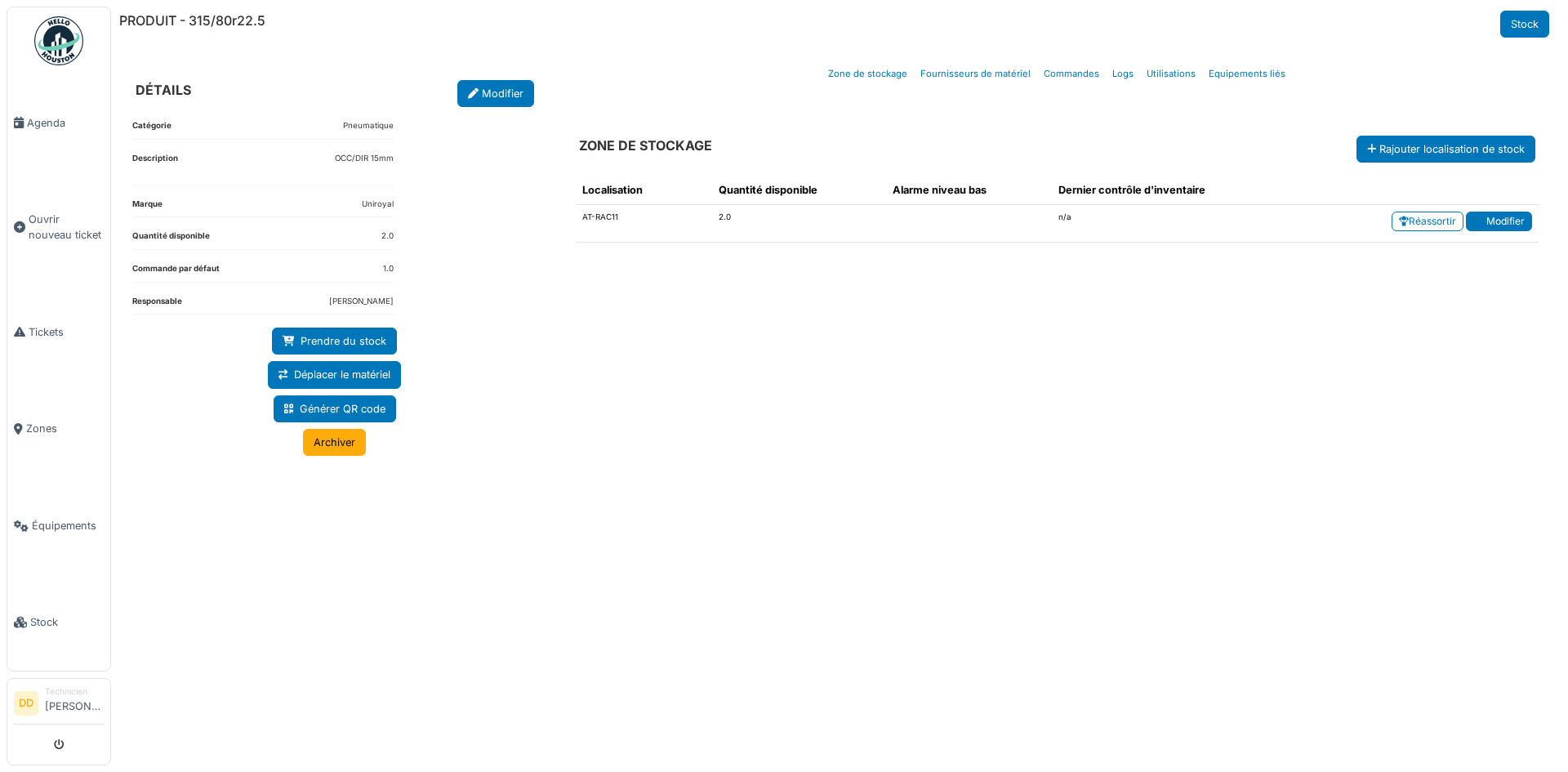
drag, startPoint x: 0, startPoint y: 0, endPoint x: 1477, endPoint y: 222, distance: 1493.6
click at [1477, 222] on icon at bounding box center [1478, 221] width 10 height 10
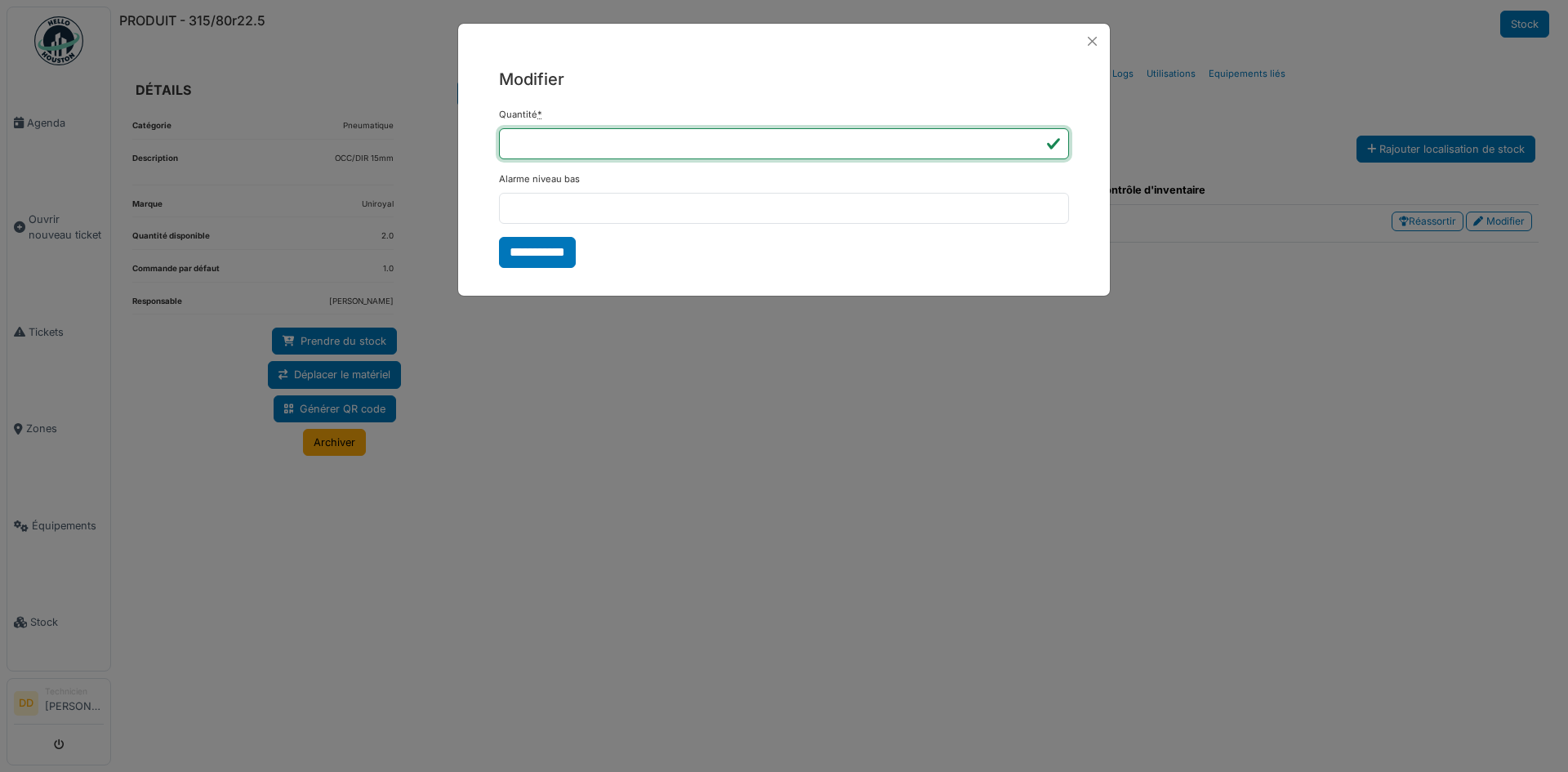
drag, startPoint x: 545, startPoint y: 140, endPoint x: 408, endPoint y: 167, distance: 139.6
click at [408, 167] on div "**********" at bounding box center [784, 386] width 1568 height 772
type input "*"
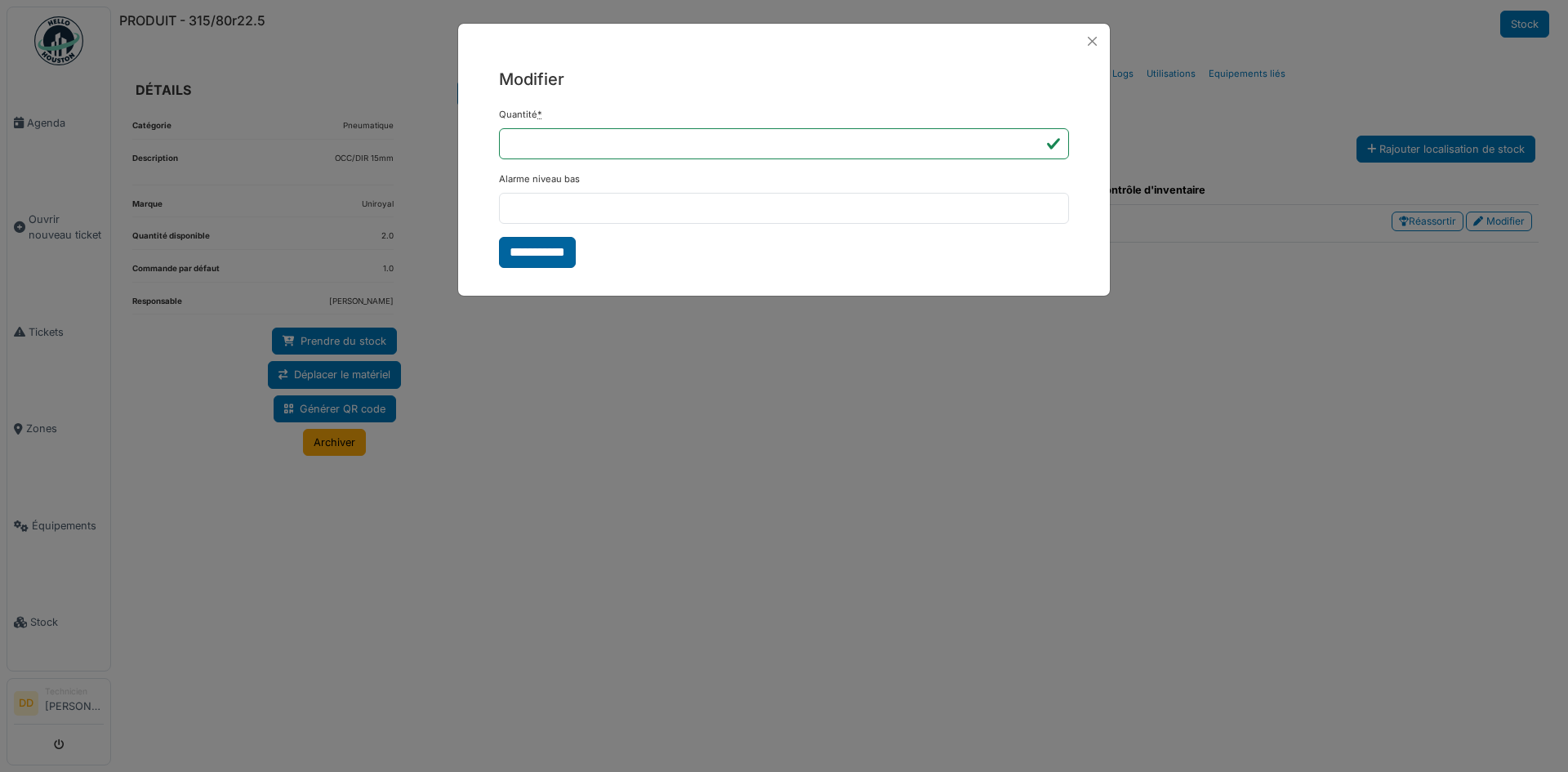
click at [516, 251] on input "**********" at bounding box center [537, 252] width 76 height 31
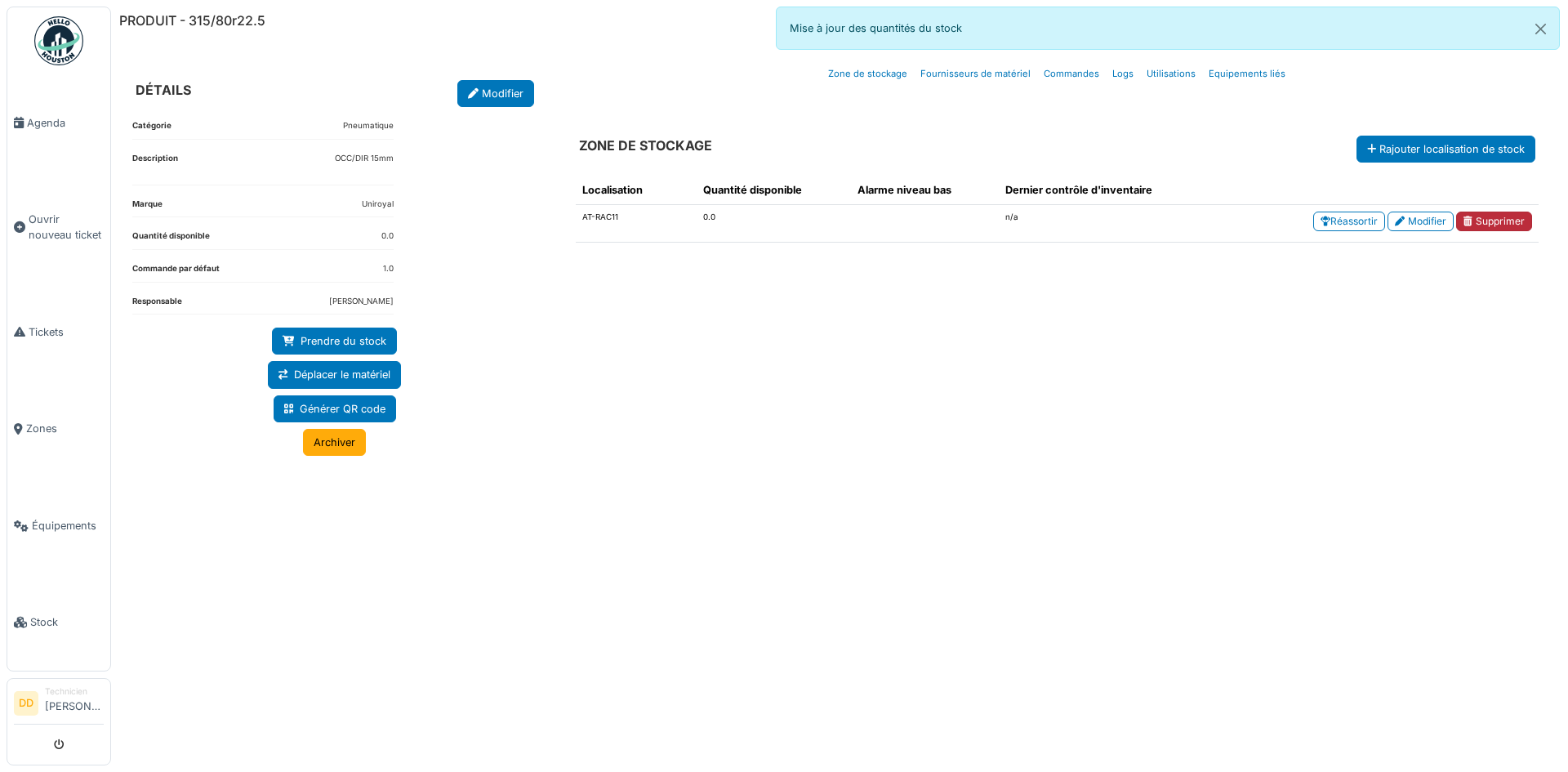
click at [1504, 218] on link "Supprimer" at bounding box center [1495, 221] width 76 height 20
